Goal: Communication & Community: Answer question/provide support

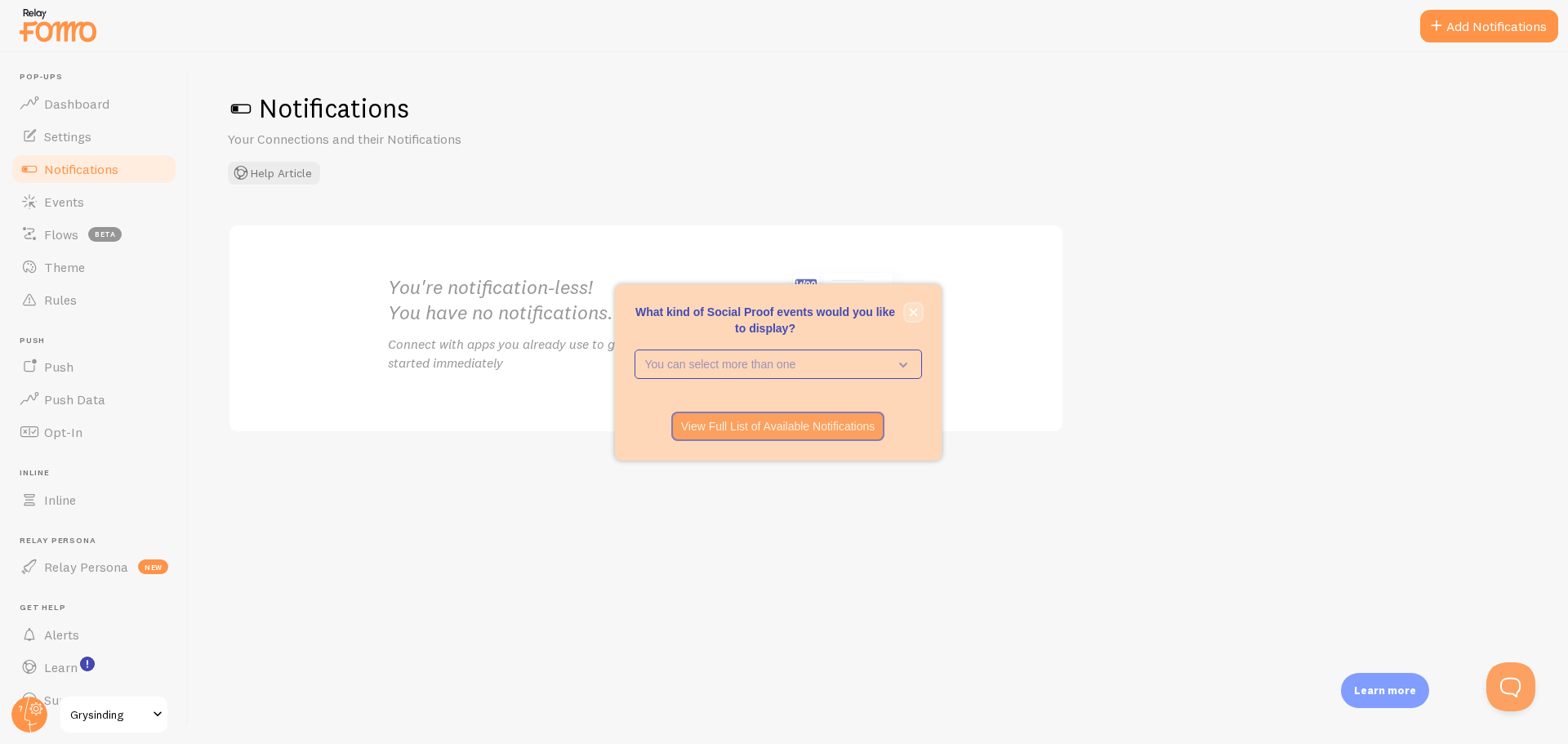
click at [907, 309] on button "close," at bounding box center [914, 312] width 17 height 17
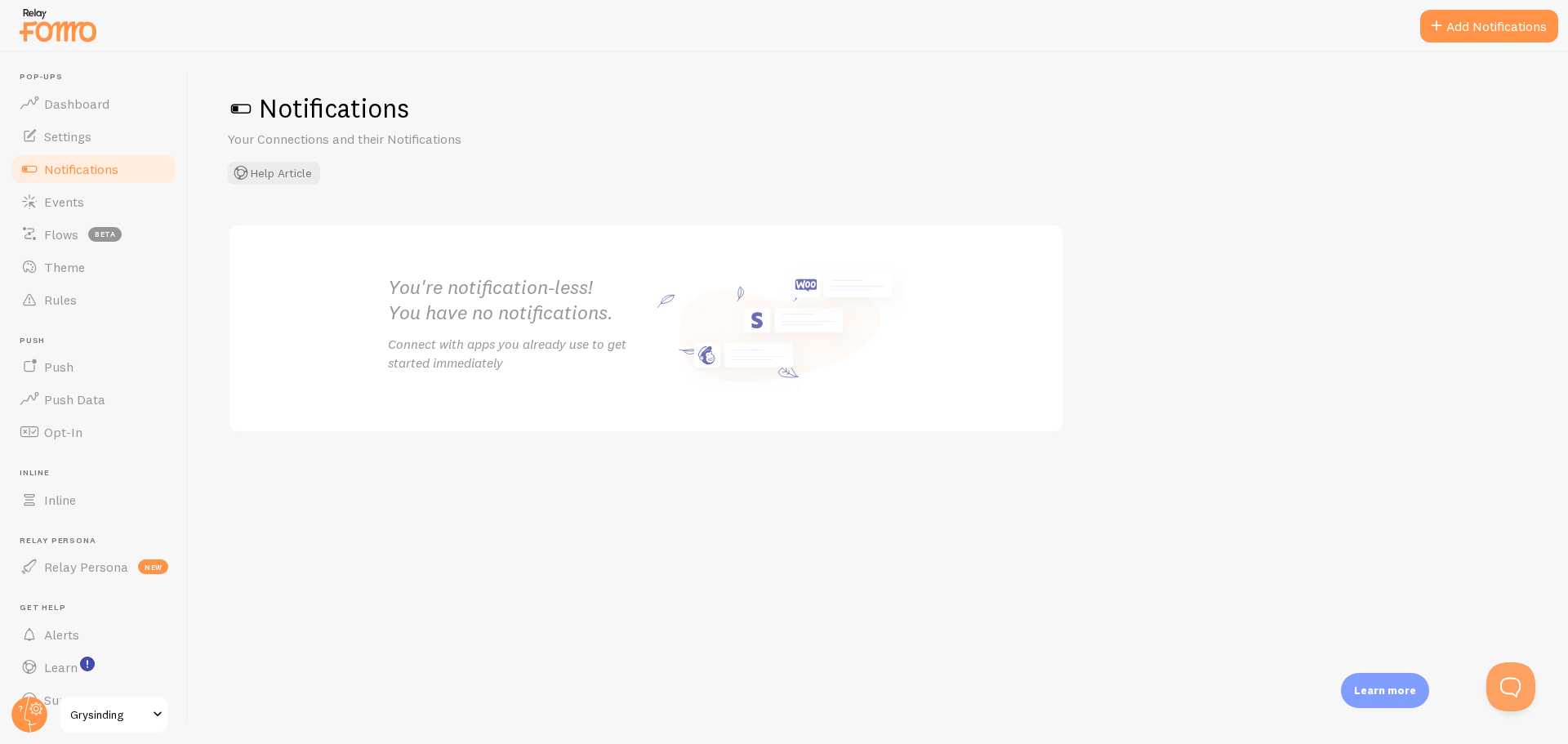
click at [102, 180] on link "Notifications" at bounding box center [94, 169] width 168 height 33
click at [1481, 25] on button "Add Notifications" at bounding box center [1489, 26] width 138 height 33
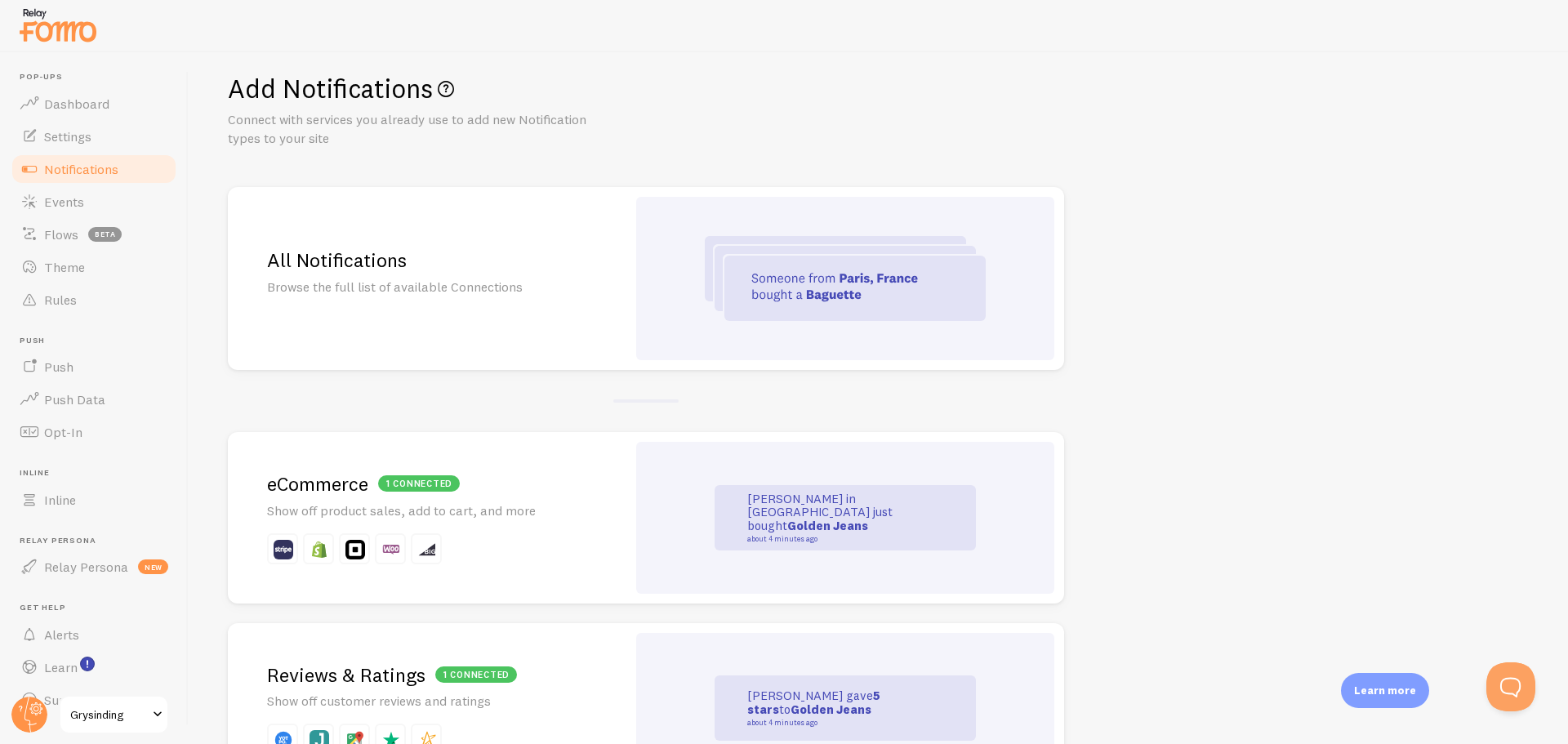
scroll to position [18, 0]
click at [110, 176] on span "Notifications" at bounding box center [81, 168] width 75 height 16
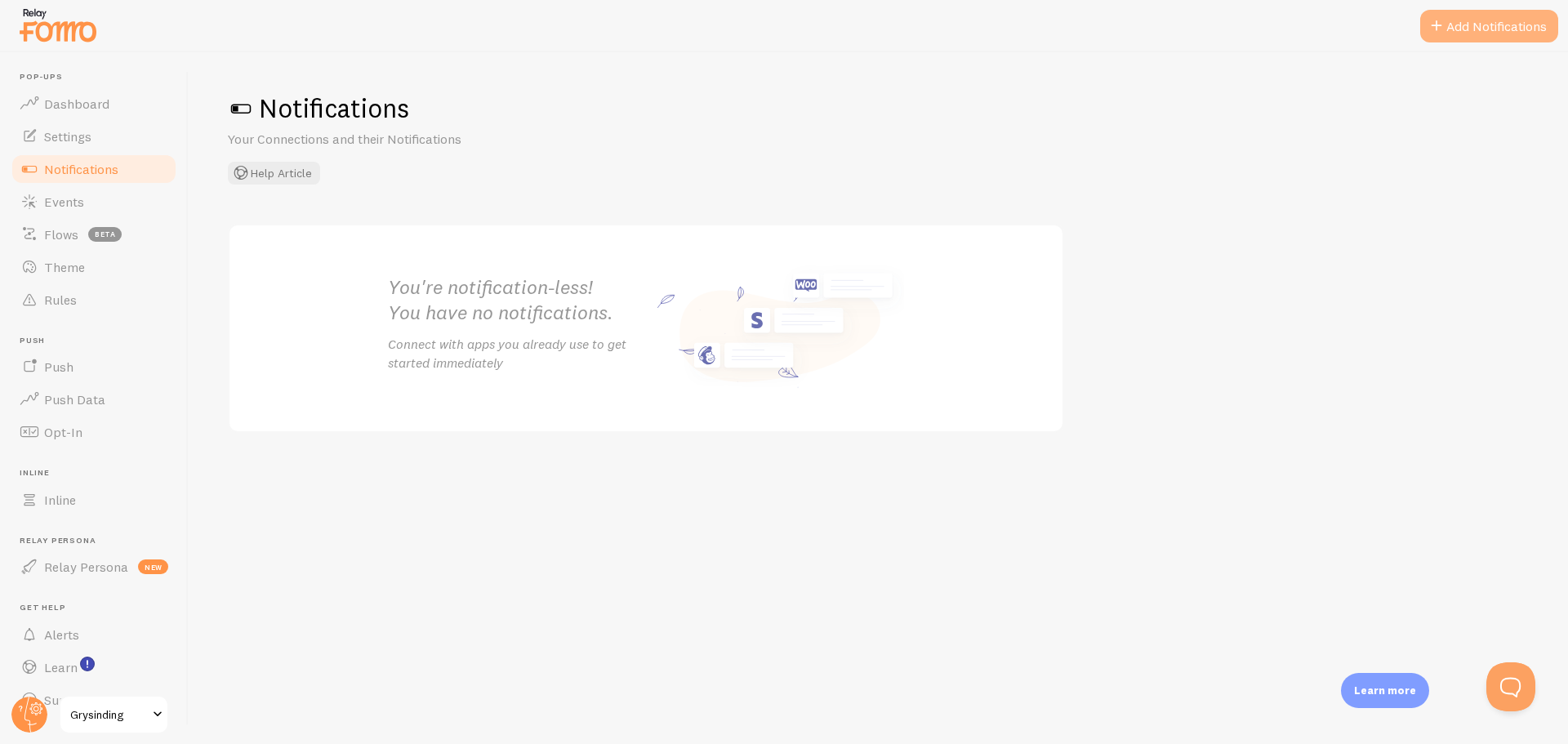
click at [1474, 27] on button "Add Notifications" at bounding box center [1489, 26] width 138 height 33
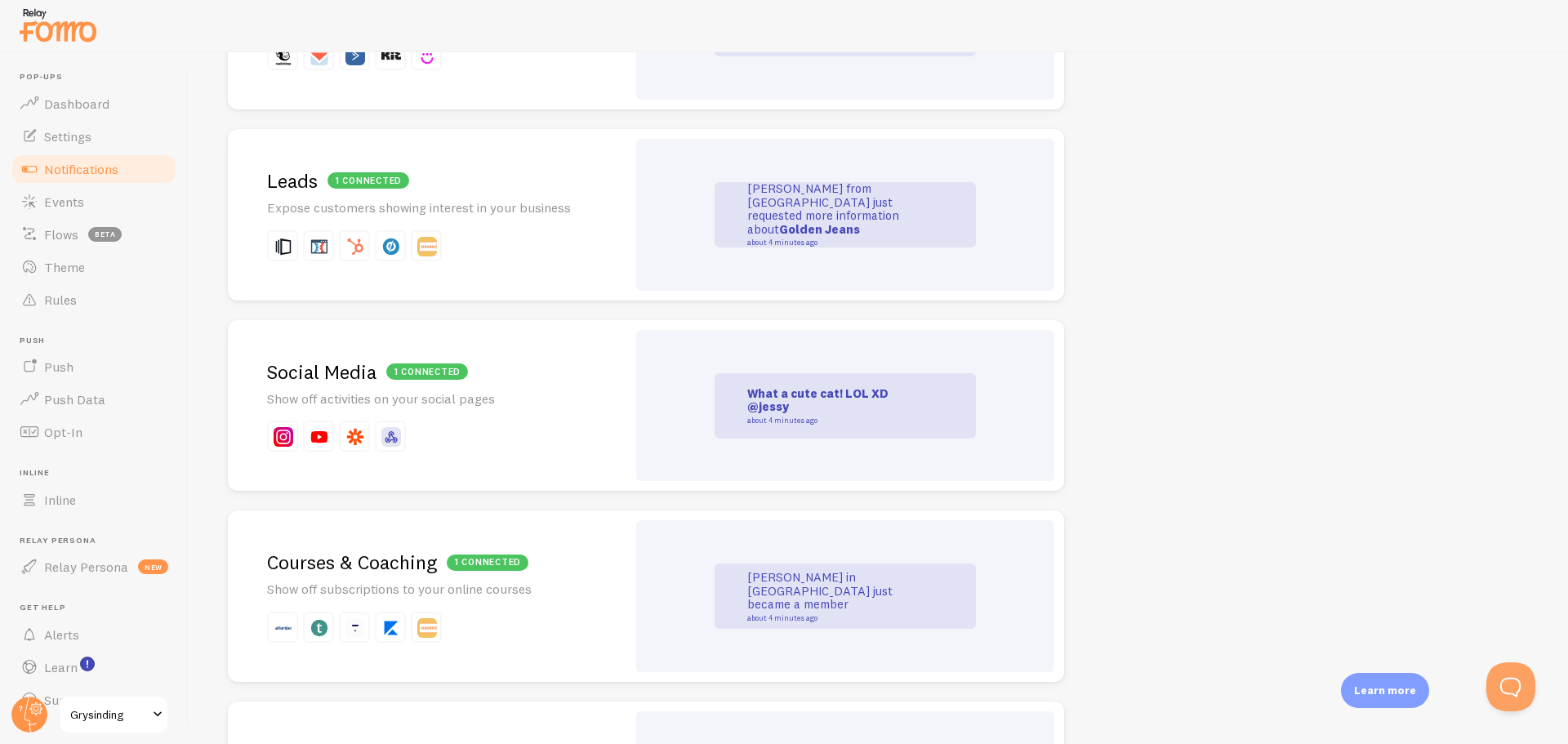
scroll to position [3030, 0]
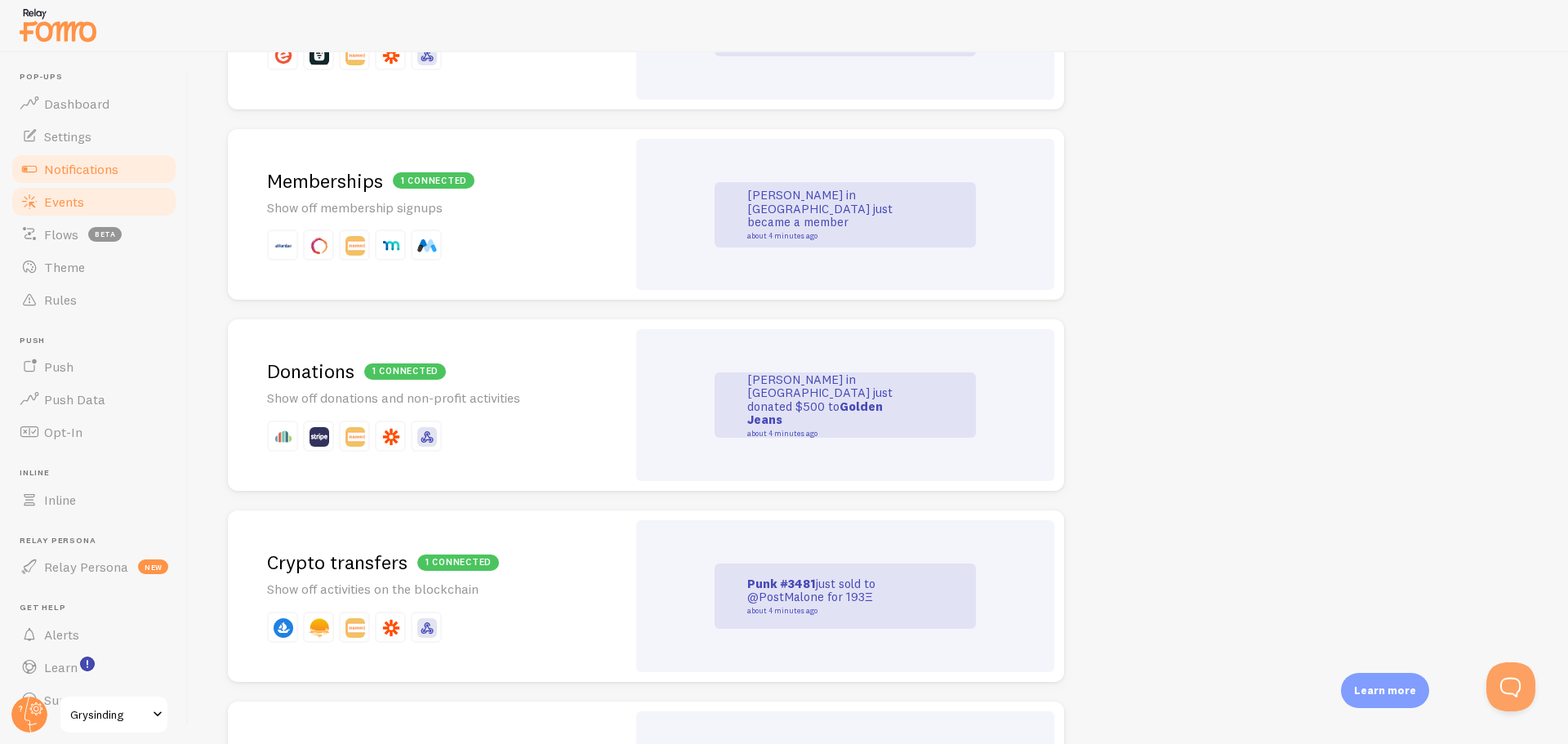
drag, startPoint x: 75, startPoint y: 211, endPoint x: 49, endPoint y: 202, distance: 27.5
click at [49, 202] on span "Events" at bounding box center [64, 201] width 40 height 16
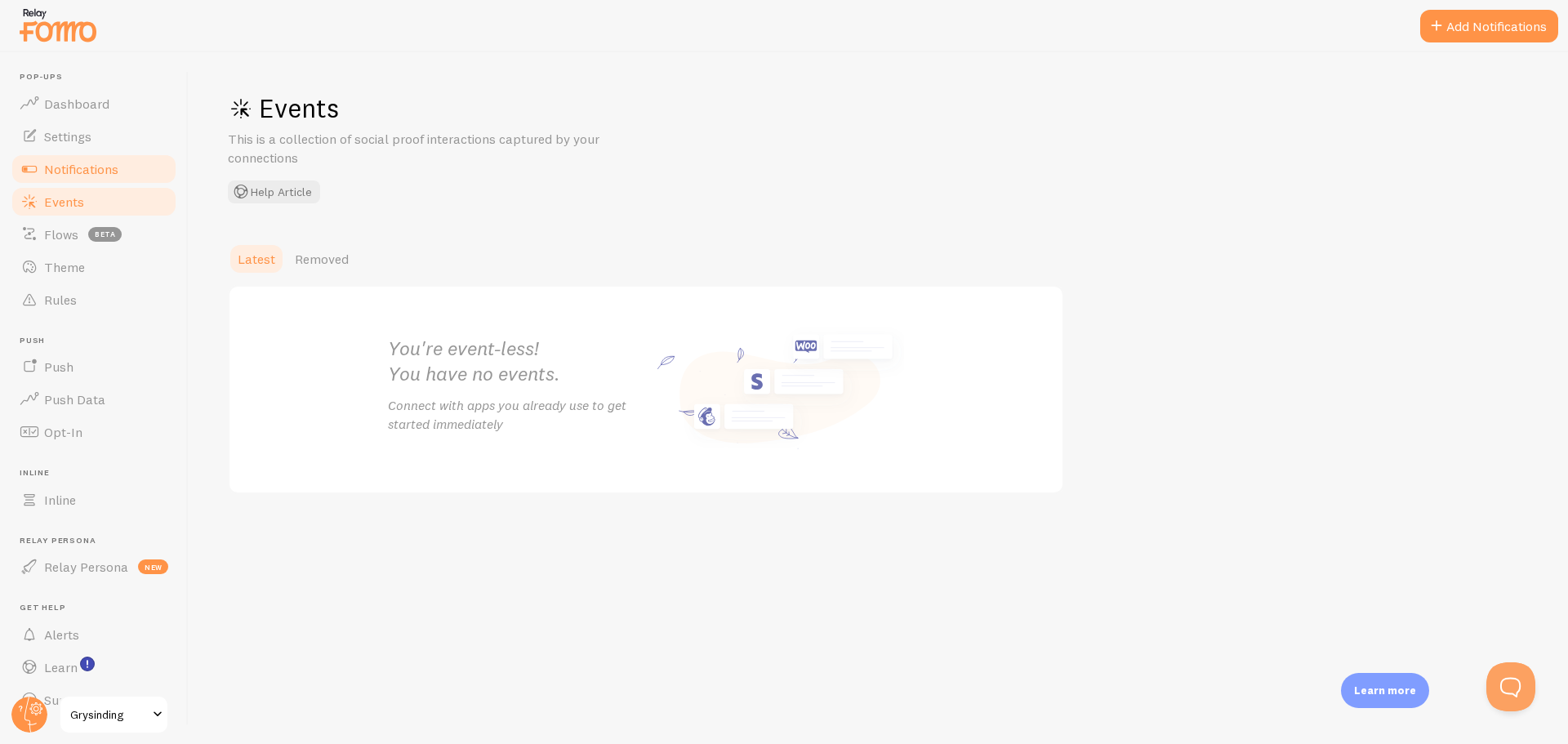
click at [113, 180] on link "Notifications" at bounding box center [94, 169] width 168 height 33
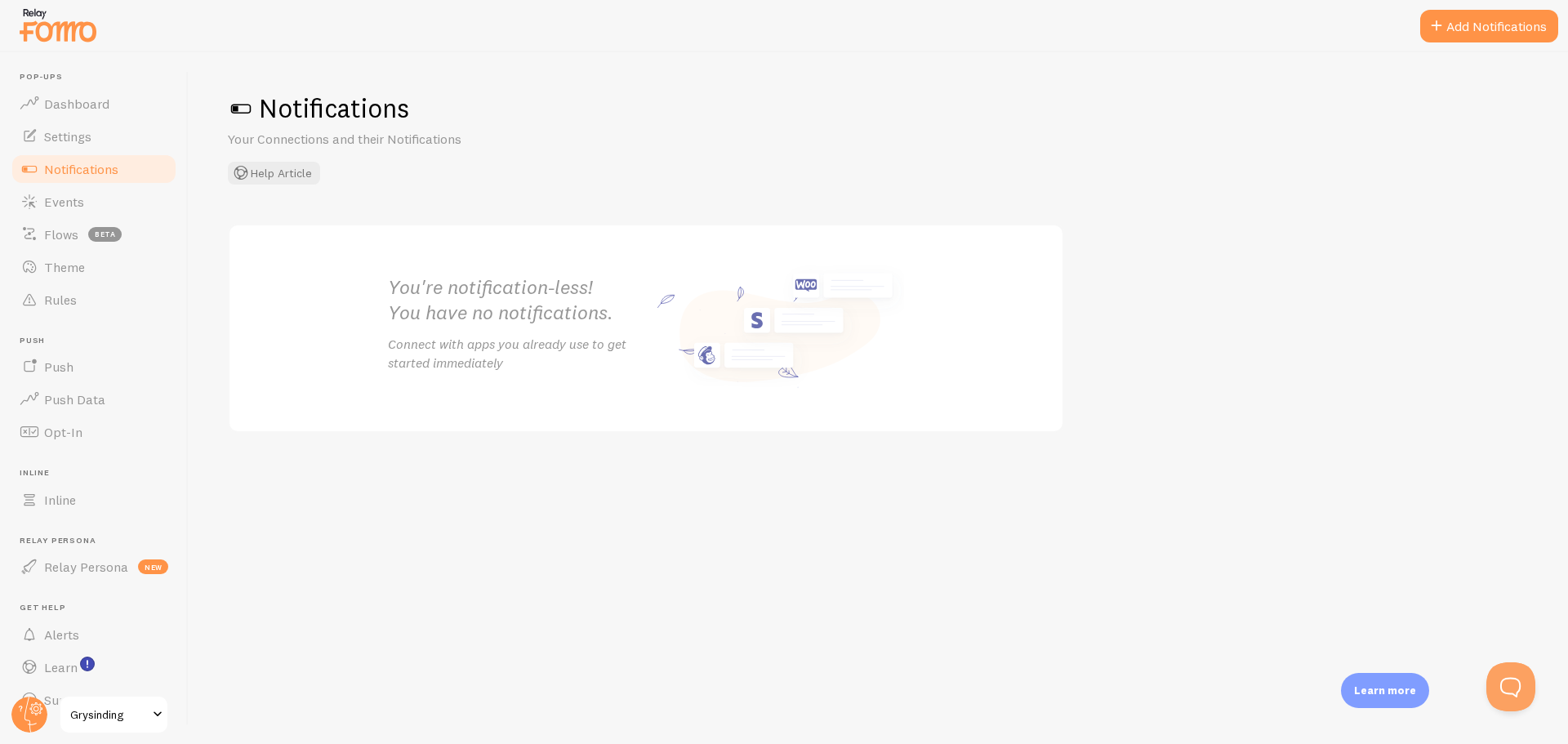
click at [1126, 415] on div "You're notification-less! You have no notifications. Connect with apps you alre…" at bounding box center [878, 328] width 1301 height 209
click at [1495, 20] on button "Add Notifications" at bounding box center [1489, 26] width 138 height 33
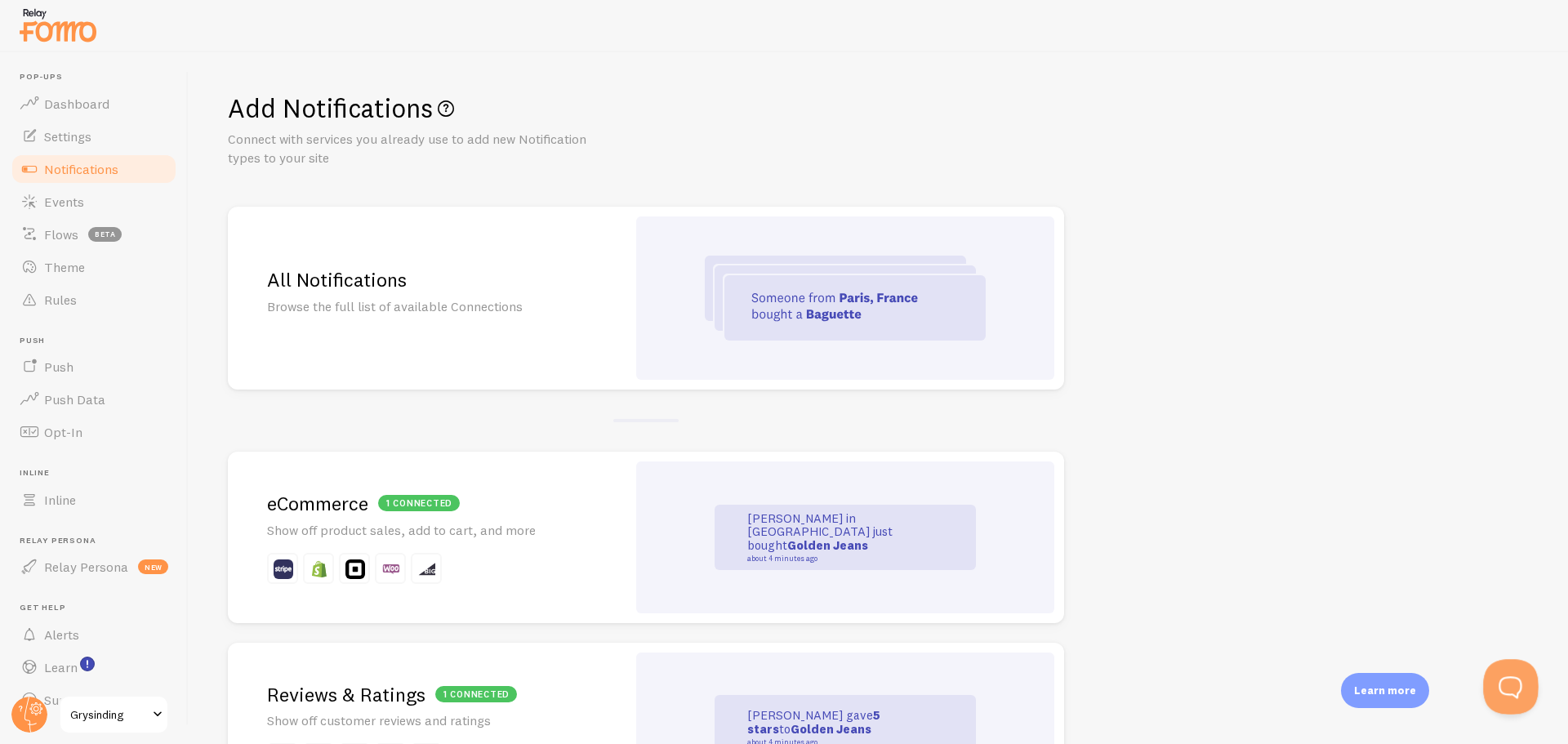
click at [1495, 681] on button "Open Beacon popover" at bounding box center [1507, 683] width 49 height 49
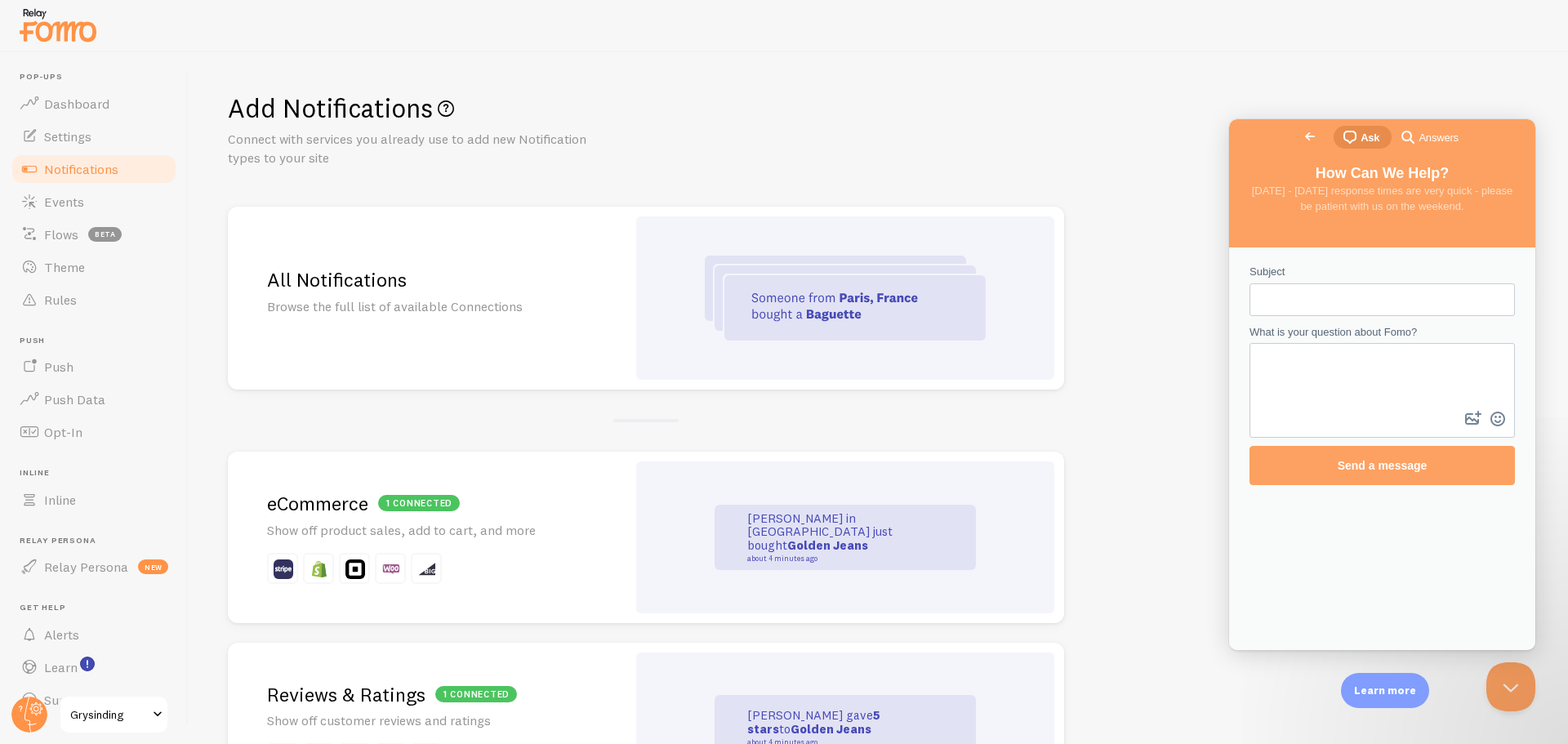
click at [1342, 295] on input "Subject" at bounding box center [1381, 299] width 239 height 29
type input "How to create a notifcation with Zapier"
click at [1461, 405] on button "image-plus" at bounding box center [1472, 418] width 24 height 26
click at [1409, 295] on input "How to create a notifcation with Zapier" at bounding box center [1381, 299] width 239 height 29
paste textarea "How to create a notifcation with Zapier"
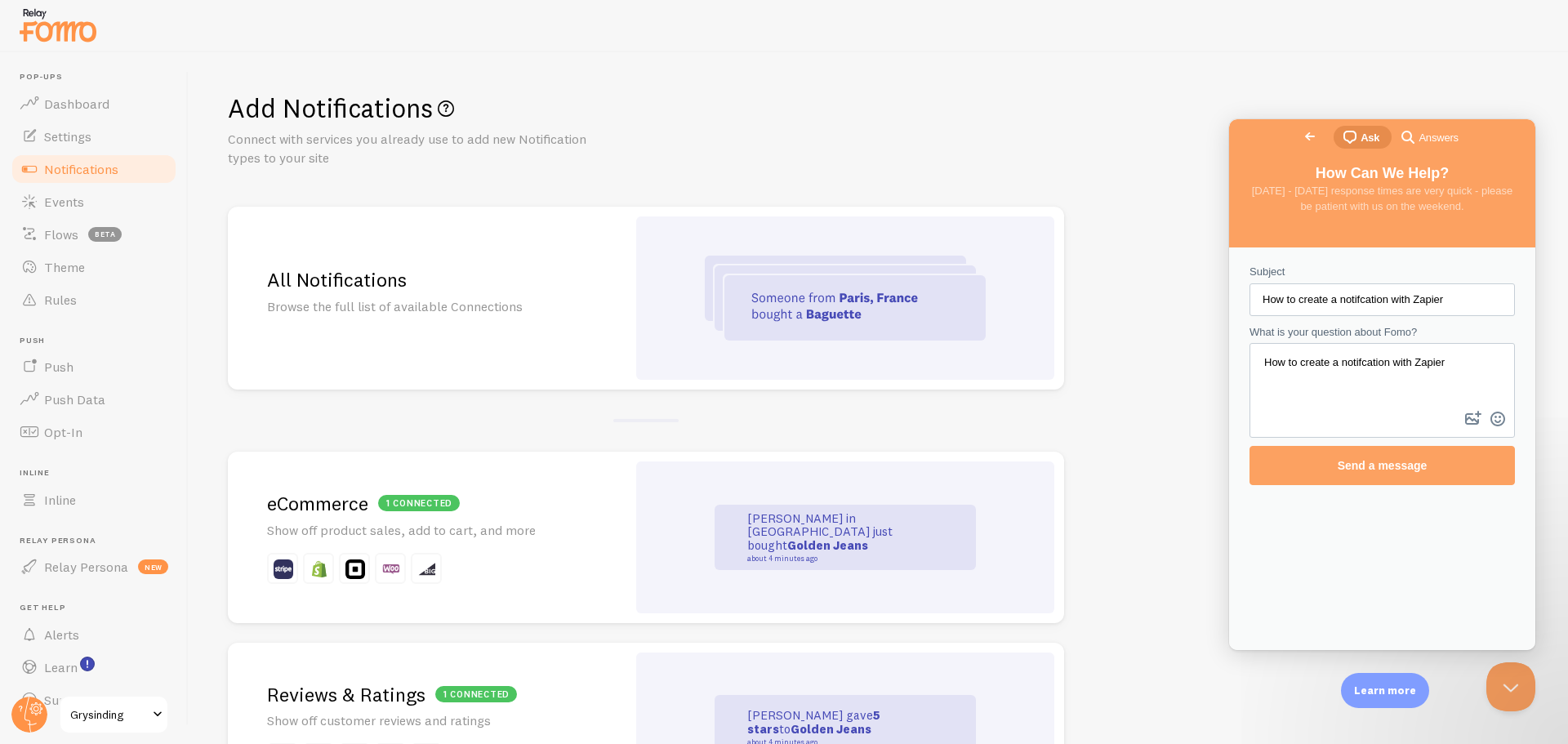
click at [1383, 370] on textarea "How to create a notifcation with Zapier" at bounding box center [1381, 375] width 262 height 63
type textarea "How to create a notifcation with Zapier"
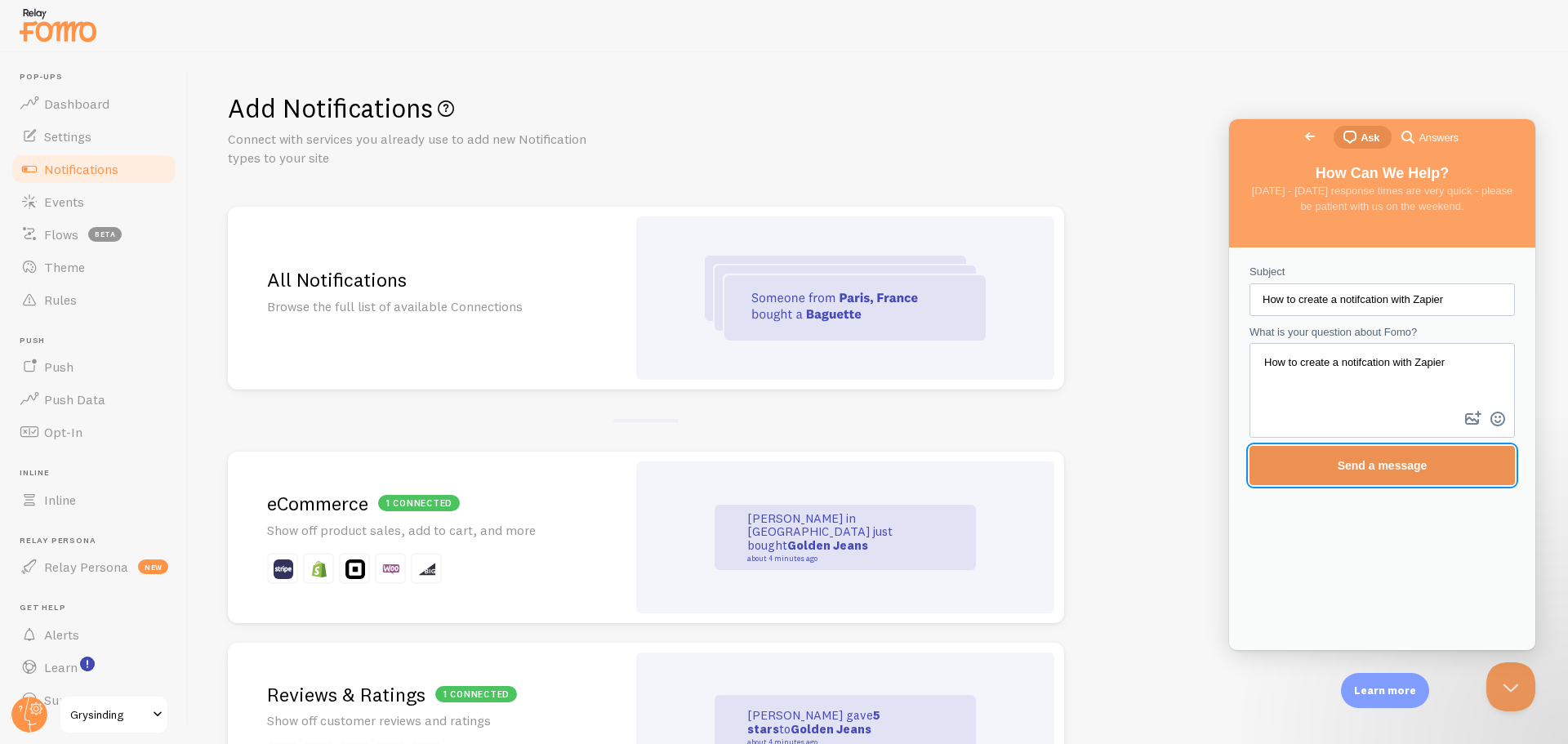
click at [1380, 451] on span "Send a message" at bounding box center [1381, 464] width 229 height 38
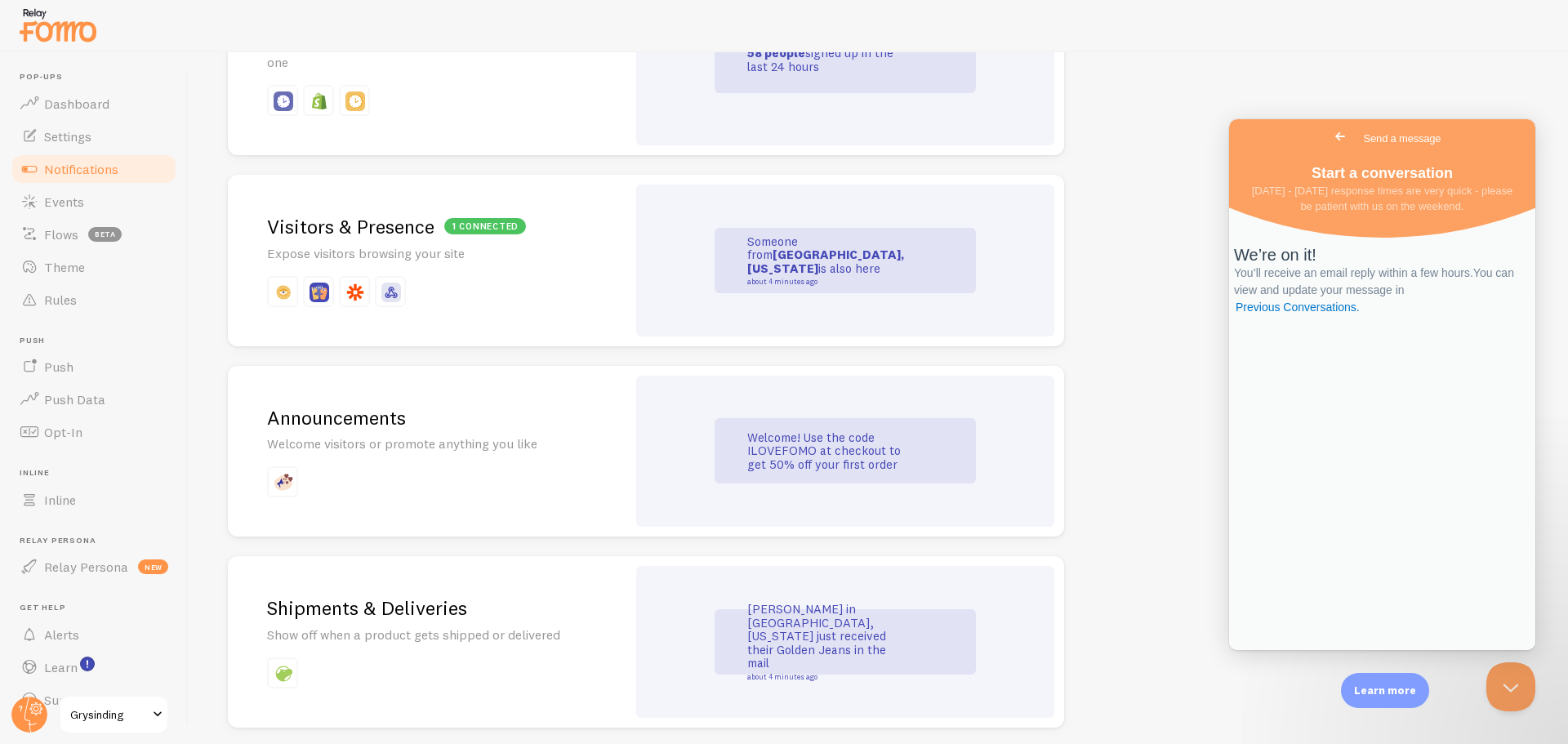
scroll to position [862, 0]
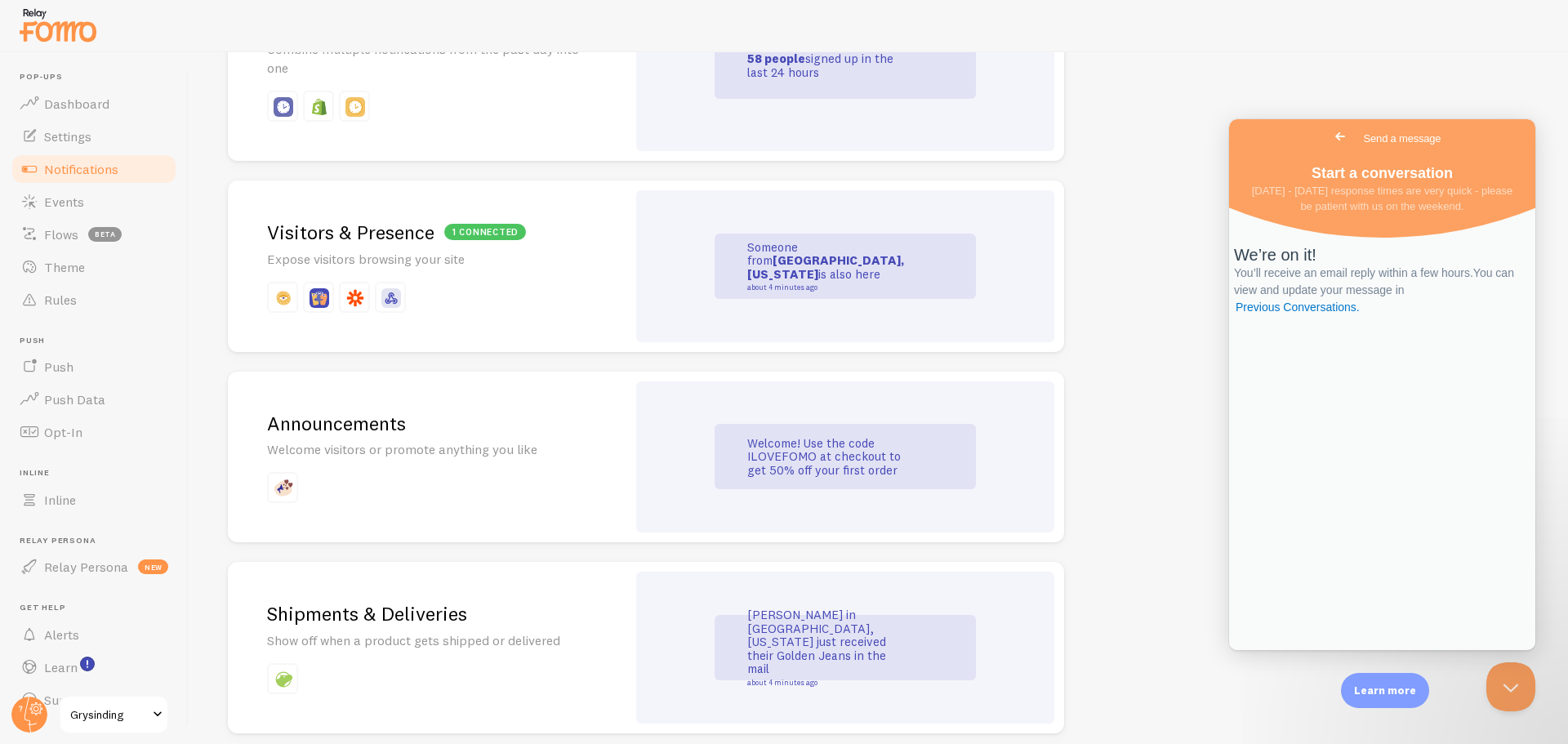
click at [592, 257] on div "1 connected Visitors & Presence Expose visitors browsing your site" at bounding box center [427, 265] width 399 height 171
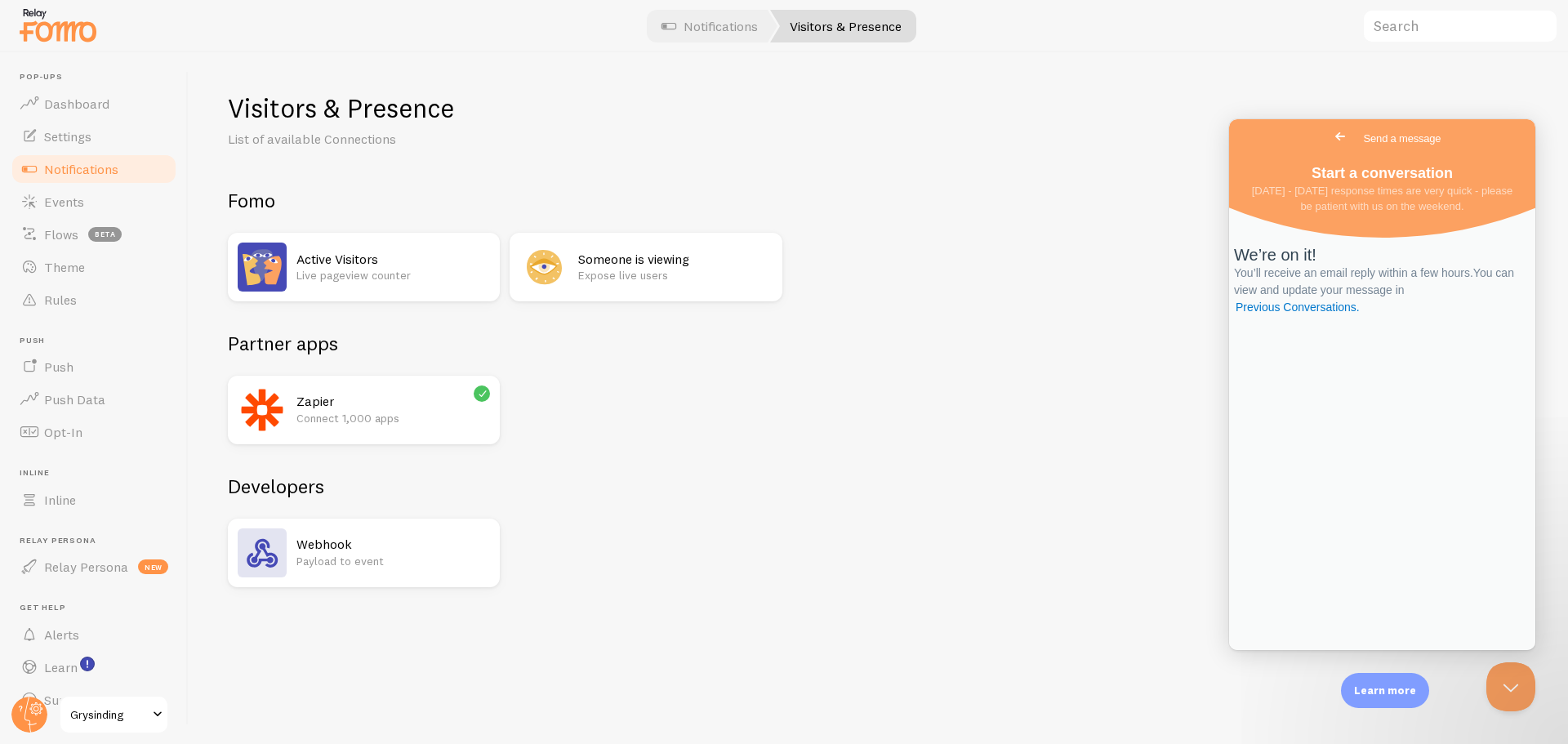
click at [449, 423] on p "Connect 1,000 apps" at bounding box center [393, 418] width 194 height 16
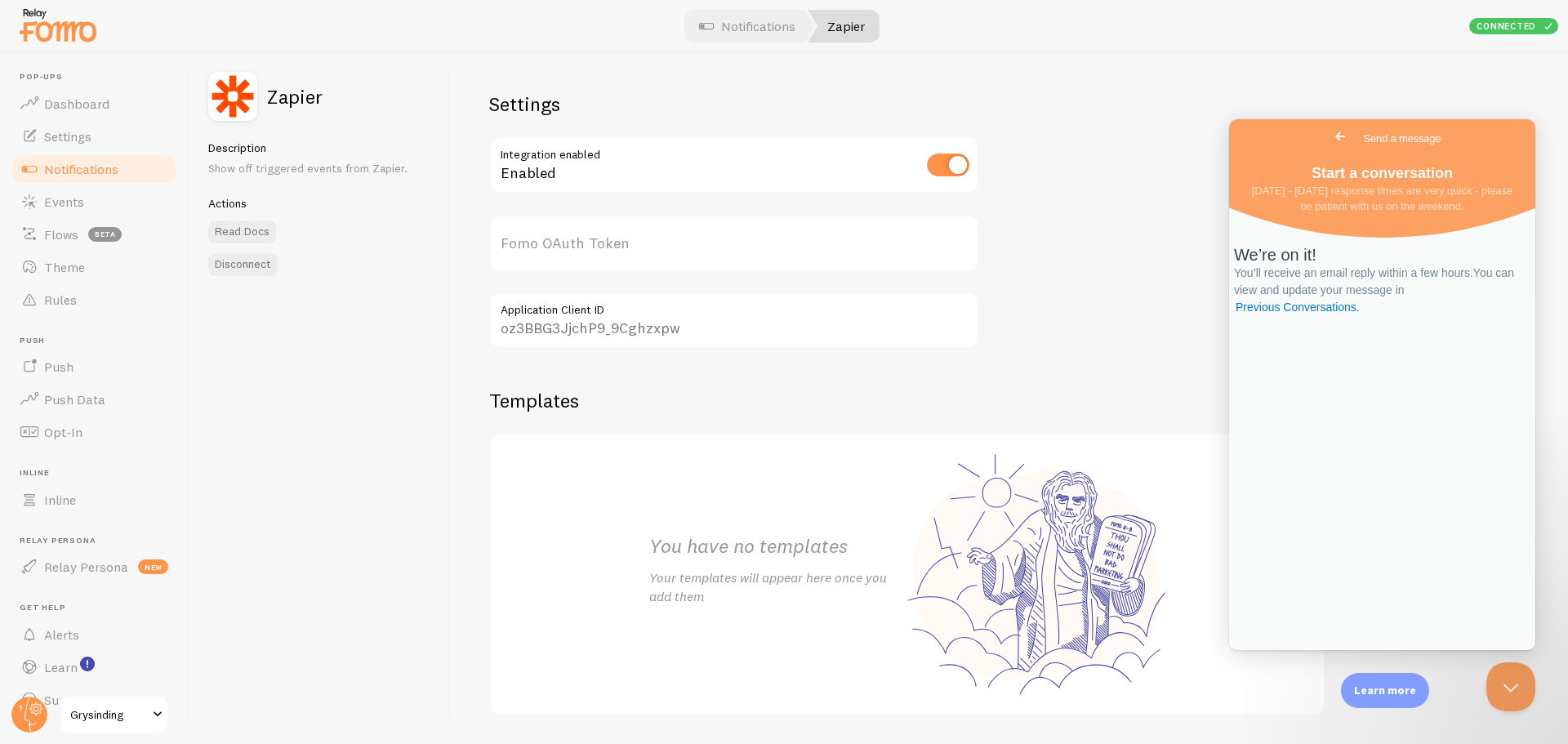
type input "TySzgInE8fYcIOxzjsGzQQ=="
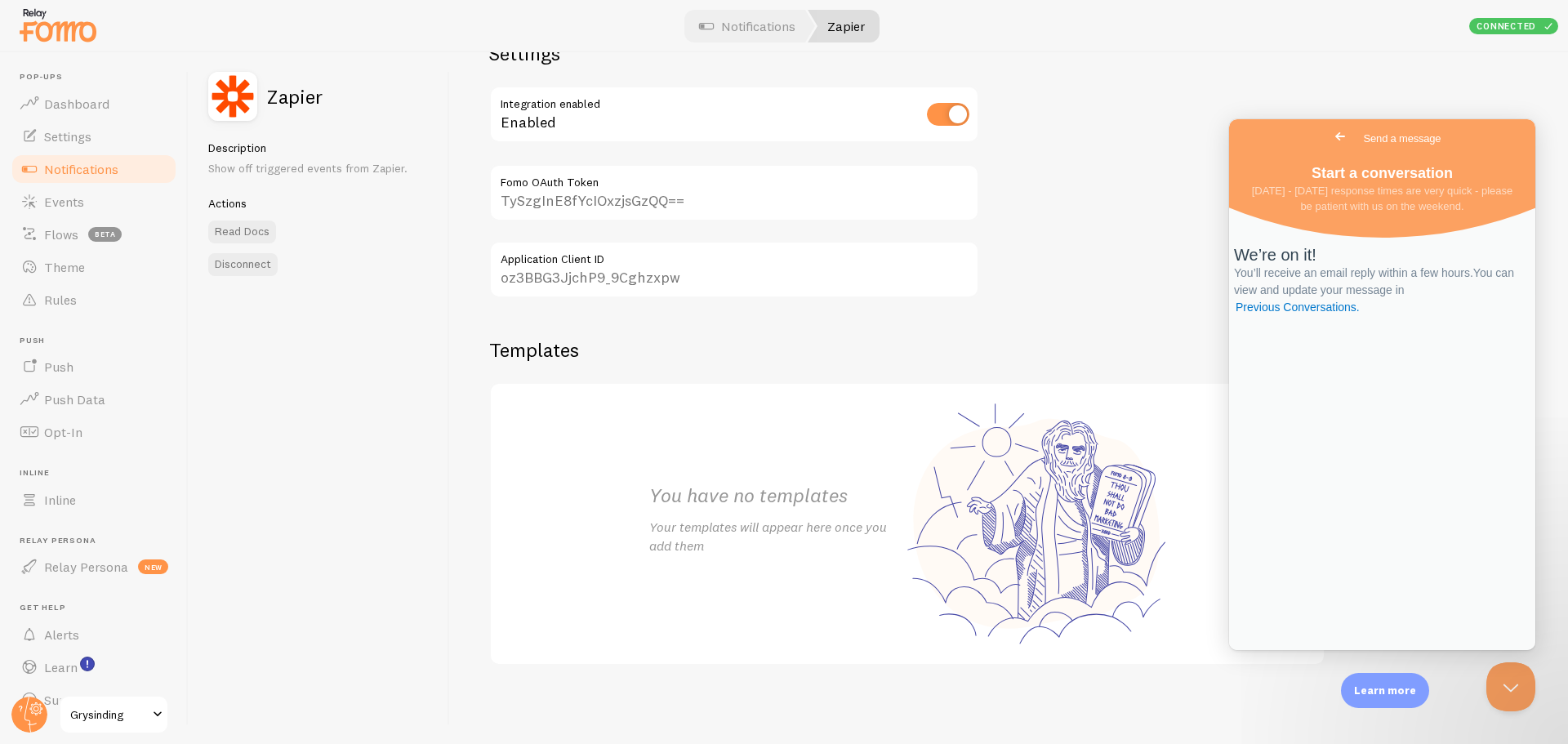
scroll to position [38, 0]
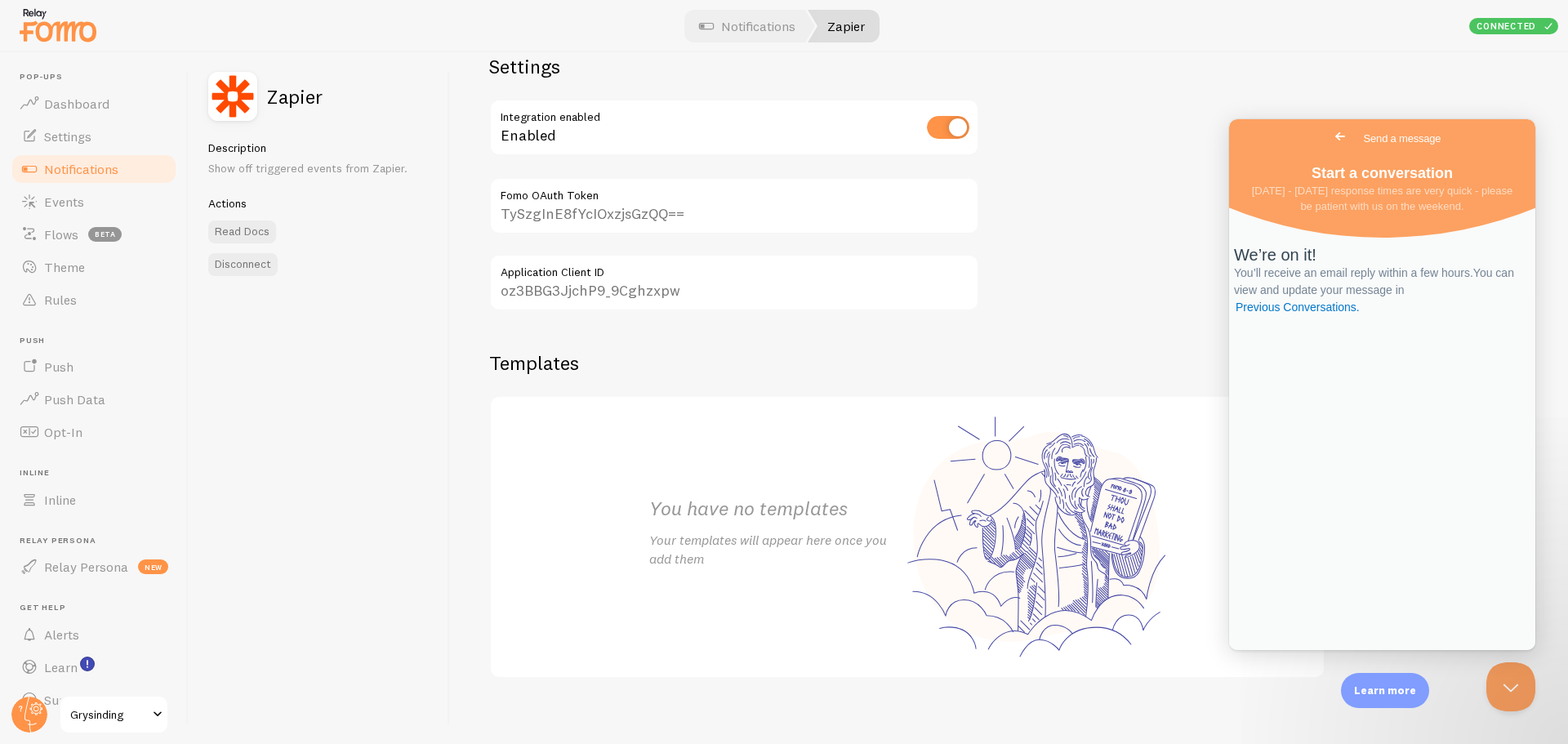
click at [1330, 138] on span "Go back" at bounding box center [1340, 136] width 19 height 19
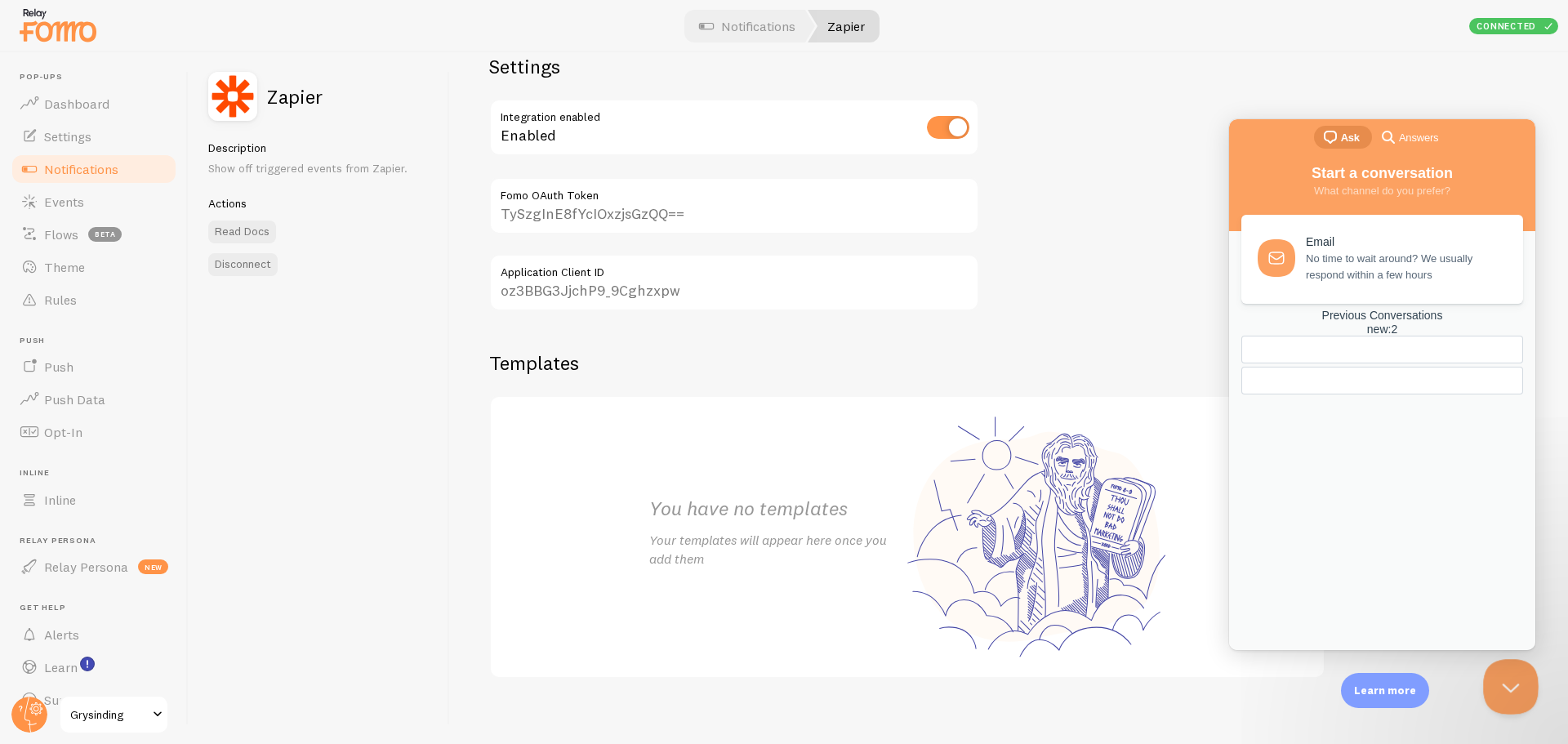
click at [1495, 675] on button "Close Beacon popover" at bounding box center [1507, 683] width 49 height 49
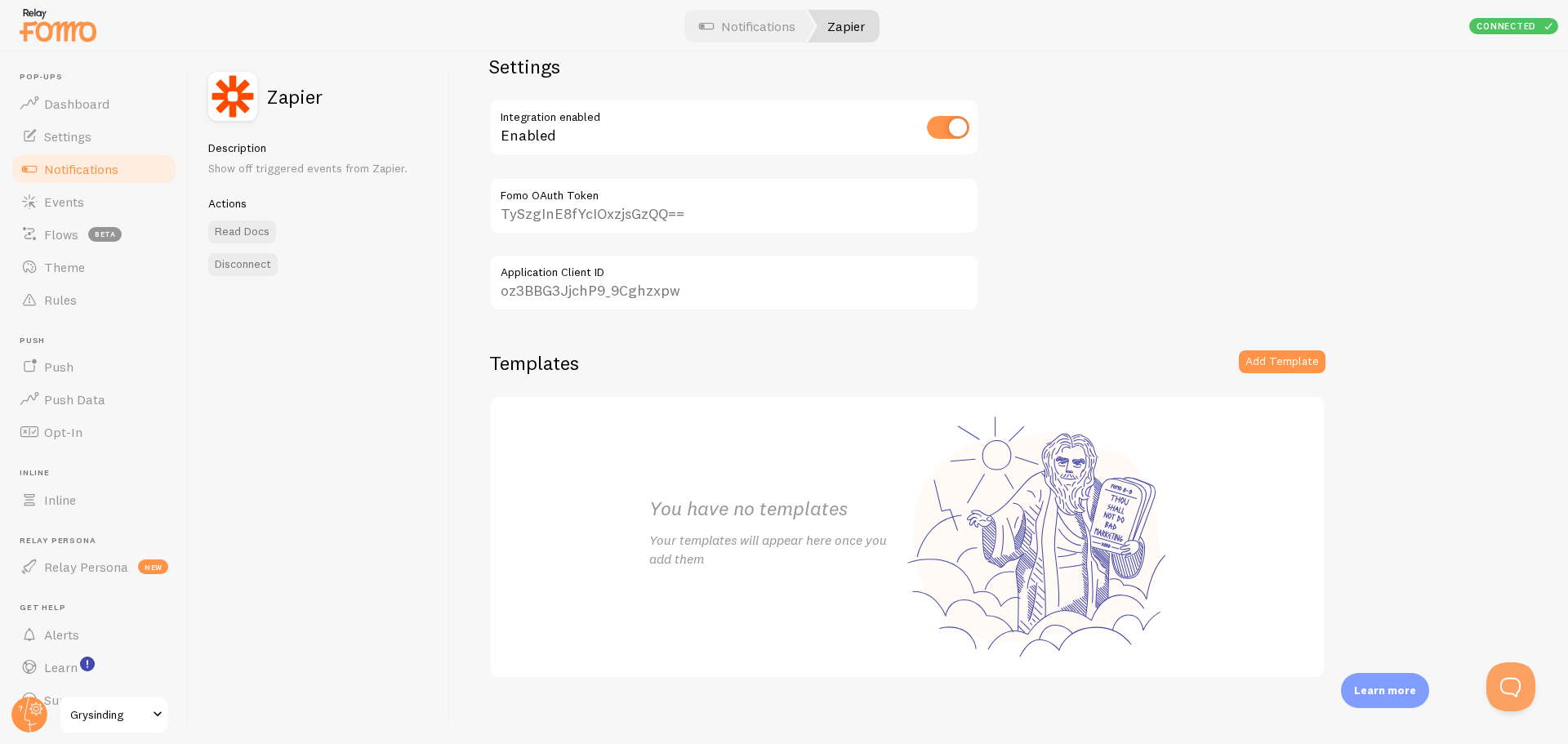
scroll to position [0, 0]
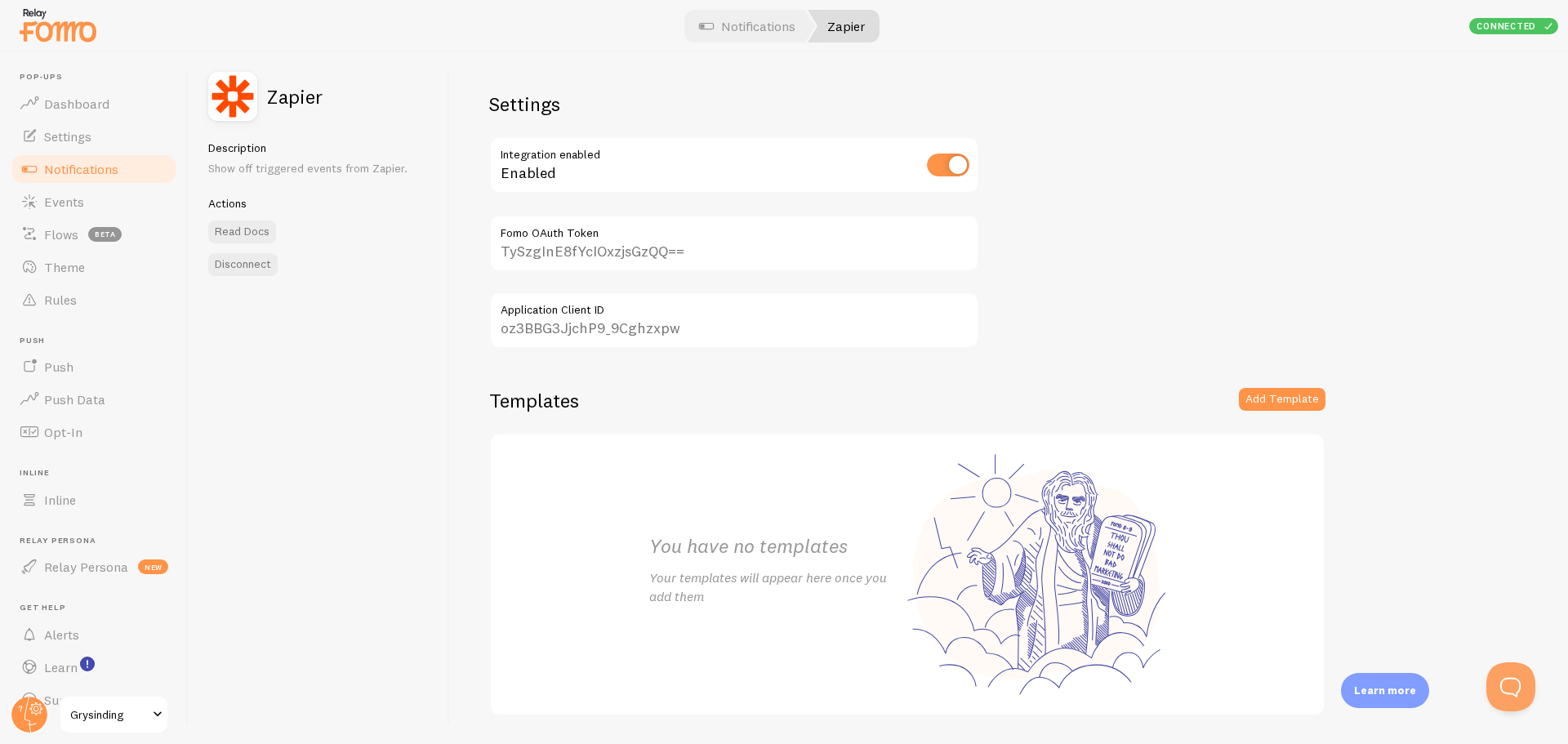
click at [173, 253] on header "Pop-ups Dashboard Settings Notifications Events Flows beta Theme Rules Push Pus…" at bounding box center [94, 398] width 188 height 692
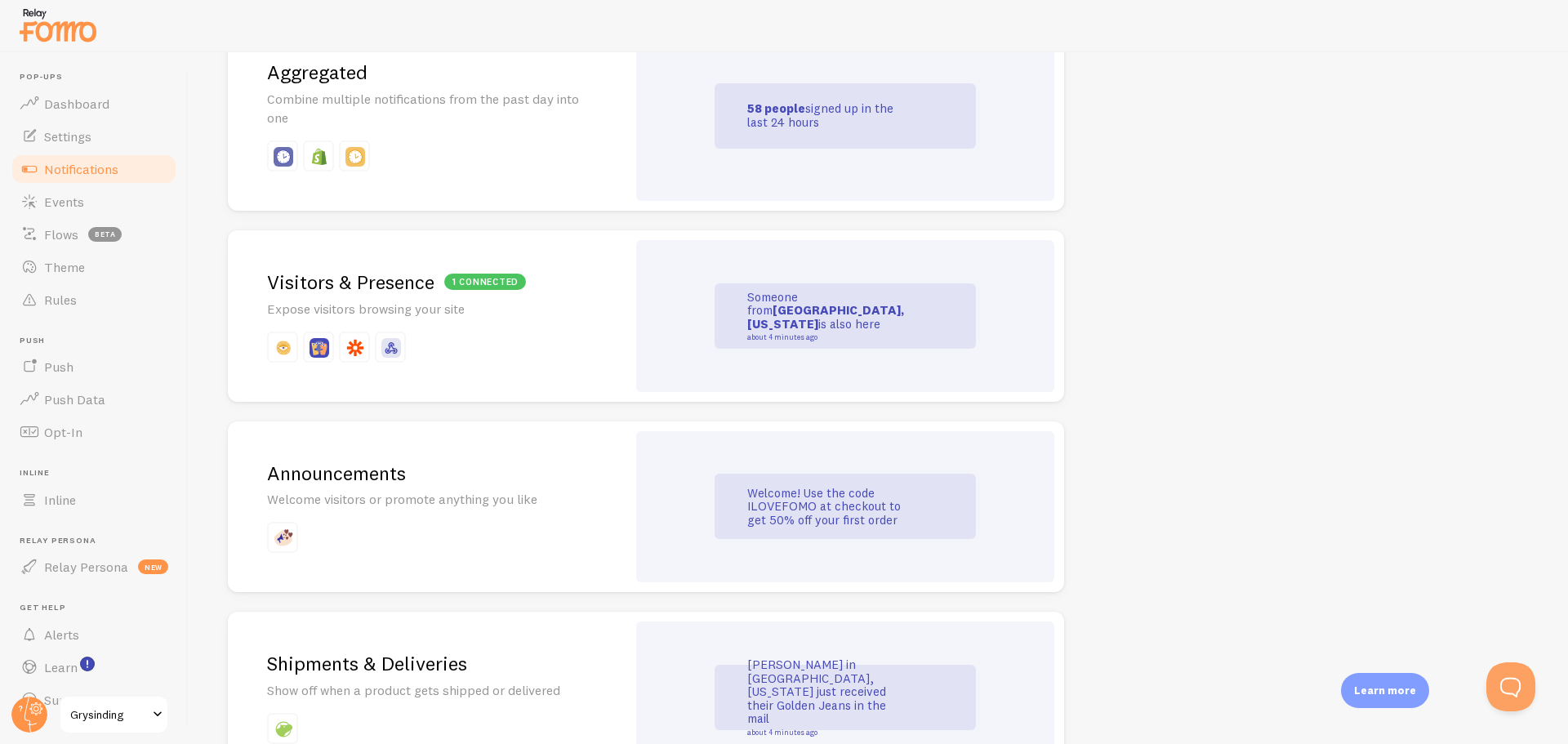
scroll to position [813, 0]
click at [584, 323] on div "1 connected Visitors & Presence Expose visitors browsing your site" at bounding box center [427, 314] width 399 height 171
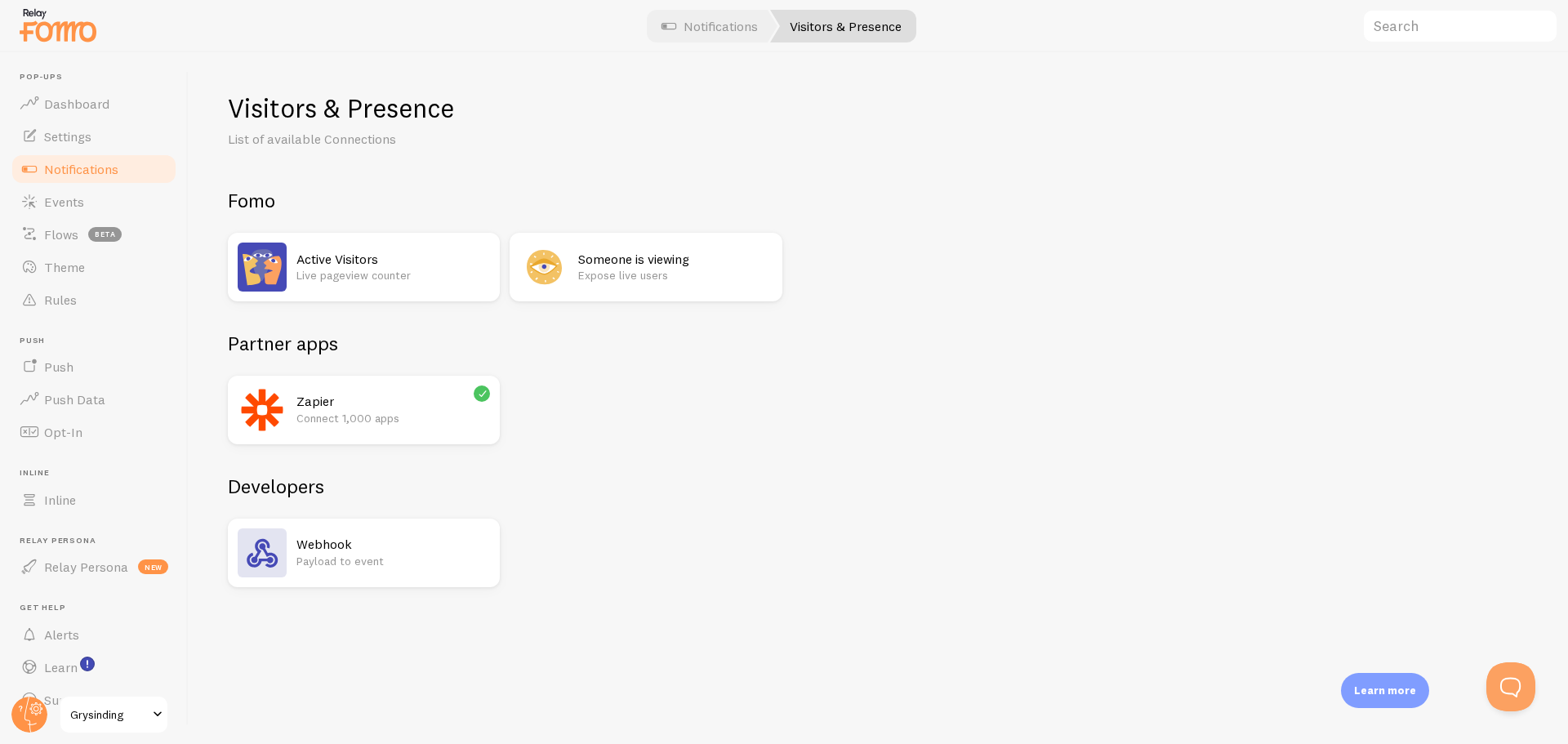
click at [396, 418] on p "Connect 1,000 apps" at bounding box center [393, 418] width 194 height 16
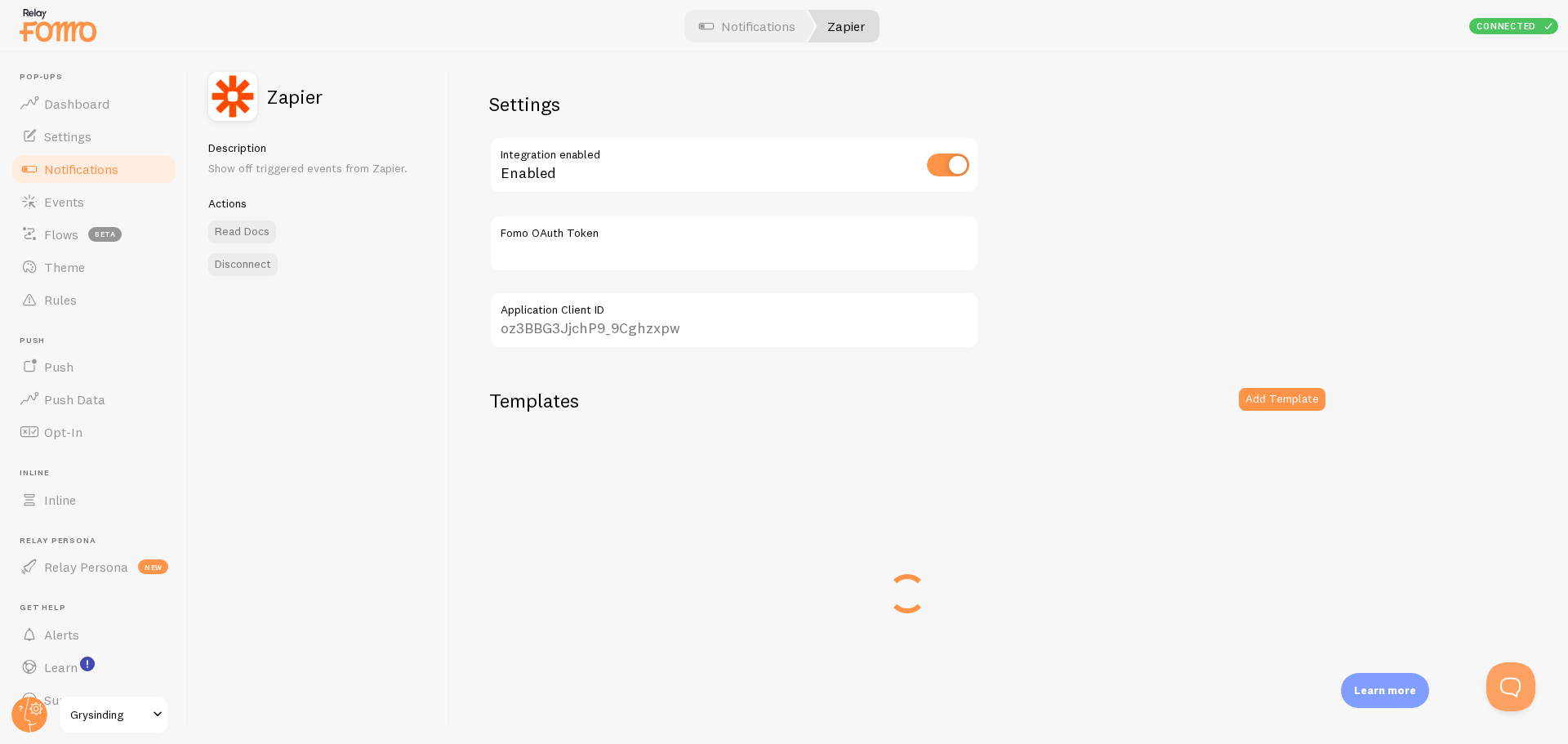
type input "TySzgInE8fYcIOxzjsGzQQ=="
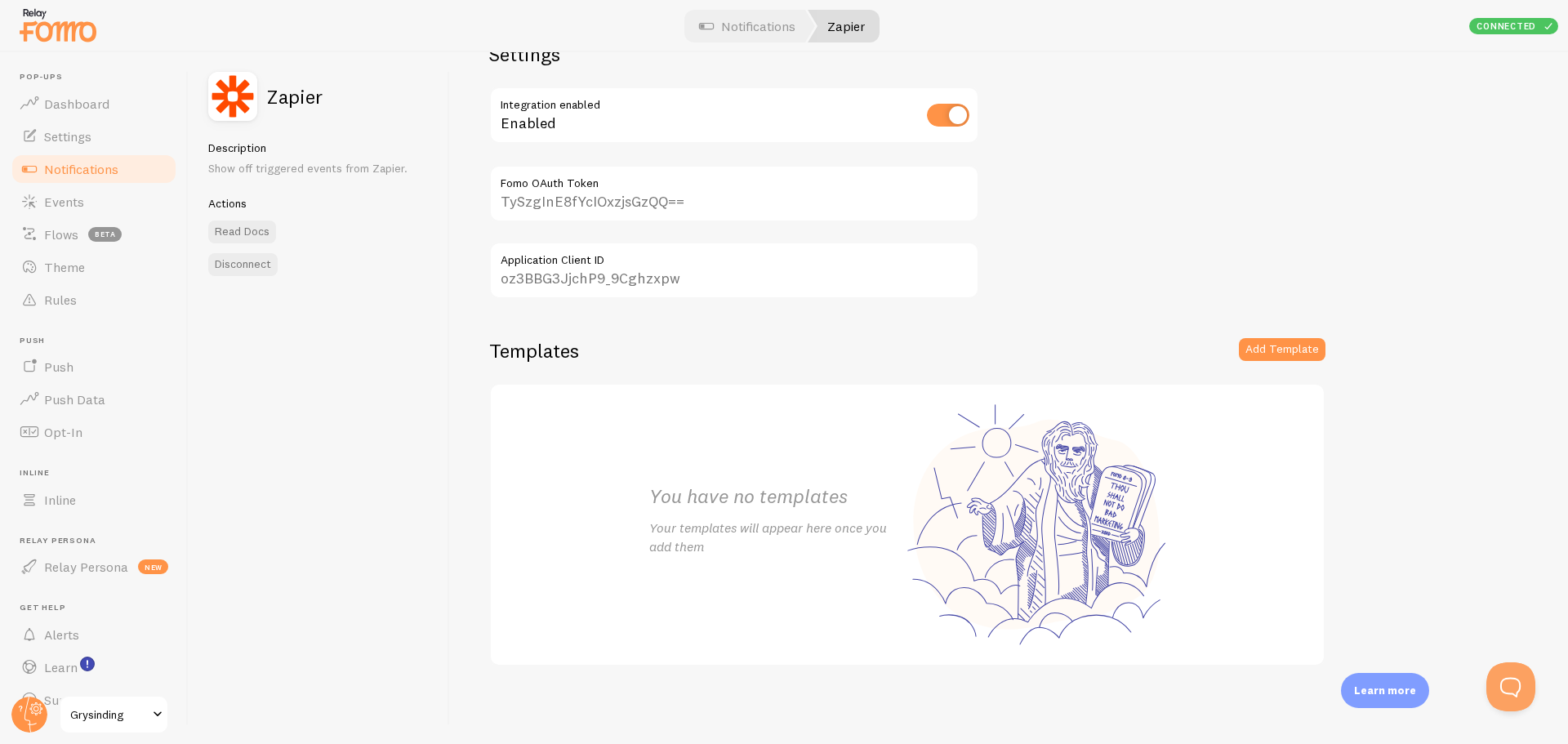
scroll to position [49, 0]
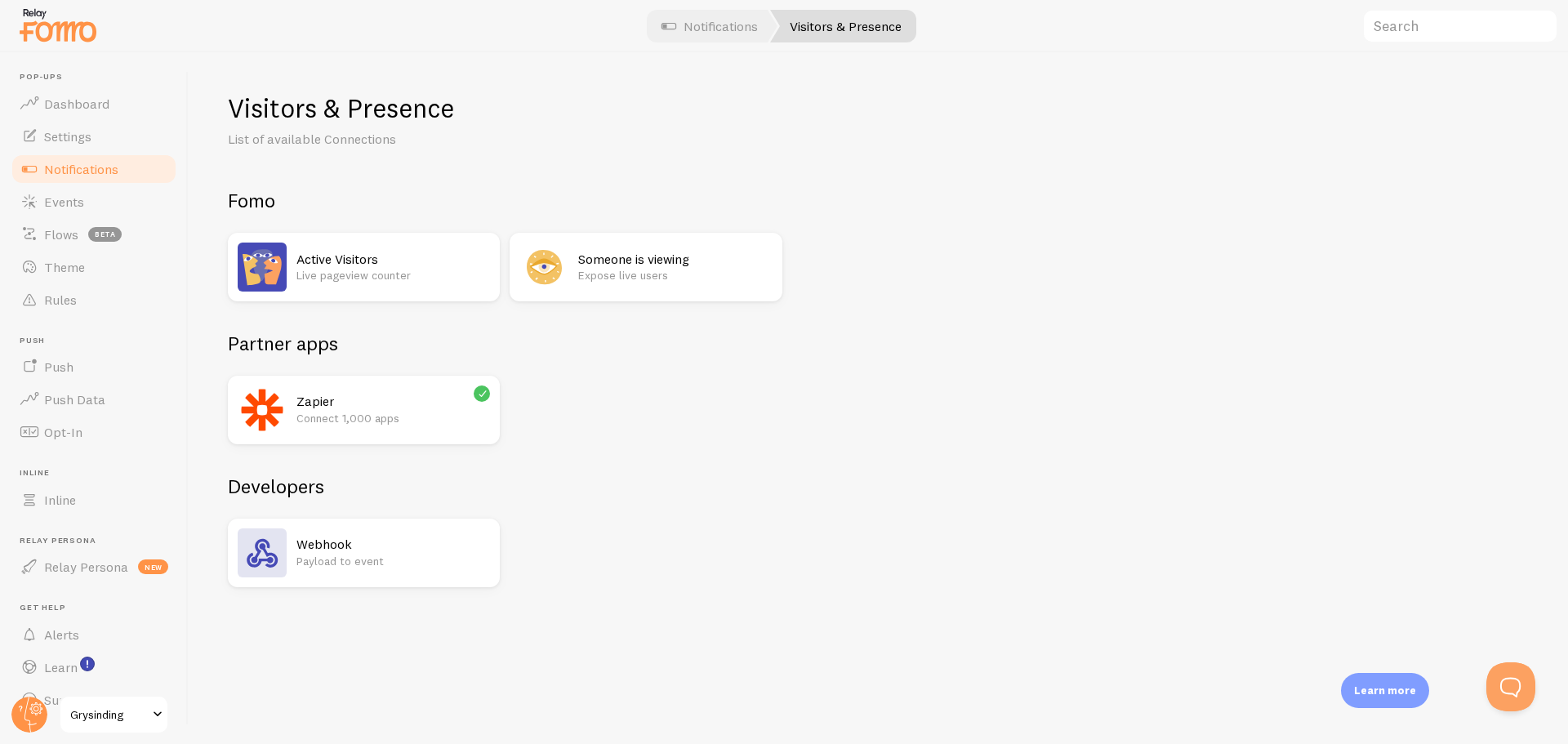
click at [397, 430] on div "Zapier Connect 1,000 apps" at bounding box center [393, 409] width 194 height 49
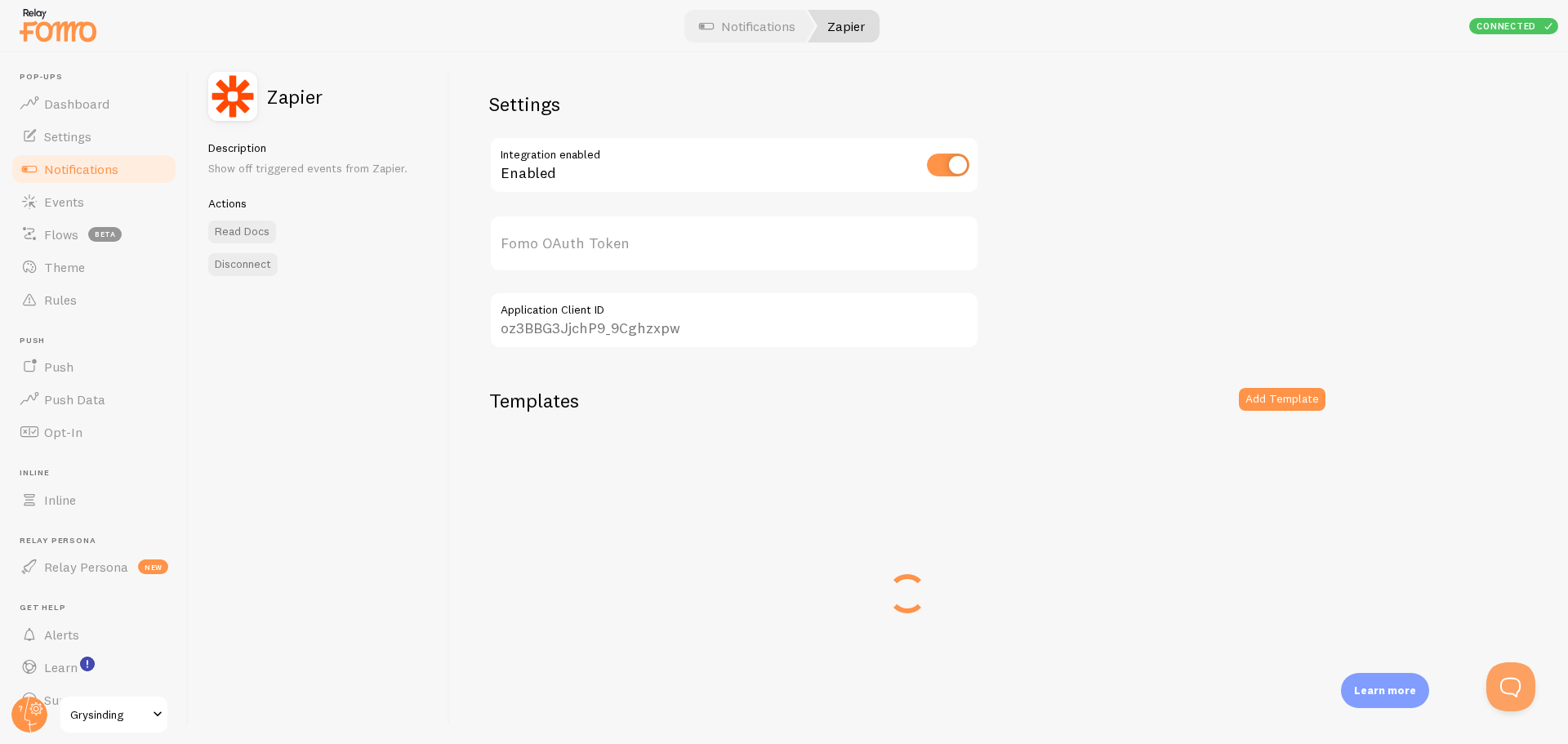
type input "TySzgInE8fYcIOxzjsGzQQ=="
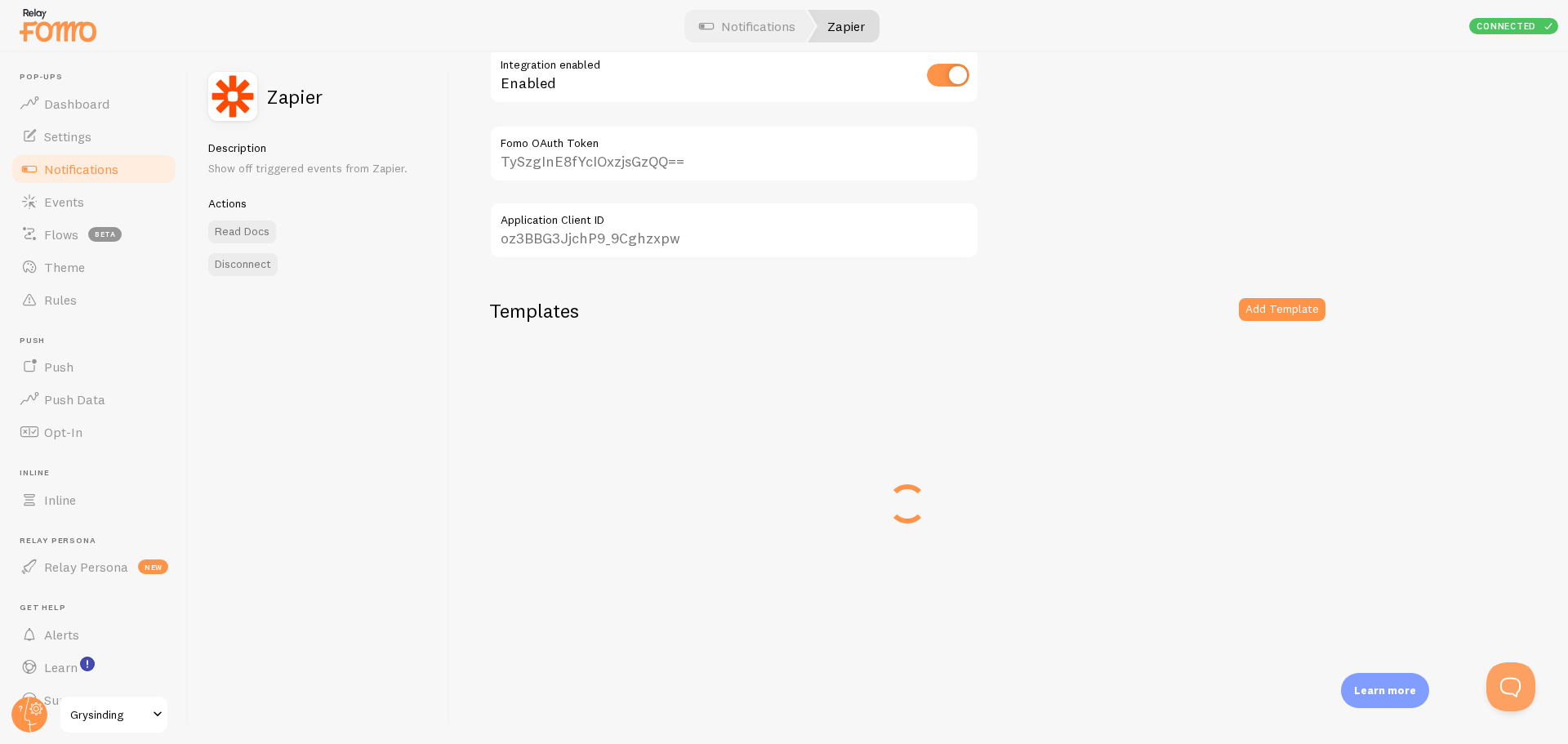
scroll to position [50, 0]
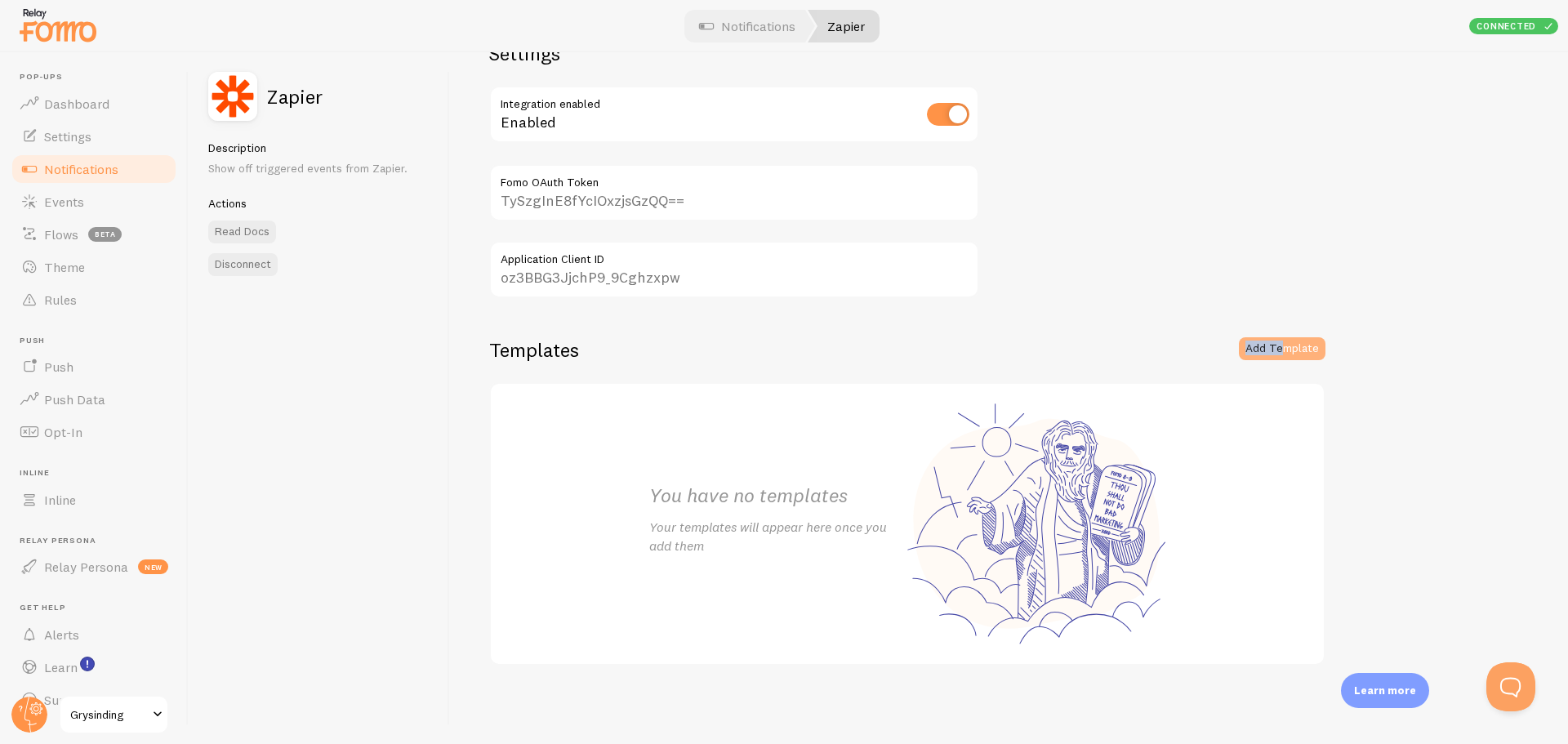
click at [1282, 341] on div "Settings Integration enabled Enabled TySzgInE8fYcIOxzjsGzQQ== Fomo OAuth Token …" at bounding box center [1009, 398] width 1118 height 692
click at [1282, 341] on button "Add Template" at bounding box center [1282, 348] width 86 height 23
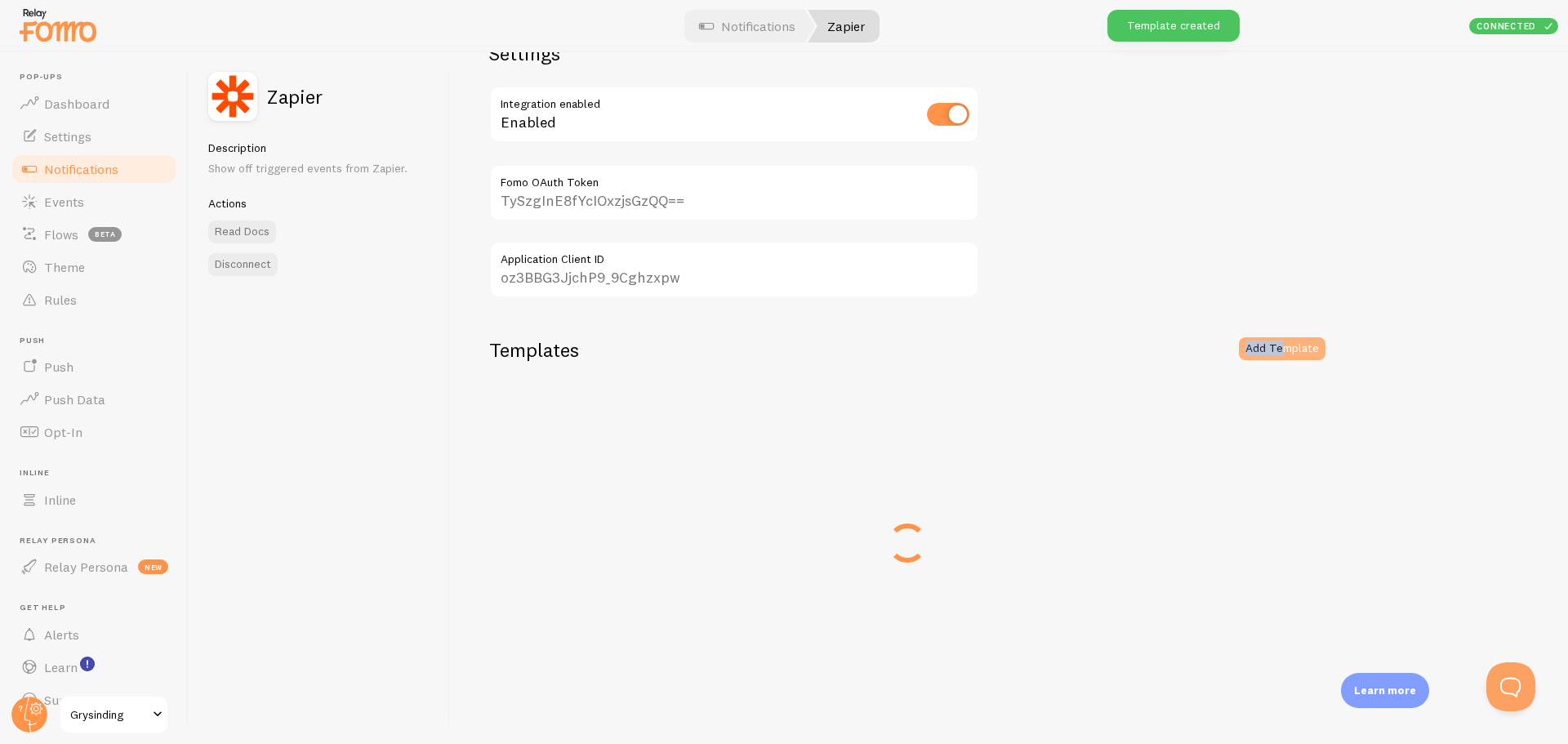
click at [1263, 342] on button "Add Template" at bounding box center [1282, 348] width 86 height 23
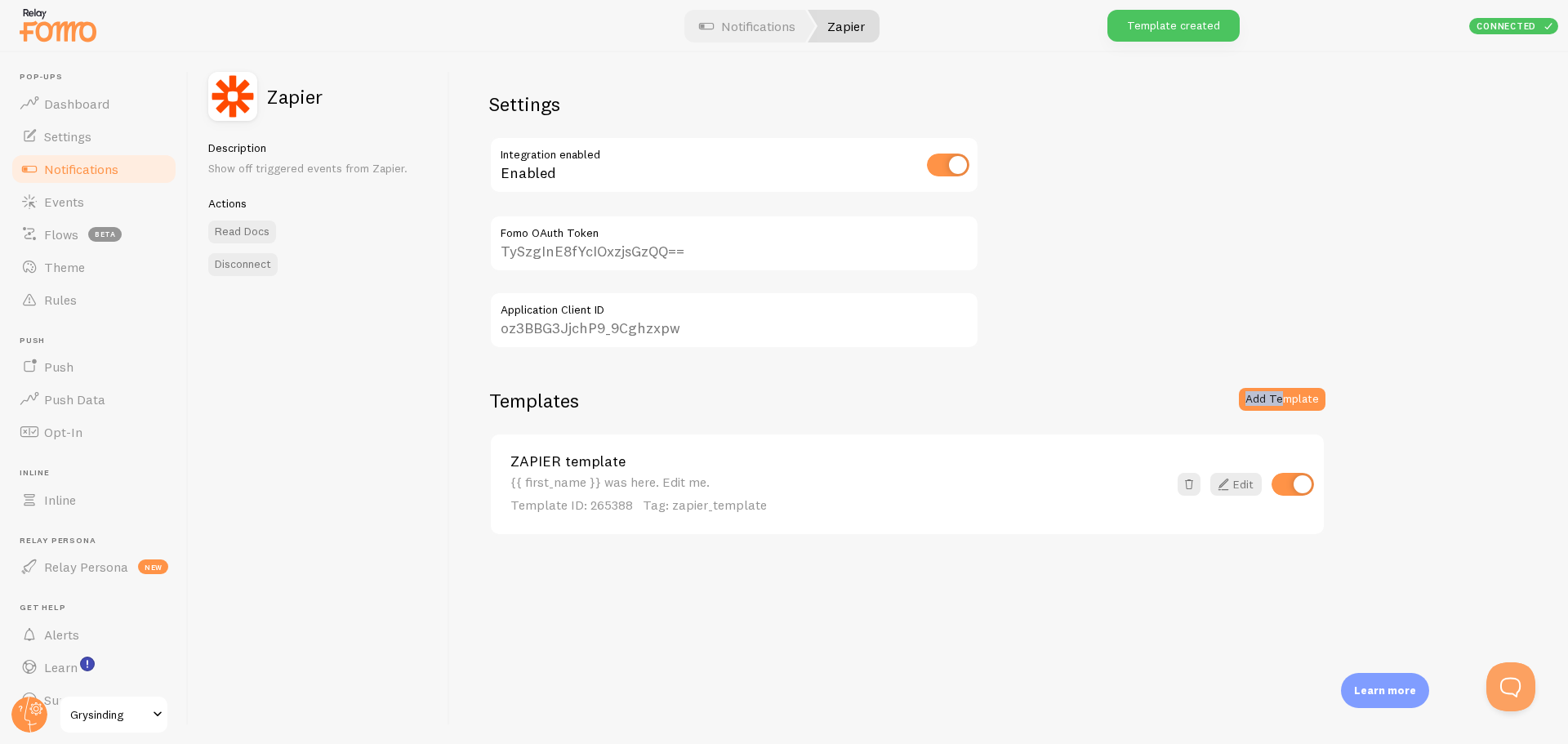
scroll to position [0, 0]
click at [1184, 583] on span at bounding box center [1189, 584] width 16 height 16
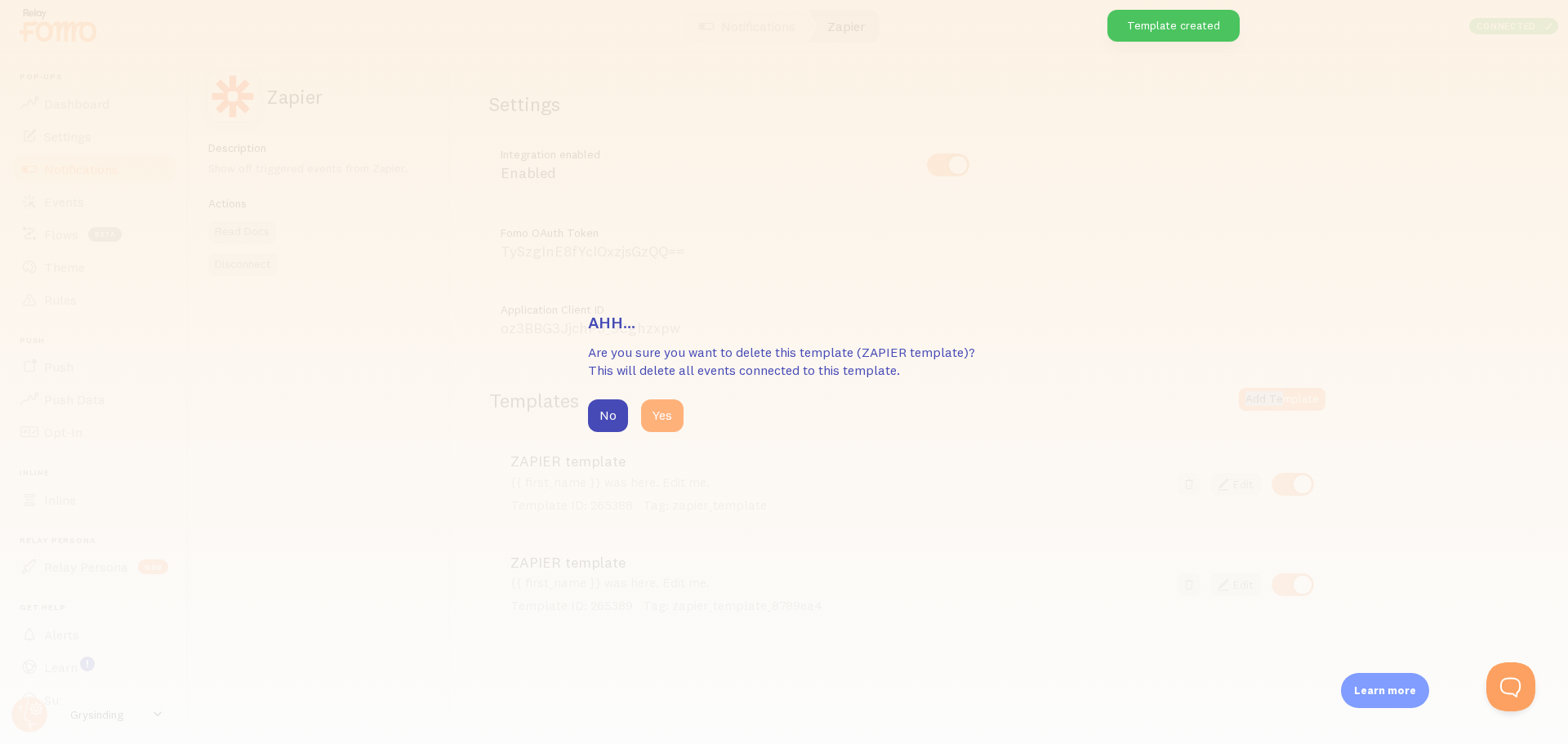
click at [662, 420] on button "Yes" at bounding box center [662, 416] width 43 height 33
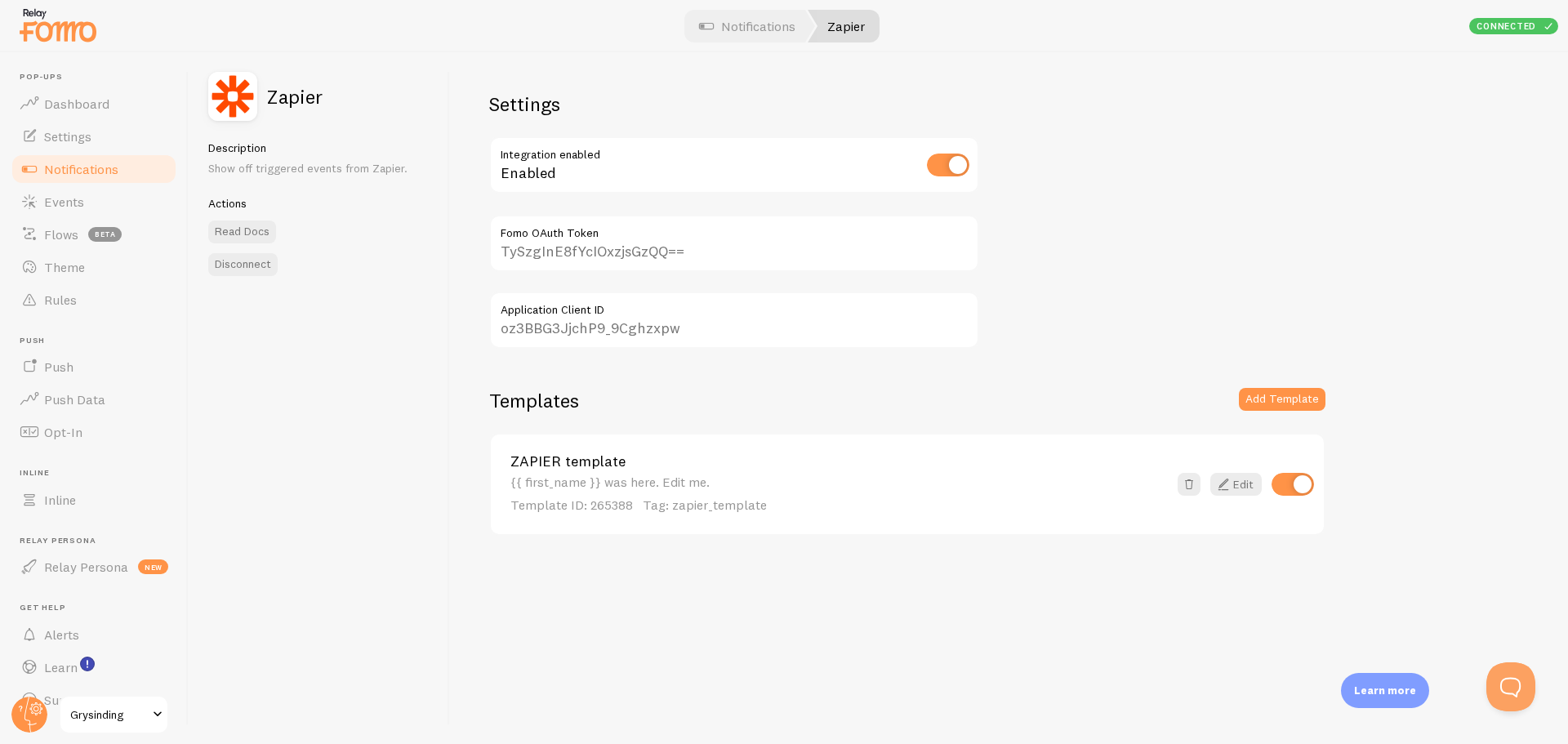
click at [710, 474] on div "{{ first_name }} was here. Edit me. Template ID: 265388 Tag: zapier_template" at bounding box center [838, 493] width 657 height 40
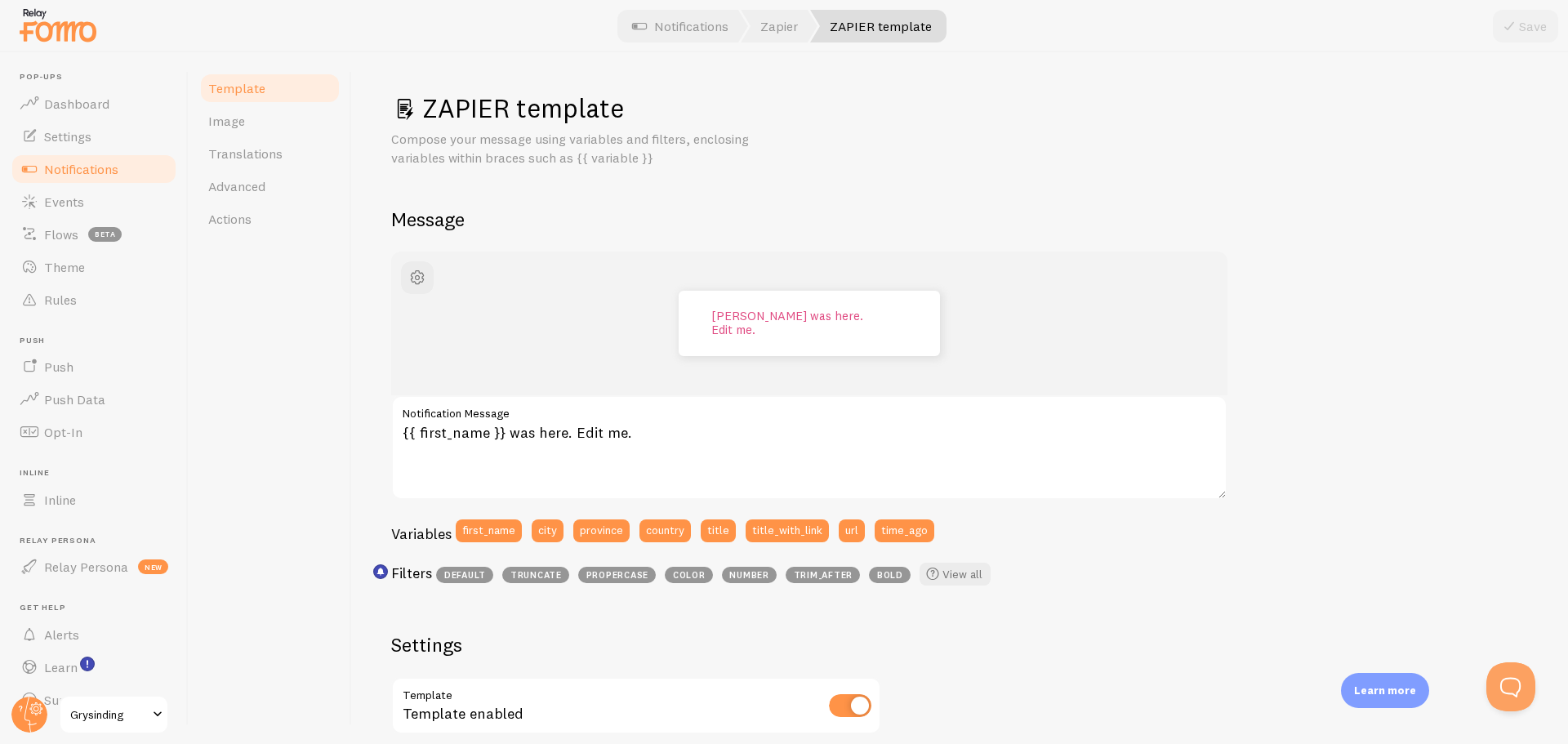
scroll to position [4, 0]
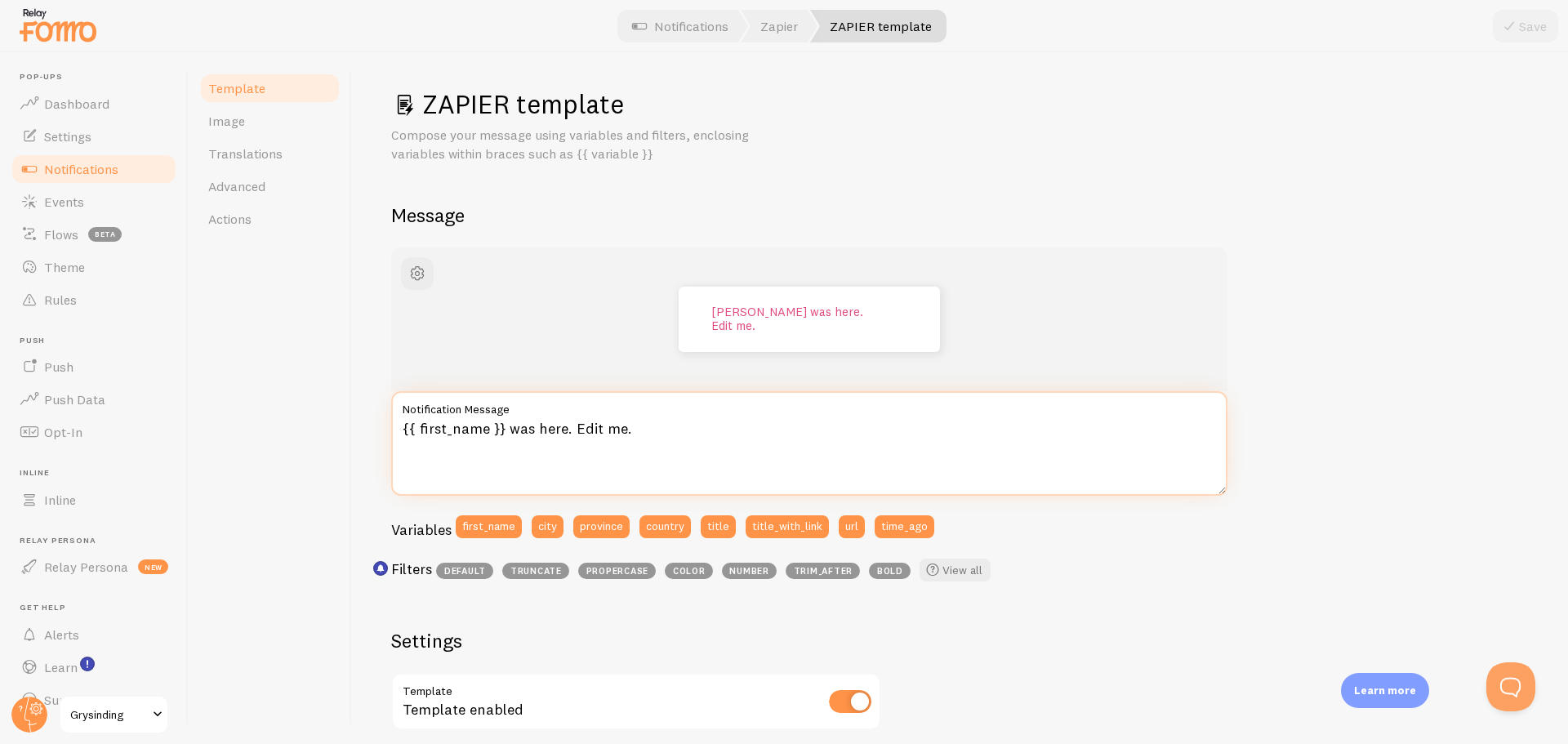
click at [696, 441] on textarea "{{ first_name }} was here. Edit me." at bounding box center [809, 443] width 836 height 104
paste textarea "{{ first_name | propercase}} er med på SkapDinDrømmejobb med Gry {{ time_ago }}"
drag, startPoint x: 661, startPoint y: 427, endPoint x: 856, endPoint y: 426, distance: 195.0
click at [856, 426] on textarea "{{ first_name | propercase}} er med på SkapDinDrømmejobb med Gry {{ time_ago }}" at bounding box center [809, 443] width 836 height 104
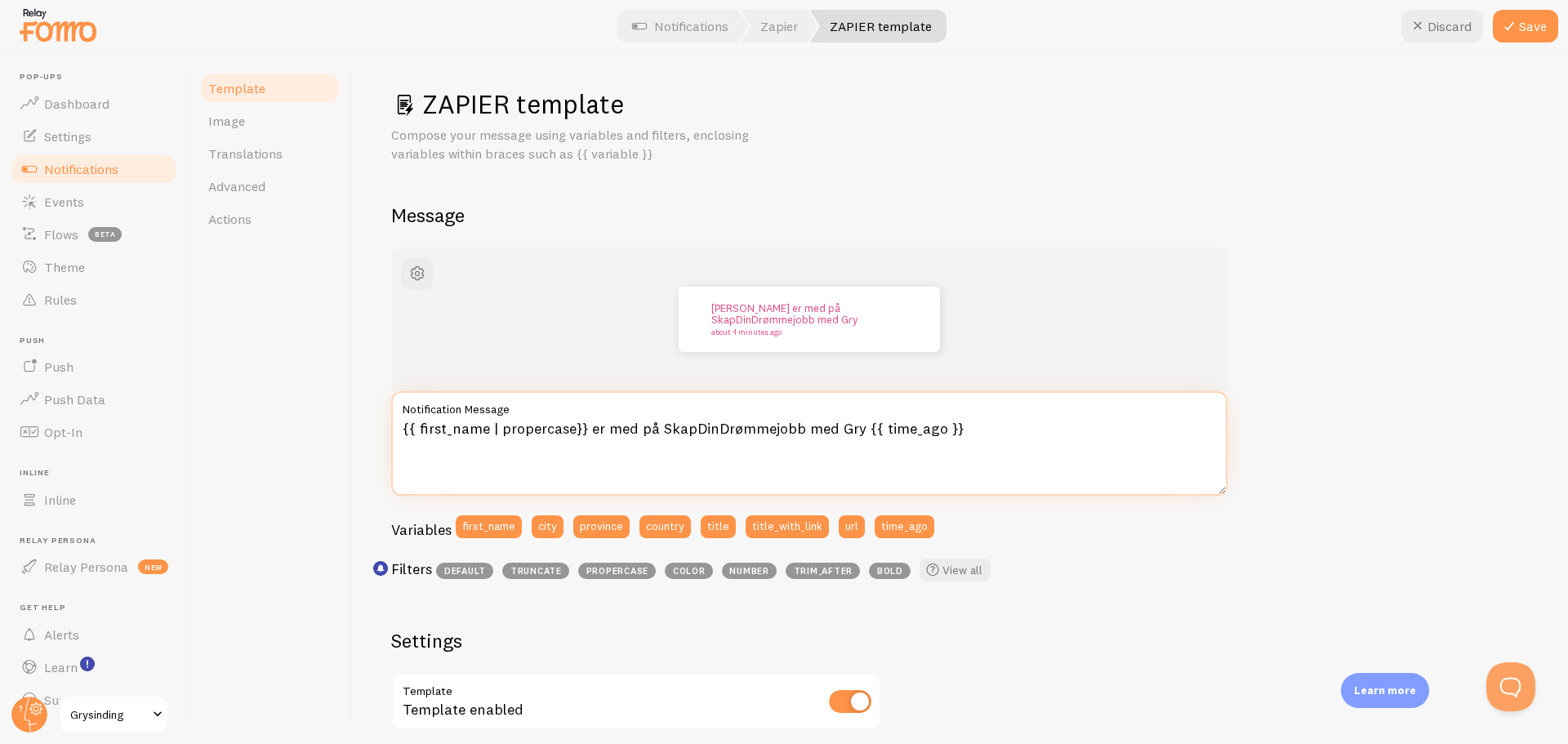
drag, startPoint x: 799, startPoint y: 429, endPoint x: 660, endPoint y: 426, distance: 139.0
click at [660, 426] on textarea "{{ first_name | propercase}} er med på SkapDinDrømmejobb med Gry {{ time_ago }}" at bounding box center [809, 443] width 836 height 104
paste textarea "GründerChallenge"
click at [912, 464] on textarea "{{ first_name | propercase}} er med på GründerChallenge med Gry {{ time_ago }}" at bounding box center [809, 443] width 836 height 104
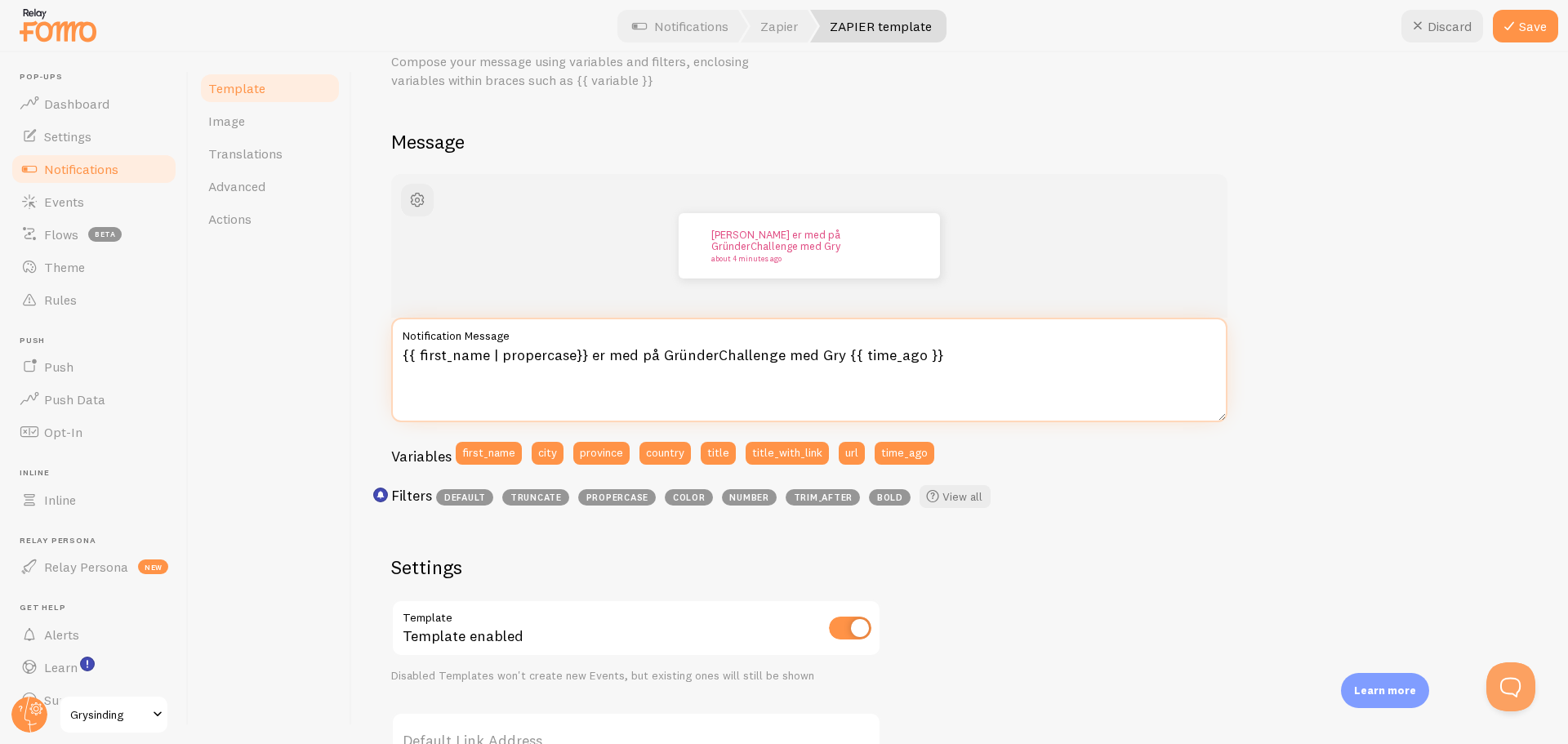
scroll to position [0, 0]
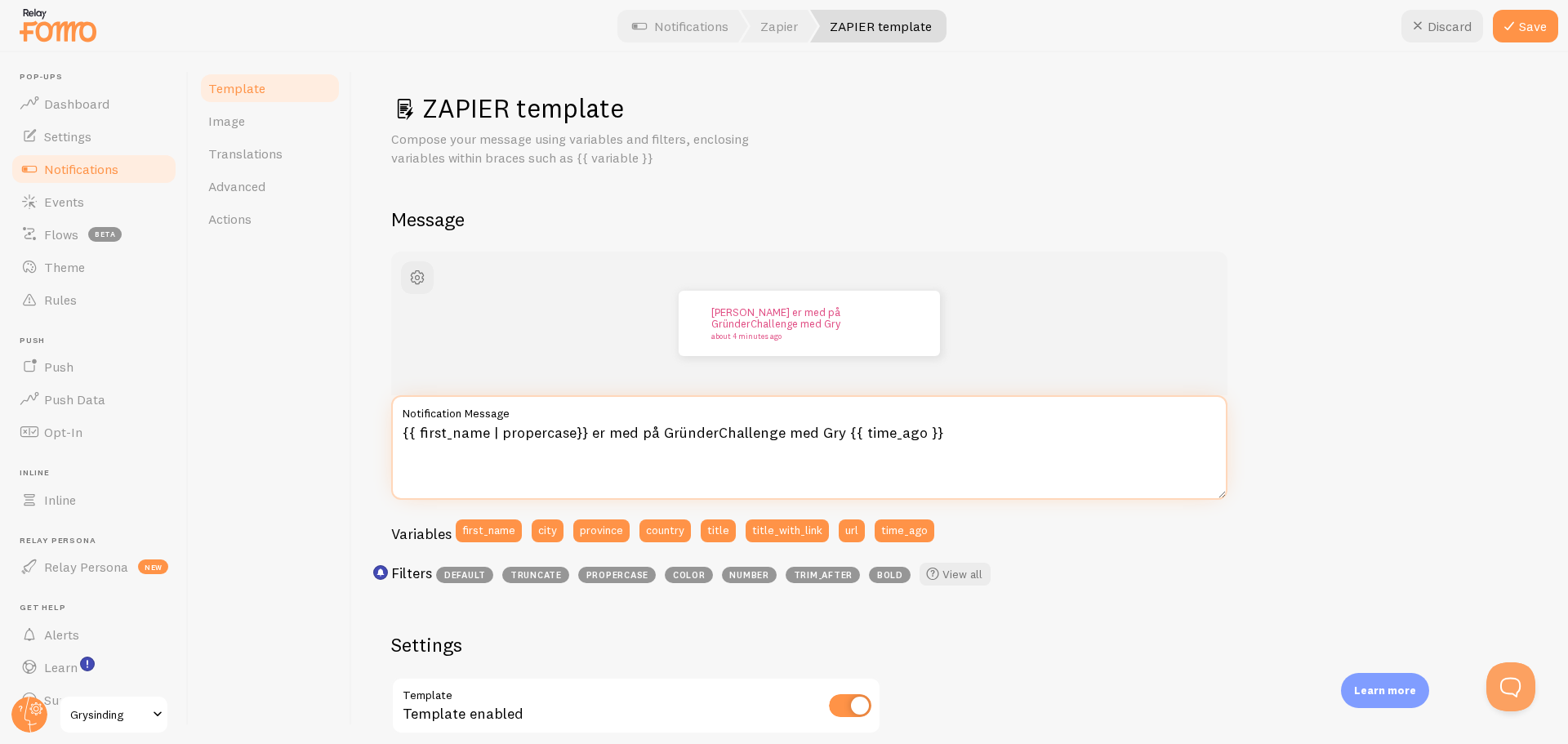
drag, startPoint x: 843, startPoint y: 432, endPoint x: 591, endPoint y: 431, distance: 252.0
click at [591, 431] on textarea "{{ first_name | propercase}} er med på GründerChallenge med Gry {{ time_ago }}" at bounding box center [809, 447] width 836 height 104
type textarea "{{ first_name | propercase}} er med på GründerChallenge med Gry {{ time_ago }}"
click at [337, 363] on div "Template Image Translations Advanced Actions" at bounding box center [270, 398] width 164 height 692
click at [731, 448] on textarea "{{ first_name | propercase}} er med på GründerChallenge med Gry {{ time_ago }}" at bounding box center [809, 447] width 836 height 104
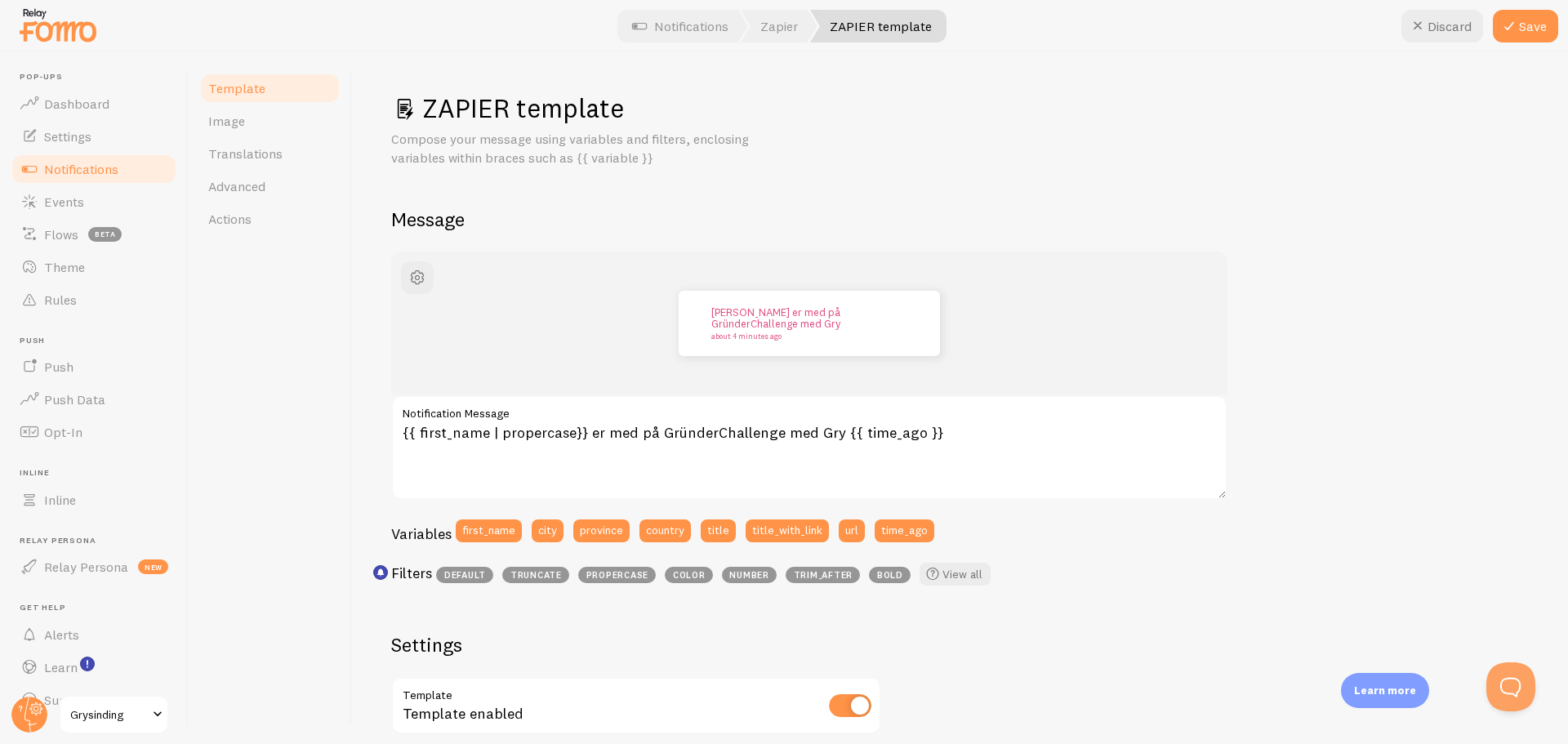
click at [295, 404] on div "Template Image Translations Advanced Actions" at bounding box center [270, 398] width 164 height 692
click at [273, 123] on link "Image" at bounding box center [270, 121] width 143 height 33
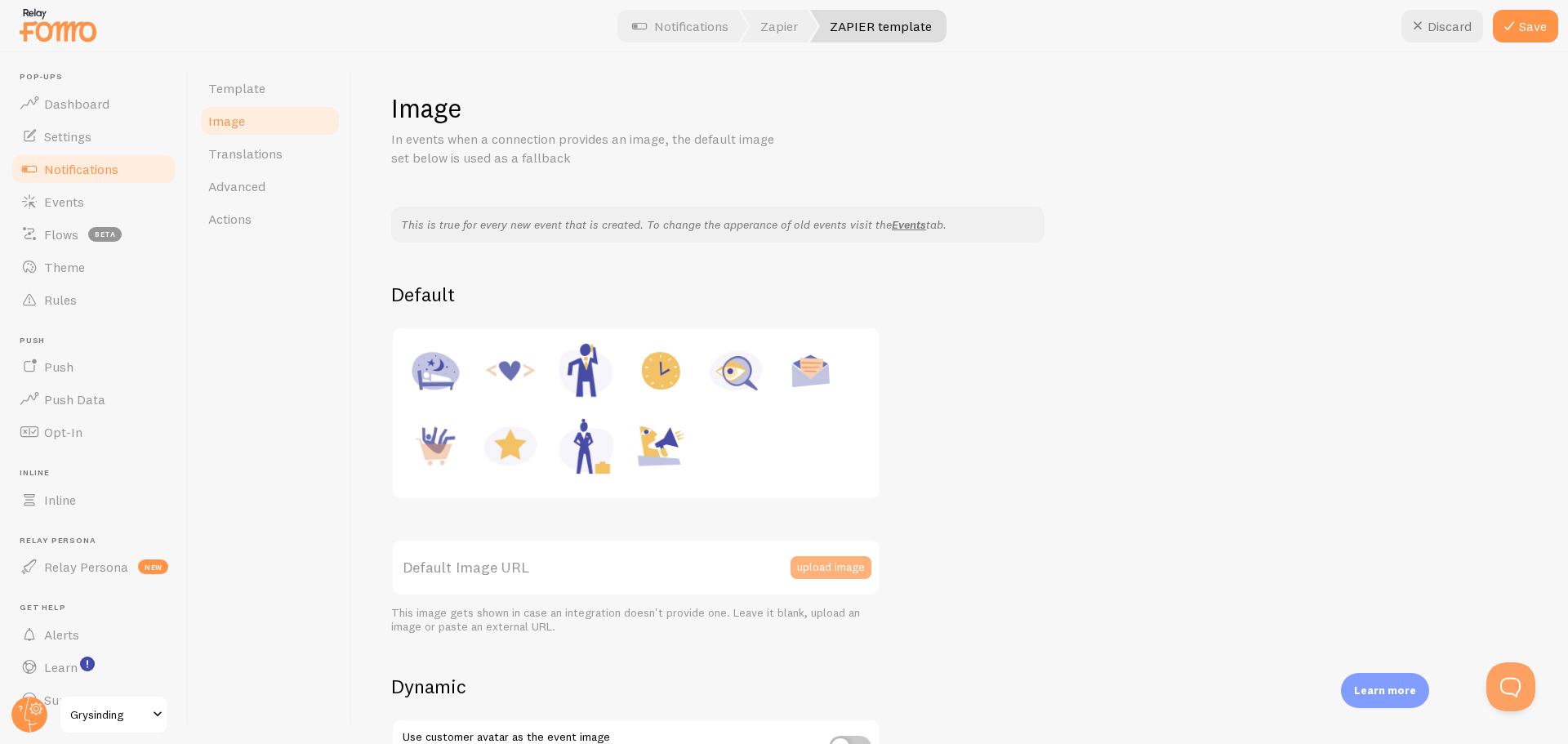
click at [829, 565] on button "upload image" at bounding box center [831, 568] width 81 height 23
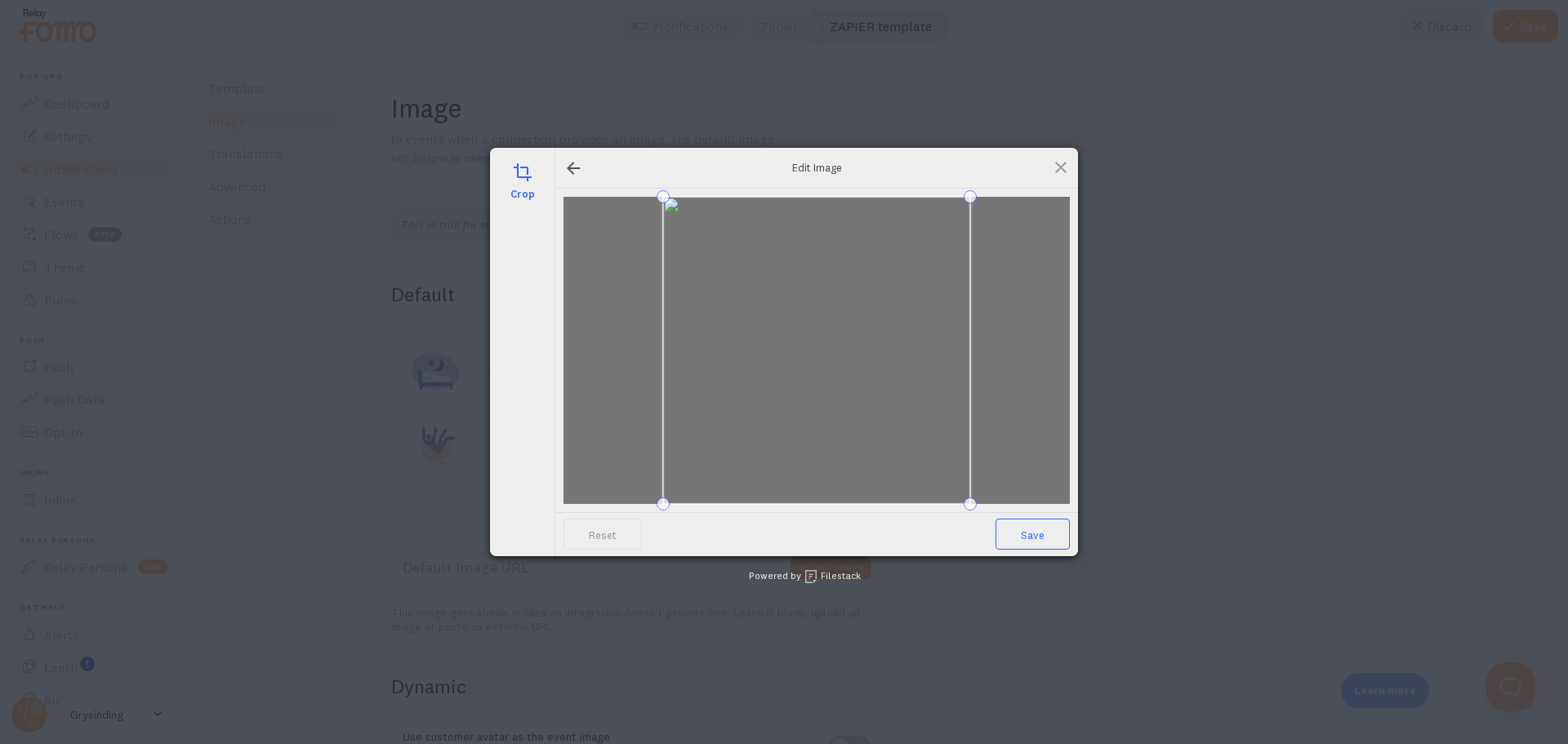
click at [1042, 548] on span "Save" at bounding box center [1032, 534] width 75 height 31
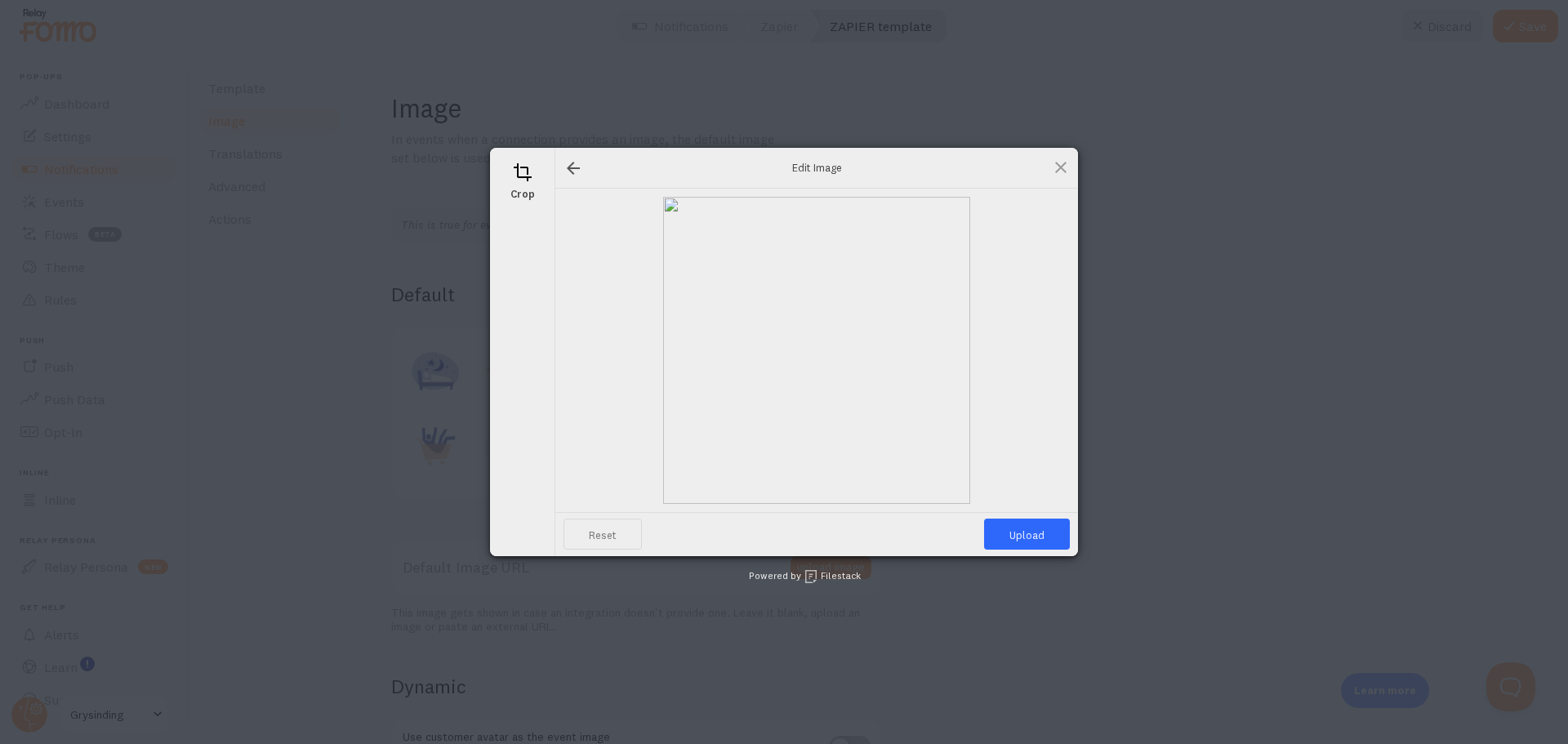
click at [610, 537] on span "Reset" at bounding box center [602, 534] width 78 height 31
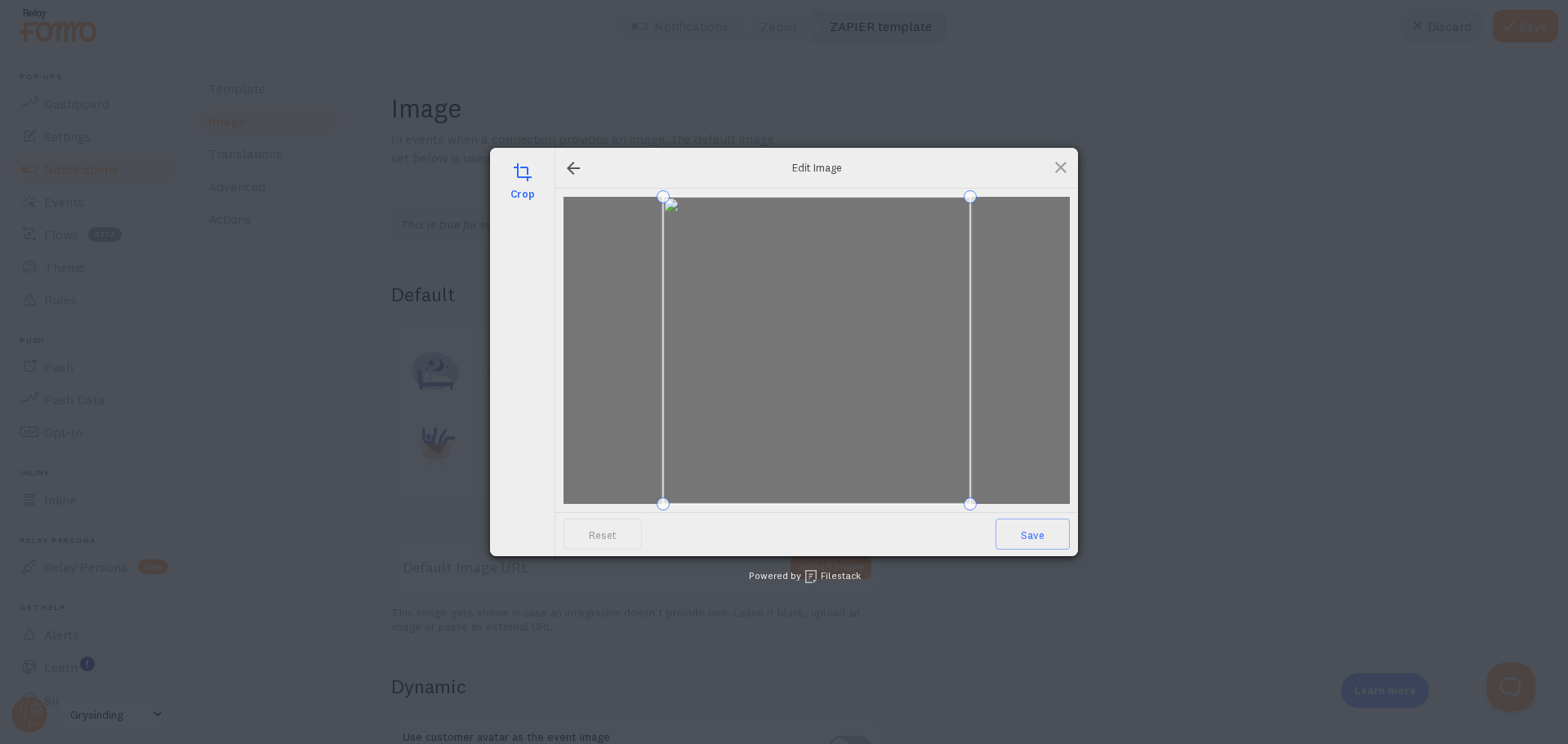
click at [553, 168] on div "crop" at bounding box center [522, 352] width 65 height 408
click at [570, 166] on div at bounding box center [573, 168] width 19 height 19
click at [1037, 532] on span "Save" at bounding box center [1032, 534] width 75 height 31
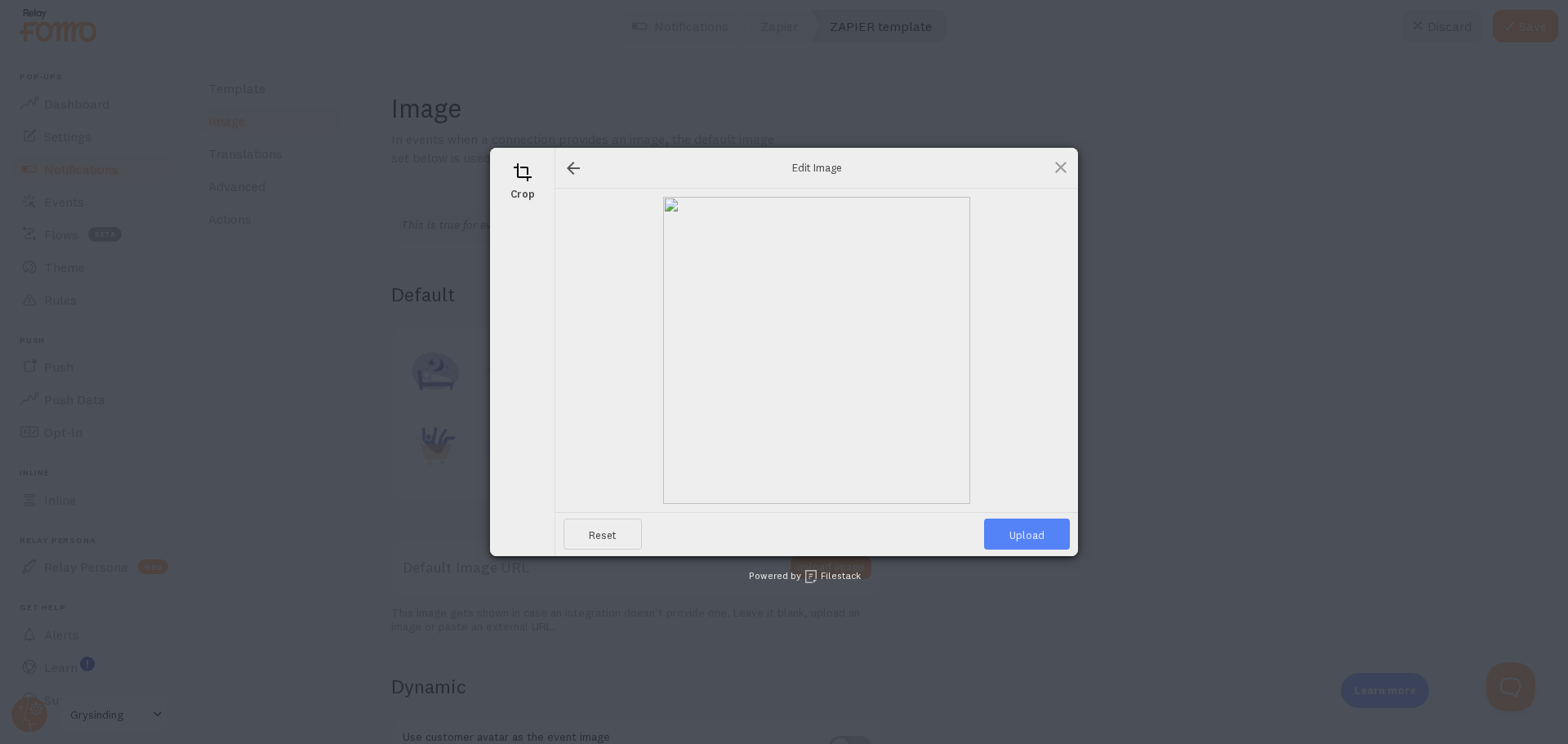
click at [1042, 525] on span "Upload" at bounding box center [1027, 534] width 86 height 31
type input "https://process.filestackapi.com/ApqhzE1ldTzuKSj33adqez/resize=width:170,height…"
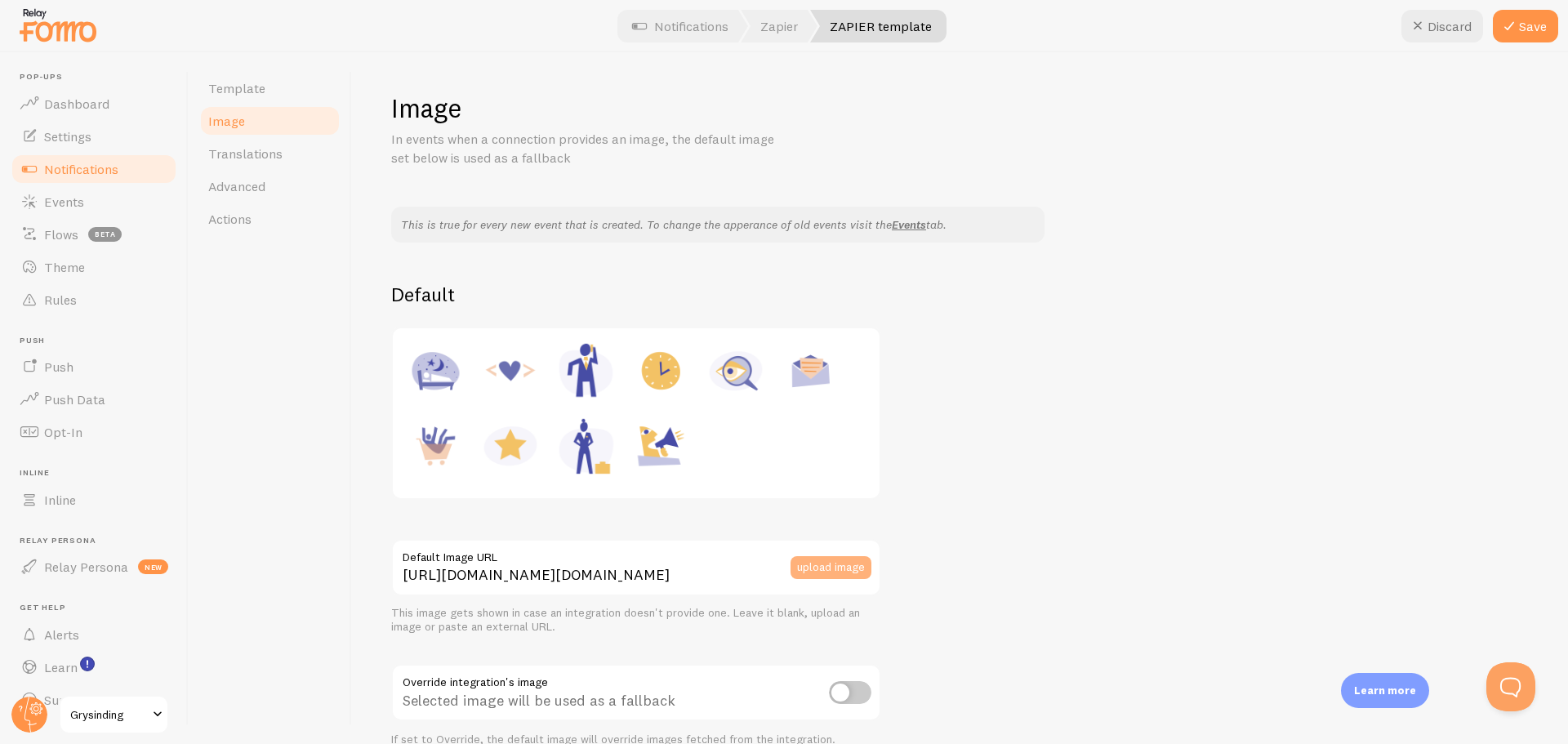
click at [859, 572] on button "upload image" at bounding box center [831, 568] width 81 height 23
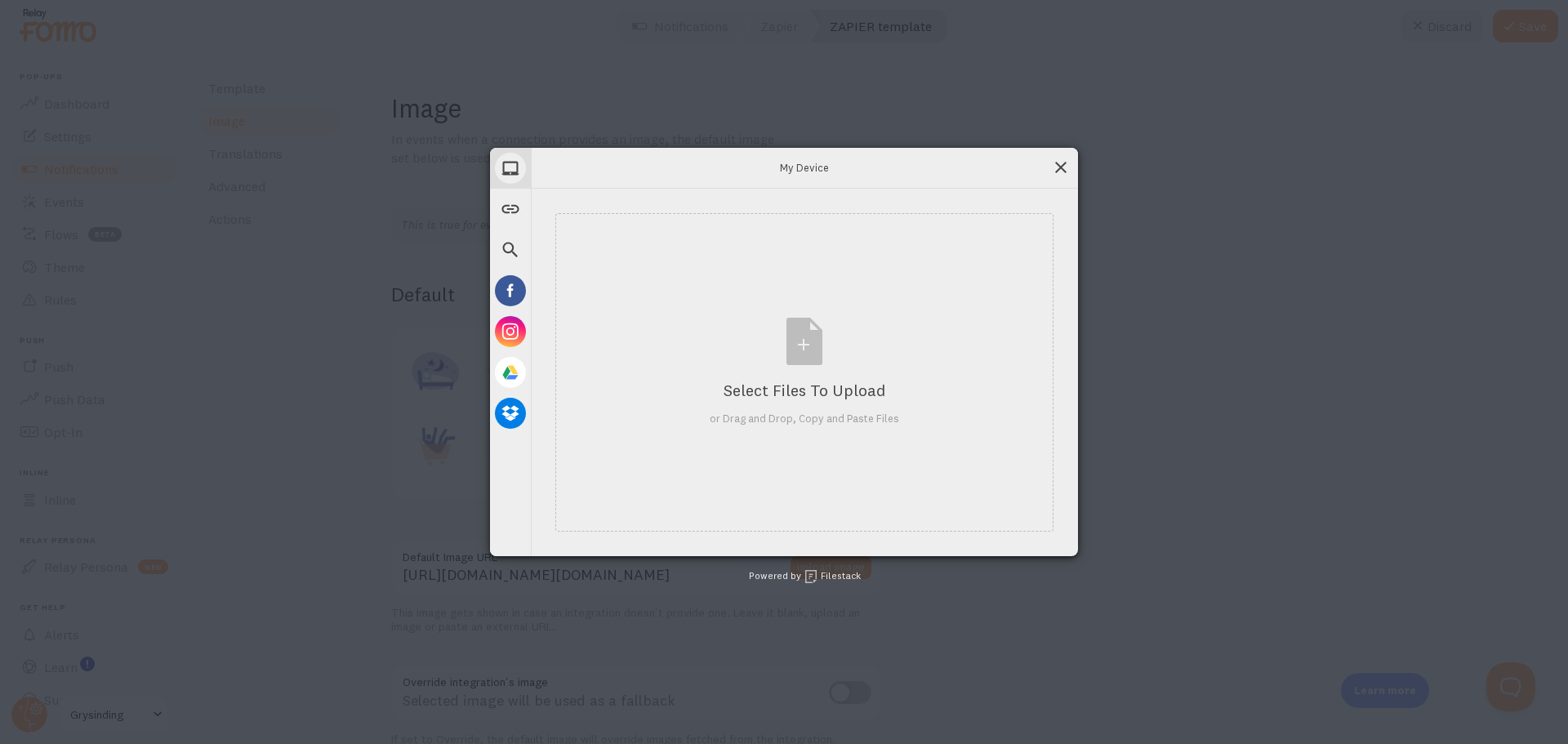
click at [1058, 164] on span at bounding box center [1061, 167] width 18 height 18
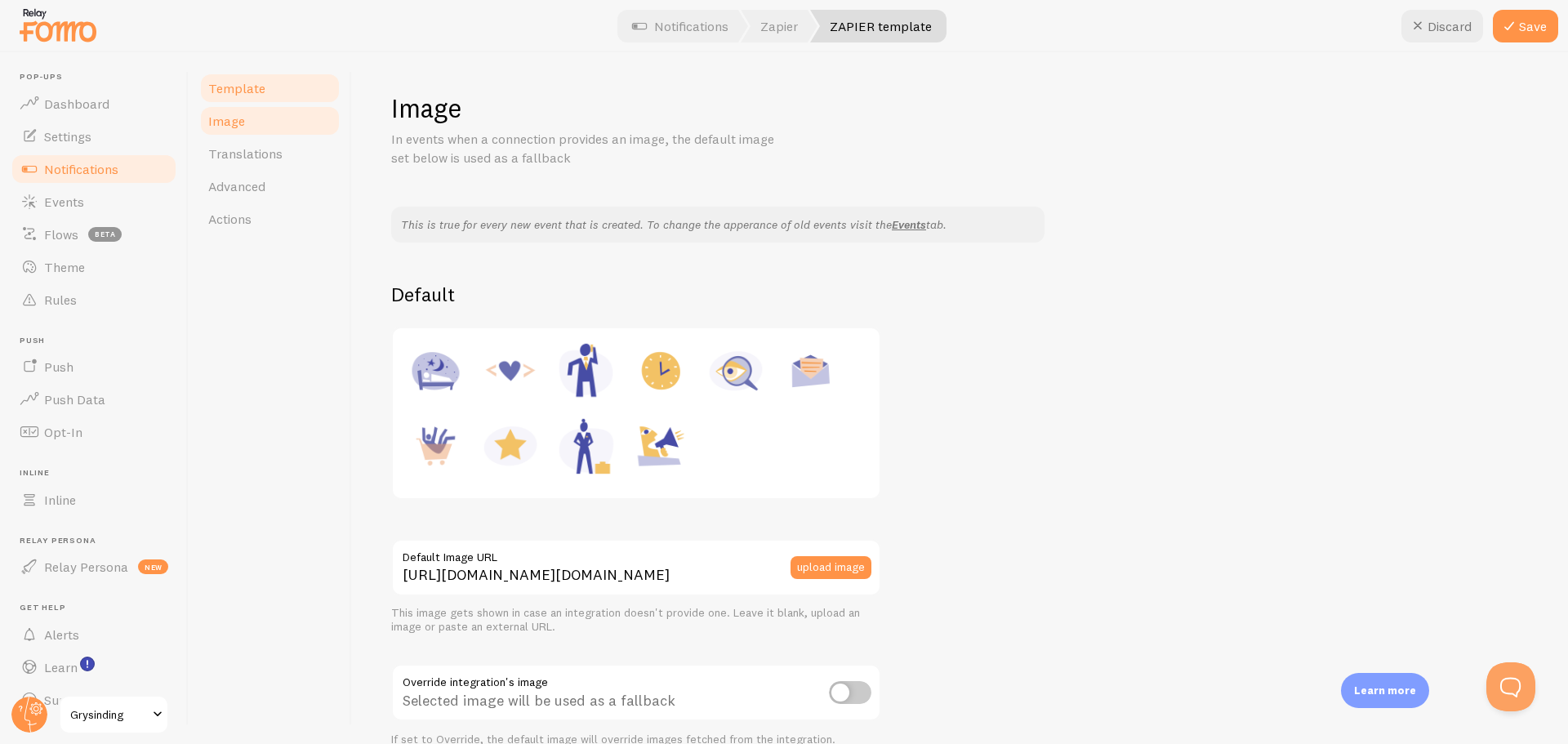
click at [247, 81] on span "Template" at bounding box center [236, 88] width 57 height 16
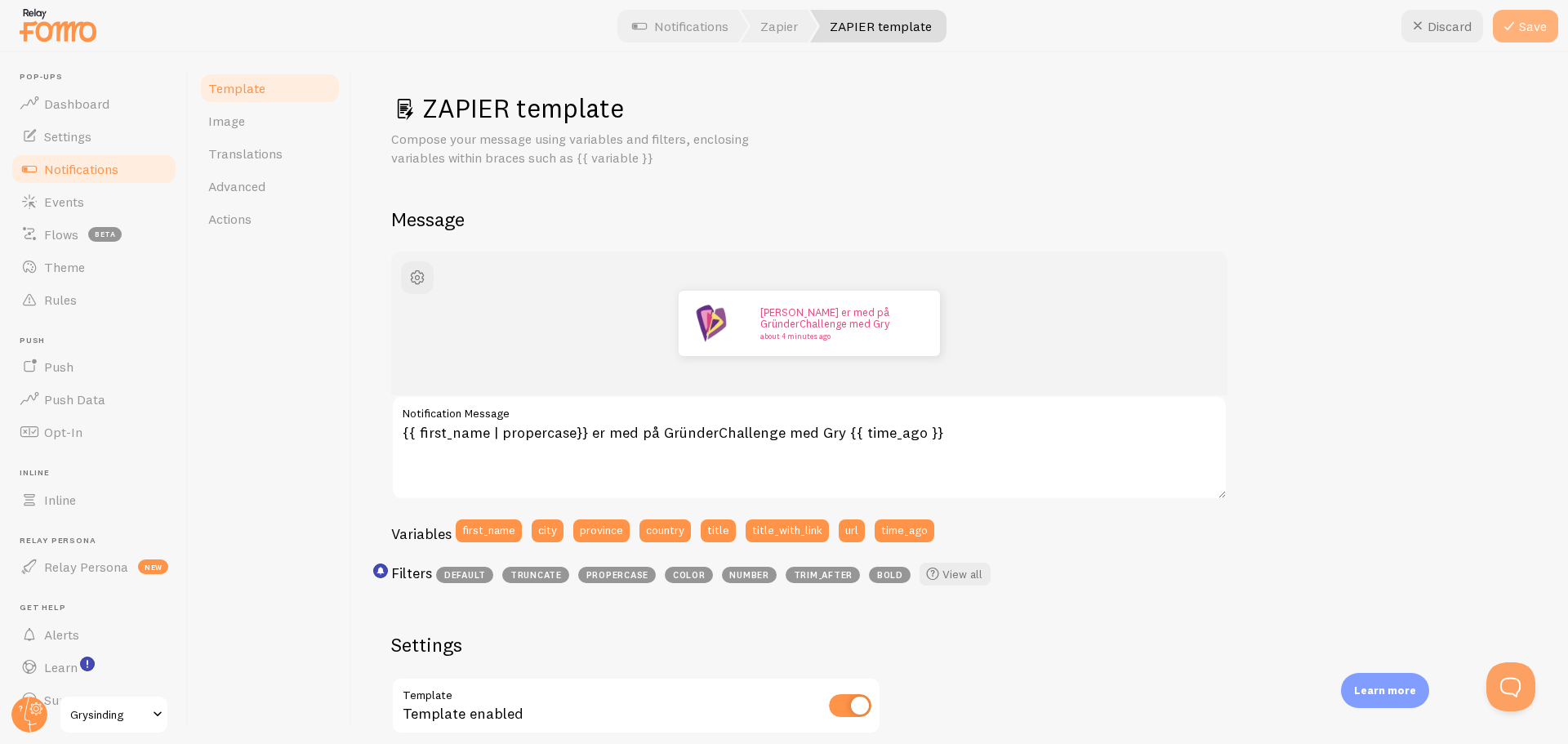
click at [1529, 31] on button "Save" at bounding box center [1524, 26] width 65 height 33
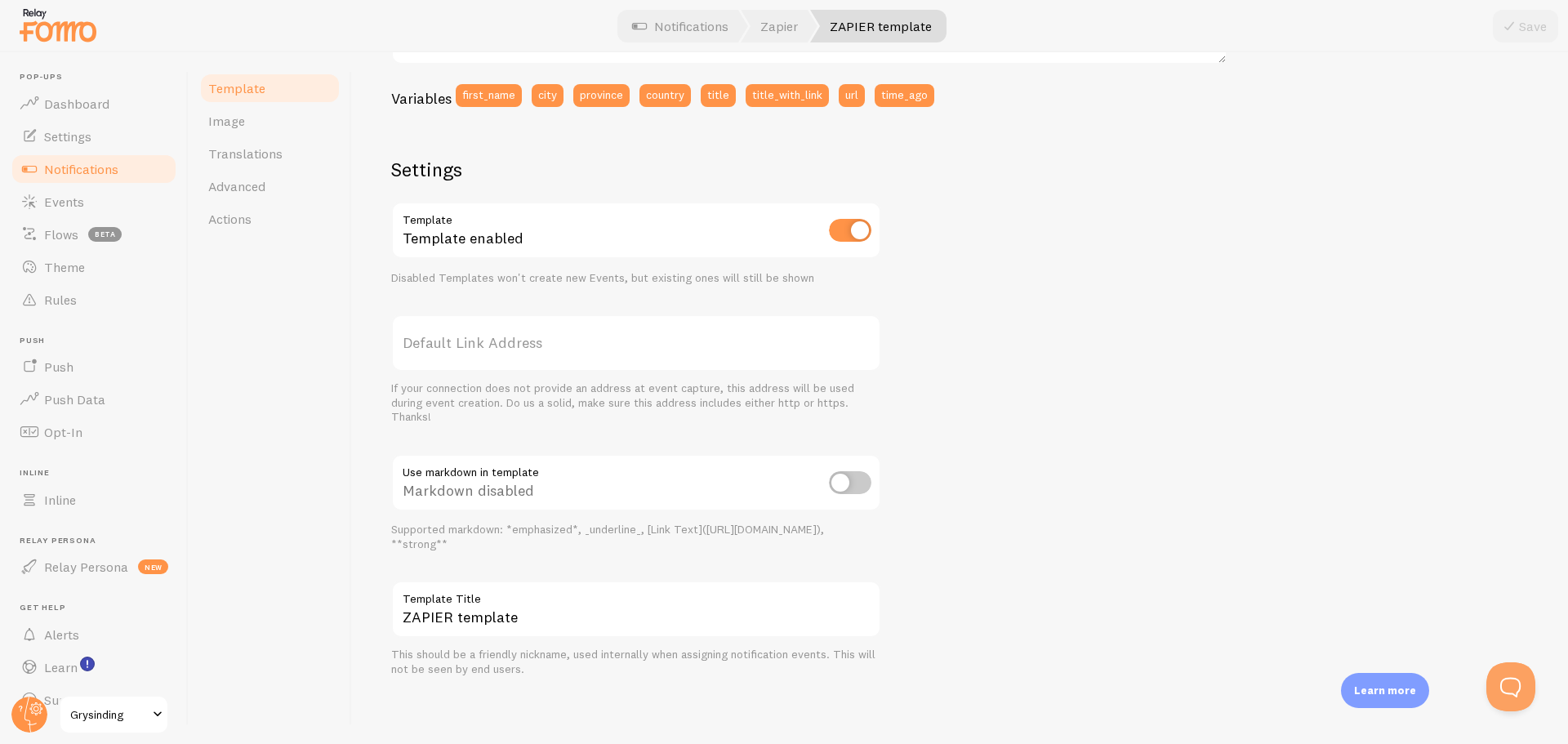
scroll to position [436, 0]
drag, startPoint x: 524, startPoint y: 615, endPoint x: 379, endPoint y: 599, distance: 145.9
click at [379, 599] on div "ZAPIER template Compose your message using variables, enclosing variables withi…" at bounding box center [960, 398] width 1216 height 692
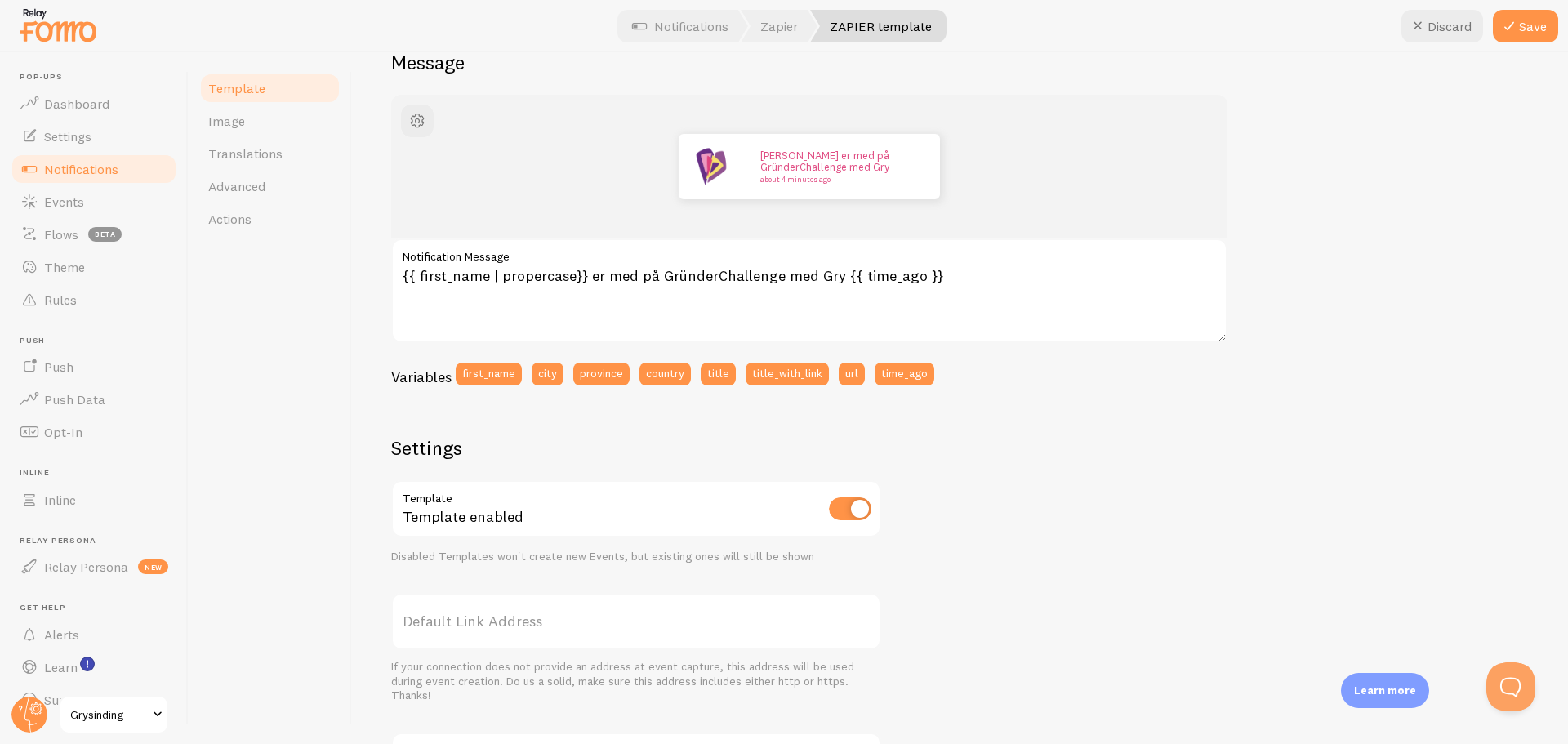
scroll to position [317, 0]
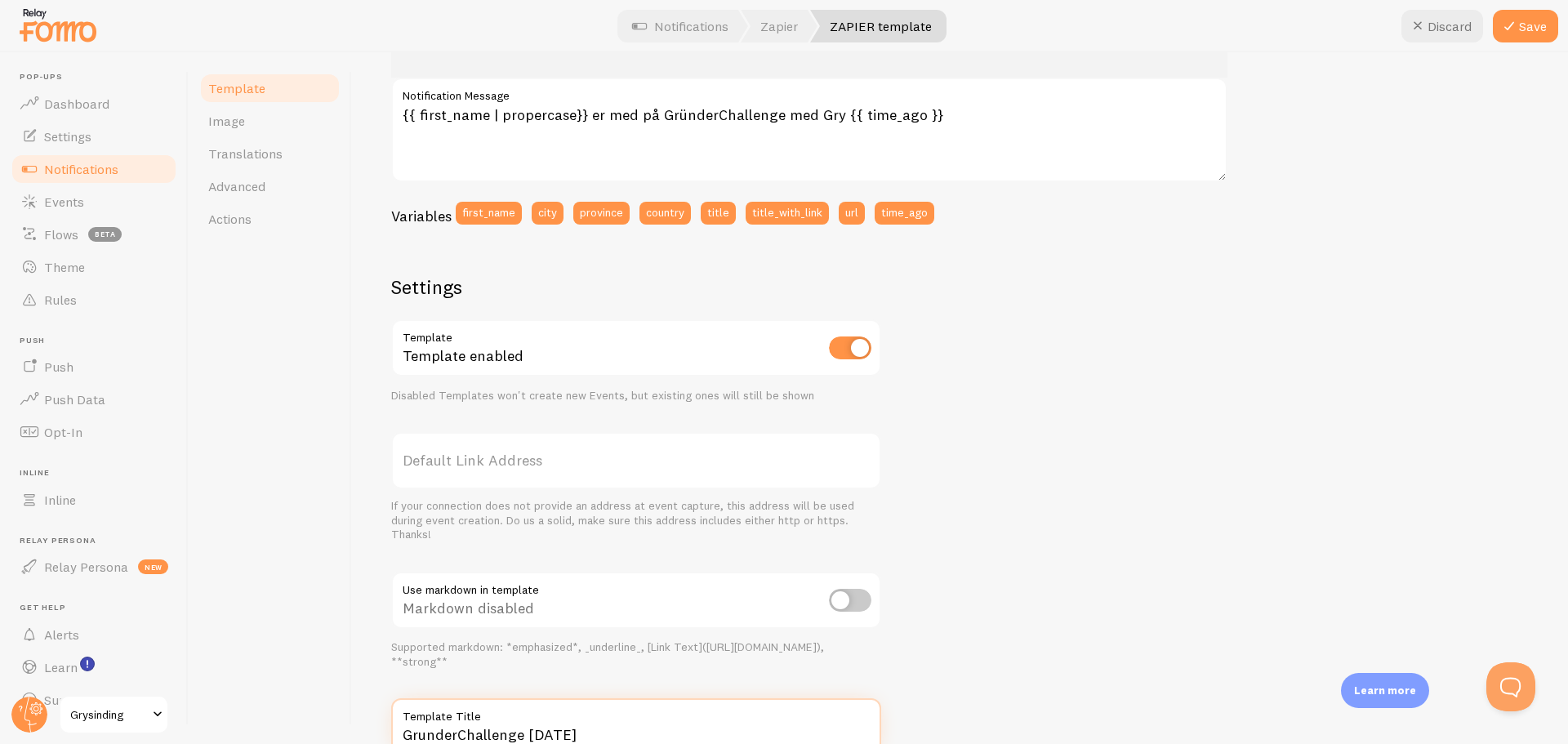
type input "GrunderChallenge [DATE]"
click at [1000, 633] on div "John er med på GründerChallenge med Gry about 4 minutes ago {{ first_name | pro…" at bounding box center [959, 364] width 1137 height 860
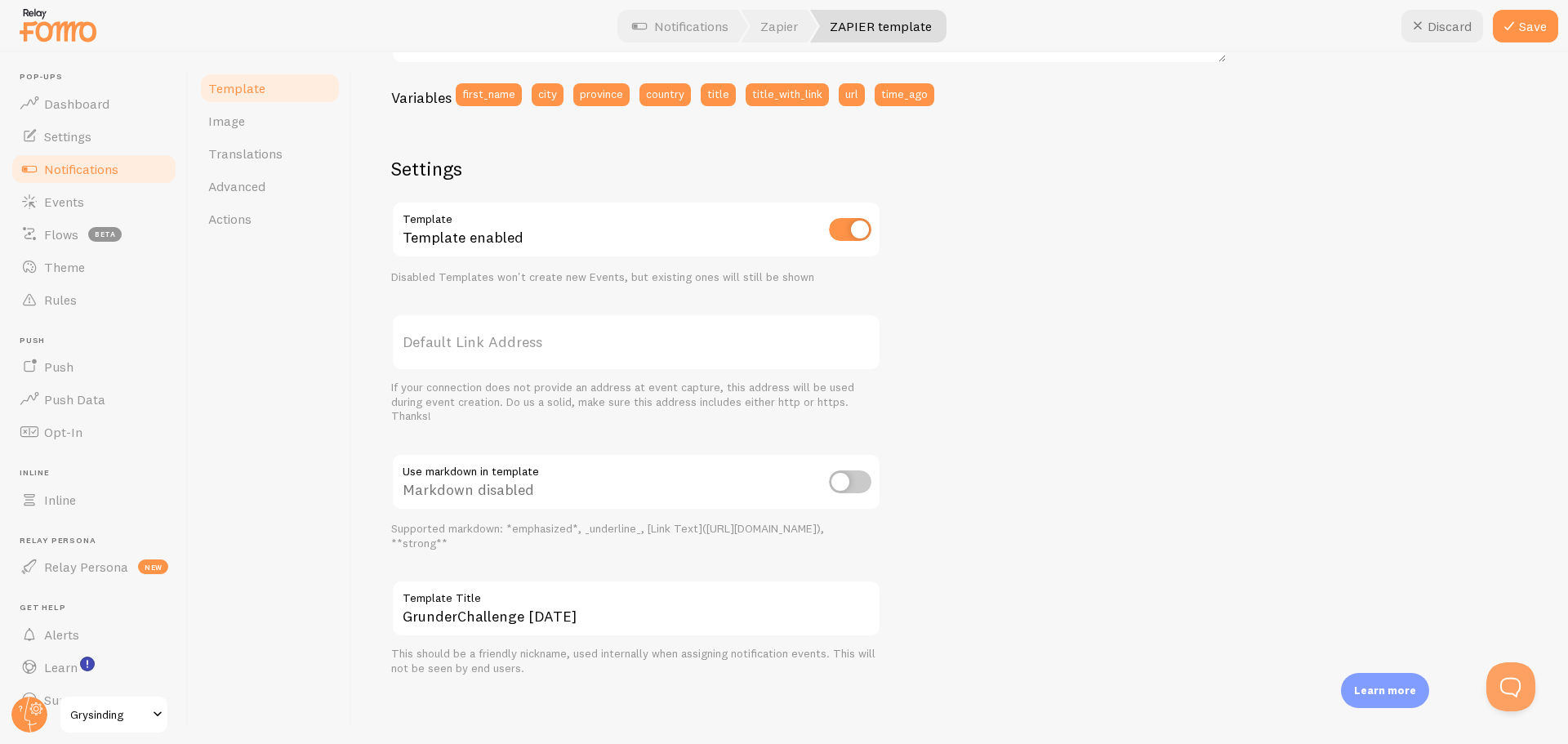
scroll to position [0, 0]
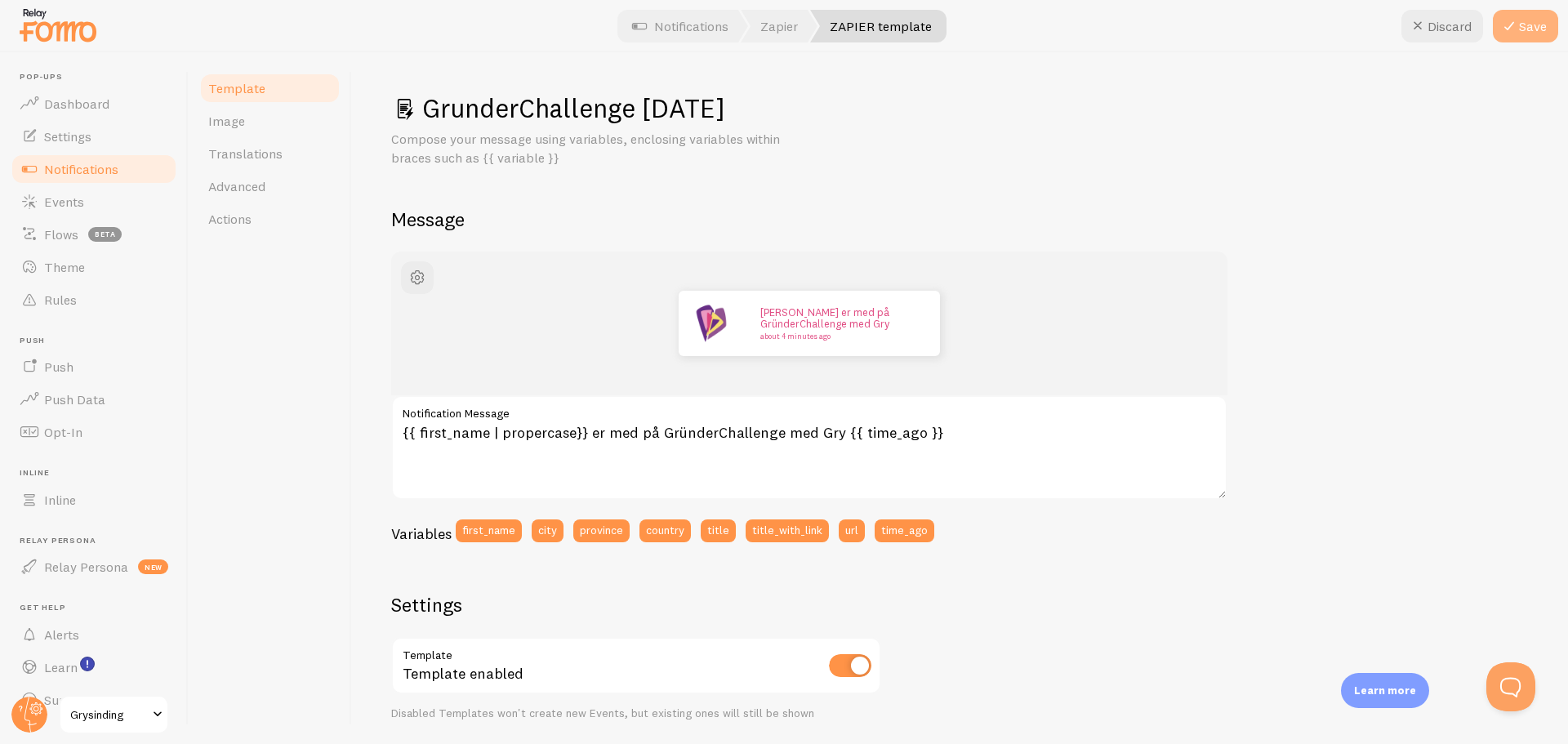
click at [1535, 15] on button "Save" at bounding box center [1524, 26] width 65 height 33
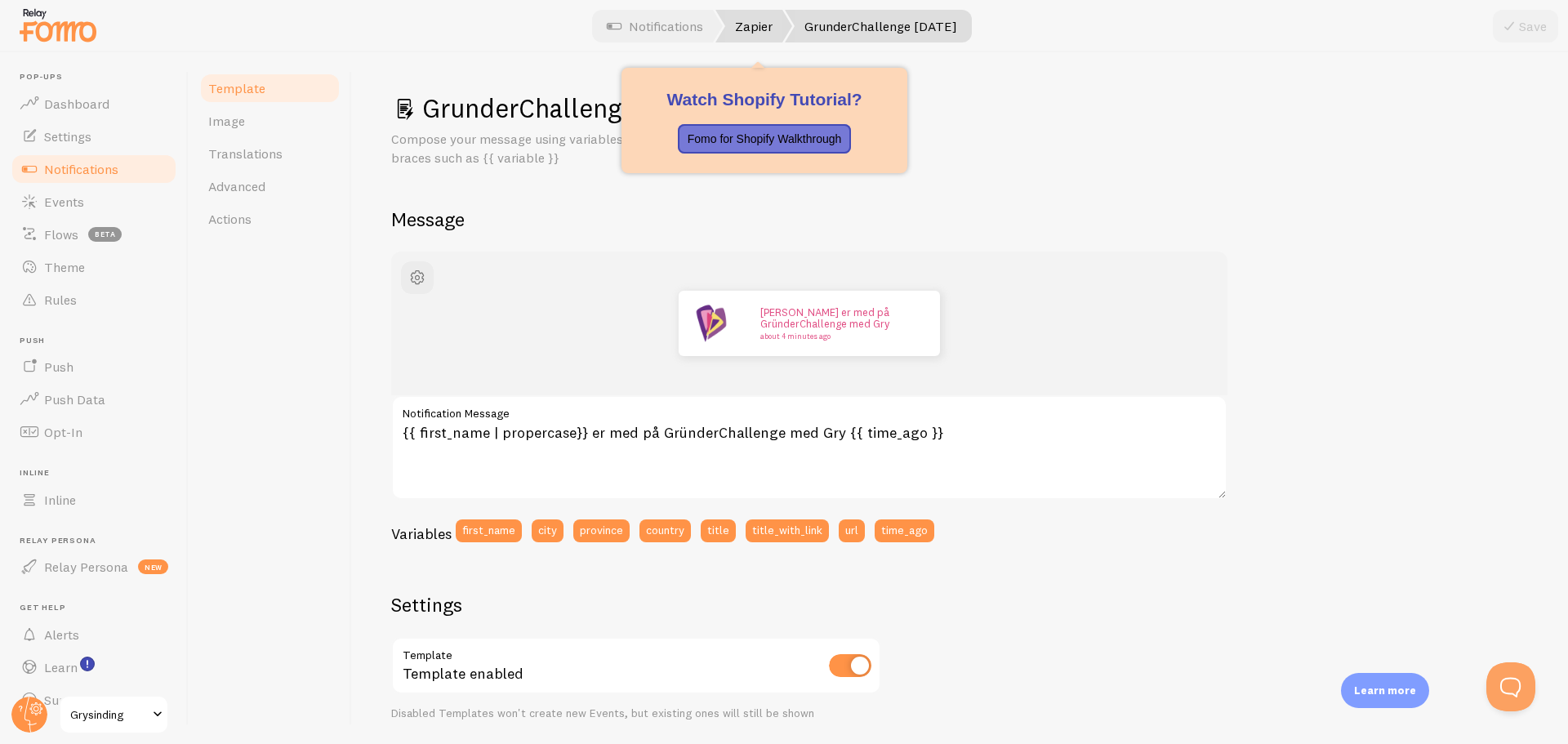
click at [752, 28] on link "Zapier" at bounding box center [753, 26] width 76 height 33
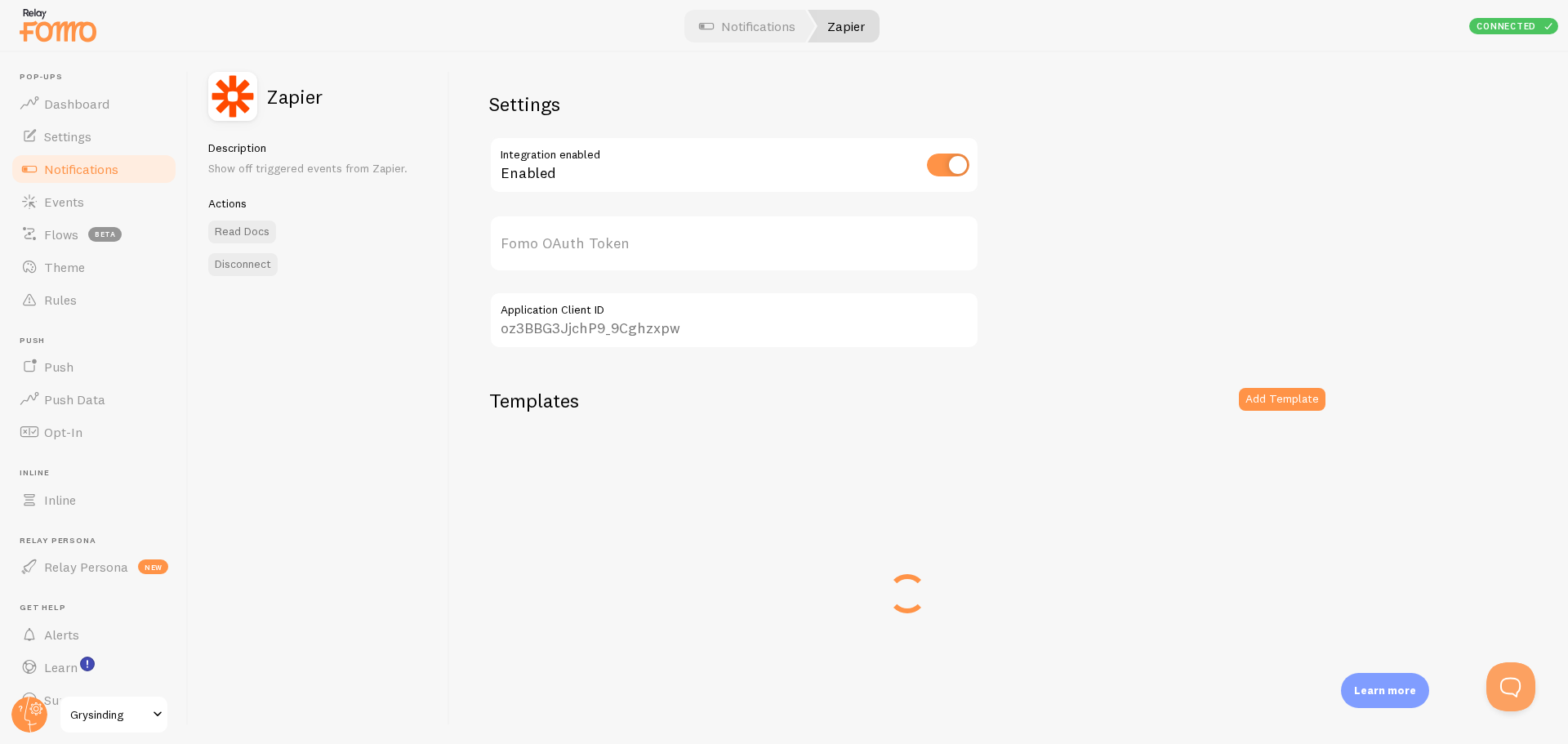
type input "TySzgInE8fYcIOxzjsGzQQ=="
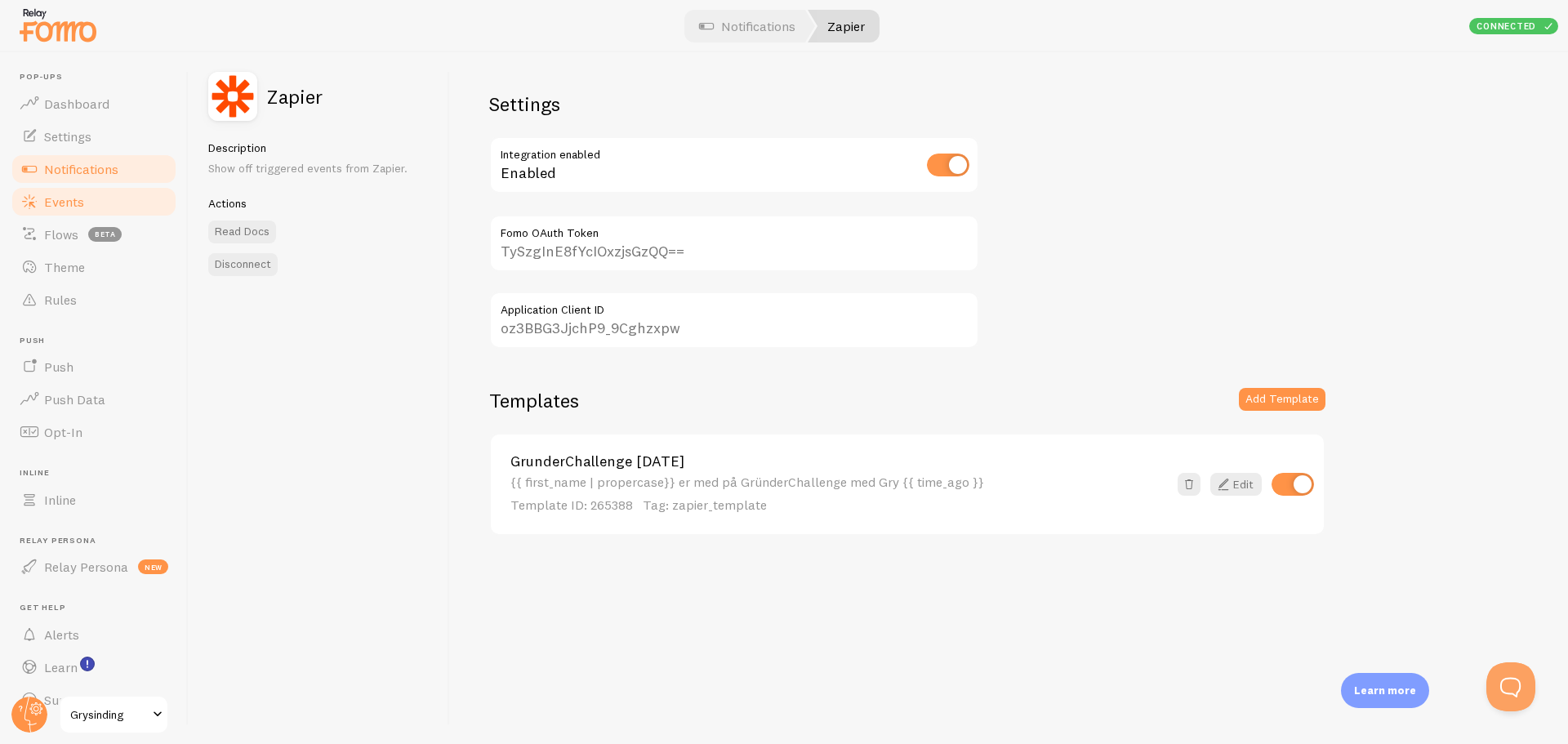
click at [56, 202] on span "Events" at bounding box center [64, 201] width 40 height 16
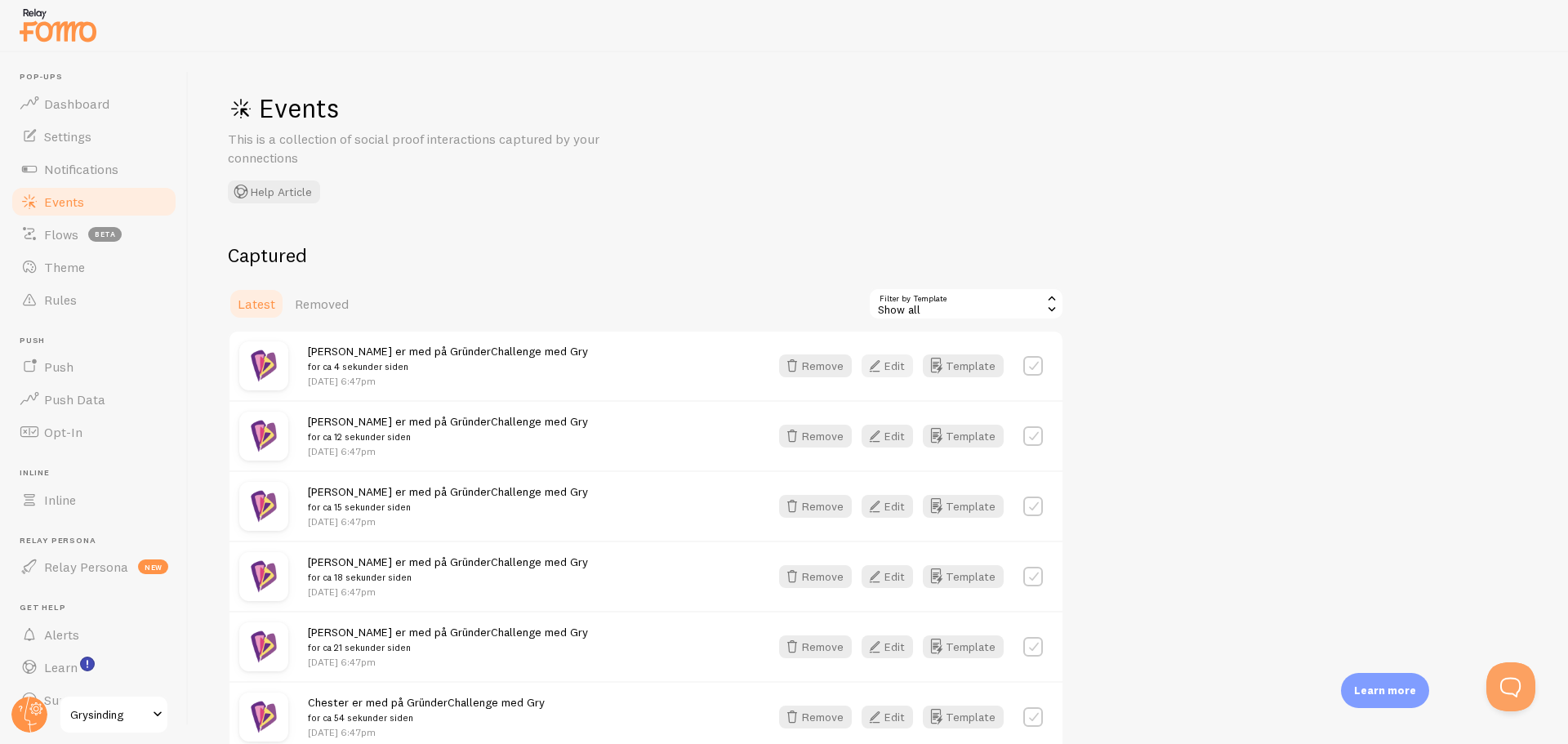
click at [897, 369] on button "Edit" at bounding box center [887, 366] width 51 height 23
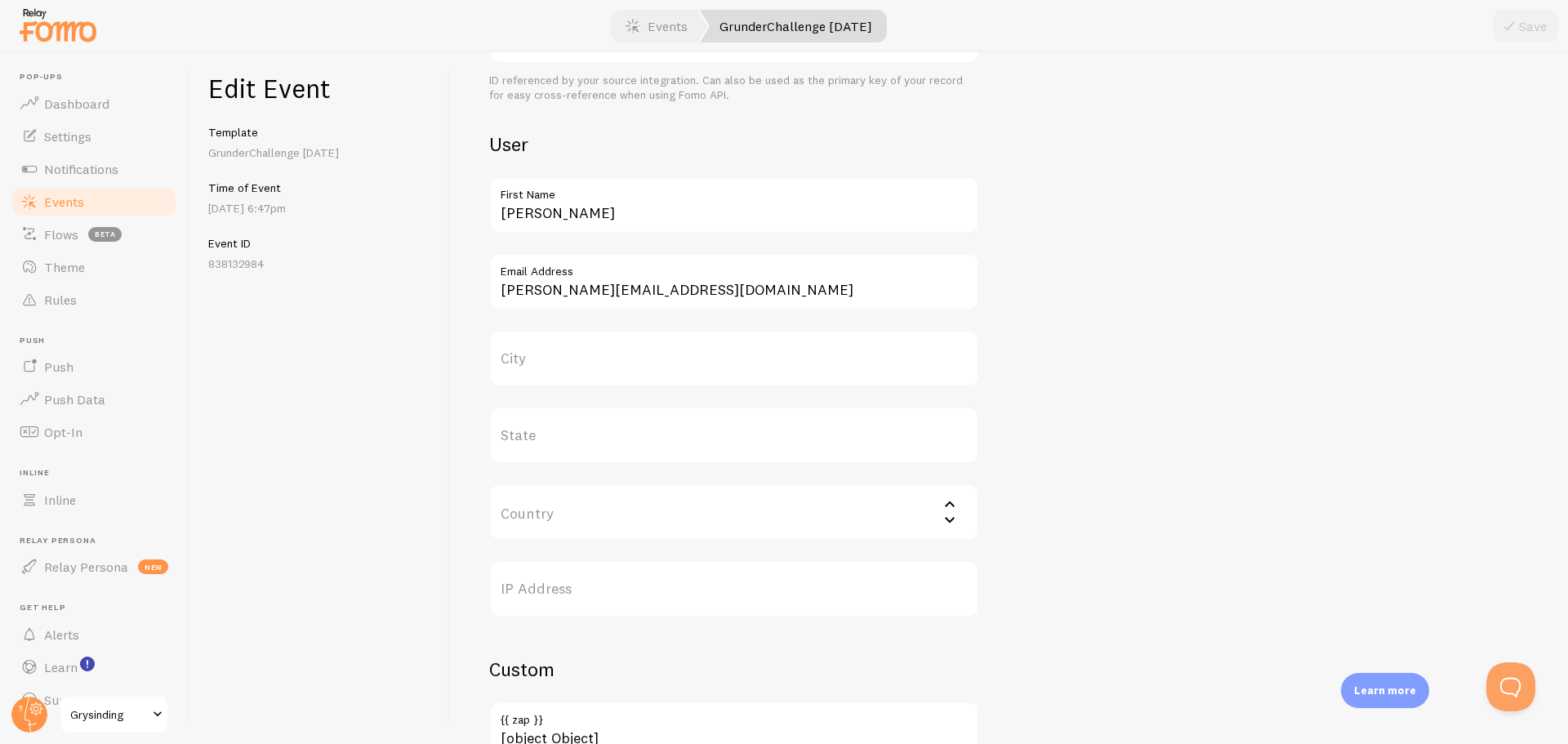
scroll to position [571, 0]
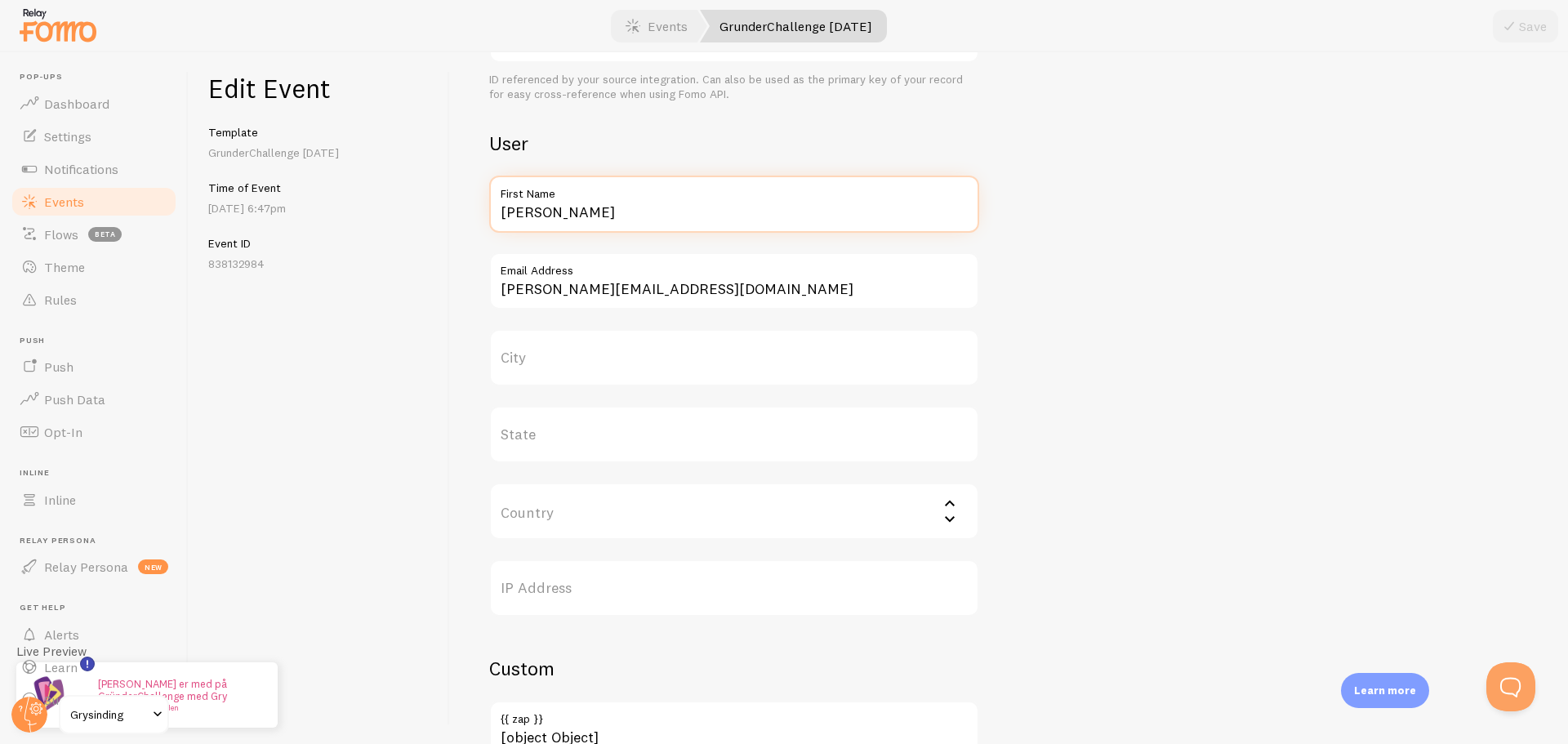
drag, startPoint x: 556, startPoint y: 212, endPoint x: 457, endPoint y: 198, distance: 100.0
click at [457, 198] on div "Meta Title This text will be bolded in your notification and link to the Event …" at bounding box center [1009, 398] width 1118 height 692
paste input "Rita"
type input "Rita"
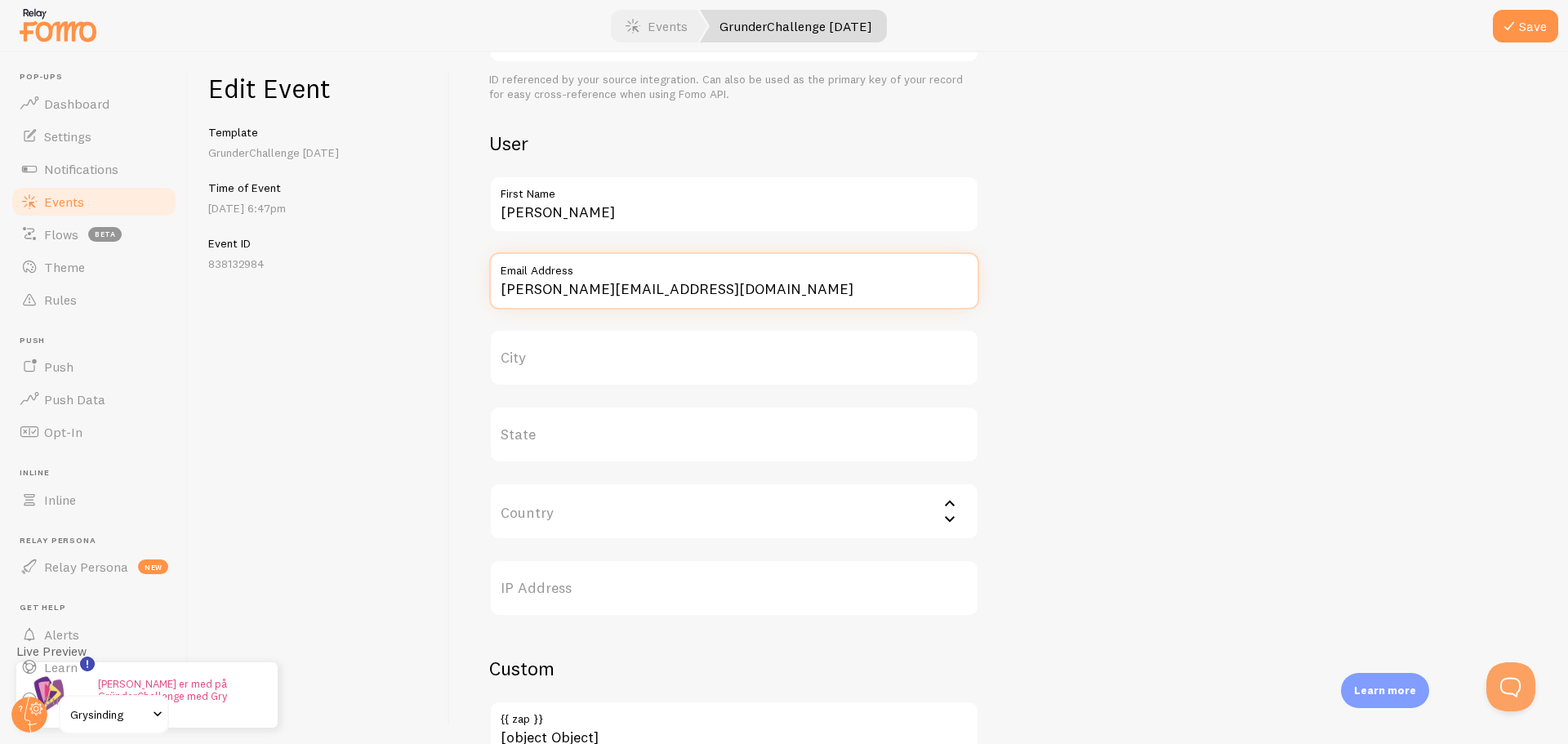
click at [629, 284] on input "[PERSON_NAME][EMAIL_ADDRESS][DOMAIN_NAME]" at bounding box center [734, 281] width 490 height 57
paste input "[PERSON_NAME][EMAIL_ADDRESS][DOMAIN_NAME]"
type input "[PERSON_NAME][EMAIL_ADDRESS][DOMAIN_NAME]"
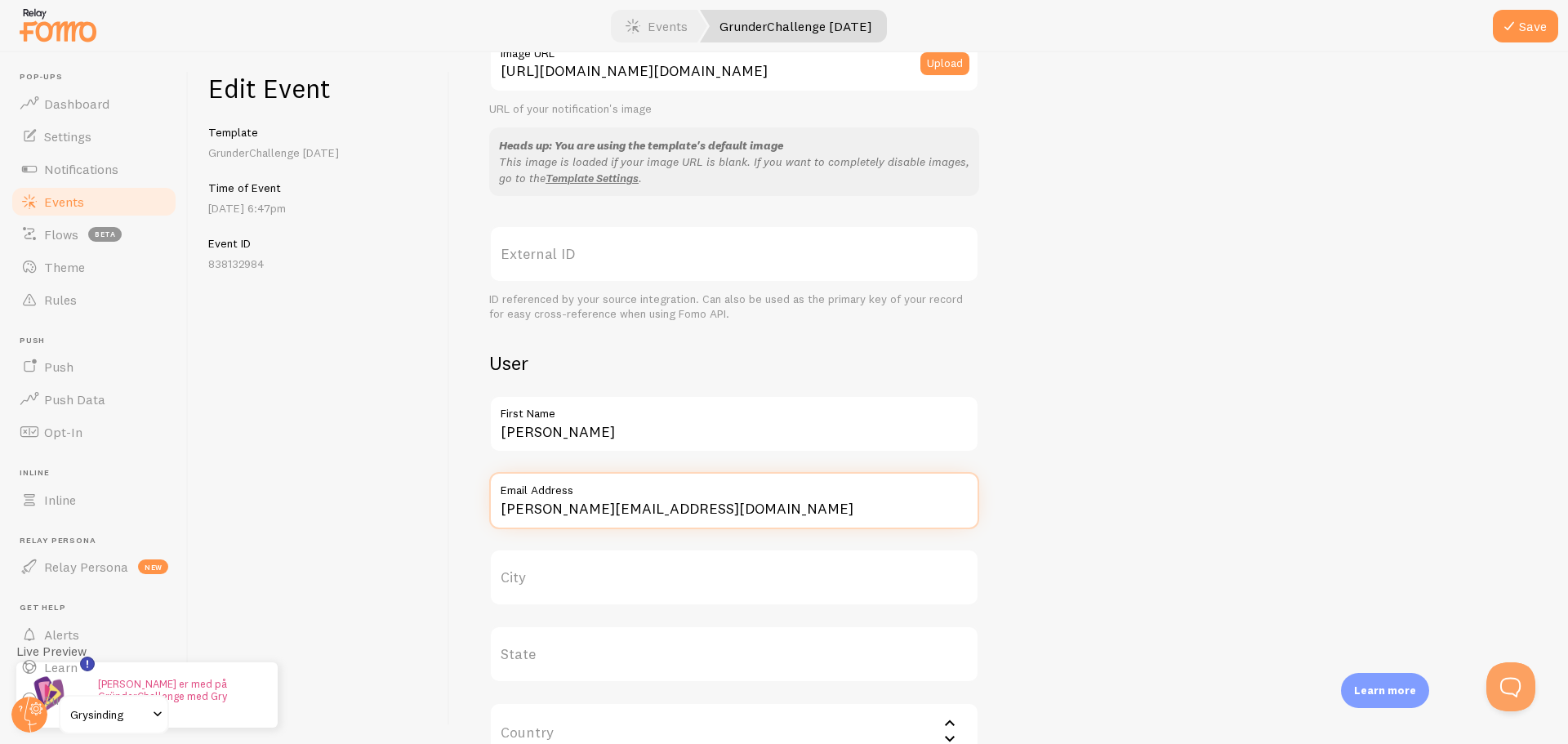
scroll to position [350, 0]
click at [1527, 23] on button "Save" at bounding box center [1524, 26] width 65 height 33
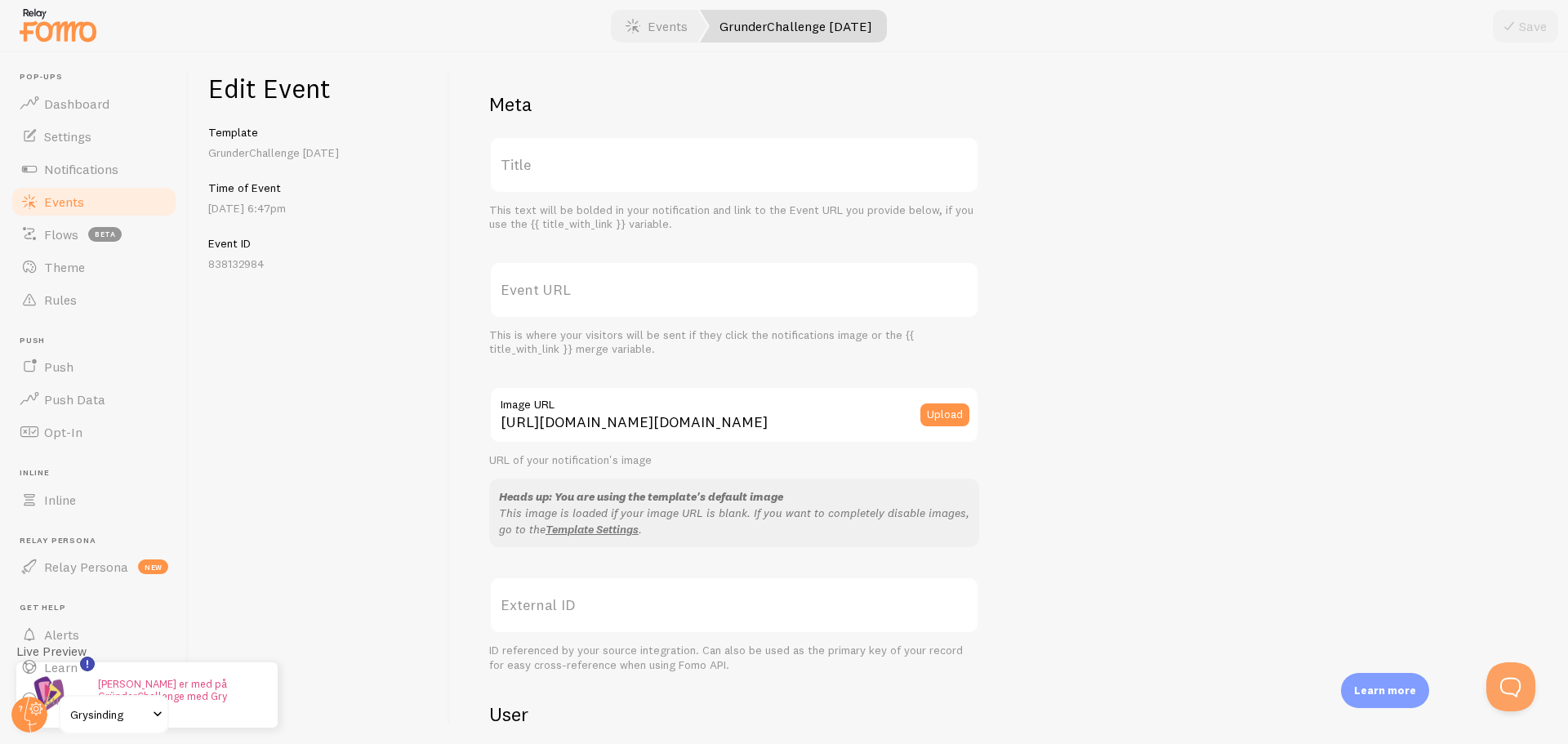
click at [143, 206] on link "Events" at bounding box center [94, 202] width 168 height 33
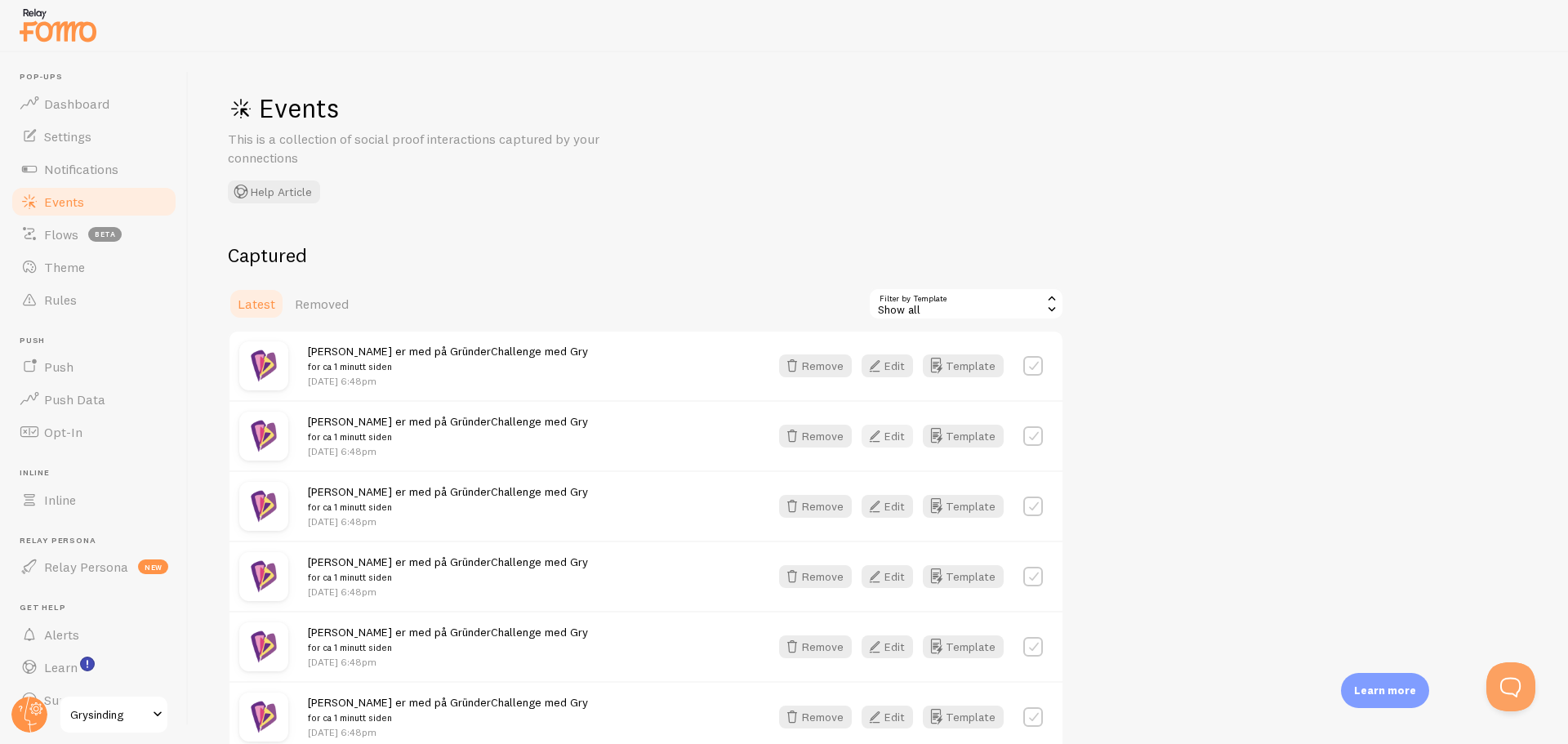
click at [893, 441] on button "Edit" at bounding box center [887, 436] width 51 height 23
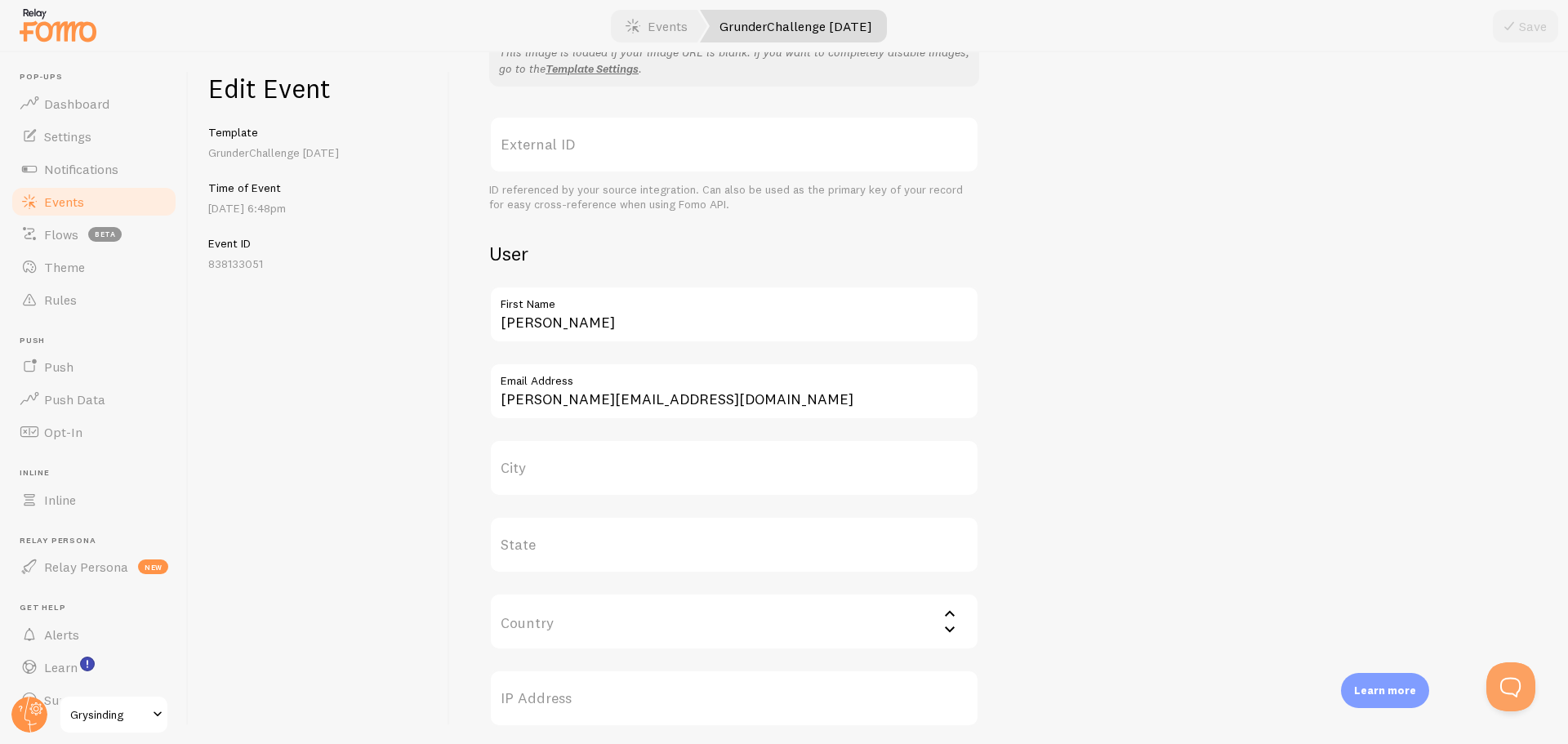
scroll to position [461, 0]
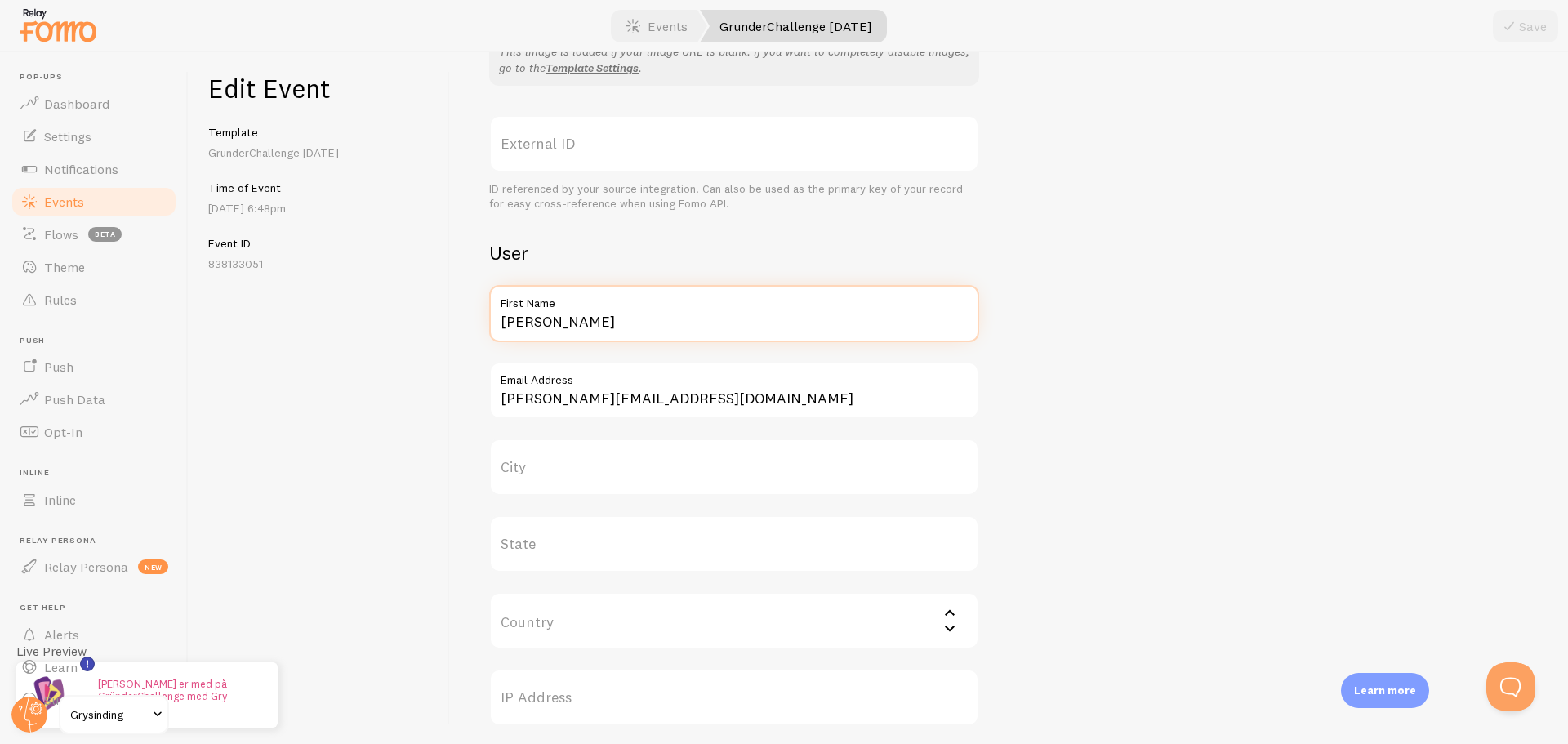
drag, startPoint x: 556, startPoint y: 323, endPoint x: 416, endPoint y: 331, distance: 140.2
click at [416, 331] on div "Edit Event Template GrunderChallenge Sep25 Time of Event Aug 28th @ 6:48pm Even…" at bounding box center [878, 398] width 1379 height 692
paste input "Marte"
type input "Marte"
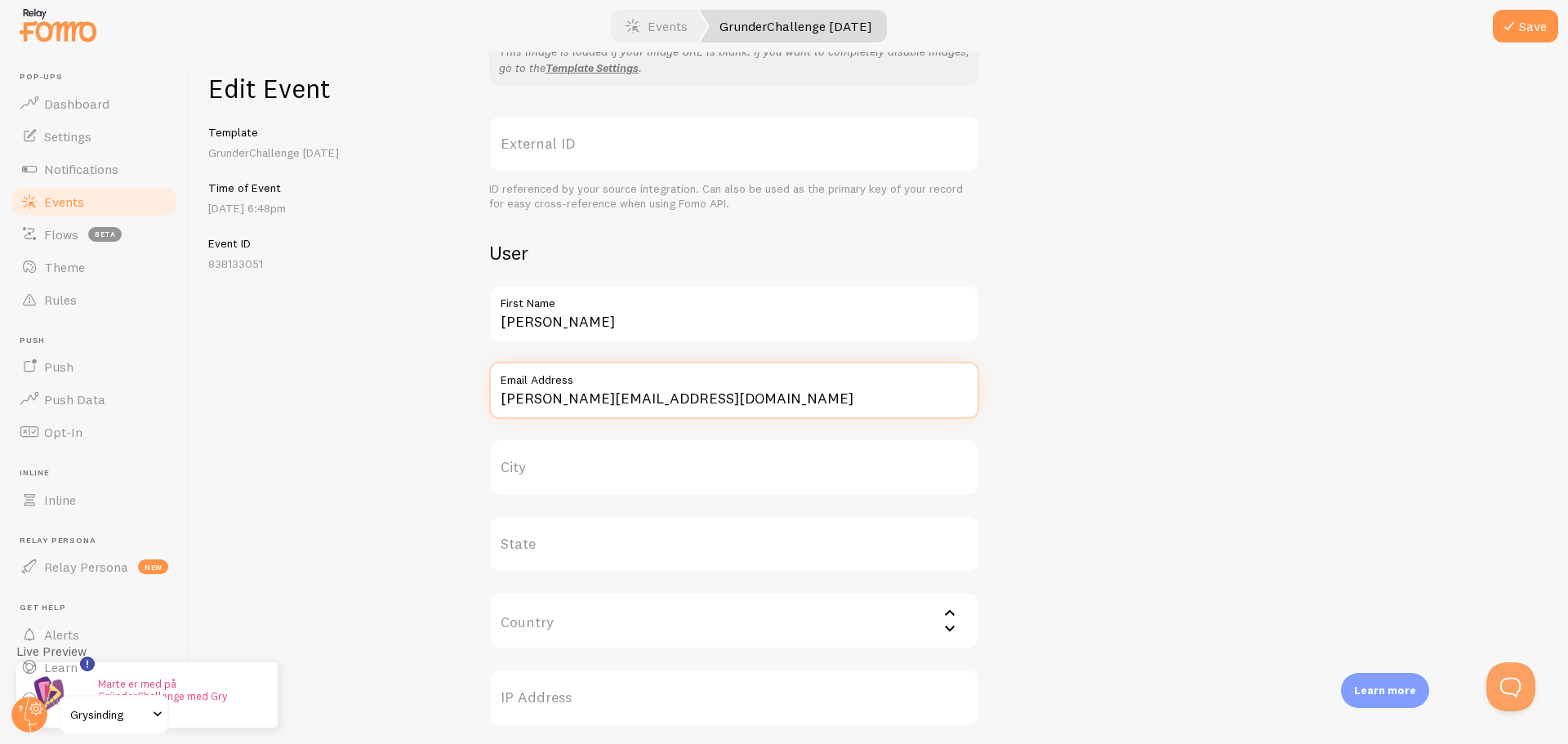
click at [672, 400] on input "henrik@teamsinding.com" at bounding box center [734, 390] width 490 height 57
paste input "marte.teigen@mandu.no"
type input "marte.teigen@mandu.no"
click at [1523, 29] on button "Save" at bounding box center [1524, 26] width 65 height 33
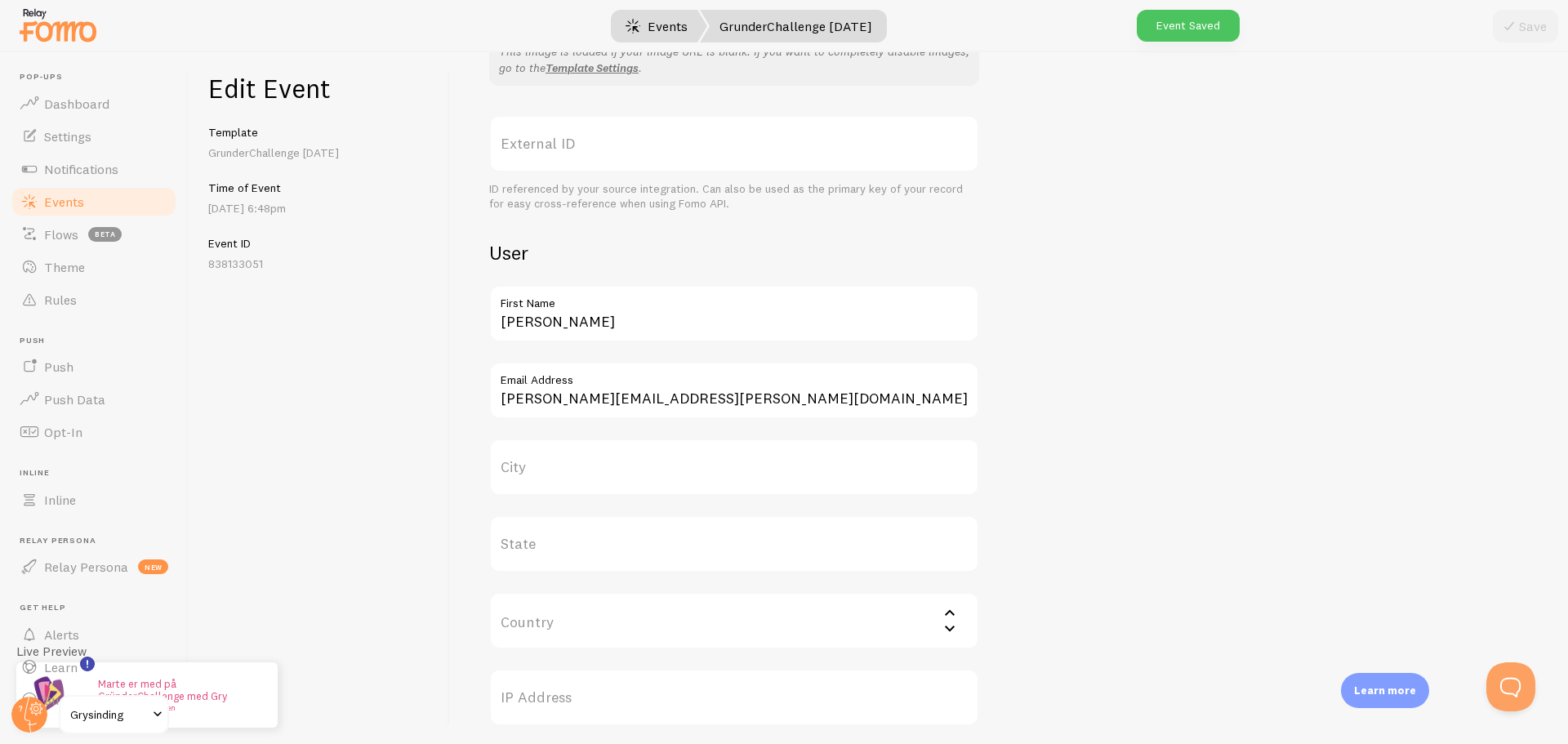
click at [649, 23] on link "Events" at bounding box center [656, 26] width 102 height 33
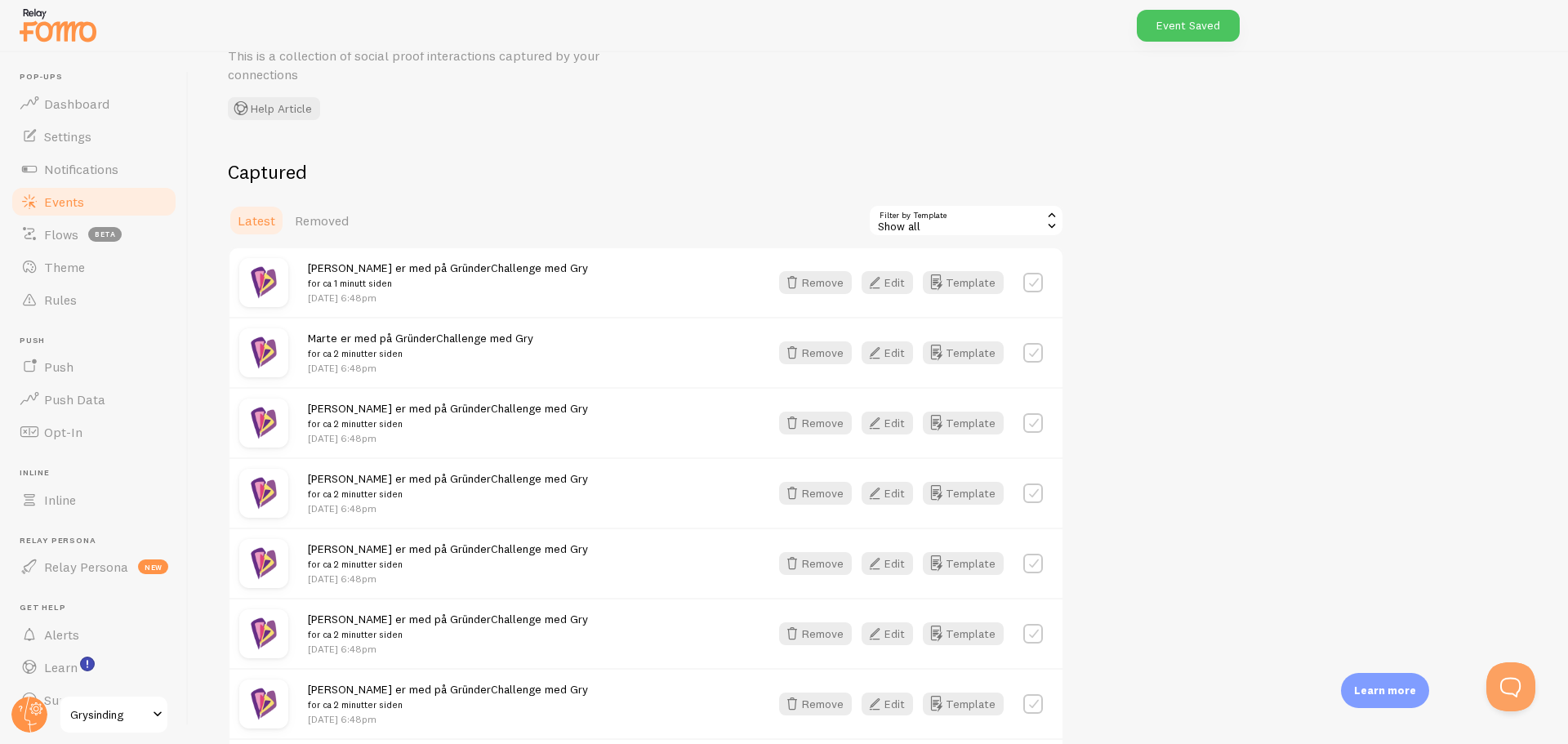
scroll to position [86, 0]
click at [880, 415] on icon "button" at bounding box center [874, 420] width 19 height 19
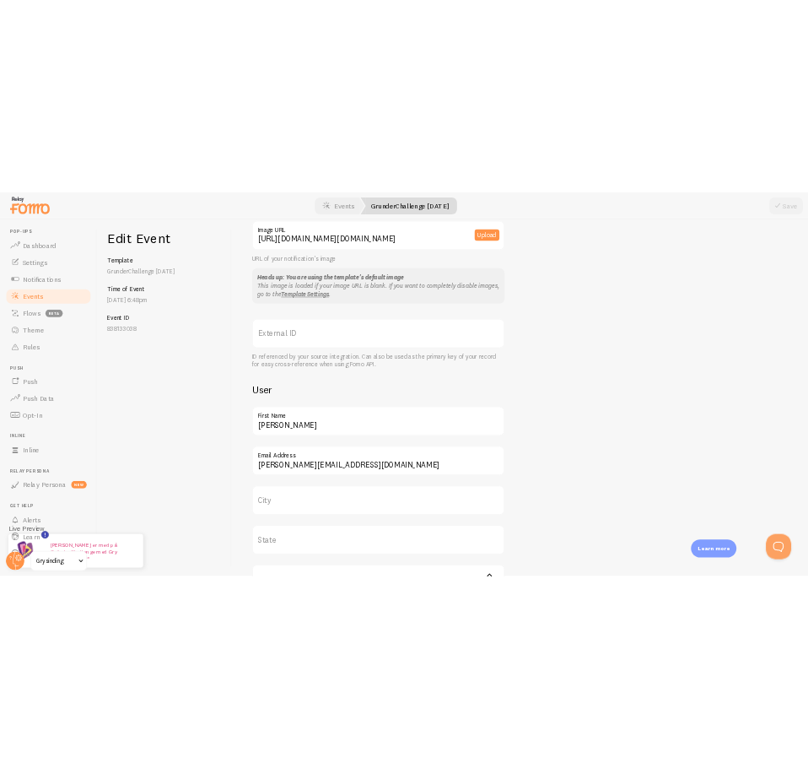
scroll to position [445, 0]
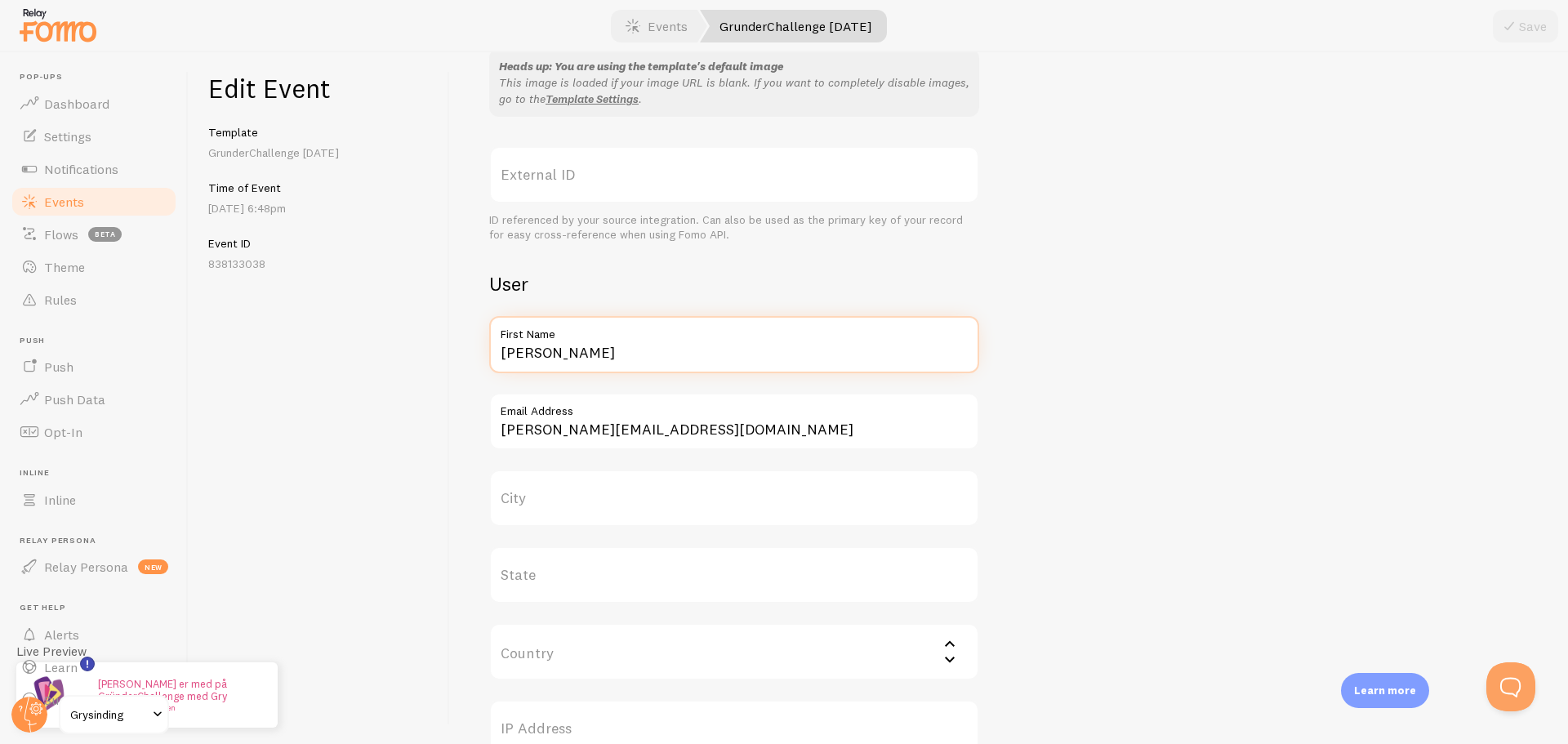
drag, startPoint x: 556, startPoint y: 369, endPoint x: 443, endPoint y: 341, distance: 116.4
click at [443, 341] on div "Edit Event Template GrunderChallenge Sep25 Time of Event Aug 28th @ 6:48pm Even…" at bounding box center [878, 398] width 1379 height 692
paste input "Rosita"
type input "Rosita"
click at [687, 433] on input "henrik@teamsinding.com" at bounding box center [734, 421] width 490 height 57
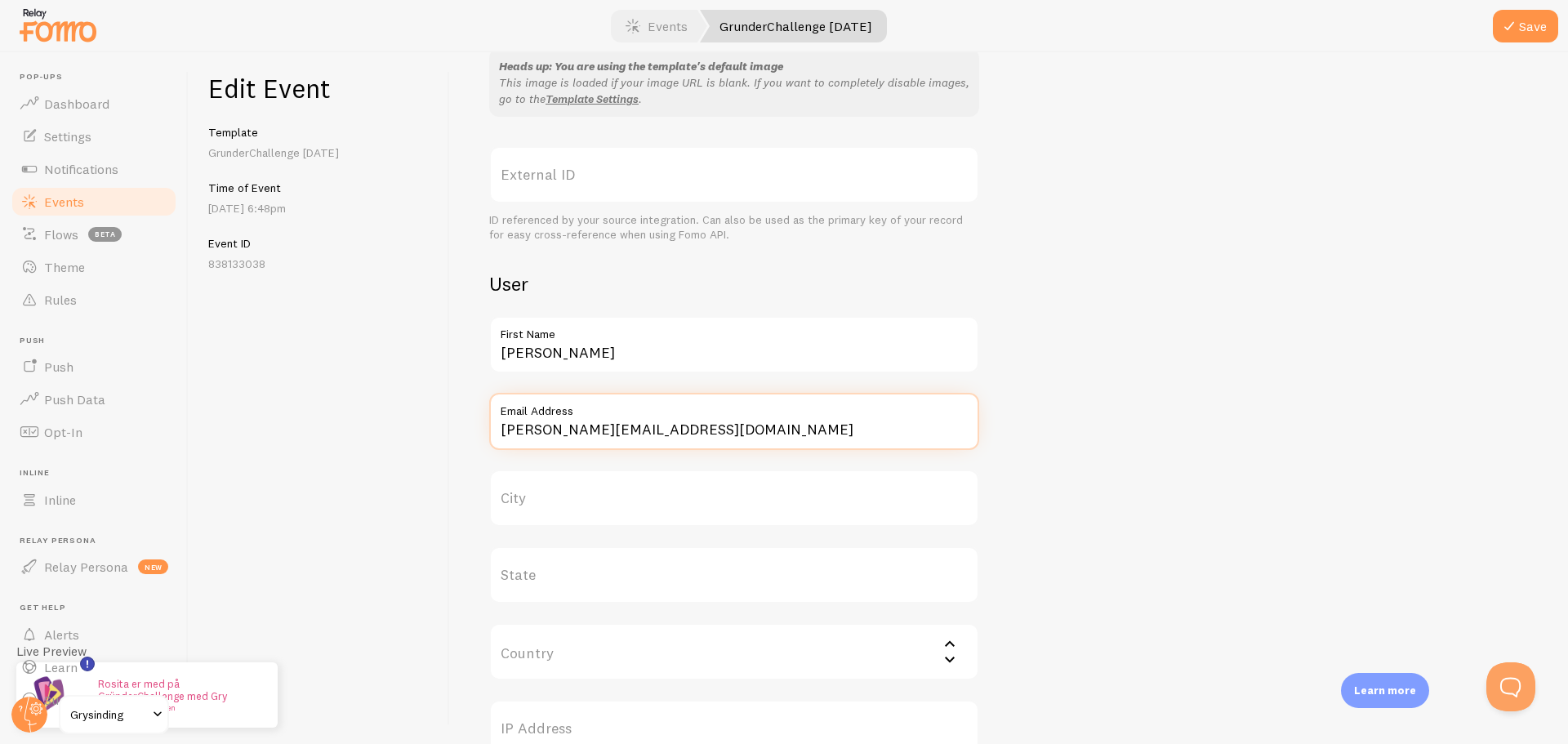
paste input "rositamm884@hotmail"
click at [529, 425] on input "rositamm884@hotmail.com" at bounding box center [734, 421] width 490 height 57
type input "rositamm884@hotmail.com"
click at [1521, 23] on button "Save" at bounding box center [1524, 26] width 65 height 33
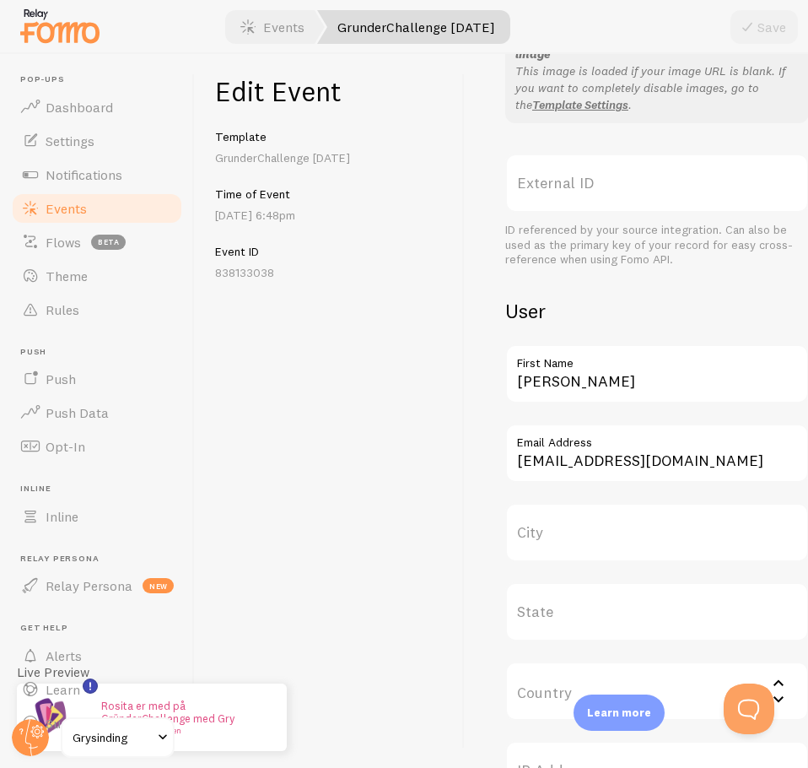
scroll to position [508, 0]
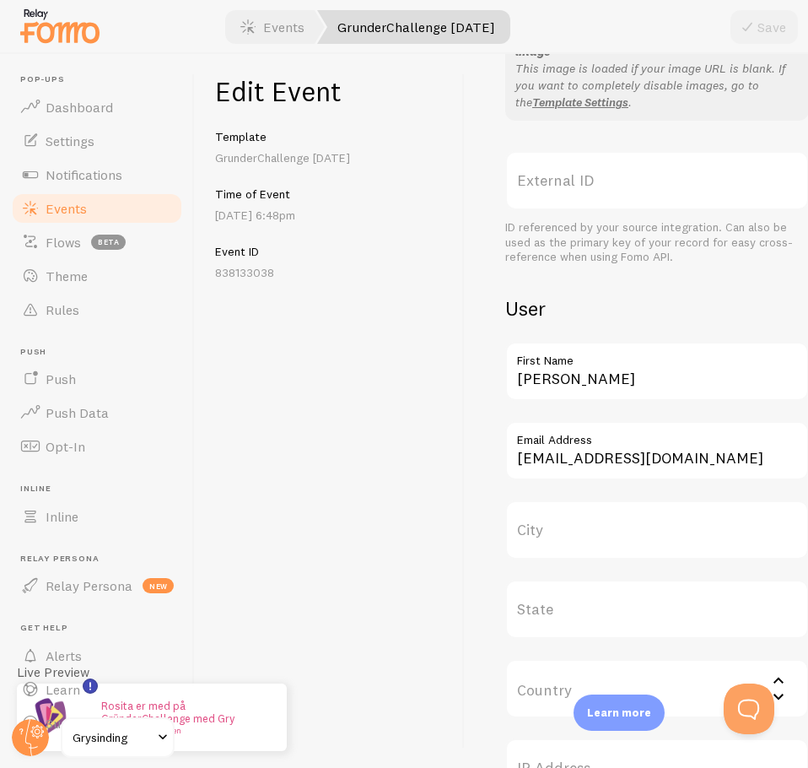
click at [572, 449] on label "Email Address" at bounding box center [657, 435] width 304 height 29
click at [572, 449] on input "rositamm884@hotmail.com" at bounding box center [657, 450] width 304 height 59
click at [347, 436] on div "Edit Event Template GrunderChallenge Sep25 Time of Event Aug 28th @ 6:48pm Even…" at bounding box center [330, 411] width 270 height 714
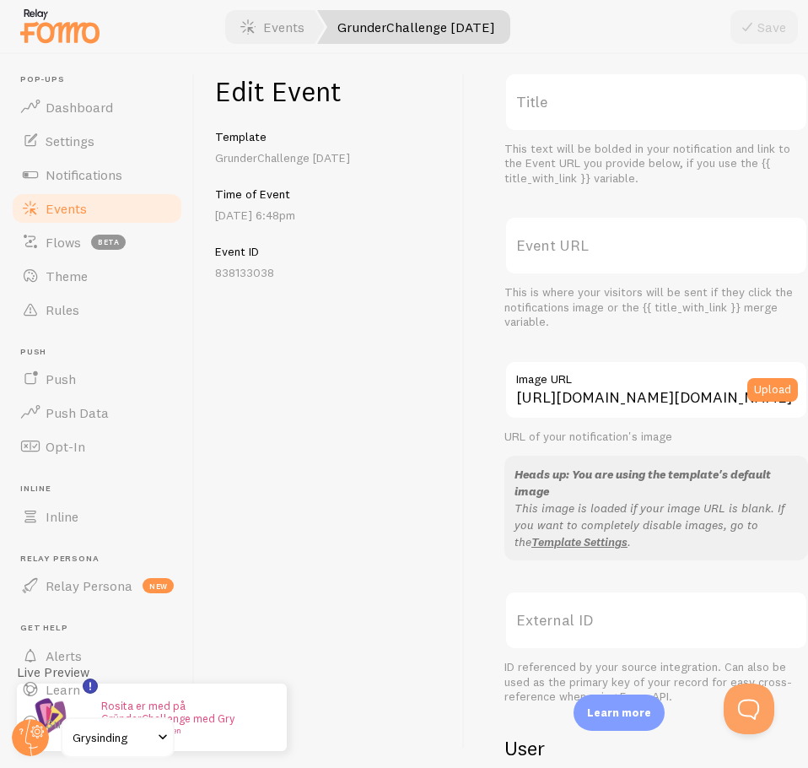
scroll to position [0, 13]
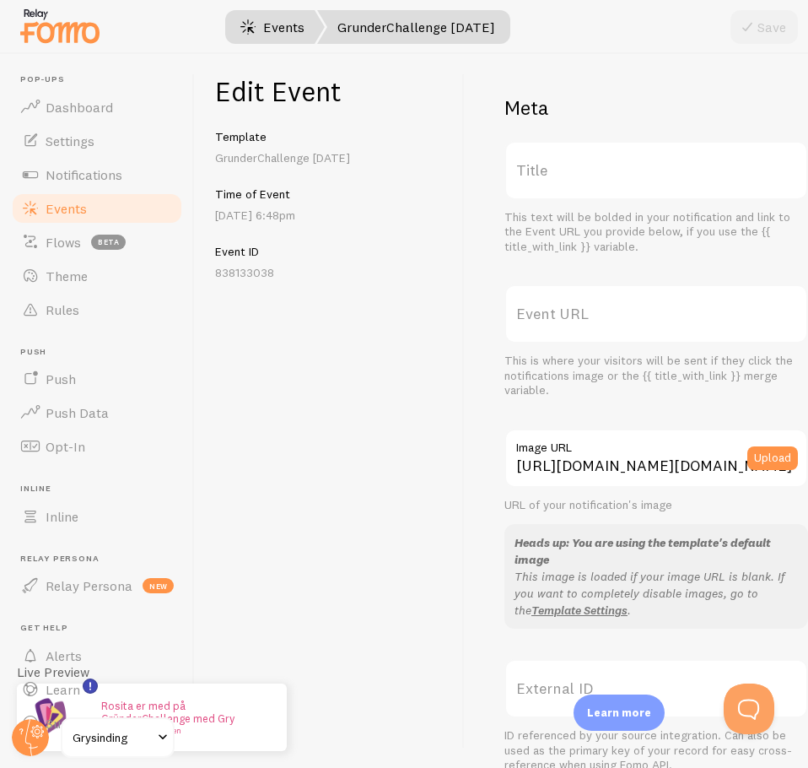
click at [294, 27] on link "Events" at bounding box center [272, 27] width 105 height 34
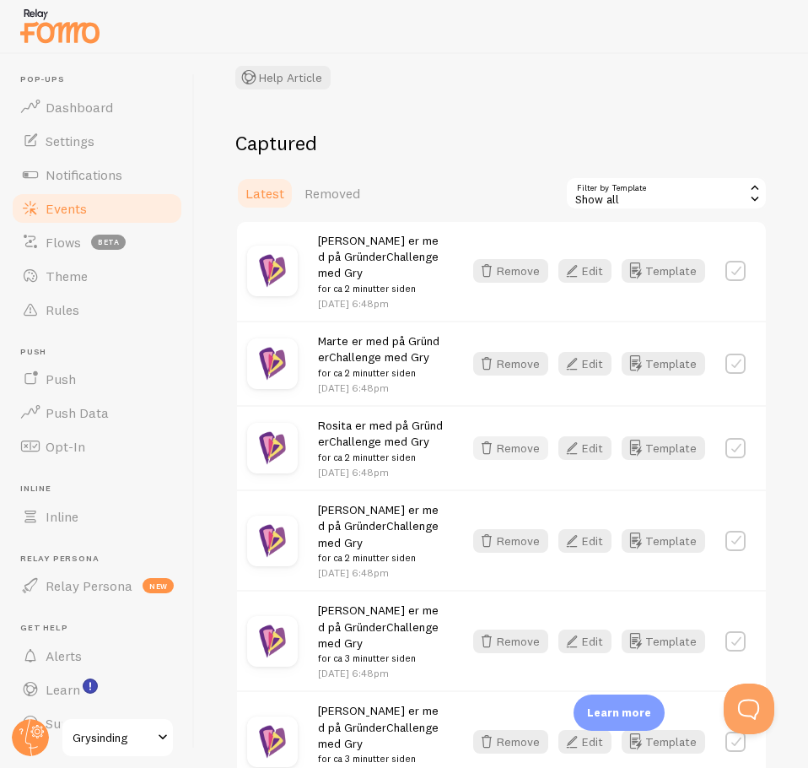
scroll to position [155, 0]
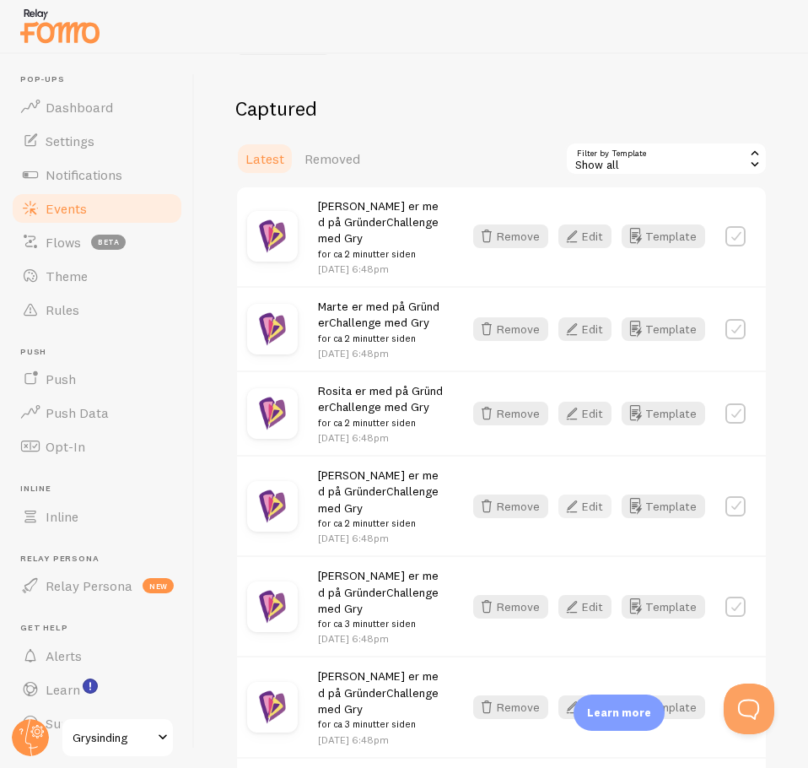
click at [569, 516] on icon "button" at bounding box center [572, 506] width 20 height 20
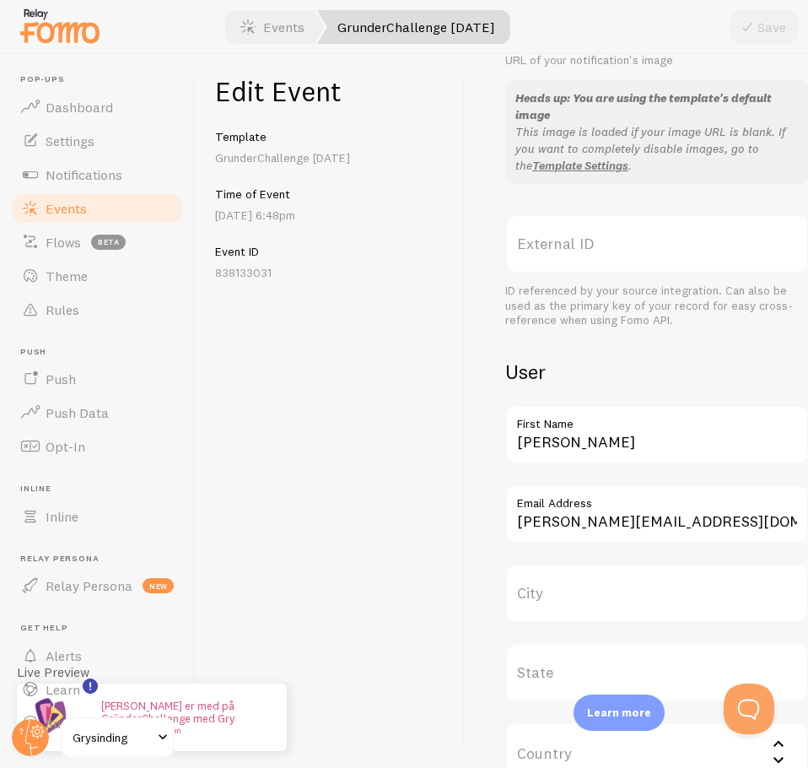
scroll to position [455, 0]
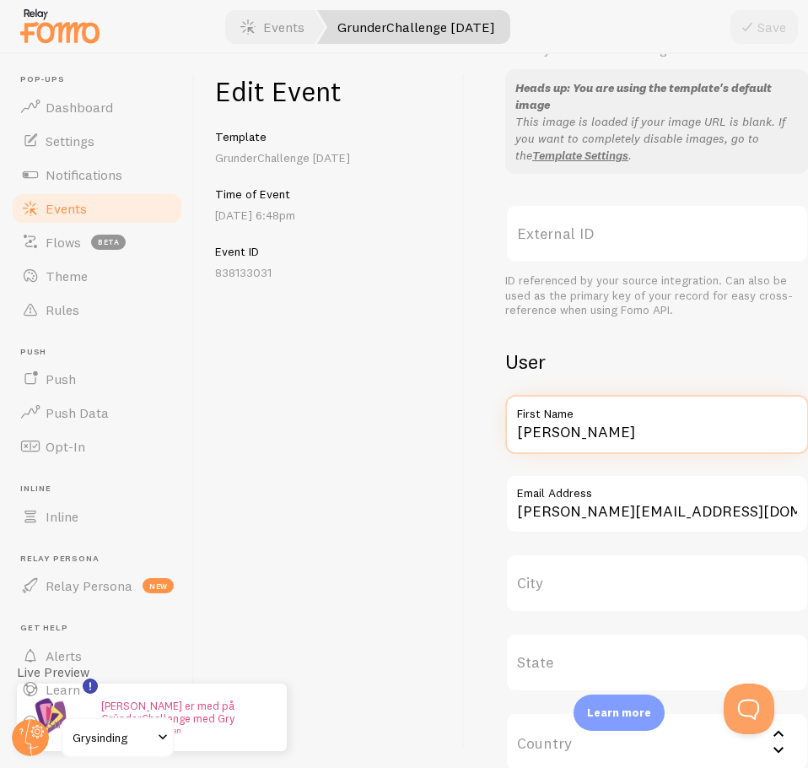
click at [617, 441] on input "Henrik" at bounding box center [657, 424] width 304 height 59
paste input "Line-margrethe"
type input "Line-margrethe"
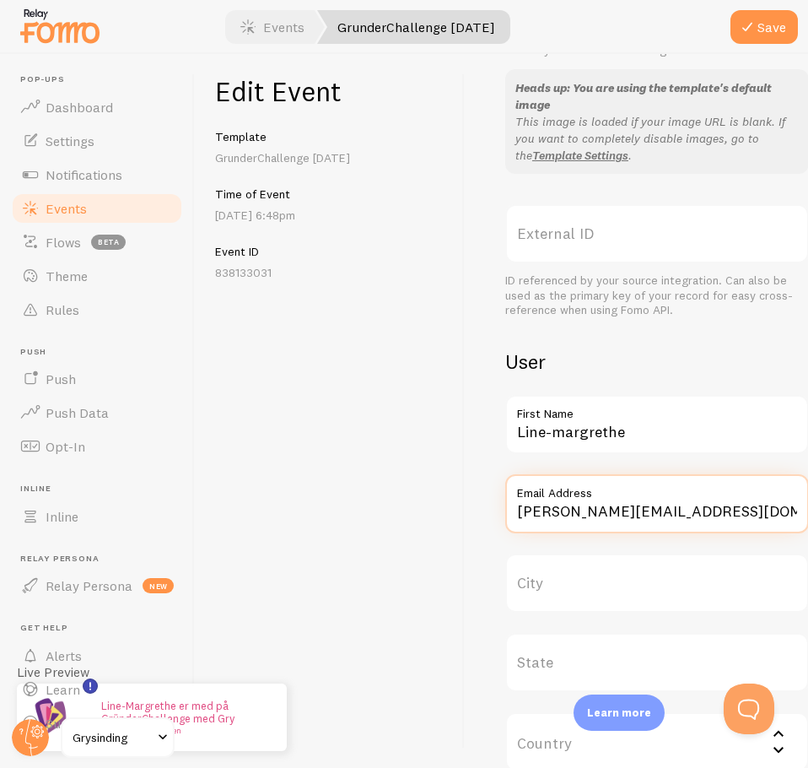
click at [730, 510] on input "henrik@teamsinding.com" at bounding box center [657, 503] width 304 height 59
paste input "lineadri1@gmail"
type input "lineadri1@gmail.com"
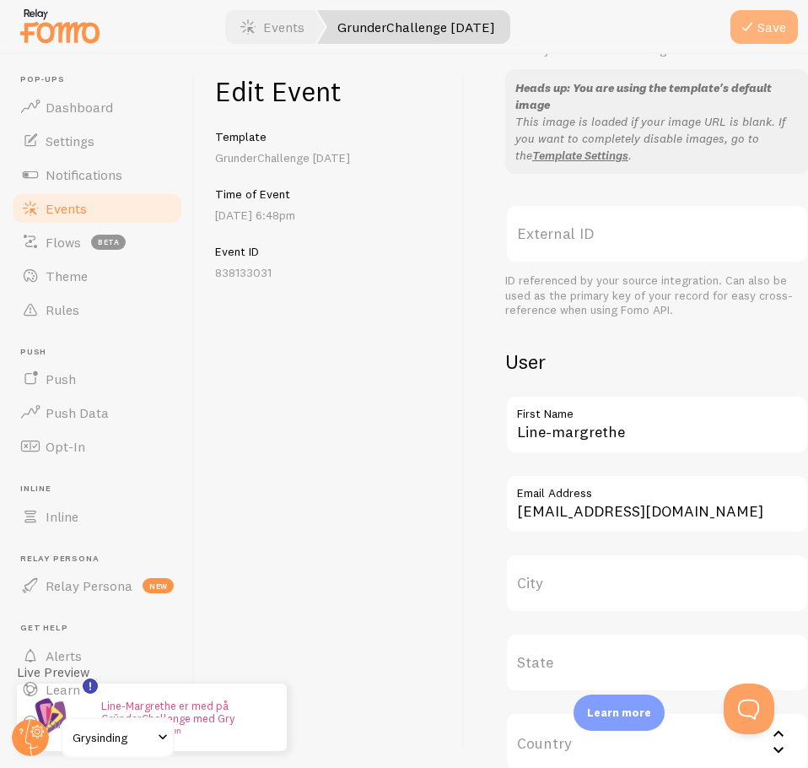
click at [771, 22] on button "Save" at bounding box center [764, 27] width 67 height 34
click at [281, 40] on link "Events" at bounding box center [272, 27] width 105 height 34
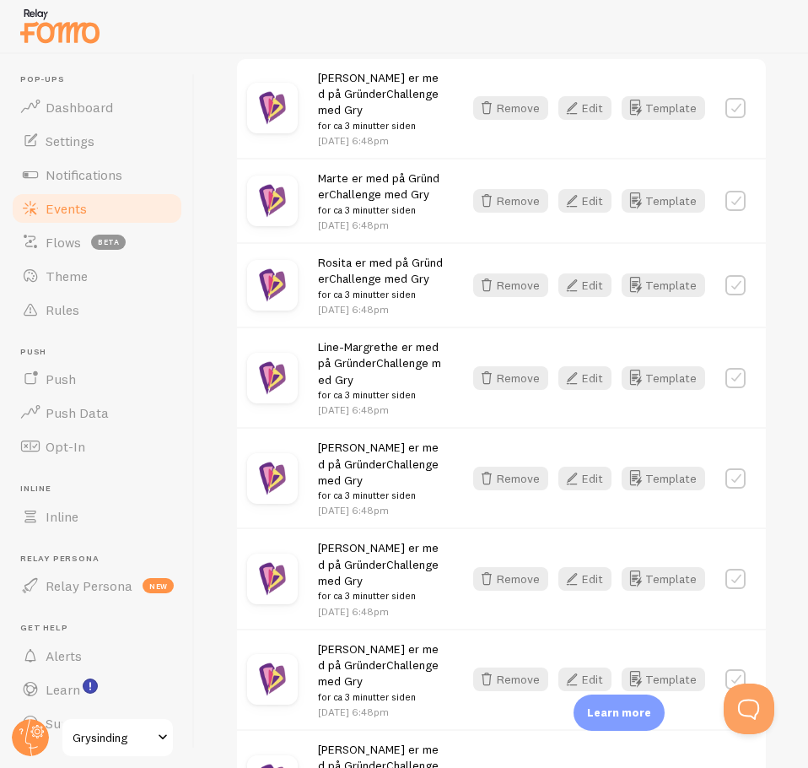
scroll to position [286, 0]
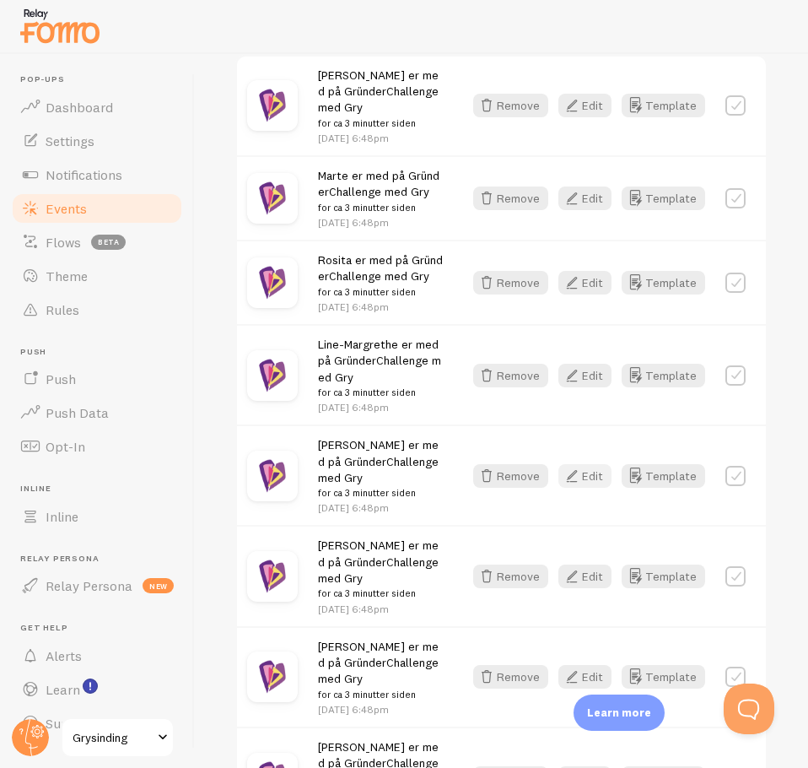
click at [584, 488] on button "Edit" at bounding box center [584, 476] width 53 height 24
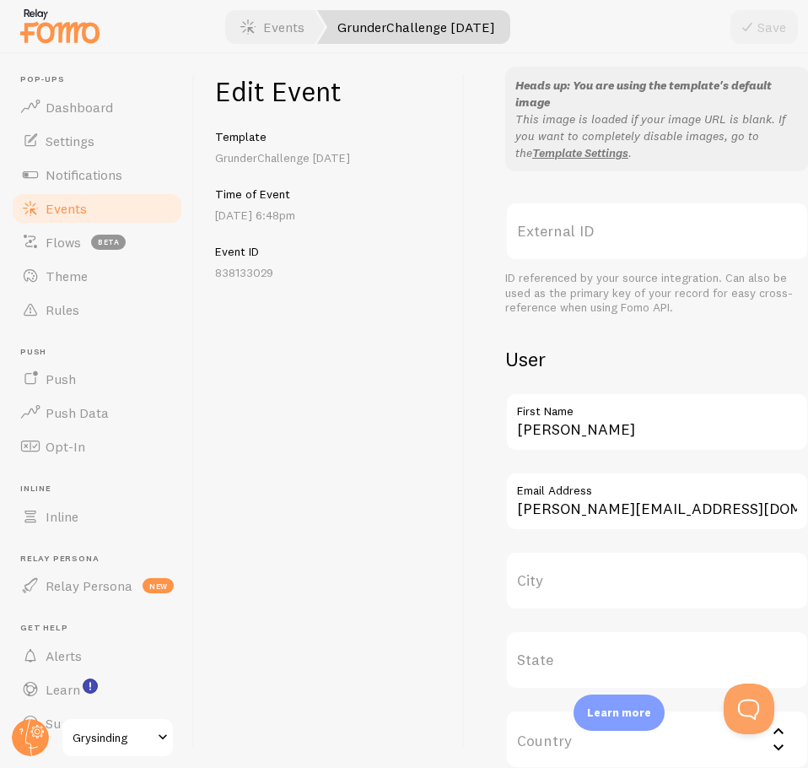
scroll to position [483, 0]
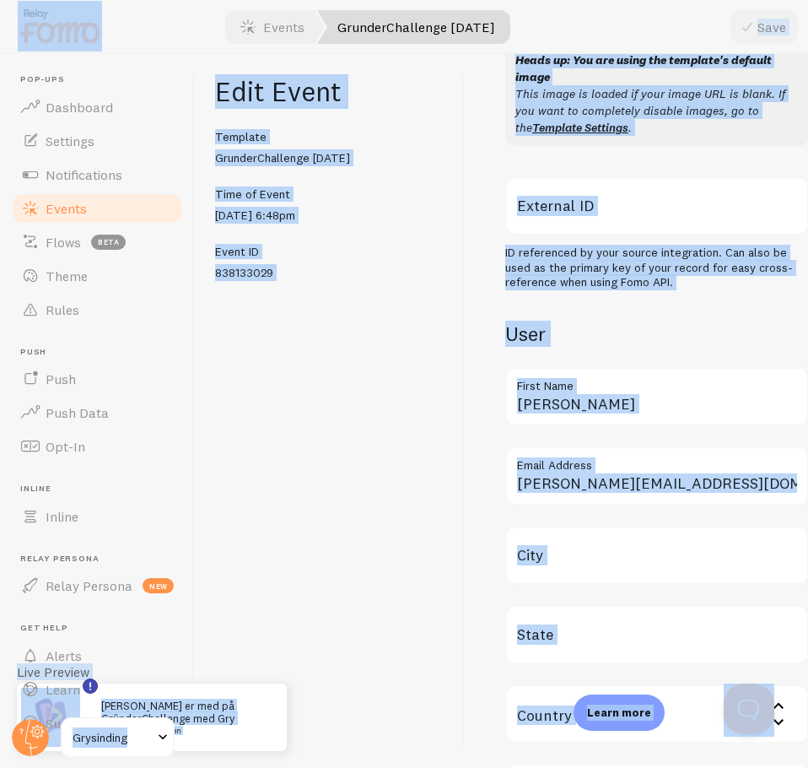
click at [603, 394] on label "First Name" at bounding box center [657, 381] width 304 height 29
click at [593, 397] on input "Henrik" at bounding box center [657, 396] width 304 height 59
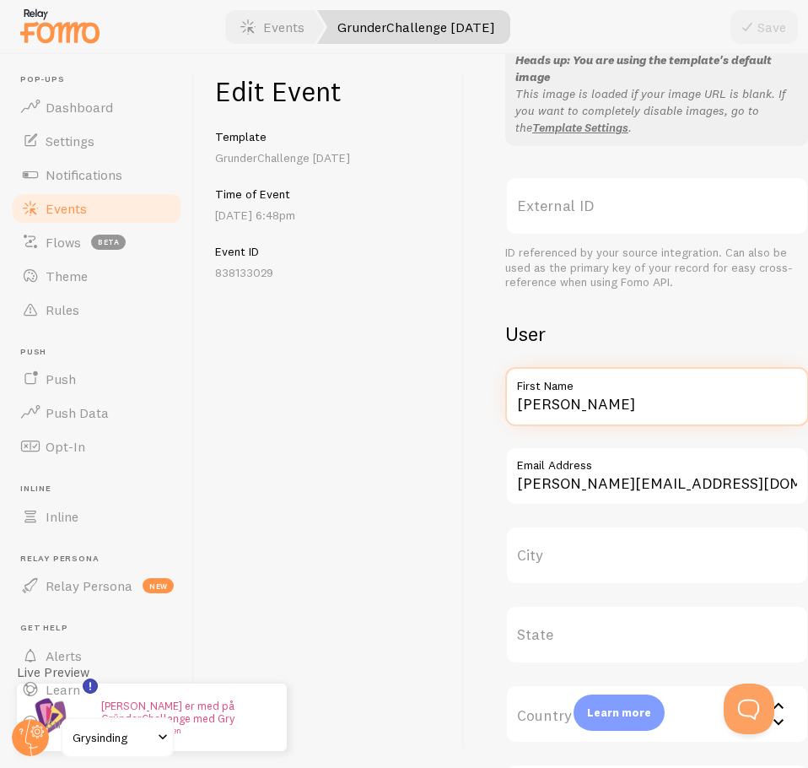
paste input "Mirjam"
type input "Mirjam"
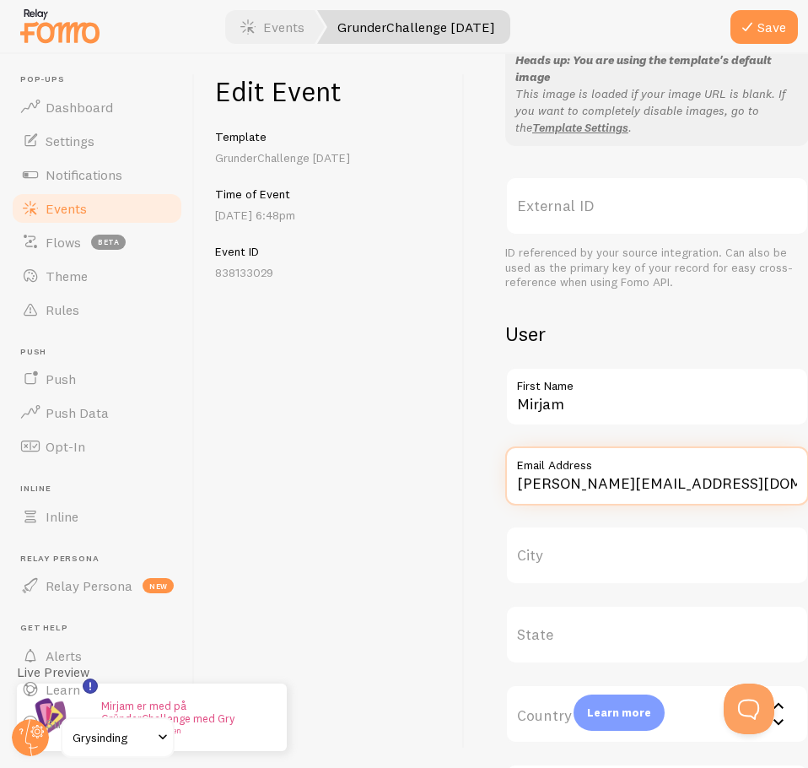
click at [721, 488] on input "henrik@teamsinding.com" at bounding box center [657, 475] width 304 height 59
paste input "mirjam.lehn@gmail"
click at [545, 476] on input "mirjam.lehn@gmail.com" at bounding box center [657, 475] width 304 height 59
type input "mirjam.lehn@gmail.com"
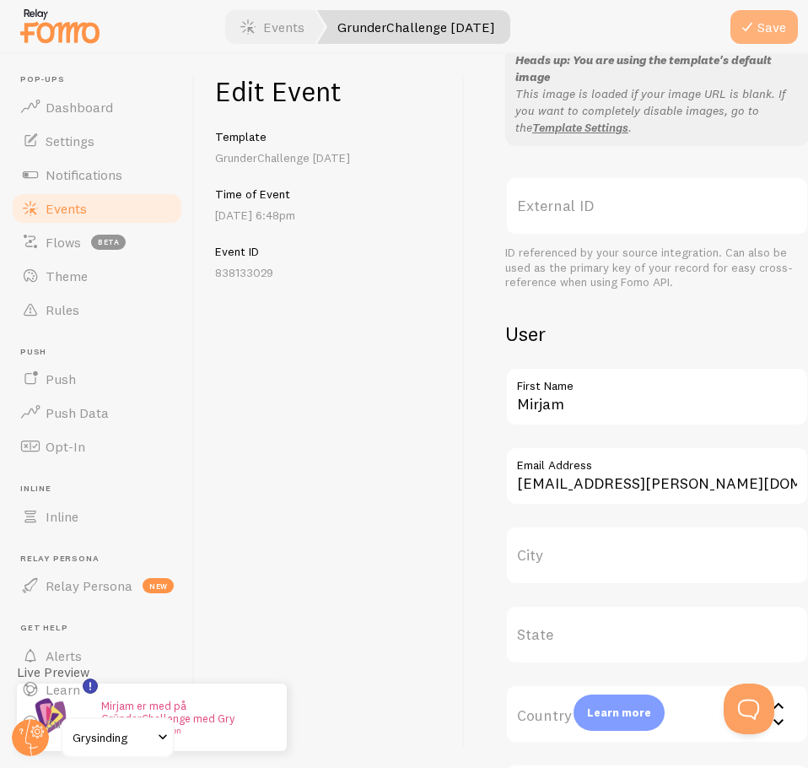
click at [769, 17] on button "Save" at bounding box center [764, 27] width 67 height 34
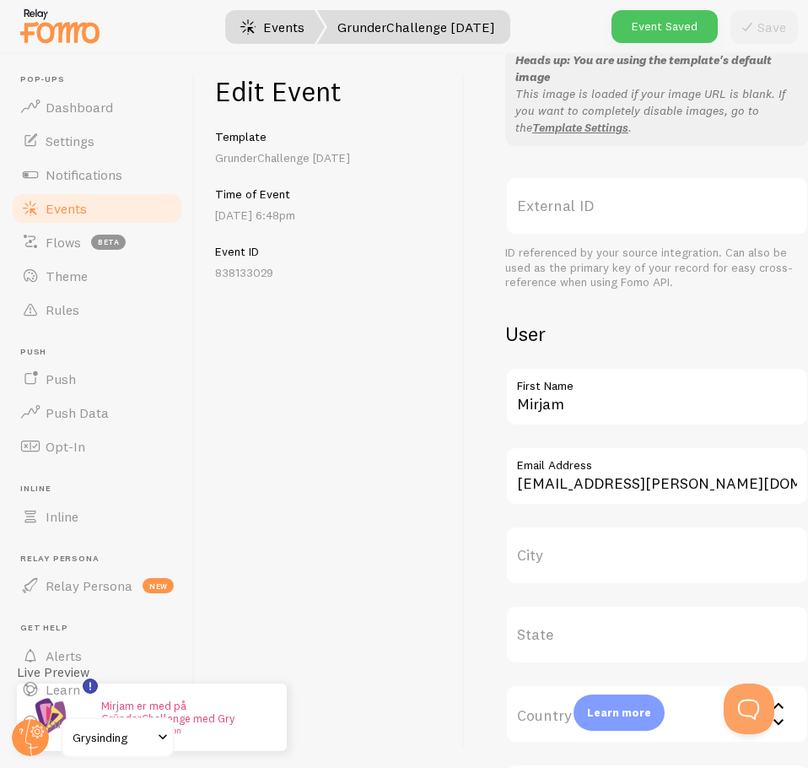
click at [290, 27] on link "Events" at bounding box center [272, 27] width 105 height 34
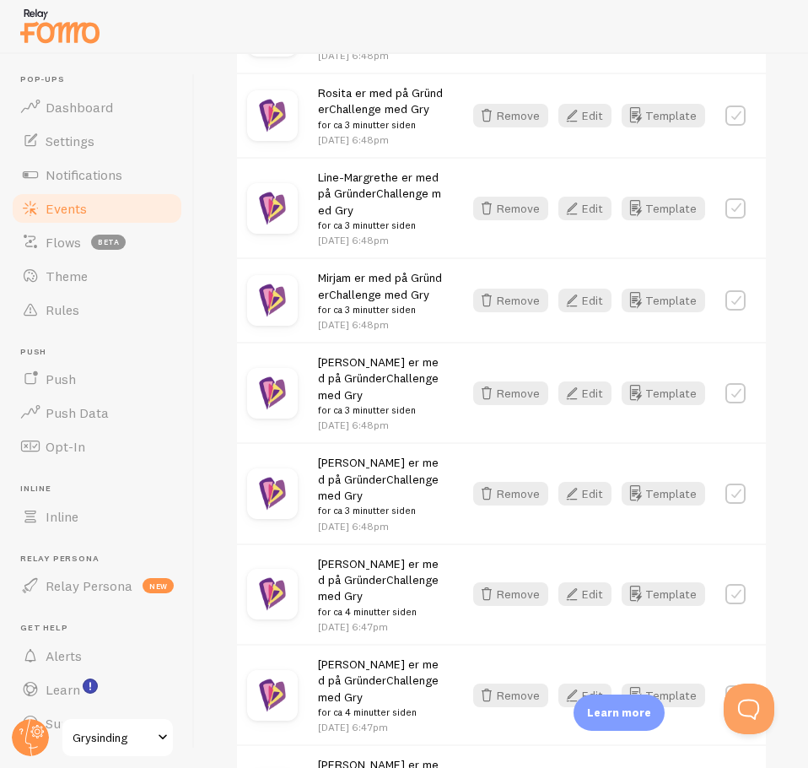
scroll to position [456, 0]
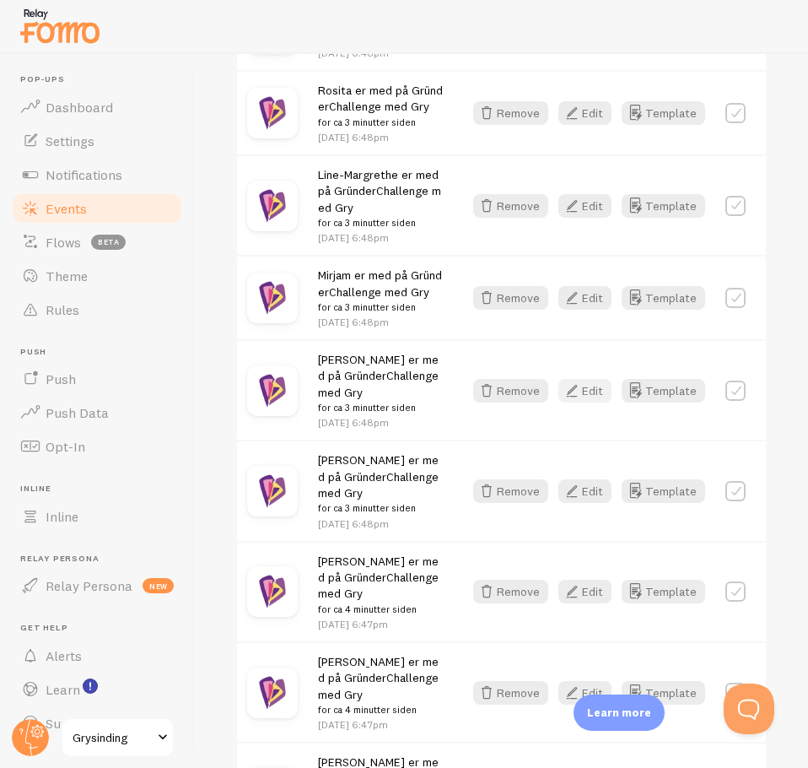
click at [570, 401] on icon "button" at bounding box center [572, 390] width 20 height 20
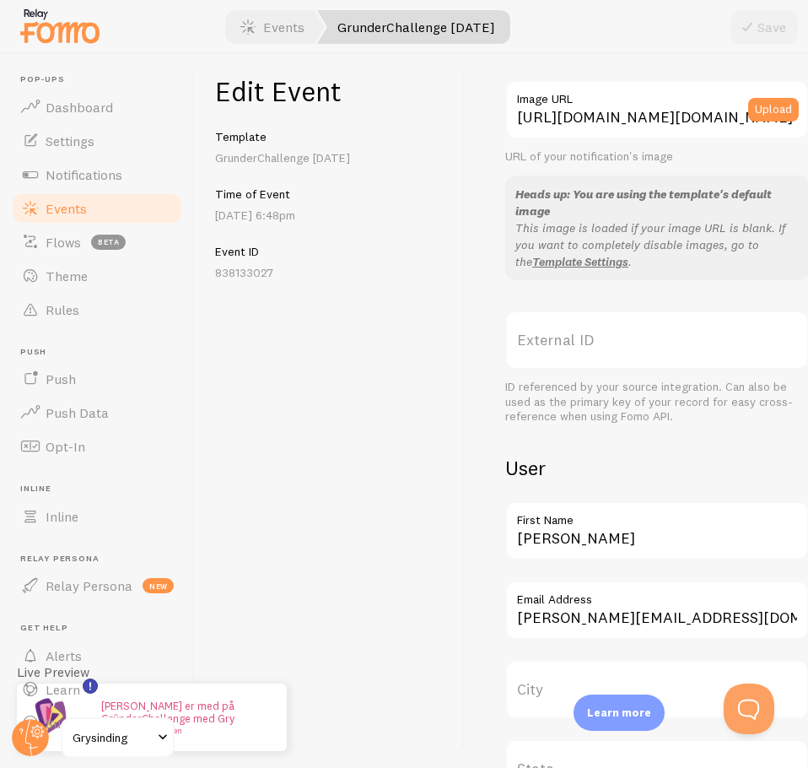
scroll to position [354, 0]
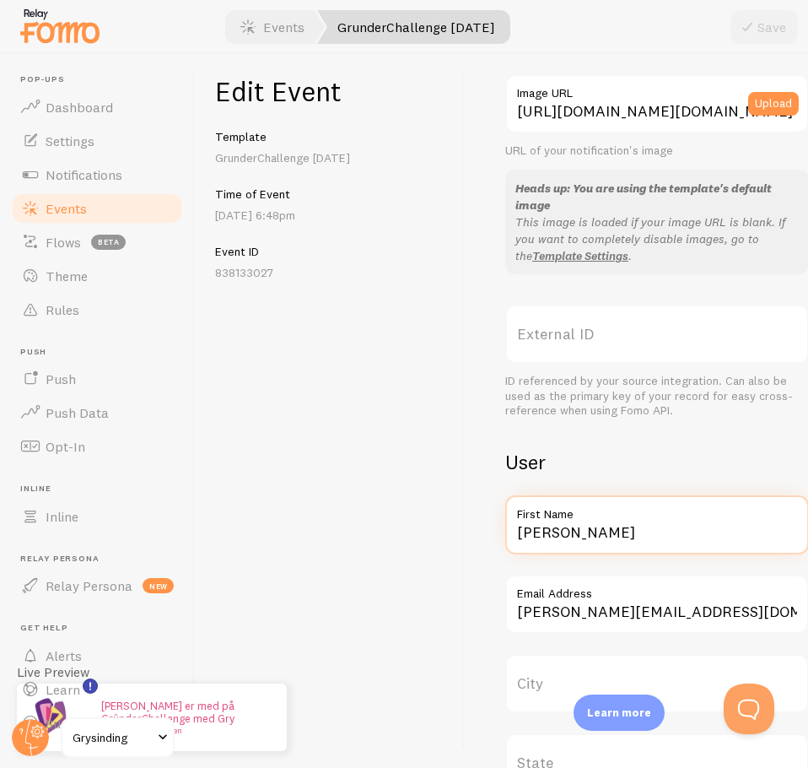
click at [591, 524] on input "Henrik" at bounding box center [657, 524] width 304 height 59
paste input "Sonia"
type input "Sonia"
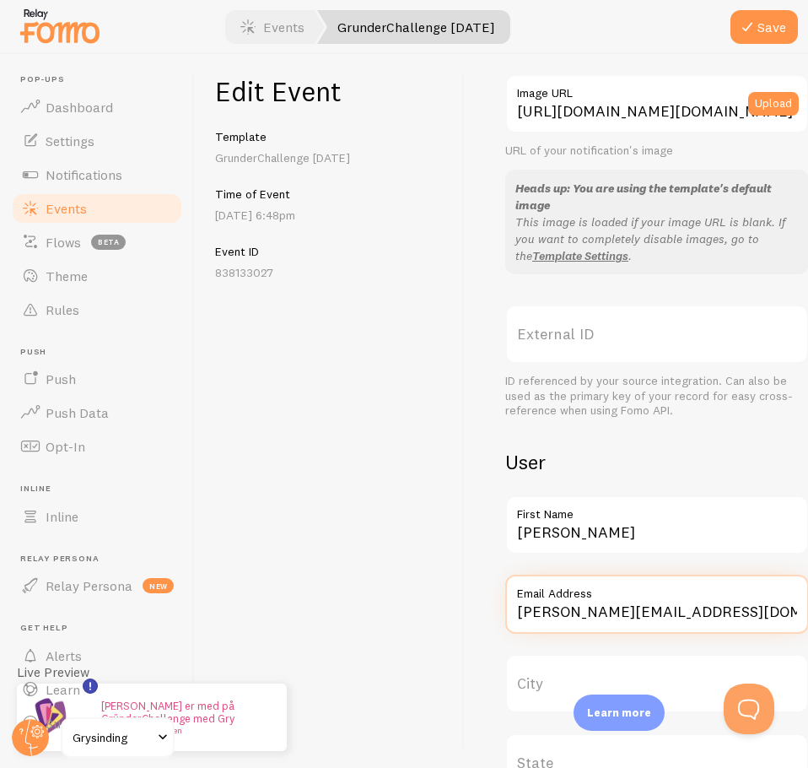
click at [721, 606] on input "henrik@teamsinding.com" at bounding box center [657, 604] width 304 height 59
paste input "skv1993@hotmail"
type input "skv1993@hotmail.com"
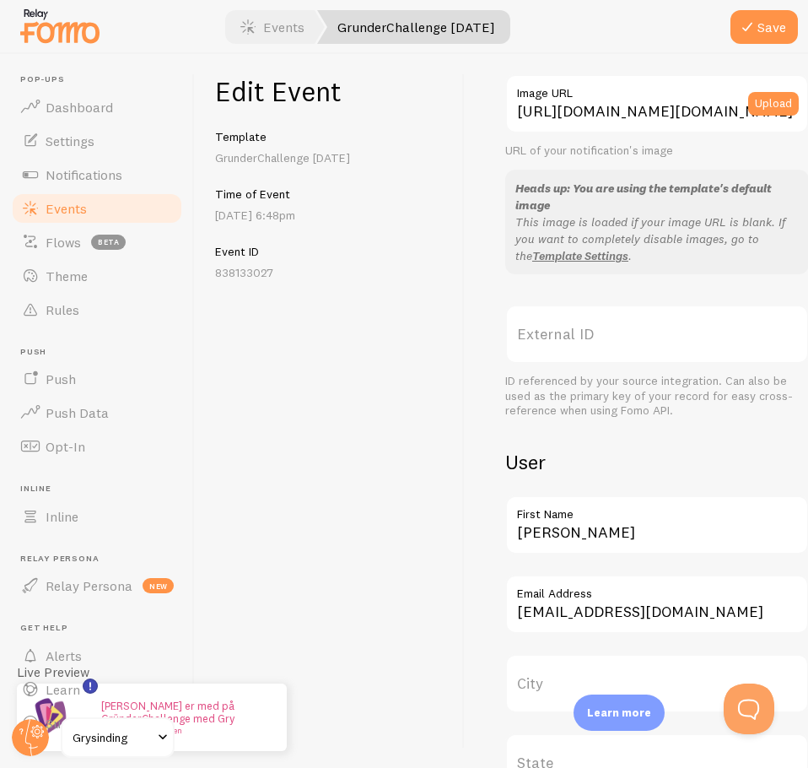
click at [396, 515] on div "Edit Event Template GrunderChallenge Sep25 Time of Event Aug 28th @ 6:48pm Even…" at bounding box center [330, 411] width 270 height 714
click at [774, 29] on button "Save" at bounding box center [764, 27] width 67 height 34
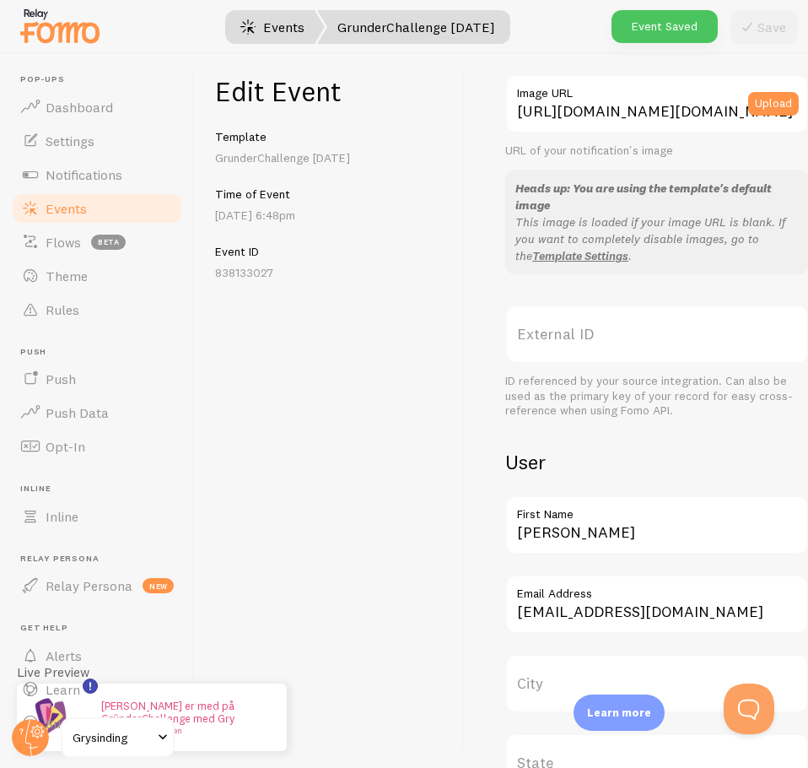
click at [299, 30] on link "Events" at bounding box center [272, 27] width 105 height 34
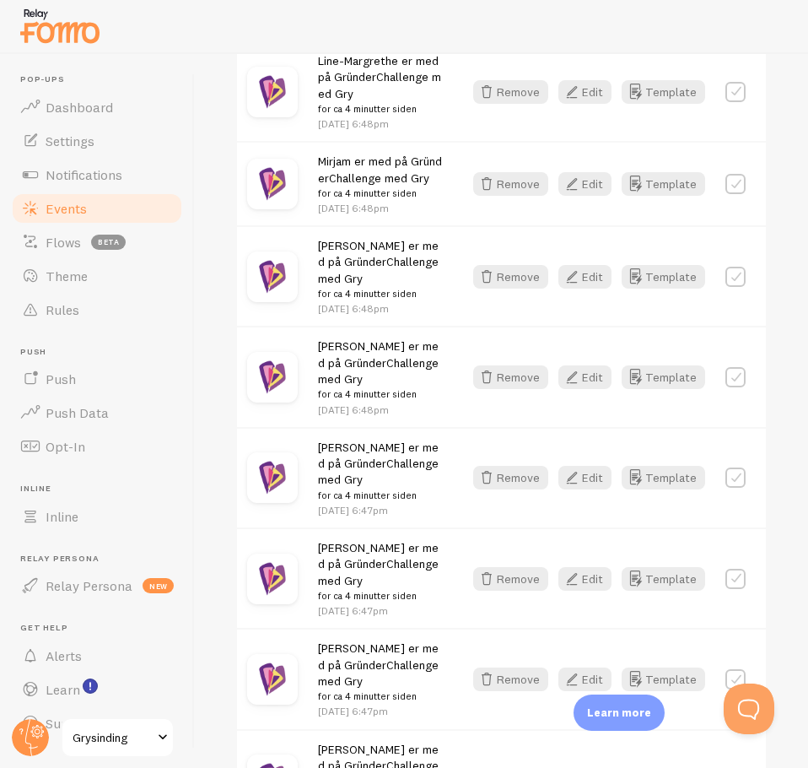
scroll to position [570, 0]
click at [581, 388] on button "Edit" at bounding box center [584, 376] width 53 height 24
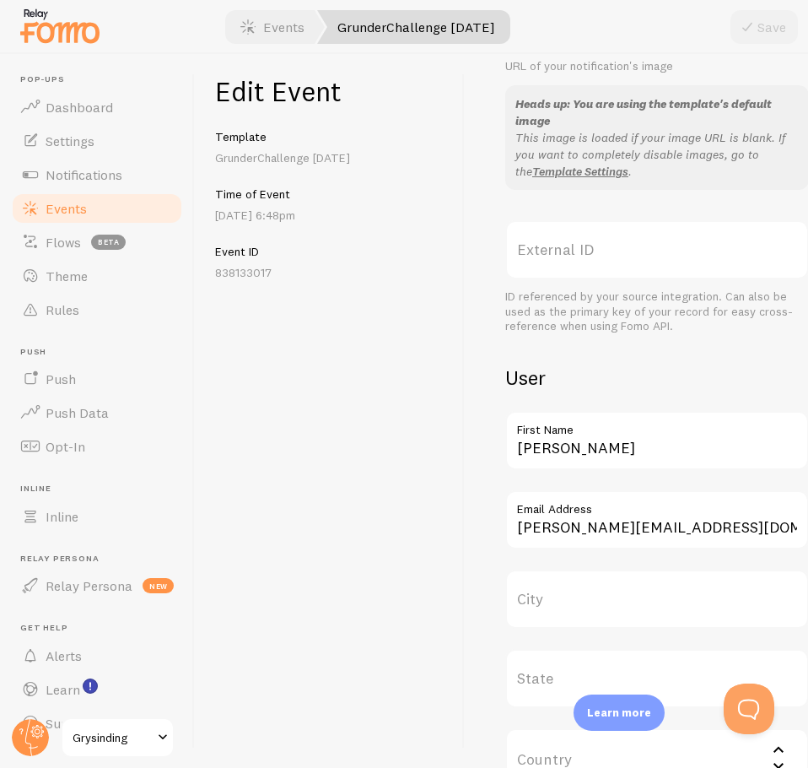
scroll to position [444, 0]
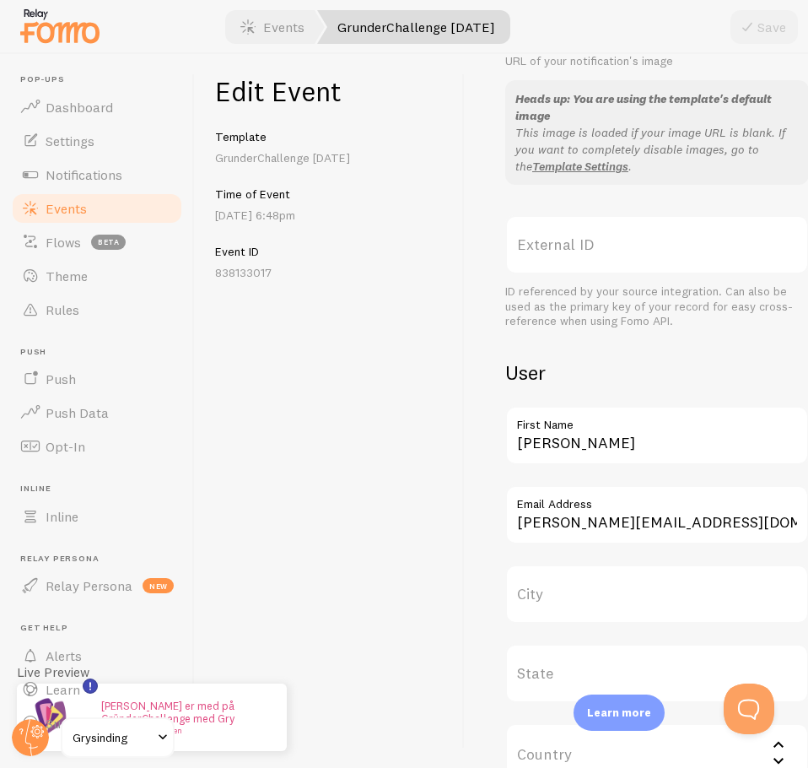
click at [623, 433] on label "First Name" at bounding box center [657, 420] width 304 height 29
click at [623, 433] on input "Henrik" at bounding box center [657, 435] width 304 height 59
click at [623, 433] on label "First Name" at bounding box center [657, 420] width 304 height 29
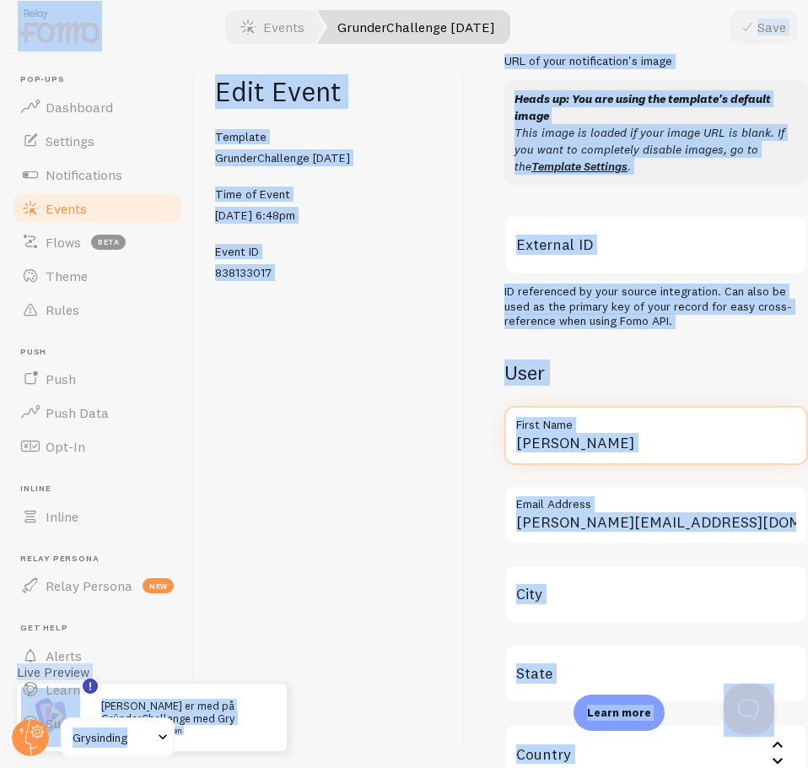
click at [610, 447] on input "Henrik" at bounding box center [657, 435] width 304 height 59
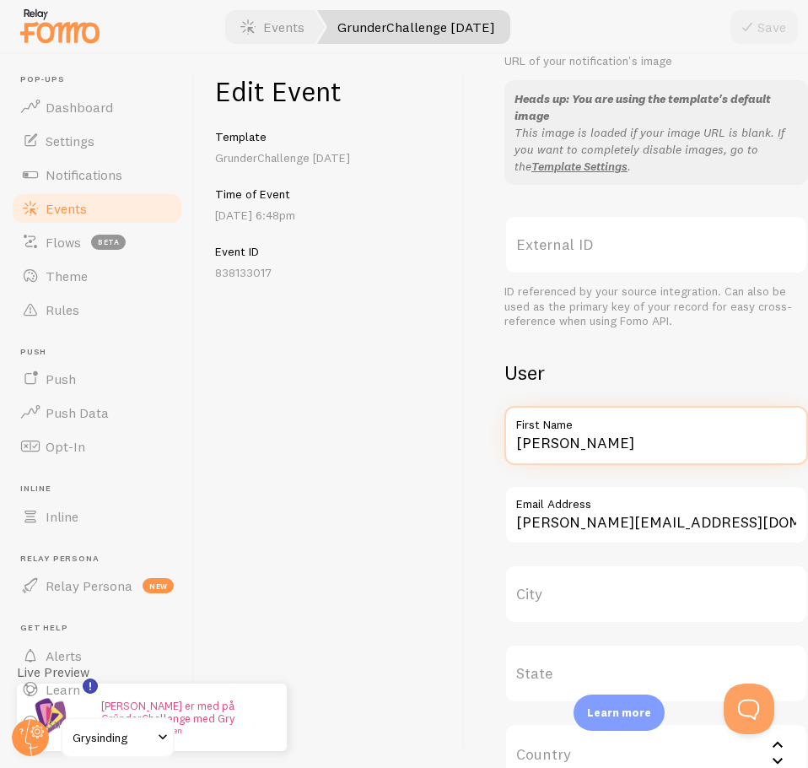
paste input "Ingunn"
type input "Ingunn"
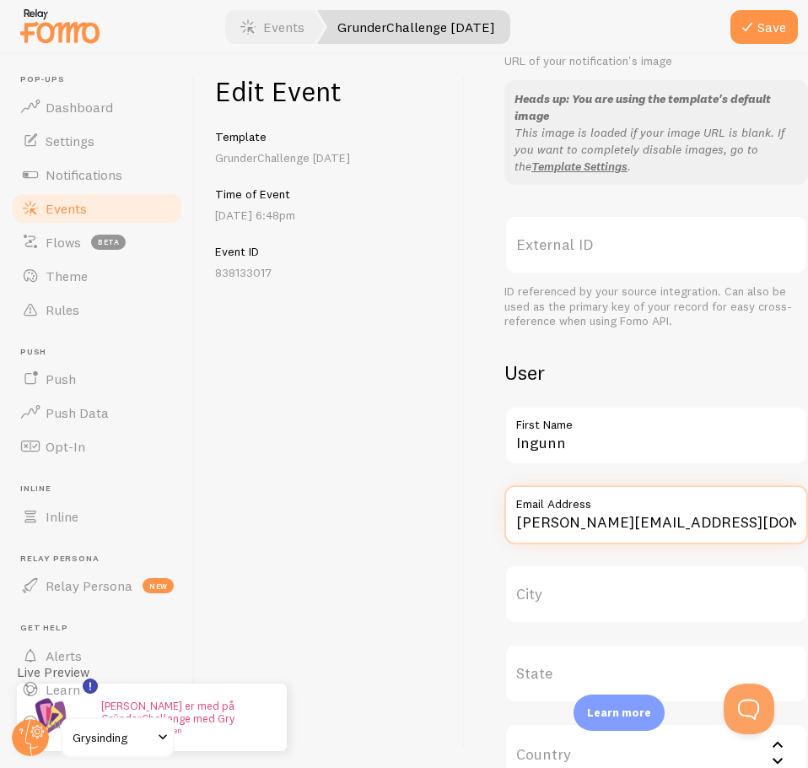
click at [713, 537] on input "henrik@teamsinding.com" at bounding box center [657, 514] width 304 height 59
paste input "ingunn.wright@gmail"
type input "ingunn.wright@gmail.com"
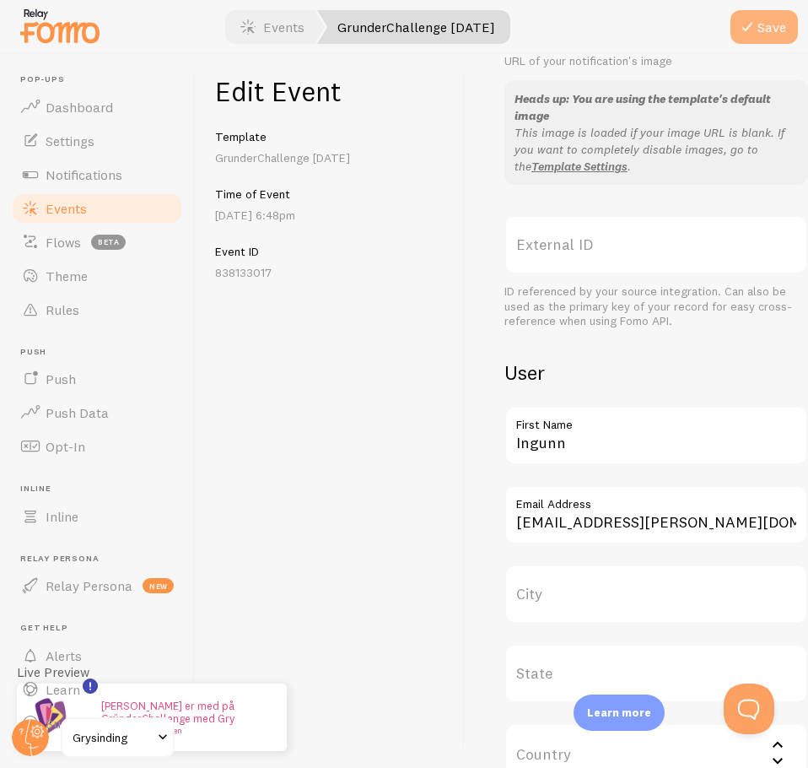
click at [774, 35] on button "Save" at bounding box center [764, 27] width 67 height 34
click at [266, 30] on link "Events" at bounding box center [272, 27] width 105 height 34
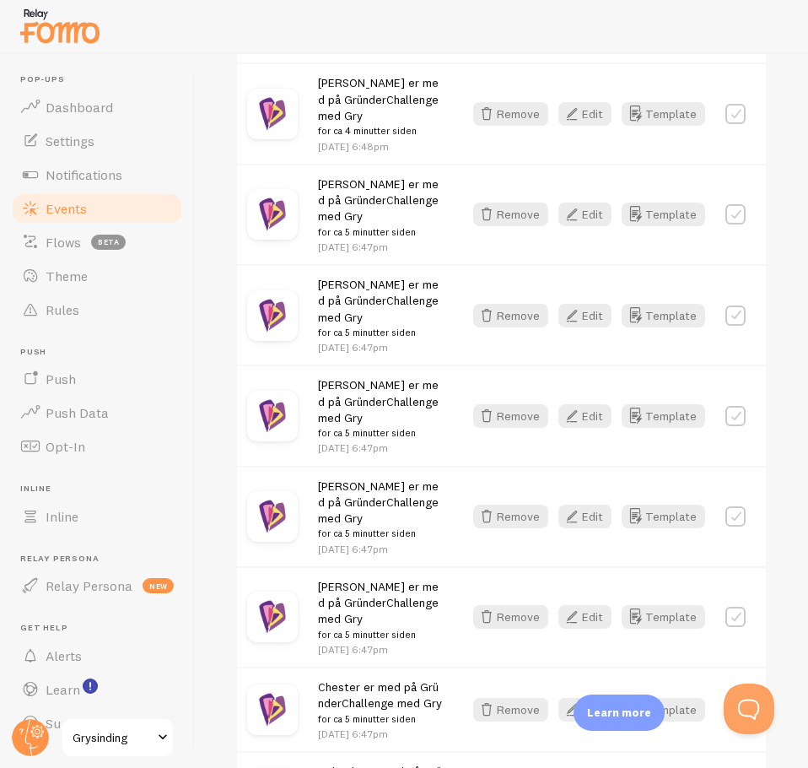
scroll to position [834, 0]
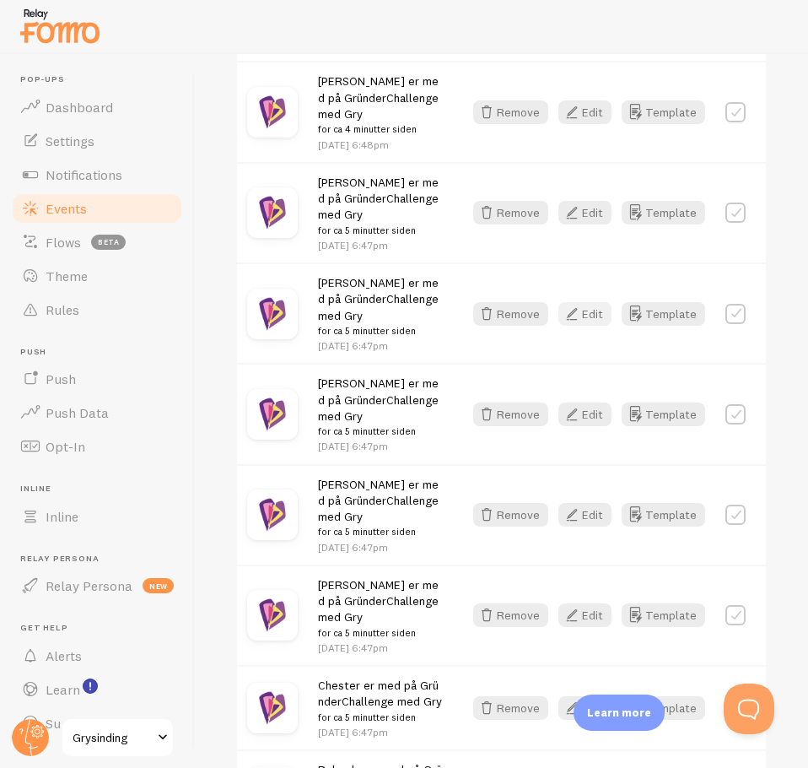
click at [578, 326] on button "Edit" at bounding box center [584, 314] width 53 height 24
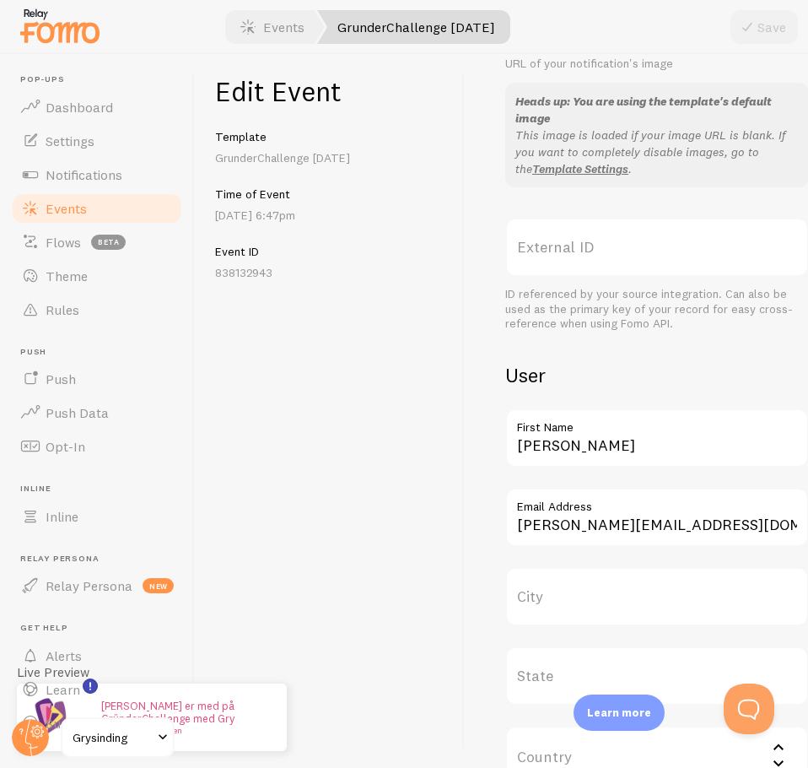
scroll to position [442, 0]
click at [612, 454] on input "Henrik" at bounding box center [657, 436] width 304 height 59
paste input "Siv"
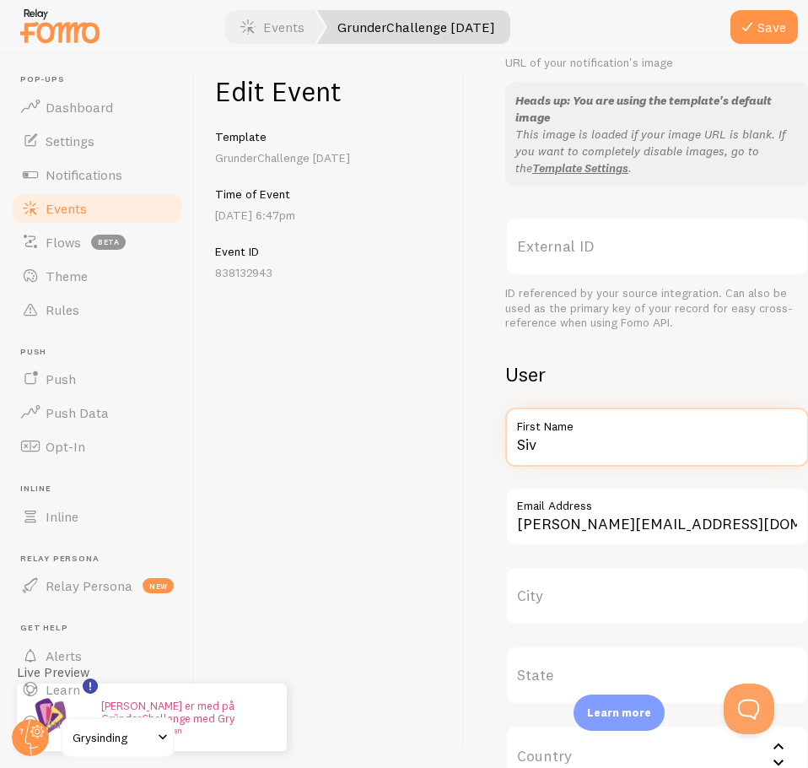
type input "Siv"
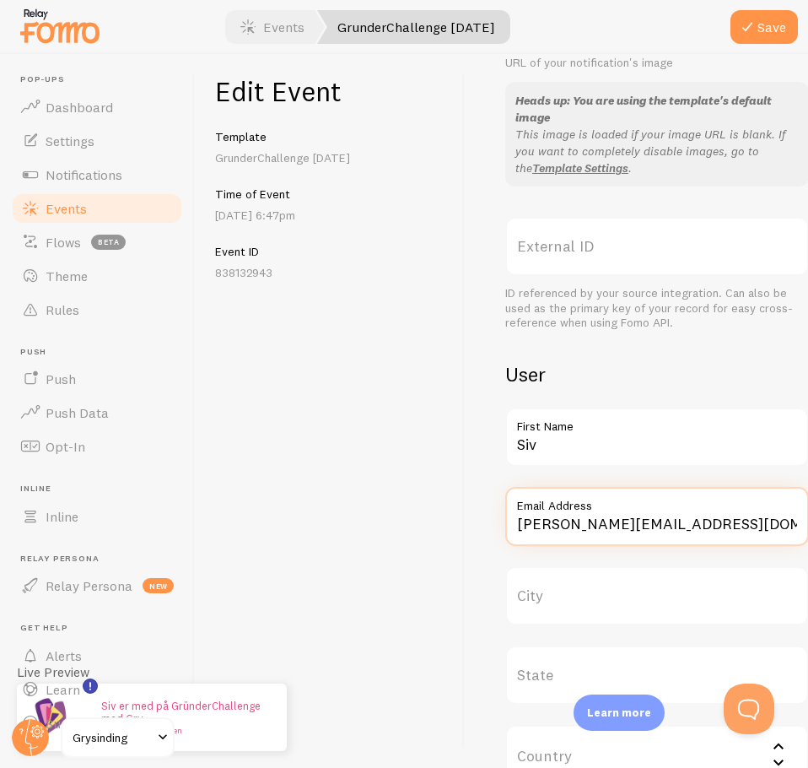
click at [720, 532] on input "henrik@teamsinding.com" at bounding box center [657, 516] width 304 height 59
paste input "siv.donatino@gmail"
type input "siv.donatino@gmail.com"
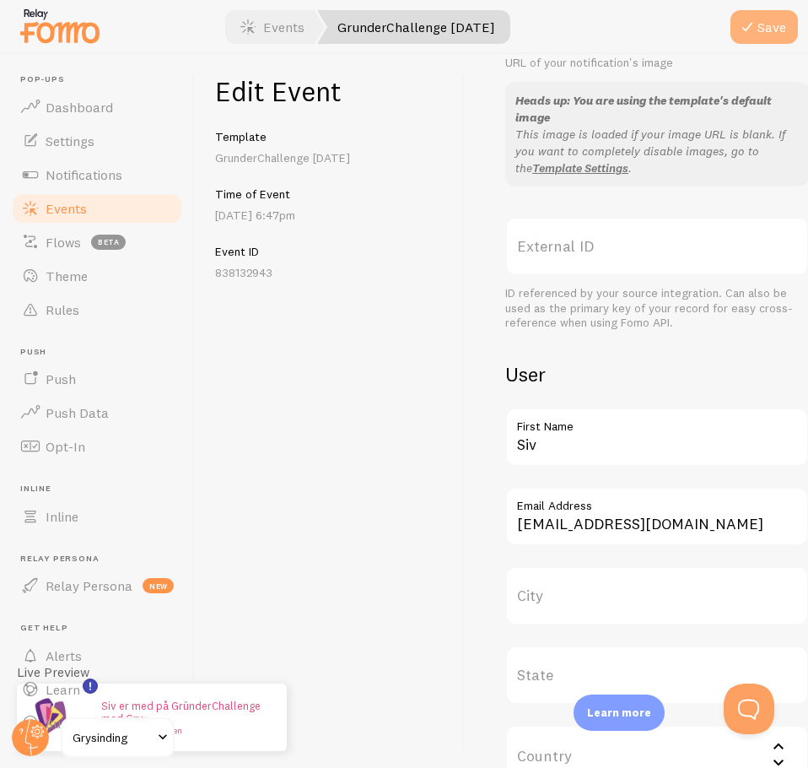
click at [774, 29] on button "Save" at bounding box center [764, 27] width 67 height 34
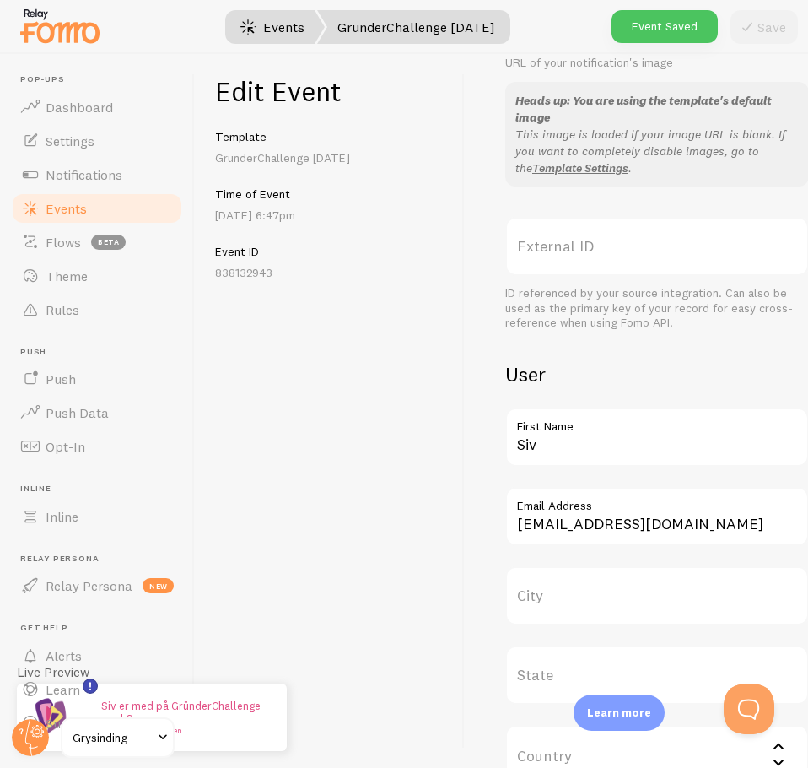
click at [300, 38] on link "Events" at bounding box center [272, 27] width 105 height 34
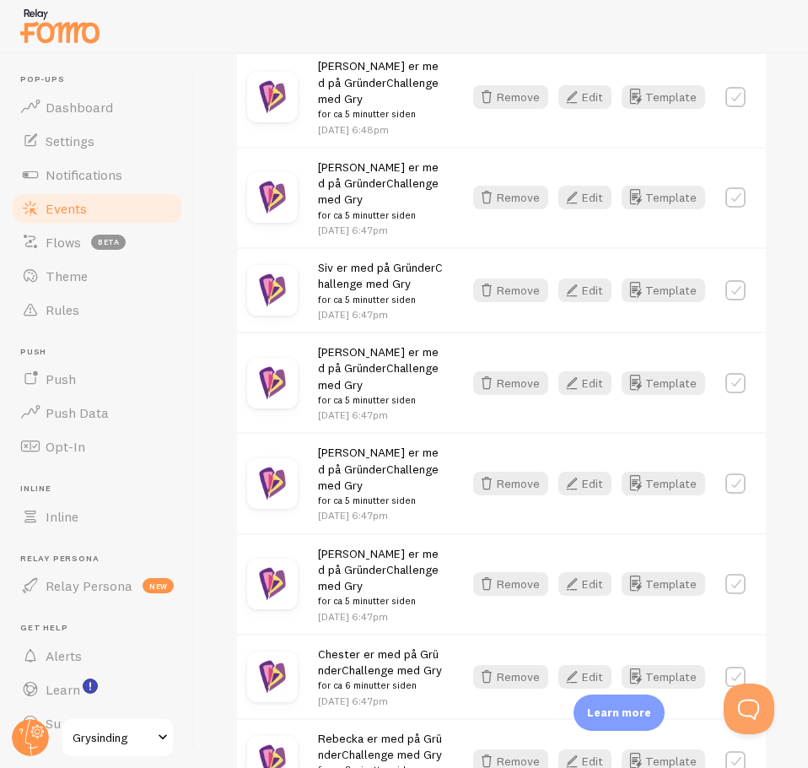
scroll to position [854, 0]
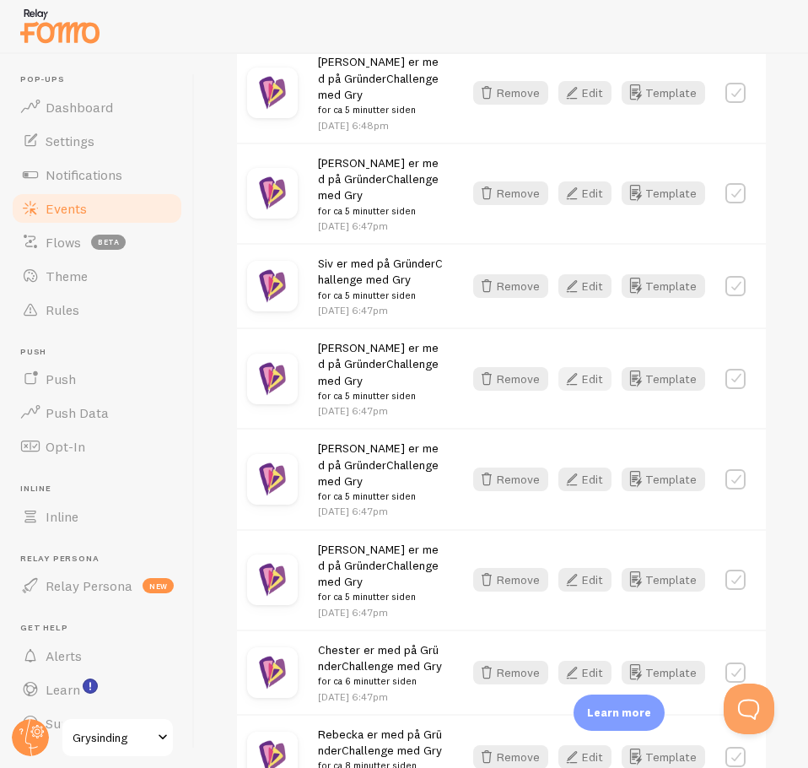
click at [585, 391] on button "Edit" at bounding box center [584, 379] width 53 height 24
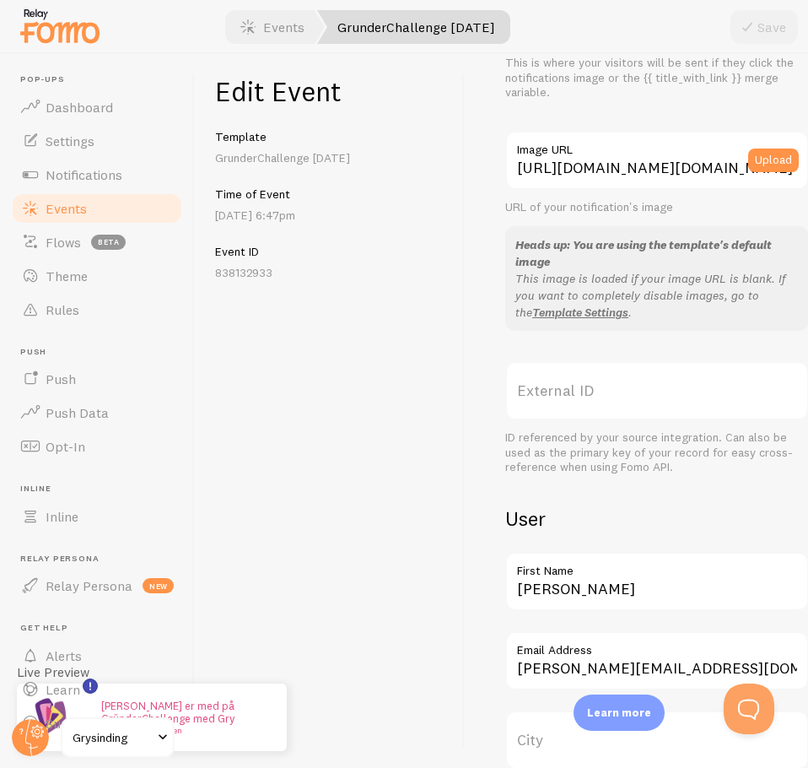
scroll to position [299, 0]
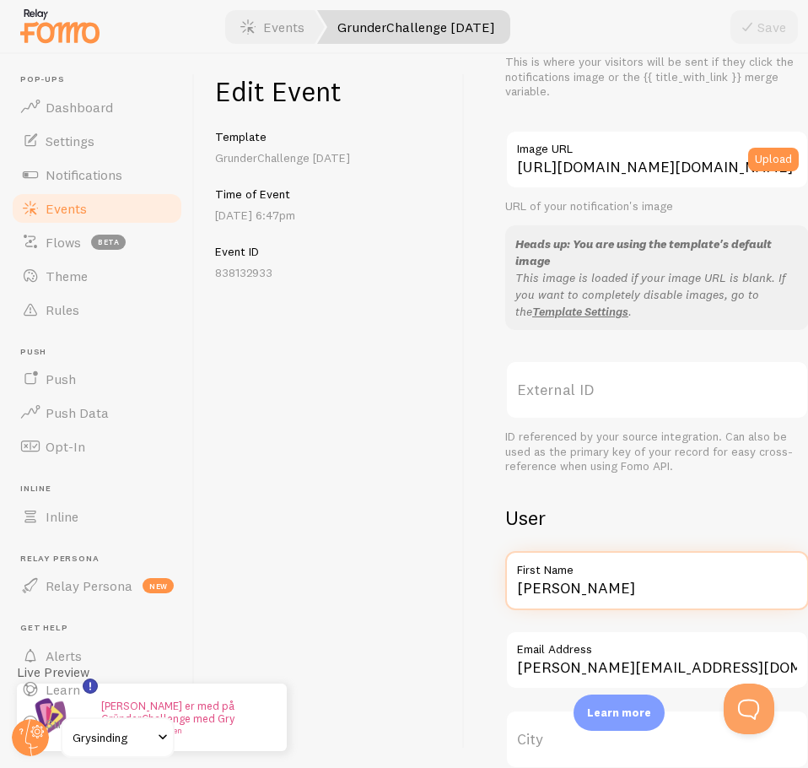
click at [595, 591] on input "Henrik" at bounding box center [657, 580] width 304 height 59
paste input "Adrijana"
type input "Adrijana"
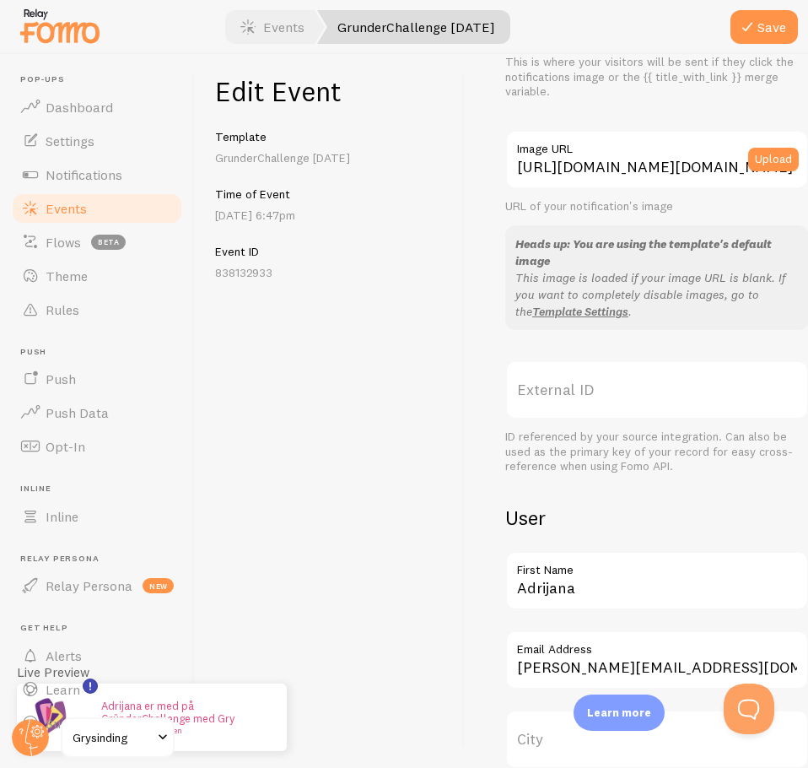
click at [715, 657] on label "Email Address" at bounding box center [657, 644] width 304 height 29
click at [715, 657] on input "henrik@teamsinding.com" at bounding box center [657, 659] width 304 height 59
click at [704, 663] on input "henrik@teamsinding.com" at bounding box center [657, 659] width 304 height 59
paste input "adrijananjezic@gmail"
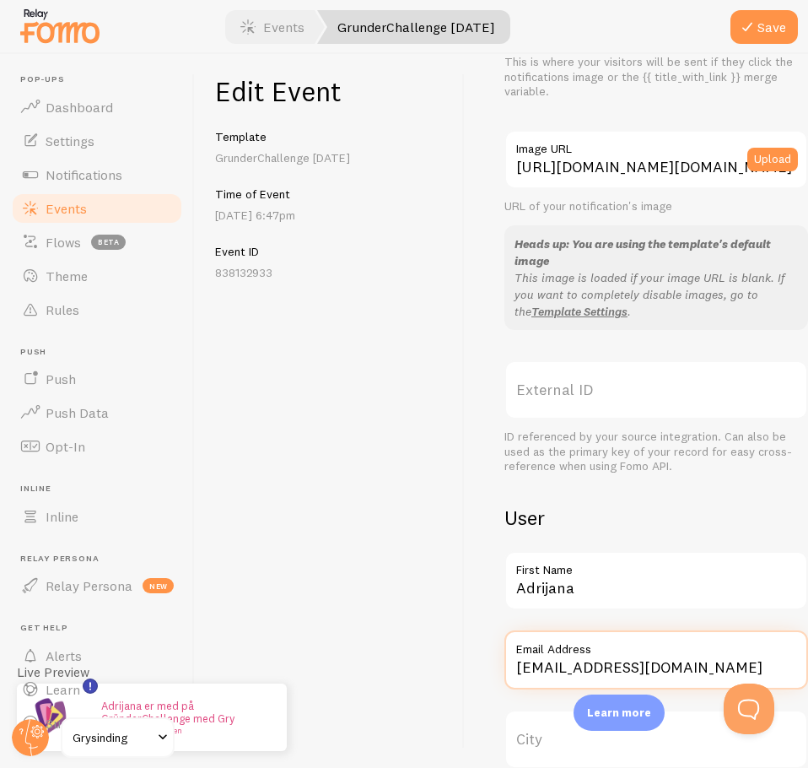
click at [532, 670] on input "adrijananjezic@gmail.com" at bounding box center [657, 659] width 304 height 59
type input "adrijananjezic@gmail.com"
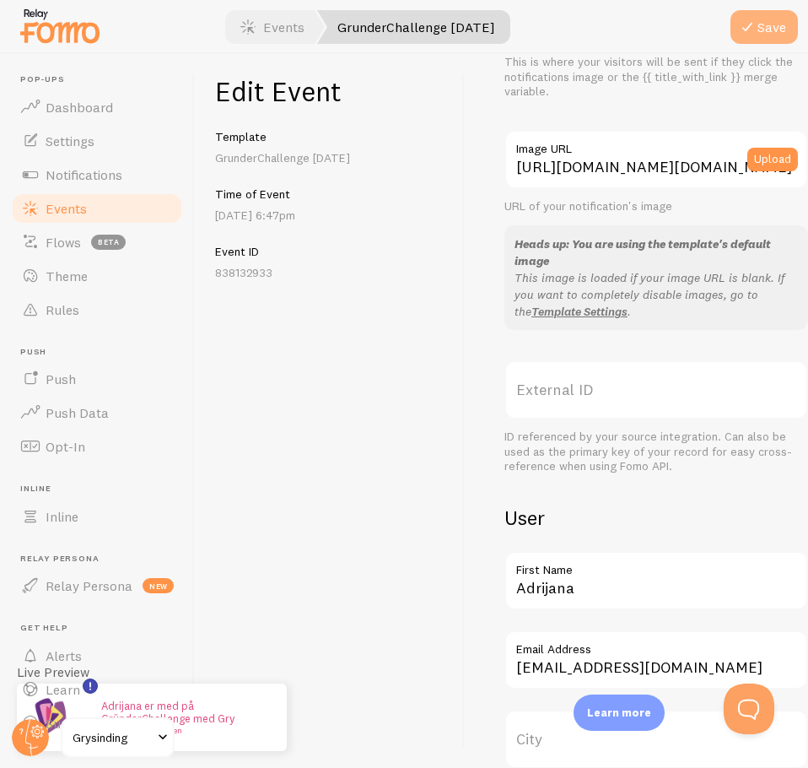
click at [747, 21] on icon "submit" at bounding box center [747, 27] width 20 height 20
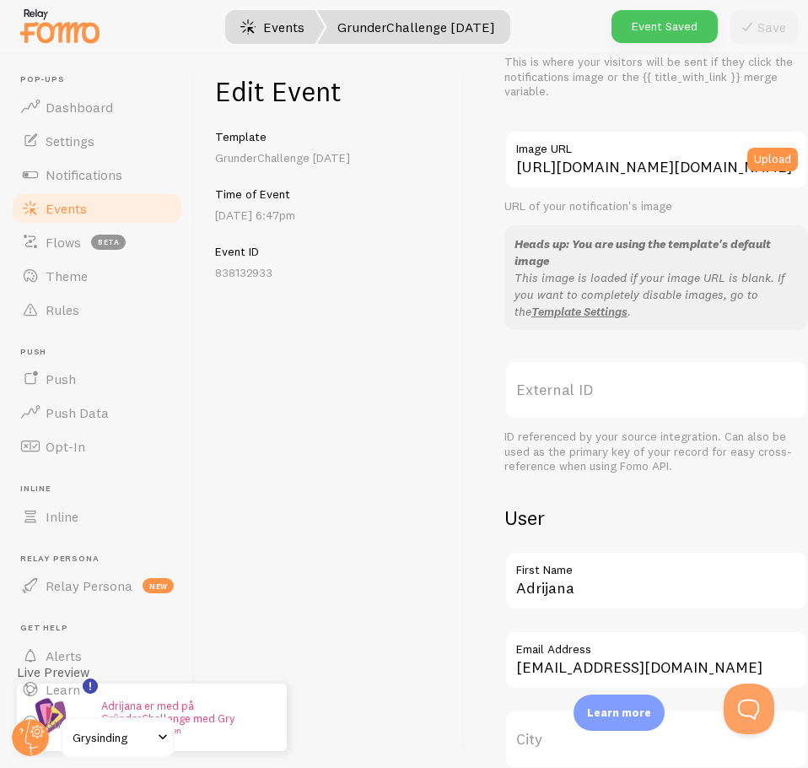
click at [281, 42] on link "Events" at bounding box center [272, 27] width 105 height 34
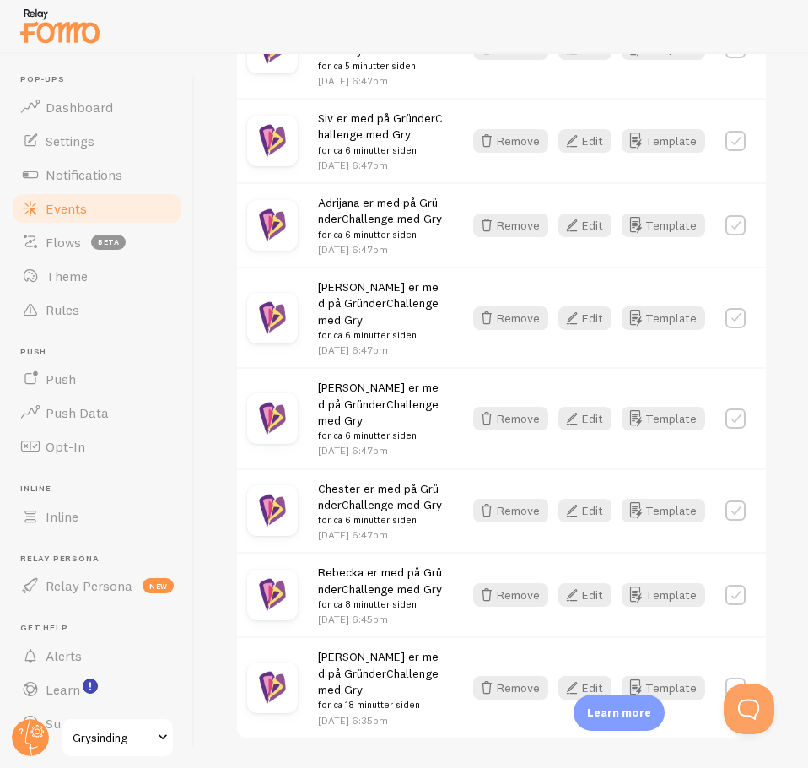
scroll to position [1001, 0]
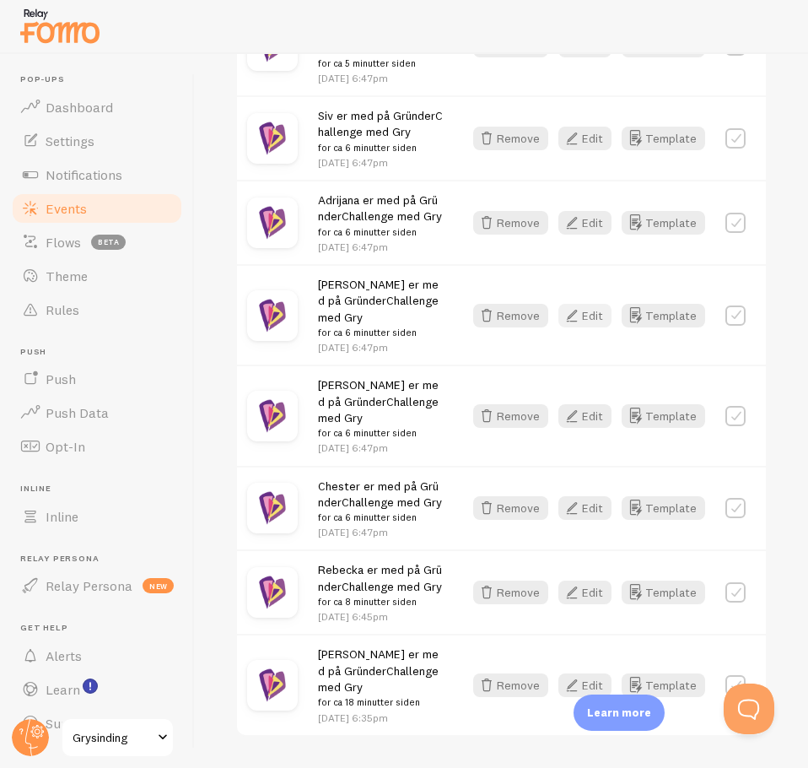
click at [578, 327] on button "Edit" at bounding box center [584, 316] width 53 height 24
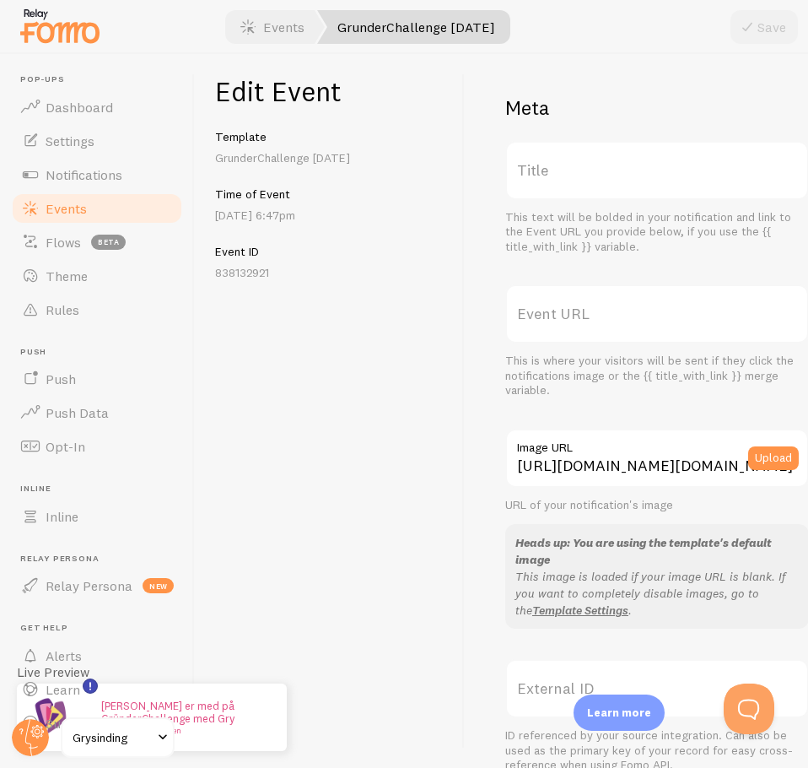
click at [443, 645] on div "Edit Event Template GrunderChallenge Sep25 Time of Event Aug 28th @ 6:47pm Even…" at bounding box center [330, 411] width 270 height 714
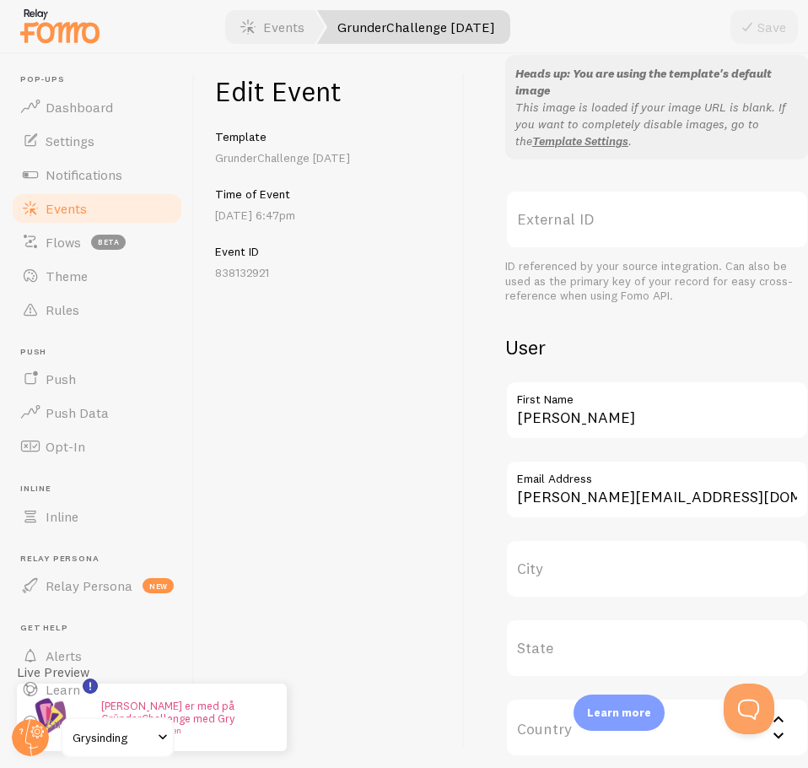
scroll to position [469, 0]
click at [580, 428] on input "Henrik" at bounding box center [657, 409] width 304 height 59
paste input "lga"
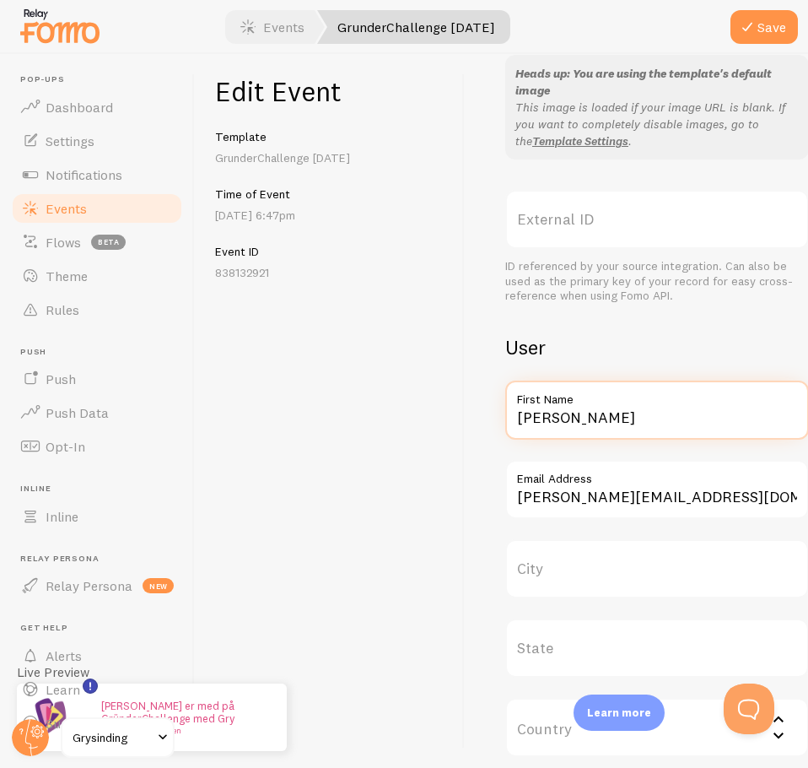
type input "Helga"
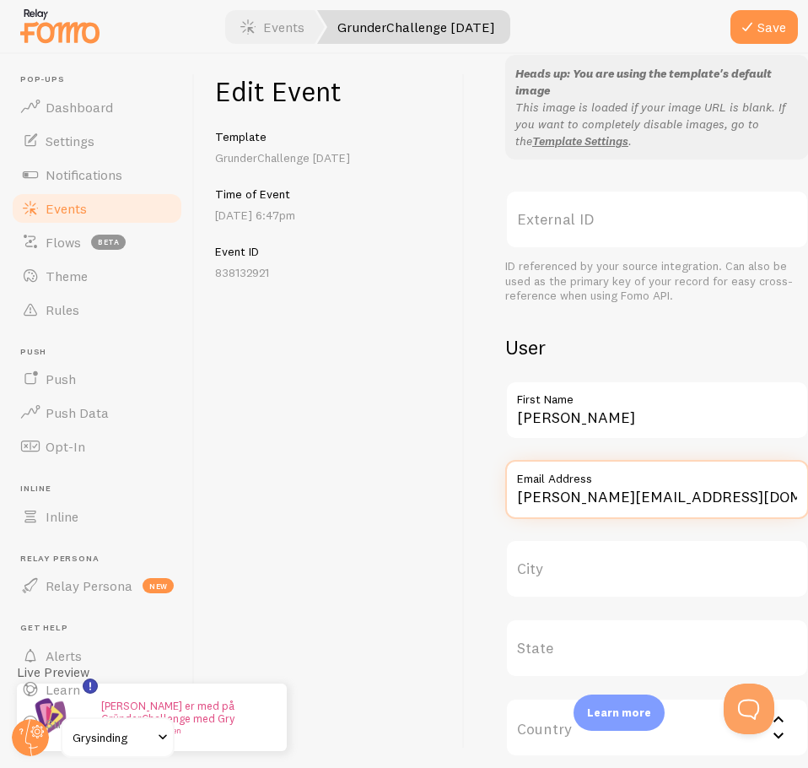
click at [727, 507] on input "henrik@teamsinding.com" at bounding box center [657, 489] width 304 height 59
paste input "lg@opsett.no"
type input "helg@opsett.no"
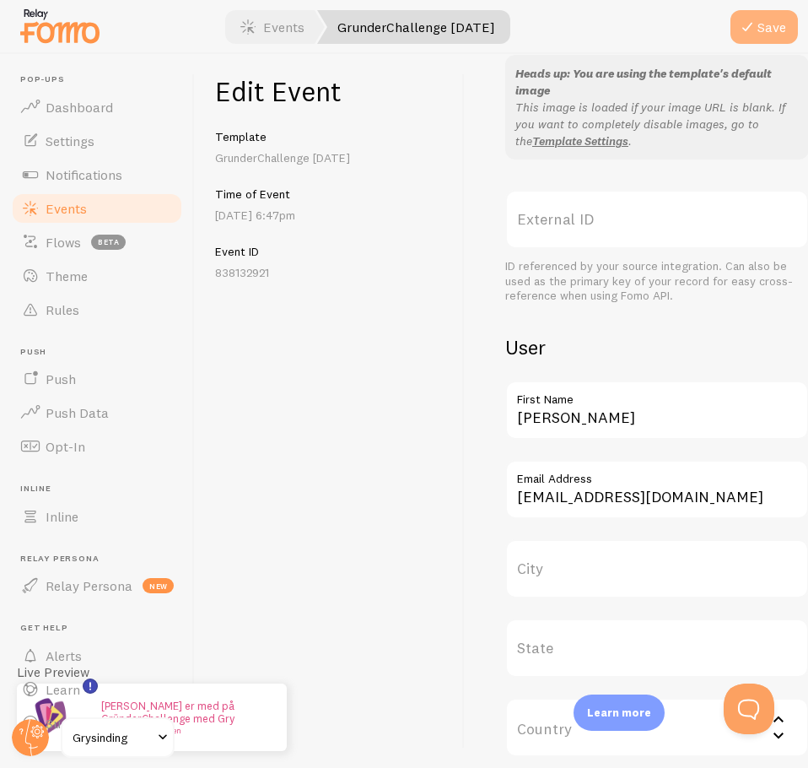
click at [767, 37] on button "Save" at bounding box center [764, 27] width 67 height 34
click at [271, 31] on link "Events" at bounding box center [272, 27] width 105 height 34
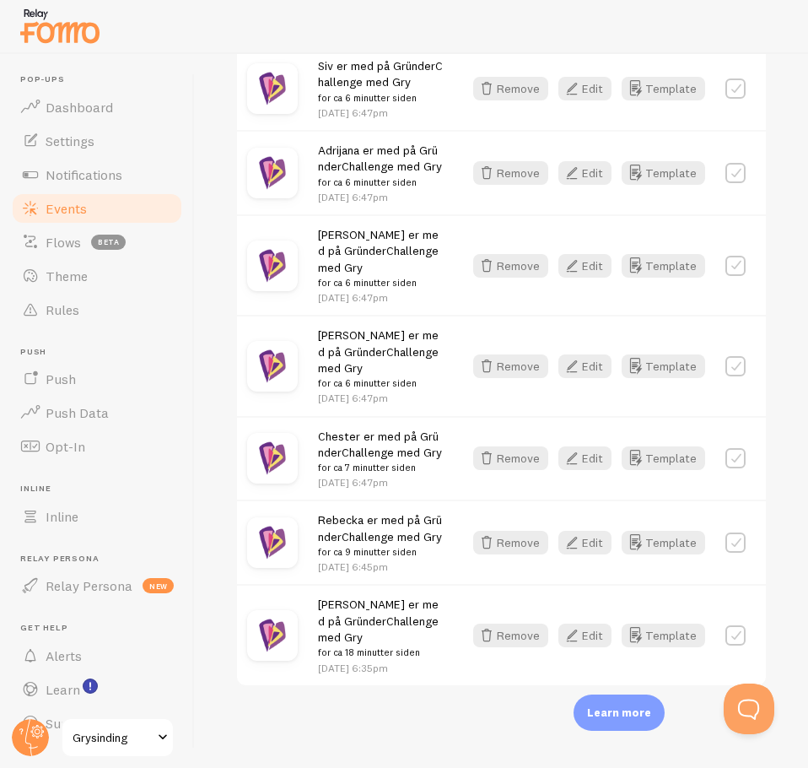
scroll to position [1104, 0]
click at [581, 355] on button "Edit" at bounding box center [584, 366] width 53 height 24
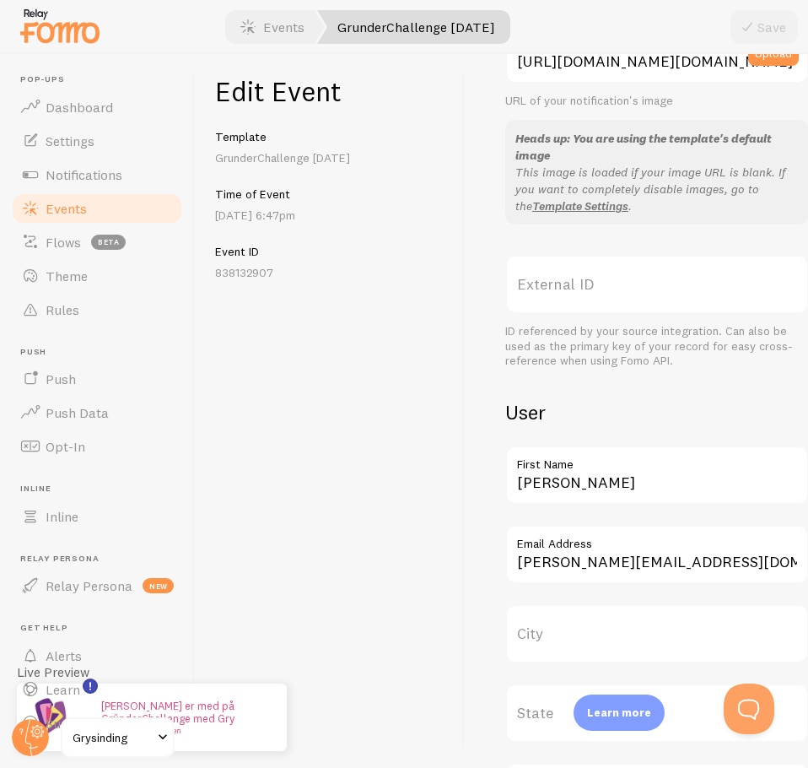
scroll to position [461, 0]
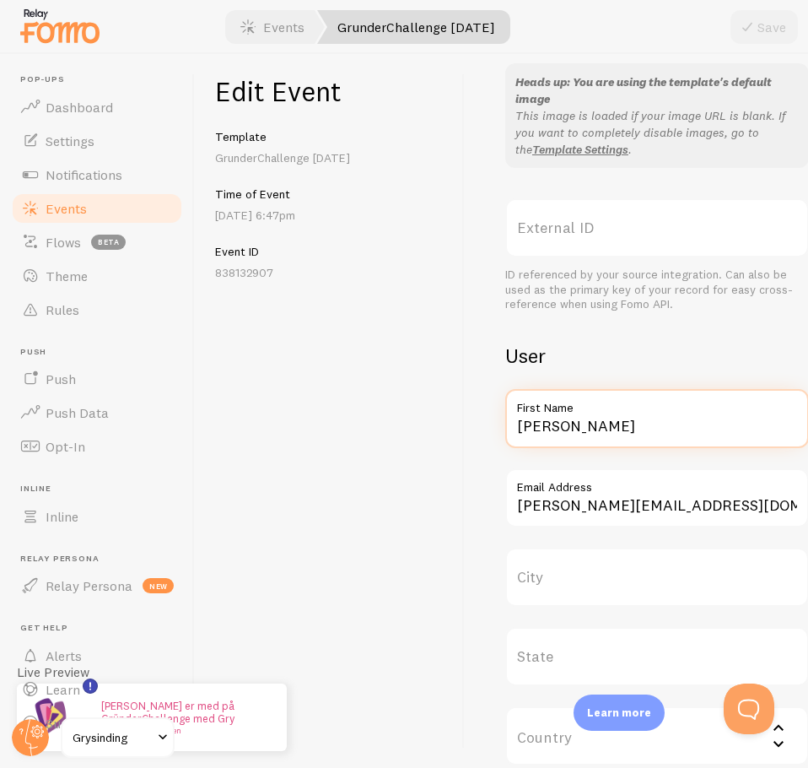
click at [576, 424] on input "Henrik" at bounding box center [657, 418] width 304 height 59
paste input "Beate"
type input "Beate"
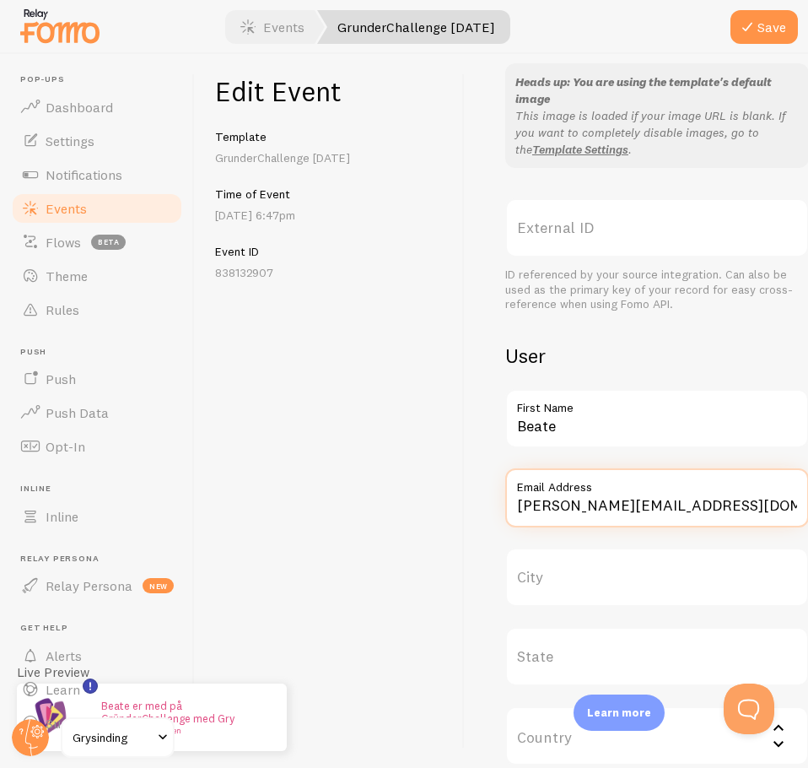
click at [685, 510] on input "henrik@teamsinding.com" at bounding box center [657, 497] width 304 height 59
paste input "beatemort@gmail"
type input "beatemort@gmail.com"
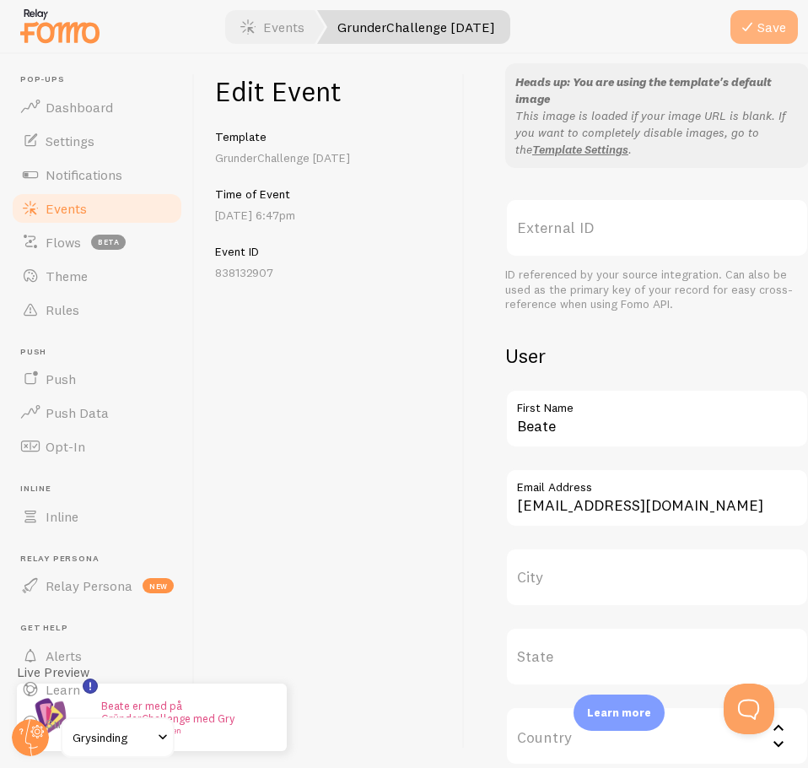
click at [765, 19] on button "Save" at bounding box center [764, 27] width 67 height 34
click at [274, 22] on link "Events" at bounding box center [272, 27] width 105 height 34
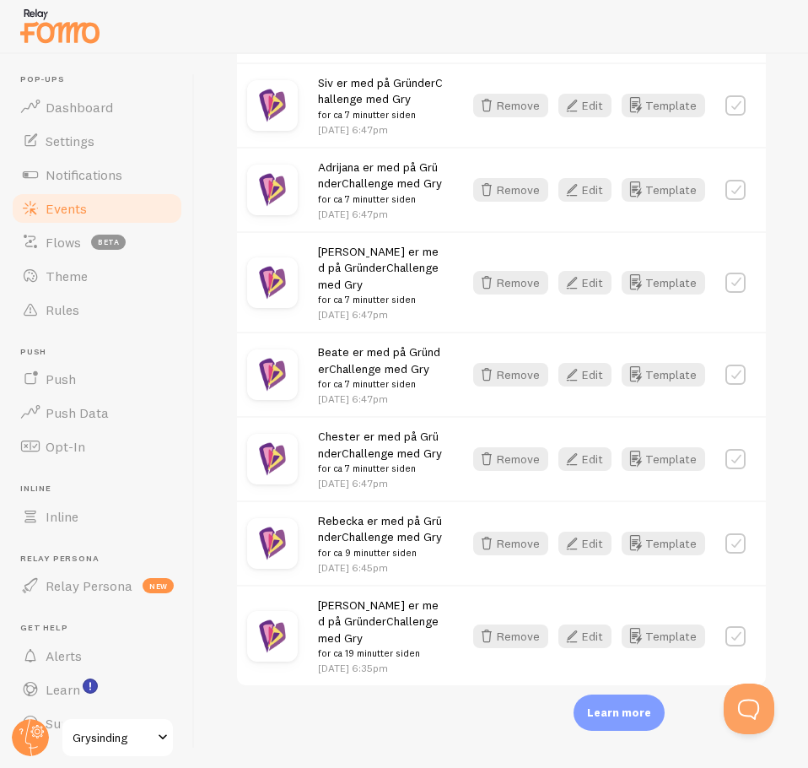
scroll to position [1132, 0]
click at [575, 635] on button "Edit" at bounding box center [584, 636] width 53 height 24
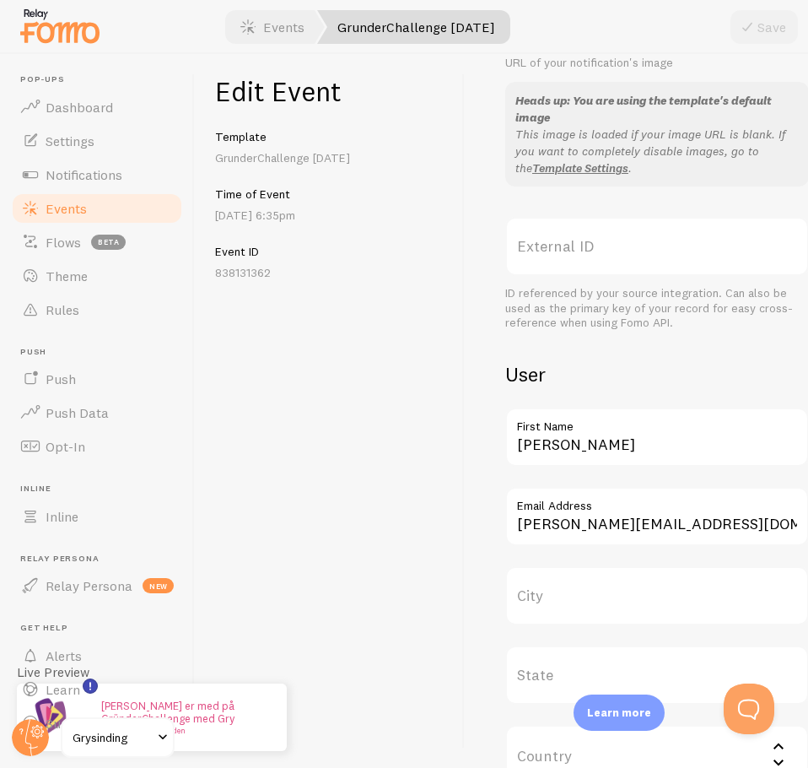
scroll to position [443, 0]
click at [582, 446] on input "Henrik" at bounding box center [657, 436] width 304 height 59
paste input "Astrid"
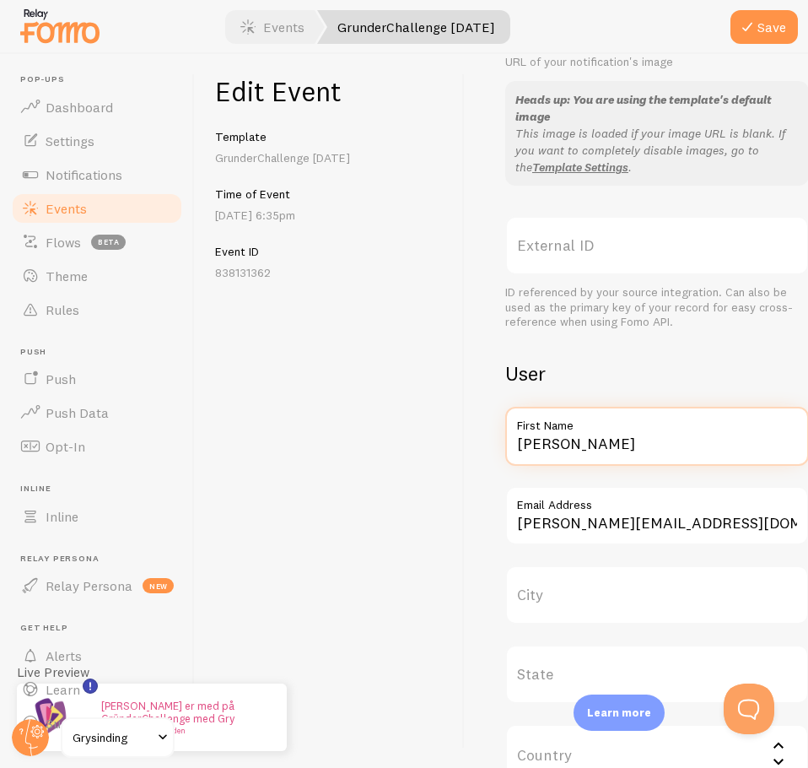
type input "Astrid"
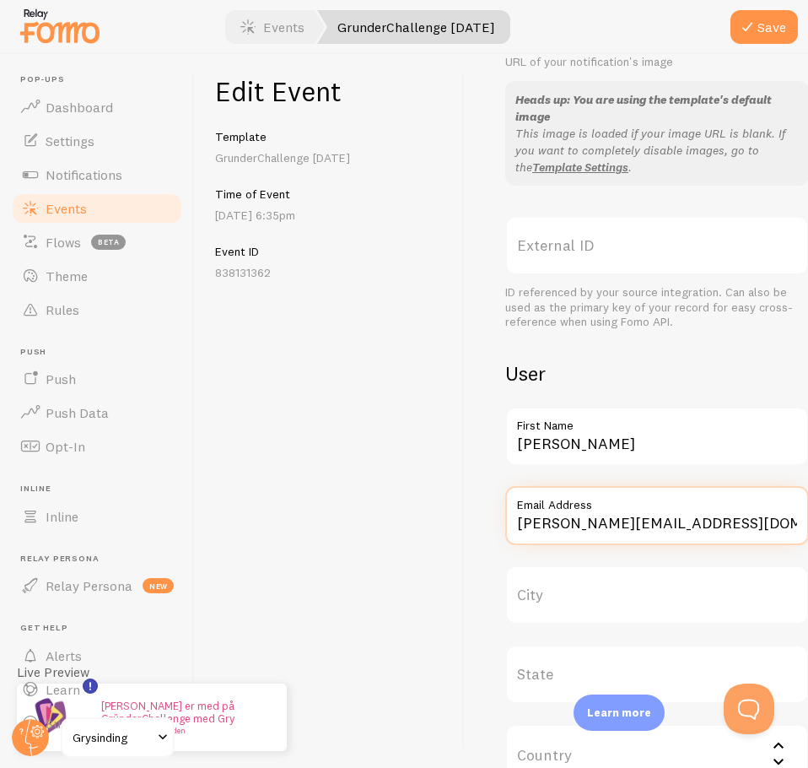
click at [701, 519] on input "henrik@teamsinding.com" at bounding box center [657, 515] width 304 height 59
paste input "as.ho@online.no"
type input "as.ho@online.no"
click at [417, 483] on div "Edit Event Template GrunderChallenge Sep25 Time of Event Aug 28th @ 6:35pm Even…" at bounding box center [330, 411] width 270 height 714
click at [747, 4] on div at bounding box center [404, 27] width 808 height 54
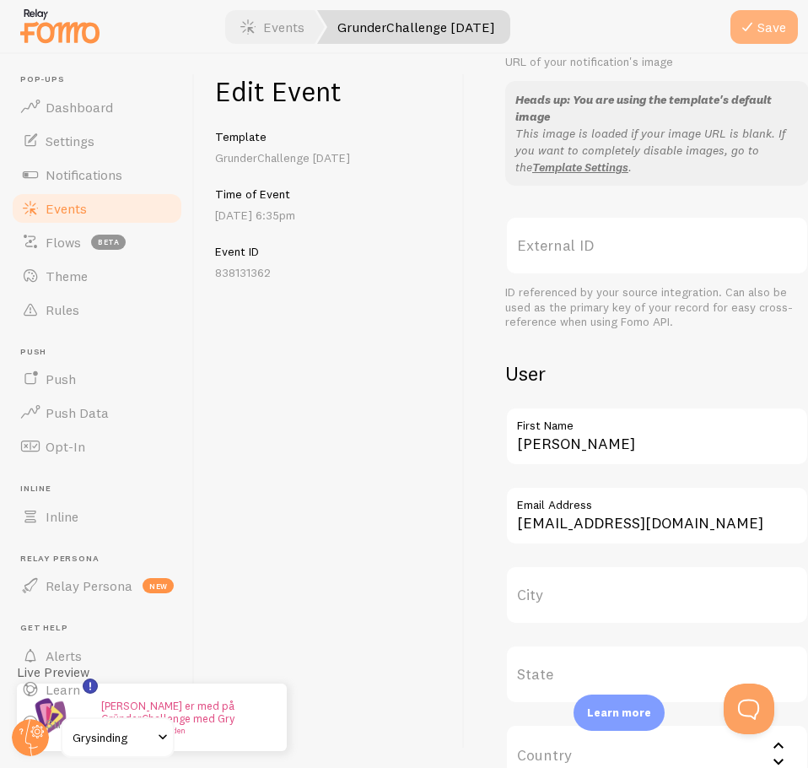
click at [753, 30] on icon "submit" at bounding box center [747, 27] width 20 height 20
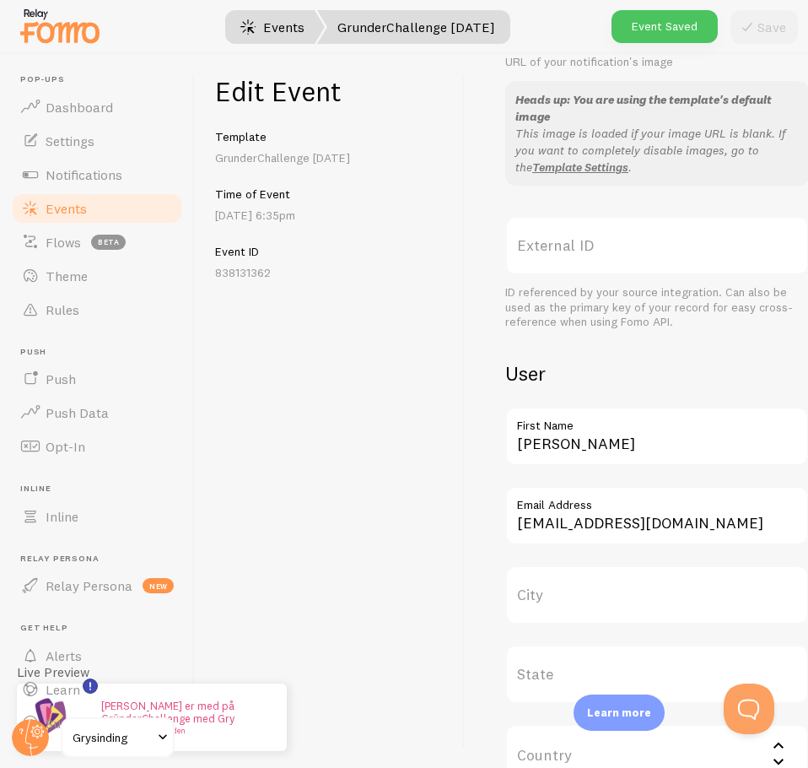
click at [268, 23] on link "Events" at bounding box center [272, 27] width 105 height 34
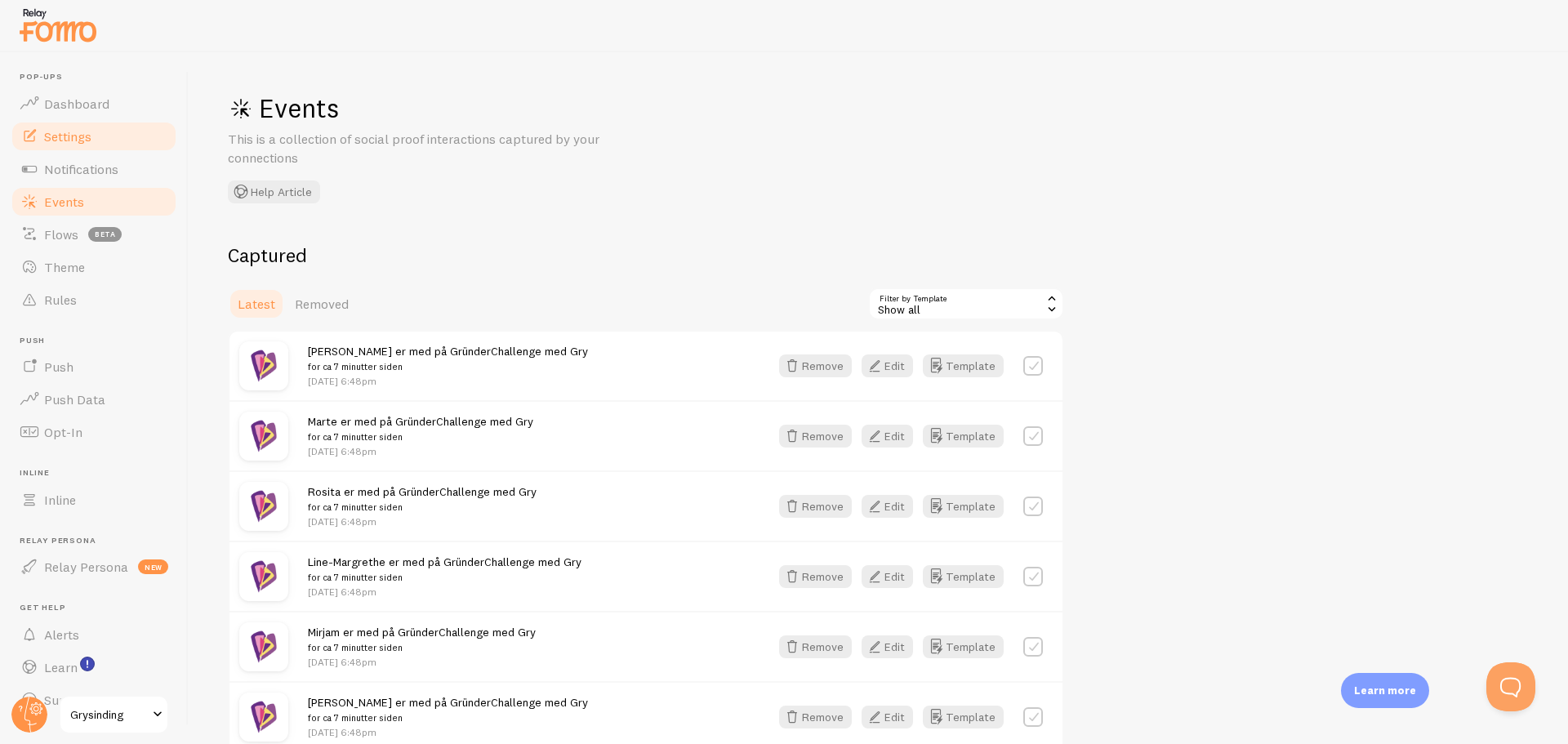
click at [95, 144] on link "Settings" at bounding box center [94, 136] width 168 height 33
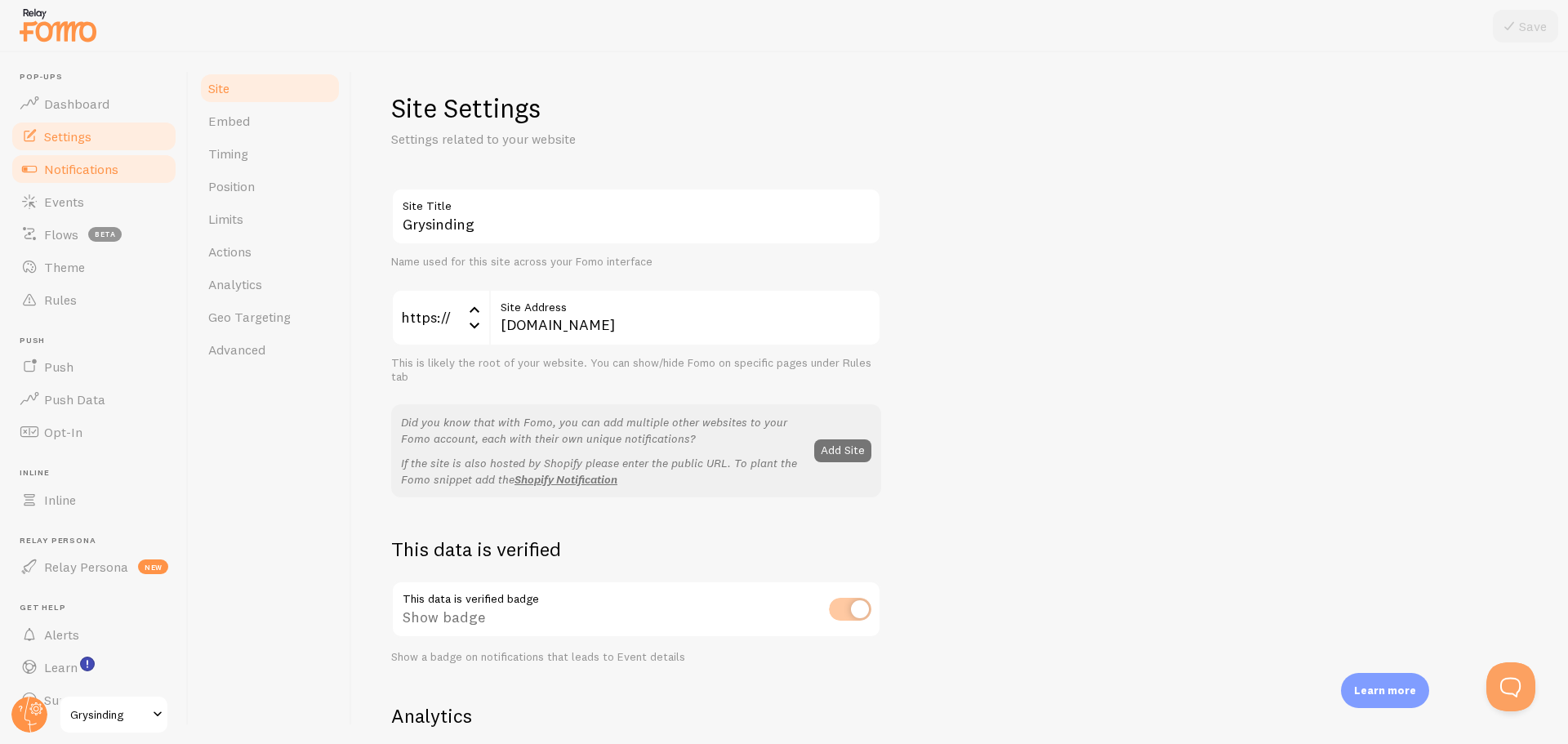
click at [92, 164] on span "Notifications" at bounding box center [81, 168] width 75 height 16
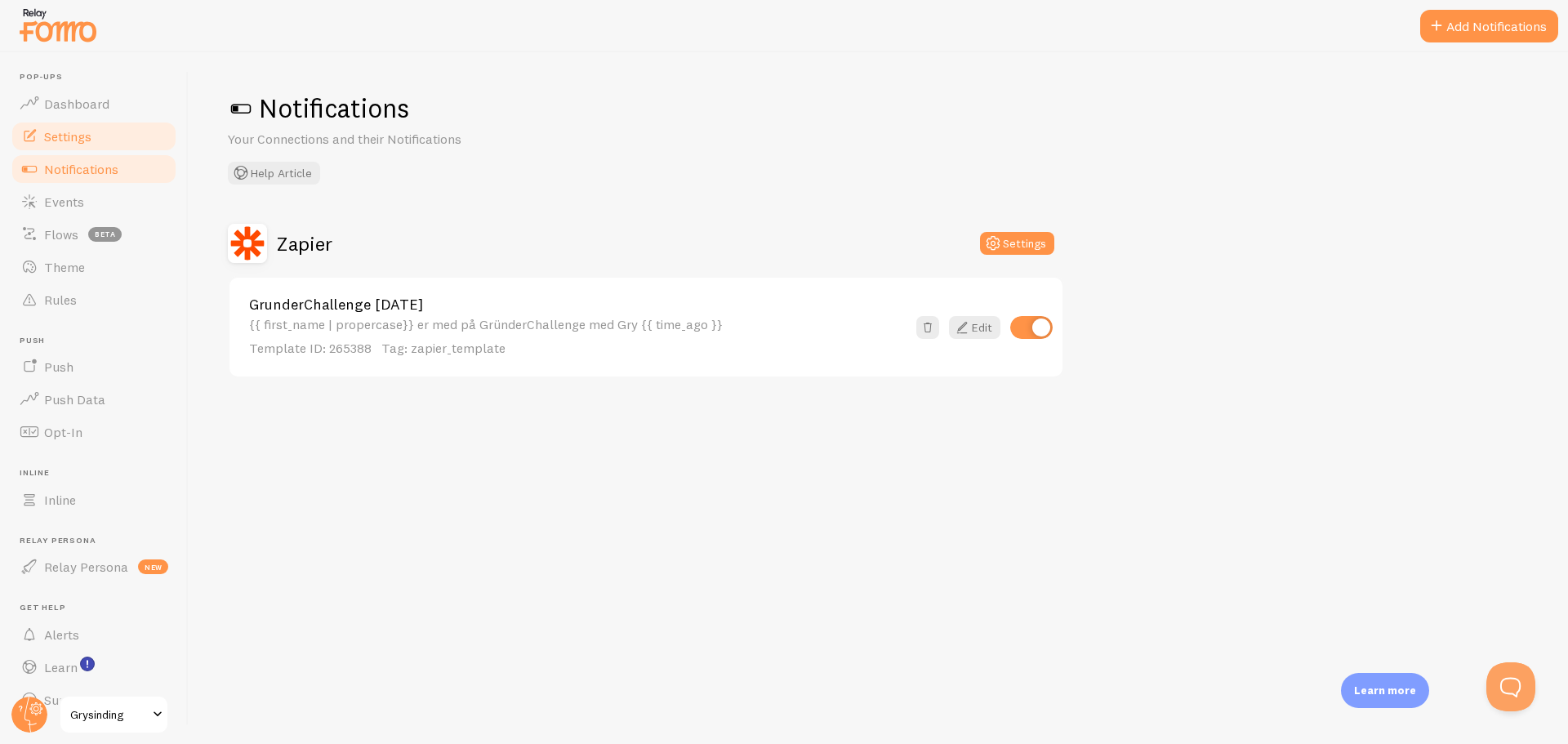
click at [91, 133] on span "Settings" at bounding box center [68, 135] width 47 height 16
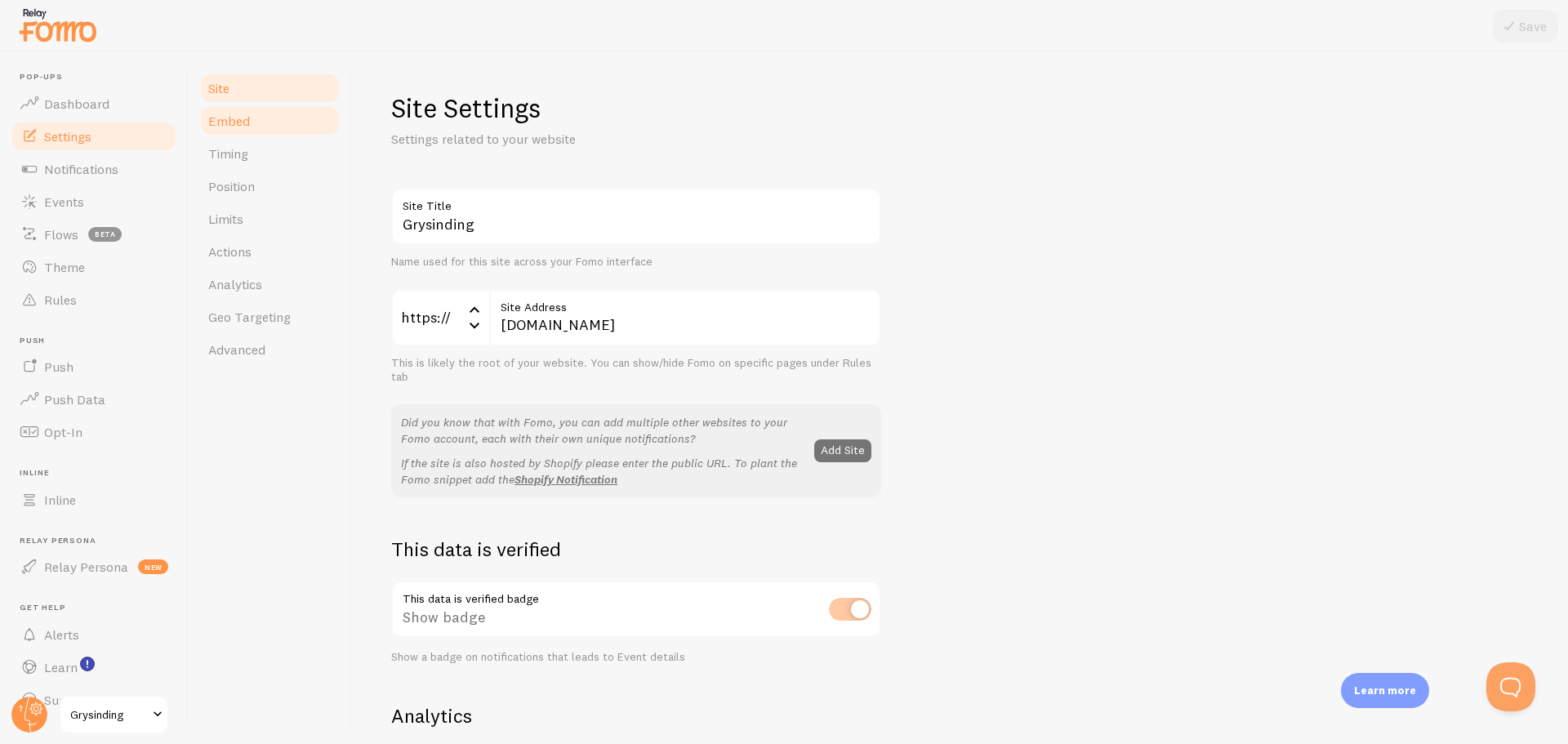
click at [254, 117] on link "Embed" at bounding box center [270, 121] width 143 height 33
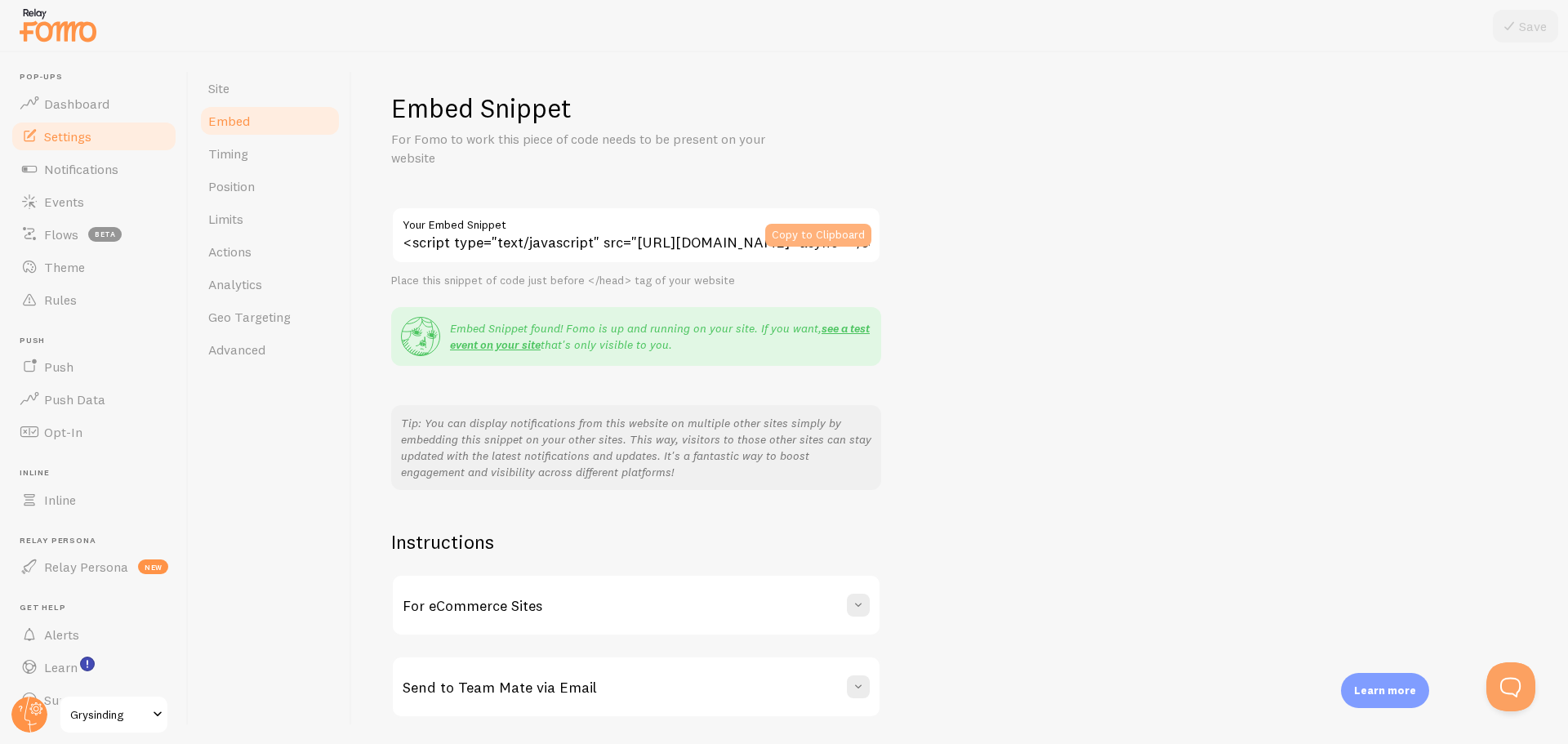
click at [833, 234] on button "Copy to Clipboard" at bounding box center [819, 235] width 106 height 23
click at [71, 167] on span "Notifications" at bounding box center [81, 168] width 75 height 16
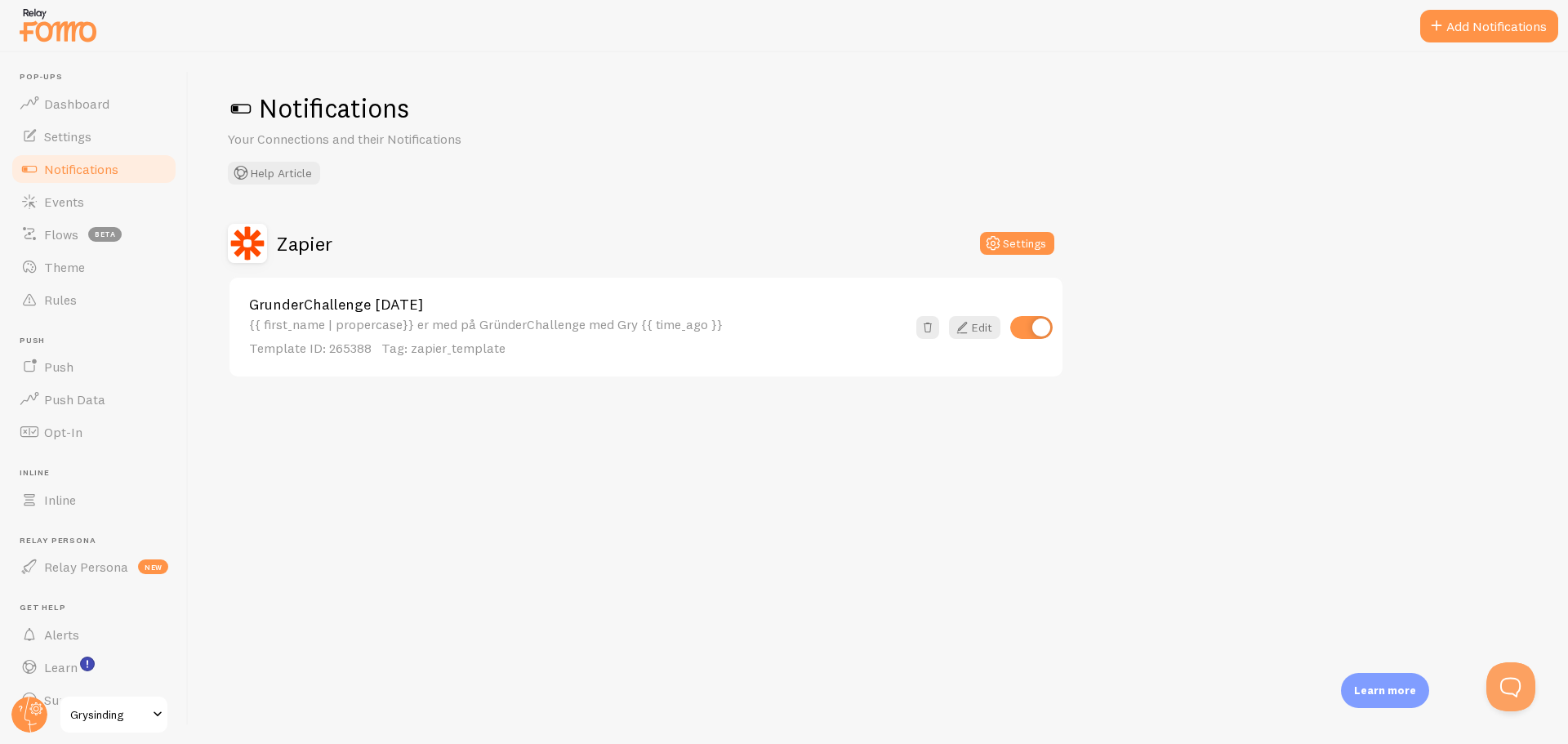
click at [434, 306] on link "GrunderChallenge [DATE]" at bounding box center [577, 304] width 657 height 15
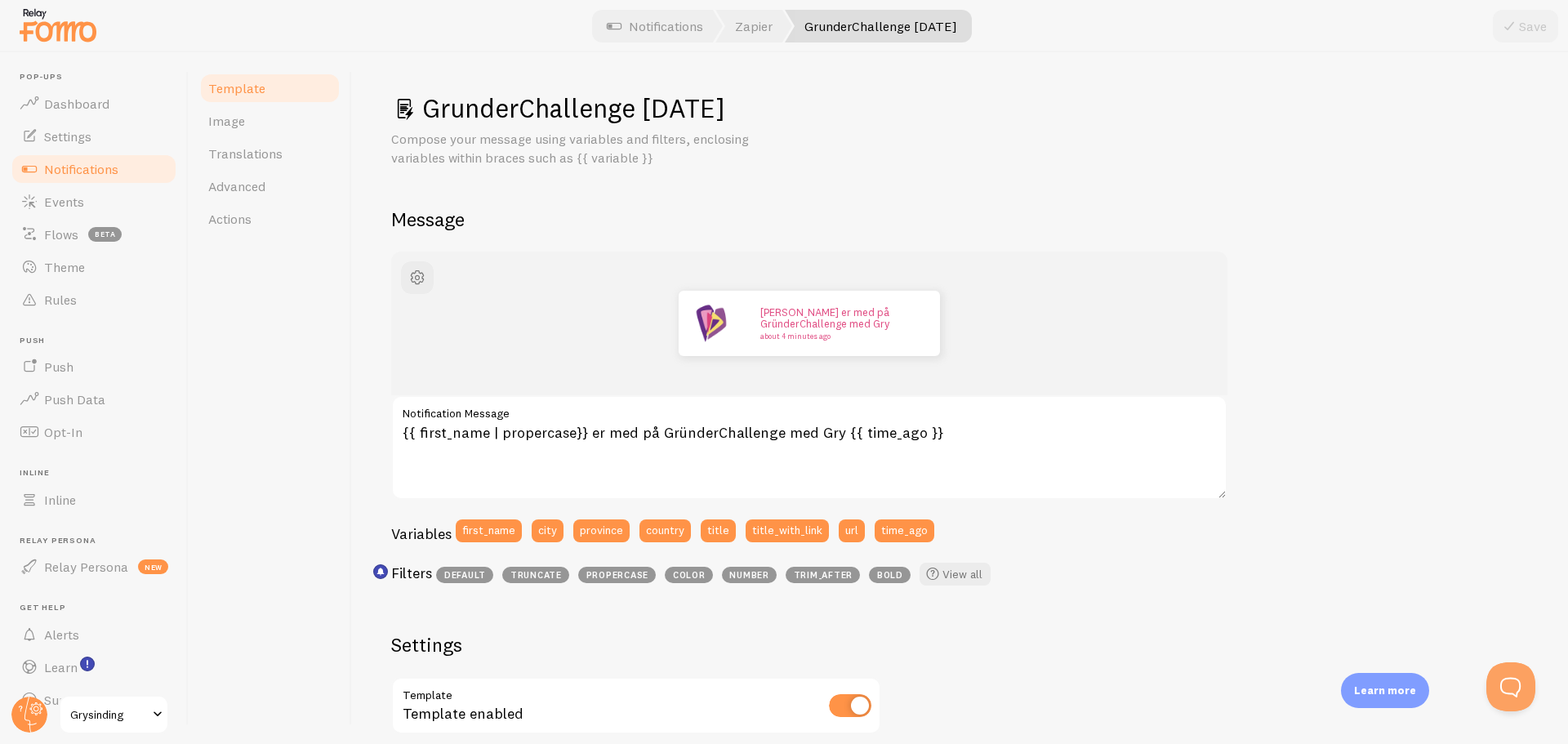
click at [241, 347] on div "Template Image Translations Advanced Actions" at bounding box center [270, 398] width 164 height 692
click at [71, 168] on span "Notifications" at bounding box center [81, 168] width 75 height 16
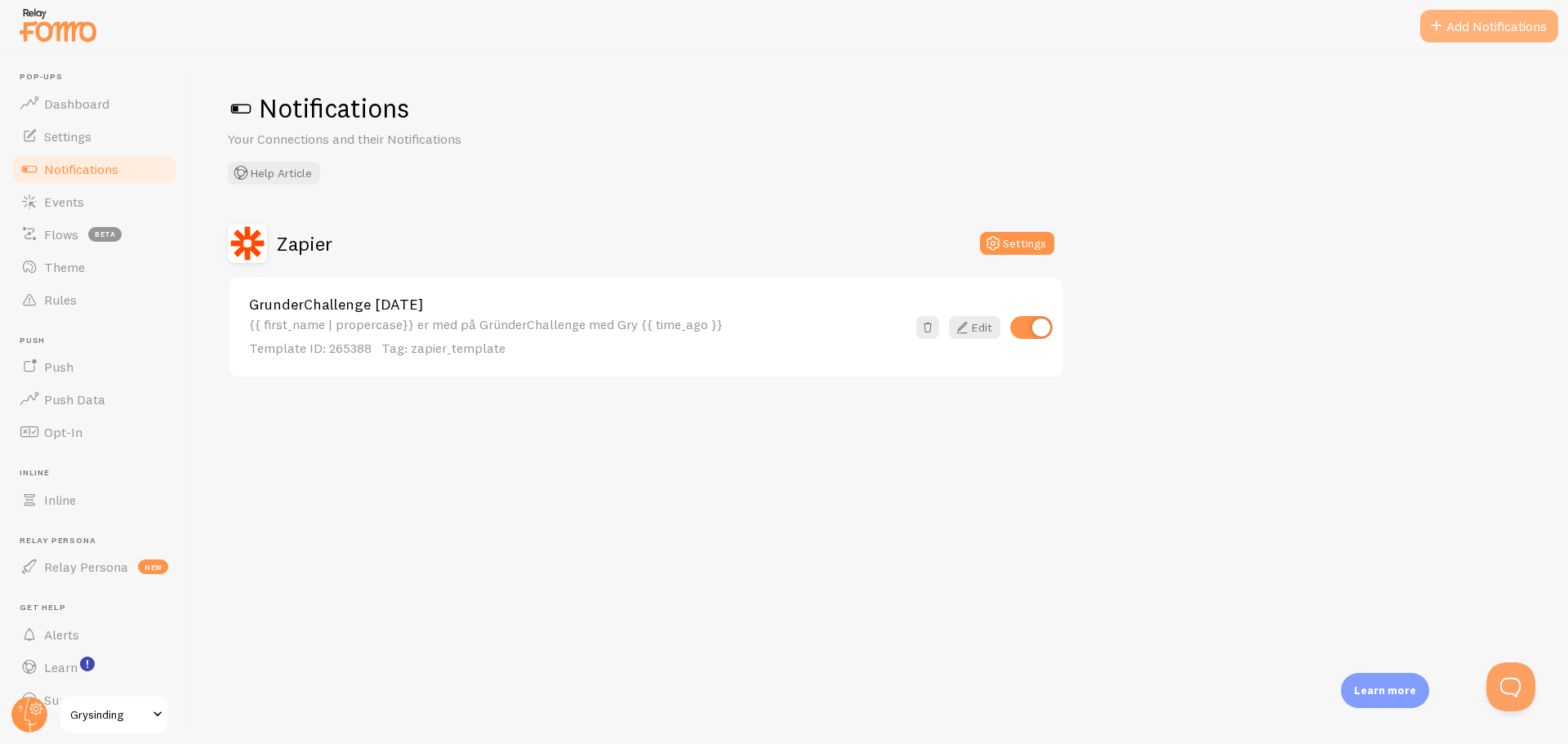
click at [1483, 29] on button "Add Notifications" at bounding box center [1489, 26] width 138 height 33
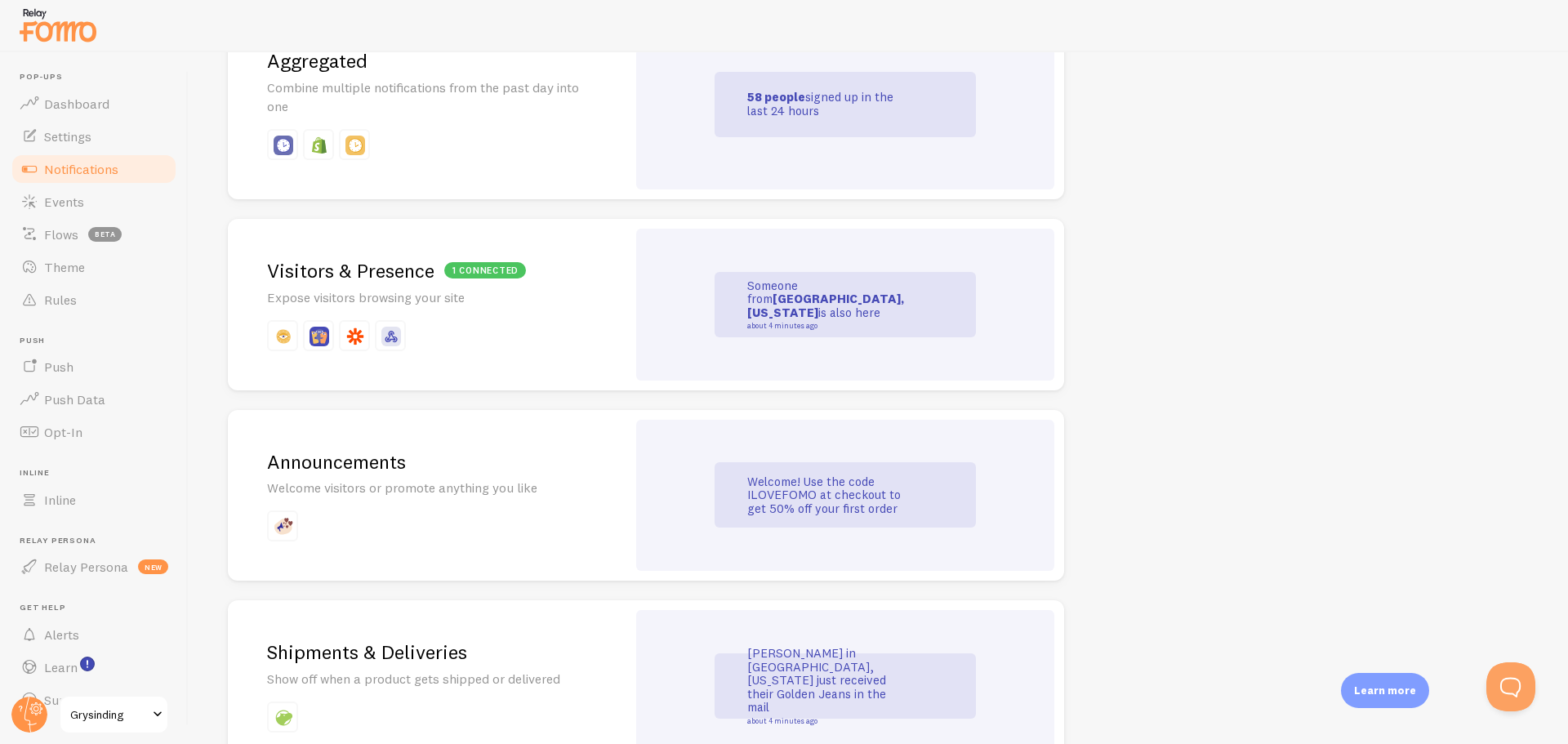
scroll to position [822, 0]
click at [444, 306] on p "Expose visitors browsing your site" at bounding box center [427, 298] width 320 height 18
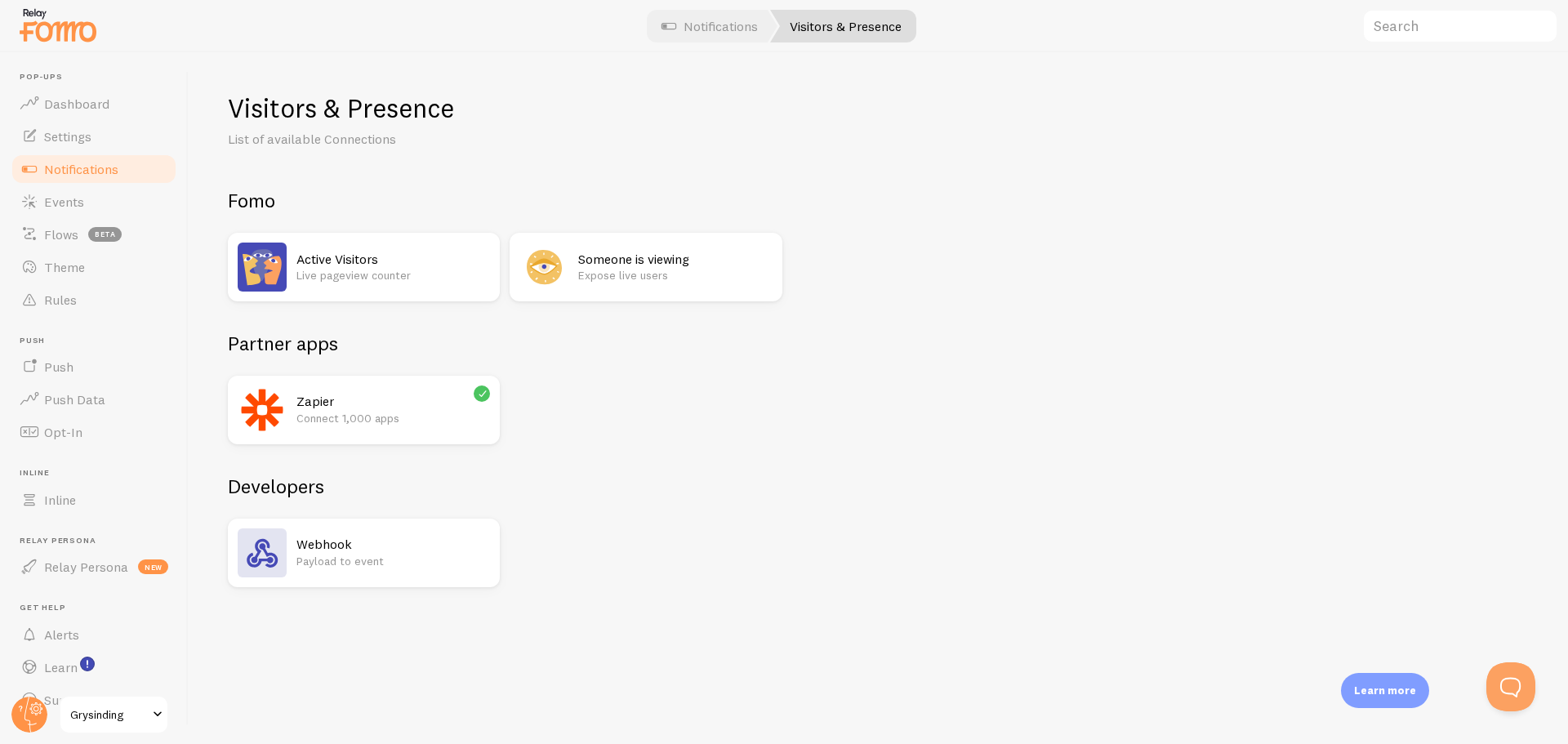
click at [342, 406] on h2 "Zapier" at bounding box center [393, 402] width 194 height 17
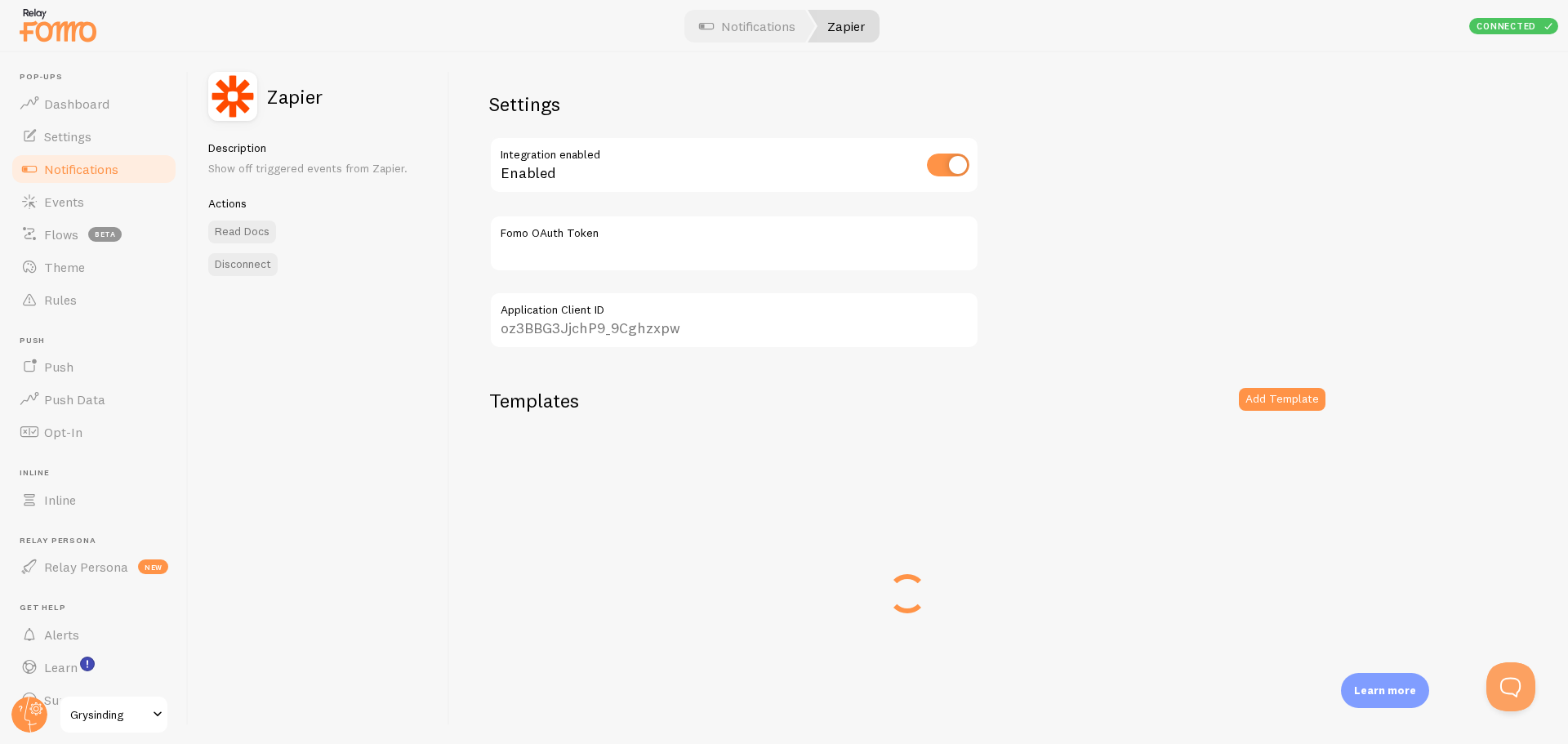
type input "TySzgInE8fYcIOxzjsGzQQ=="
click at [1123, 365] on div "Settings Integration enabled Enabled TySzgInE8fYcIOxzjsGzQQ== Fomo OAuth Token …" at bounding box center [1009, 398] width 1118 height 692
click at [1309, 400] on button "Add Template" at bounding box center [1282, 400] width 86 height 23
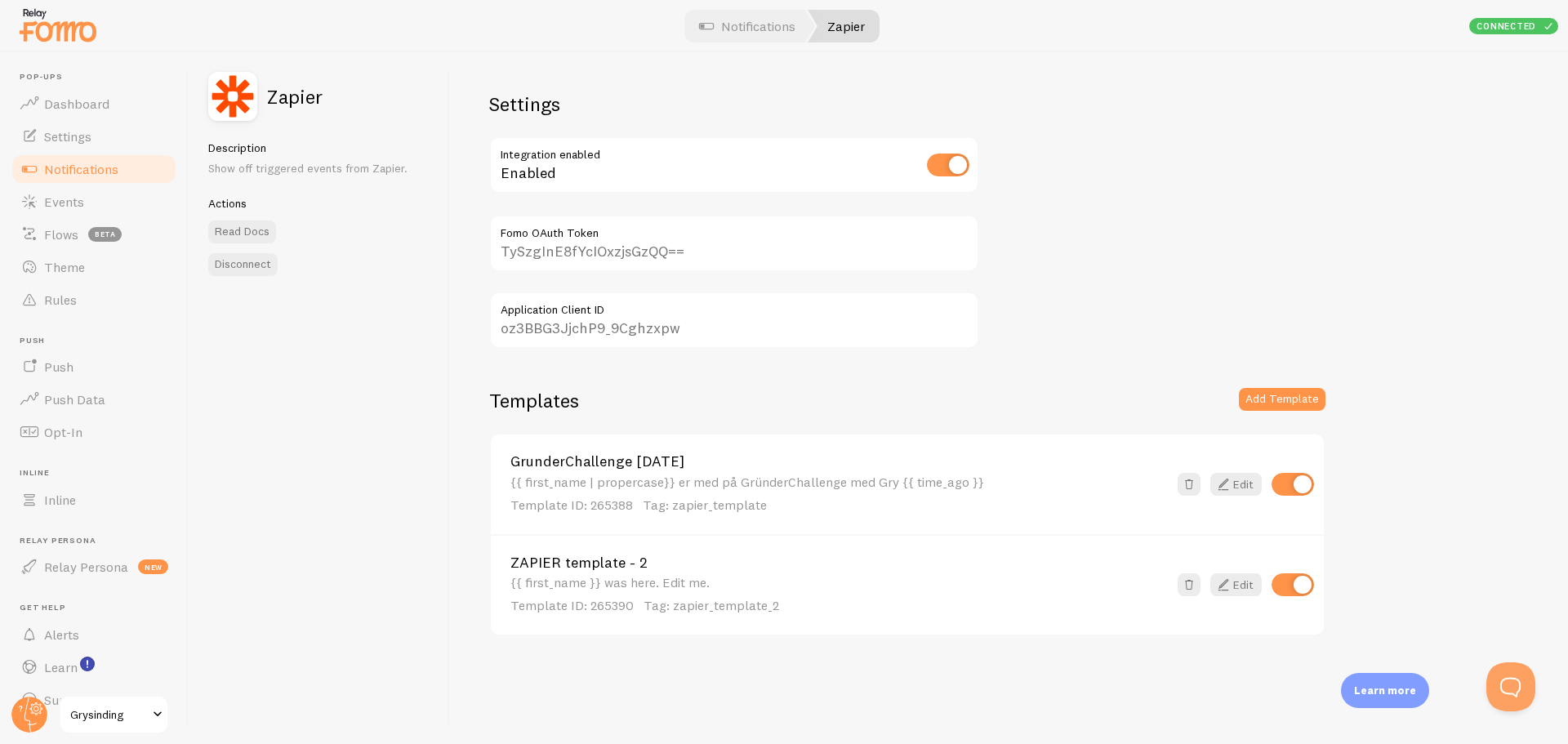
click at [1285, 582] on input "checkbox" at bounding box center [1293, 584] width 43 height 23
click at [1287, 581] on input "checkbox" at bounding box center [1293, 584] width 43 height 23
checkbox input "true"
click at [599, 565] on link "ZAPIER template - 2" at bounding box center [838, 562] width 657 height 15
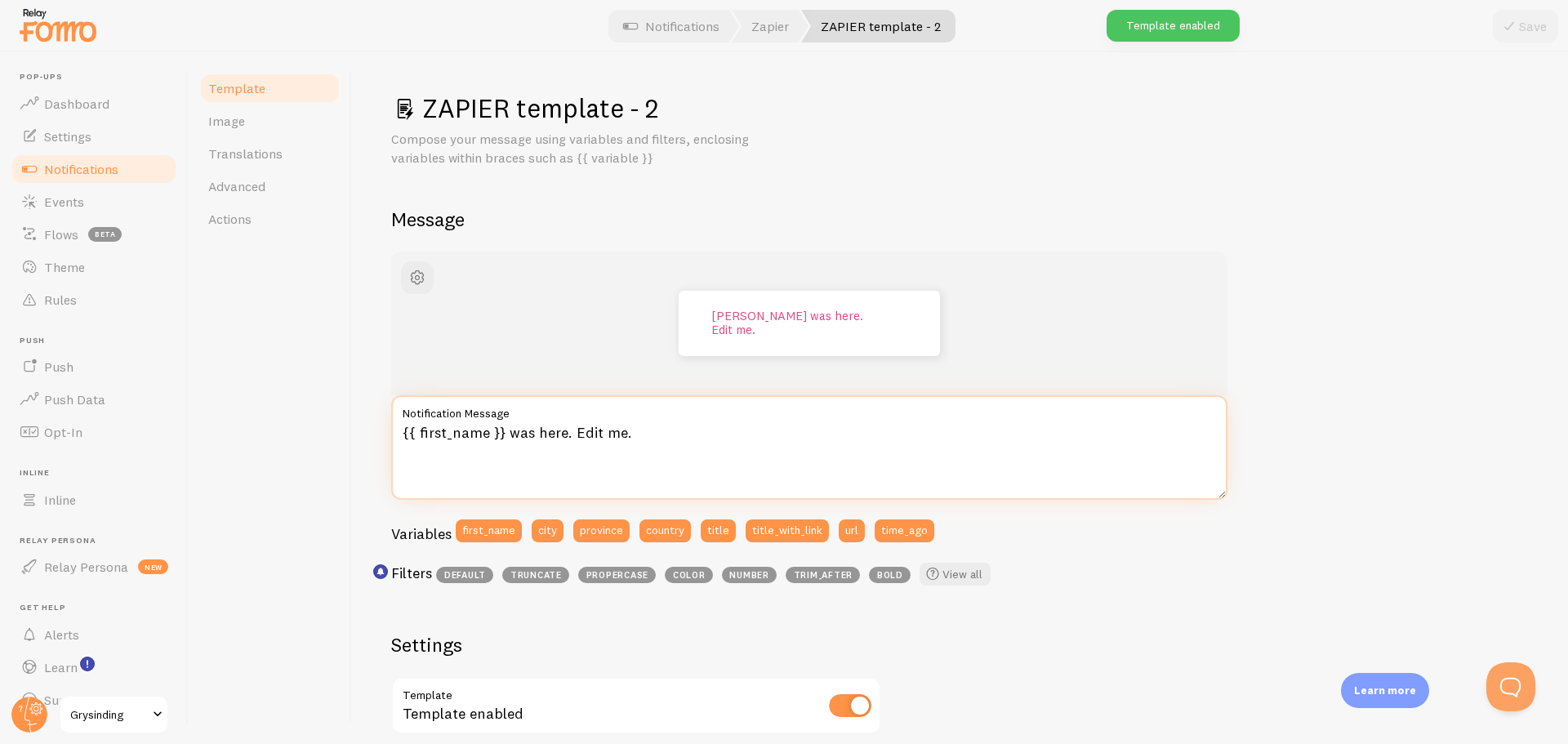
click at [697, 431] on textarea "{{ first_name }} was here. Edit me." at bounding box center [809, 447] width 836 height 104
paste textarea "| propercase}} er med på SkapDinDrømmejobb med Gry {{ time_ago }}"
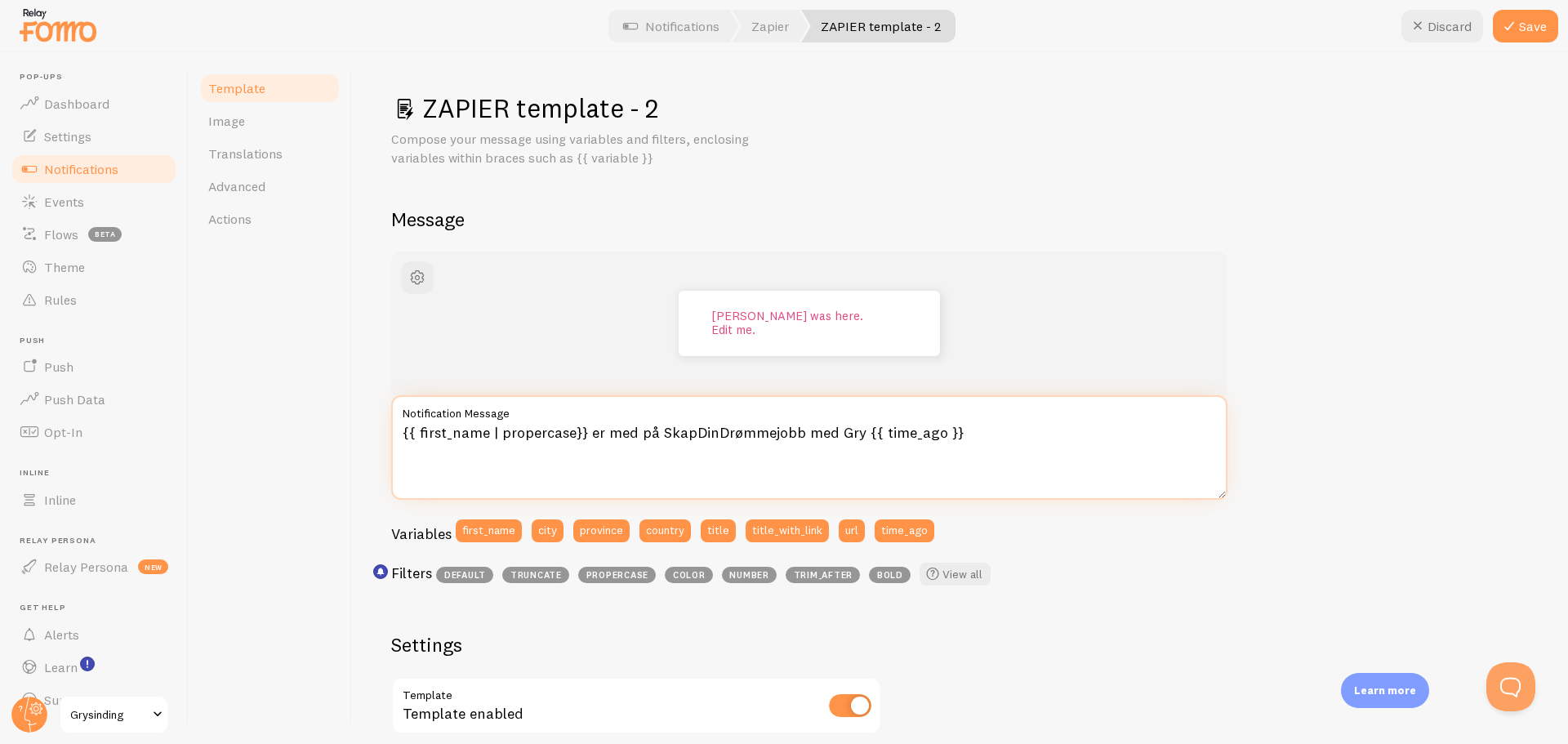
type textarea "{{ first_name | propercase}} er med på SkapDinDrømmejobb med Gry {{ time_ago }}"
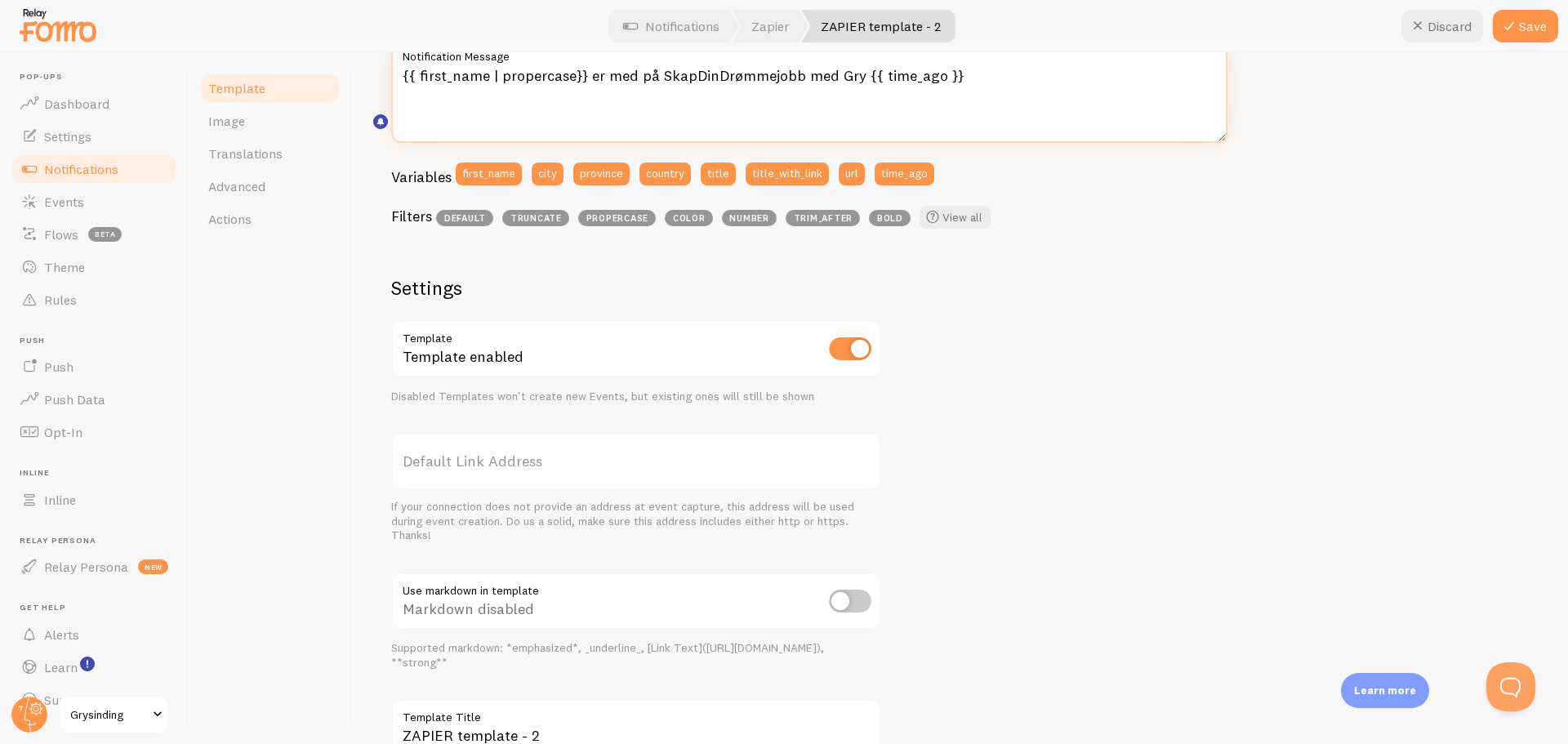
scroll to position [476, 0]
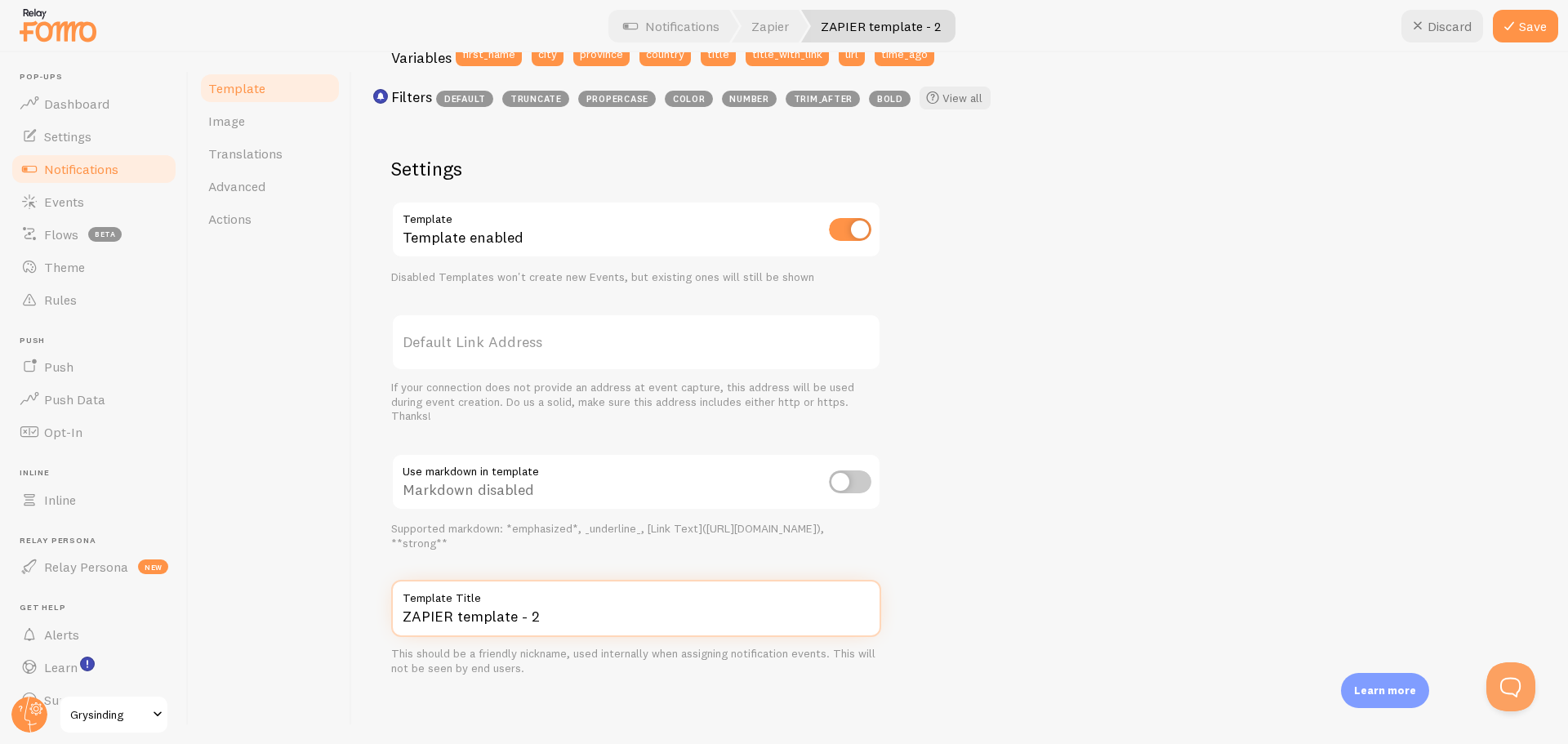
drag, startPoint x: 566, startPoint y: 622, endPoint x: 389, endPoint y: 620, distance: 177.0
click at [389, 620] on div "ZAPIER template - 2 Compose your message using variables and filters, enclosing…" at bounding box center [960, 398] width 1216 height 692
click at [551, 618] on input "SDD Purchases -" at bounding box center [636, 608] width 490 height 57
type input "SDD Purchases - [DATE]"
click at [1099, 534] on div "John er med på SkapDinDrømmejobb med Gry about 4 minutes ago {{ first_name | pr…" at bounding box center [959, 225] width 1137 height 901
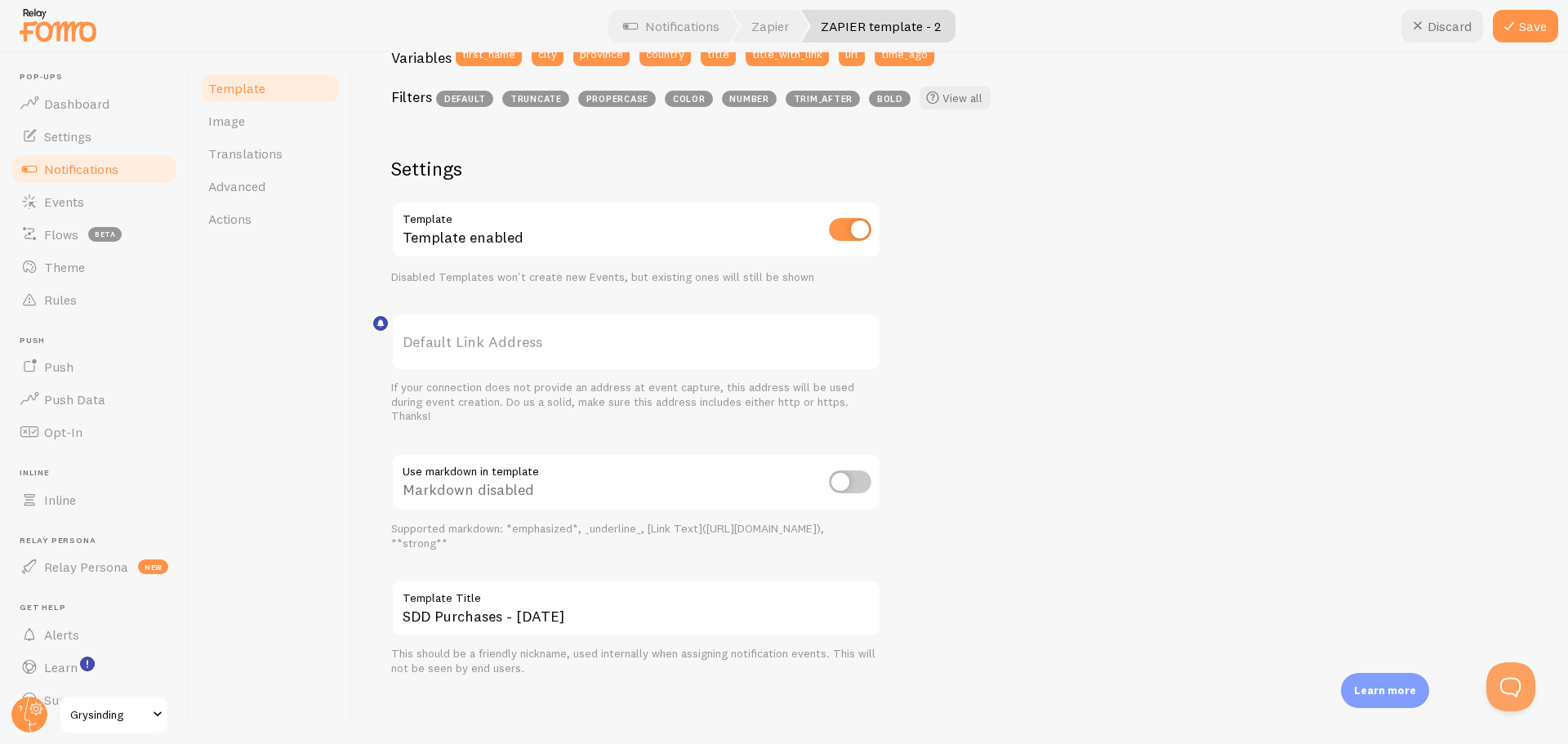
scroll to position [0, 0]
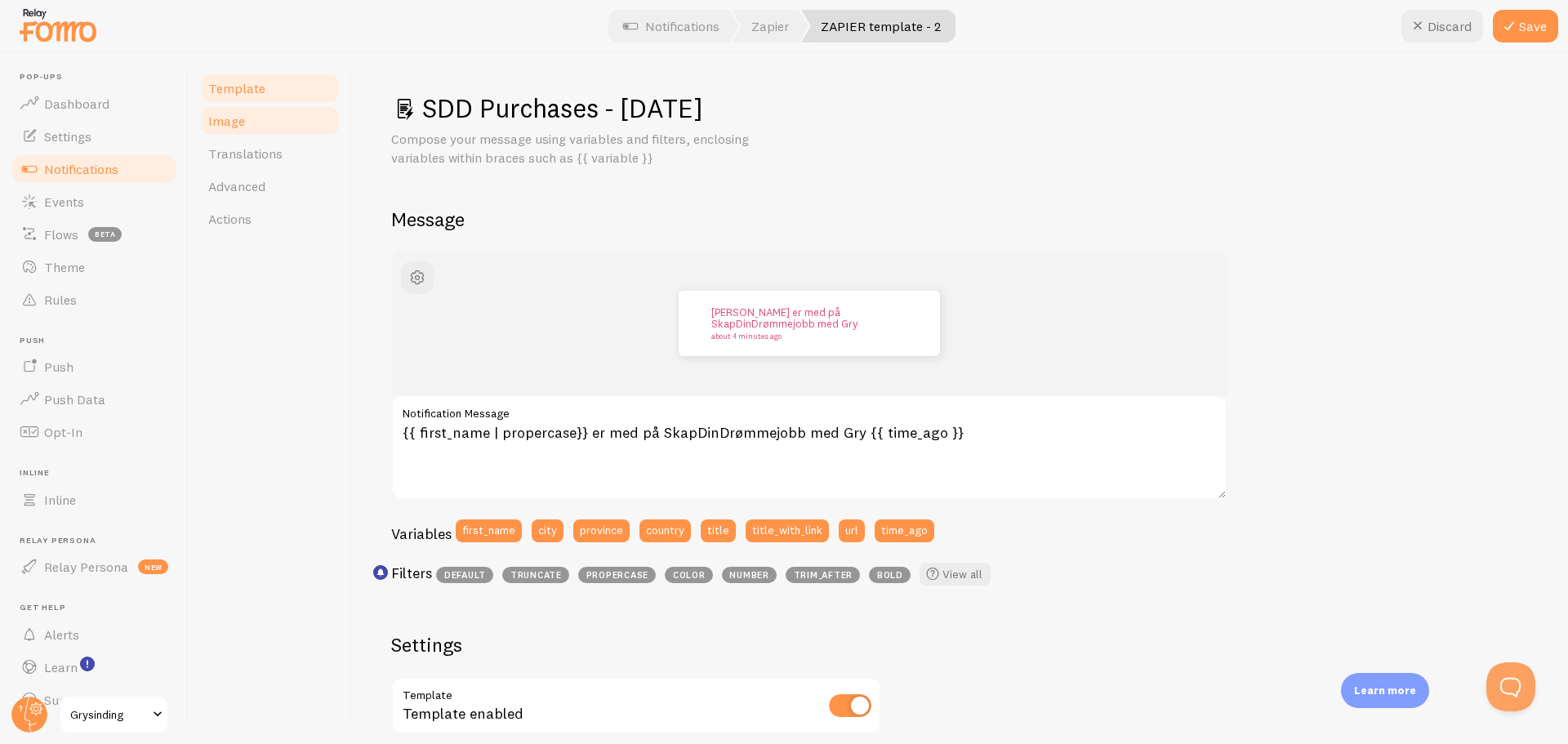
click at [296, 127] on link "Image" at bounding box center [270, 121] width 143 height 33
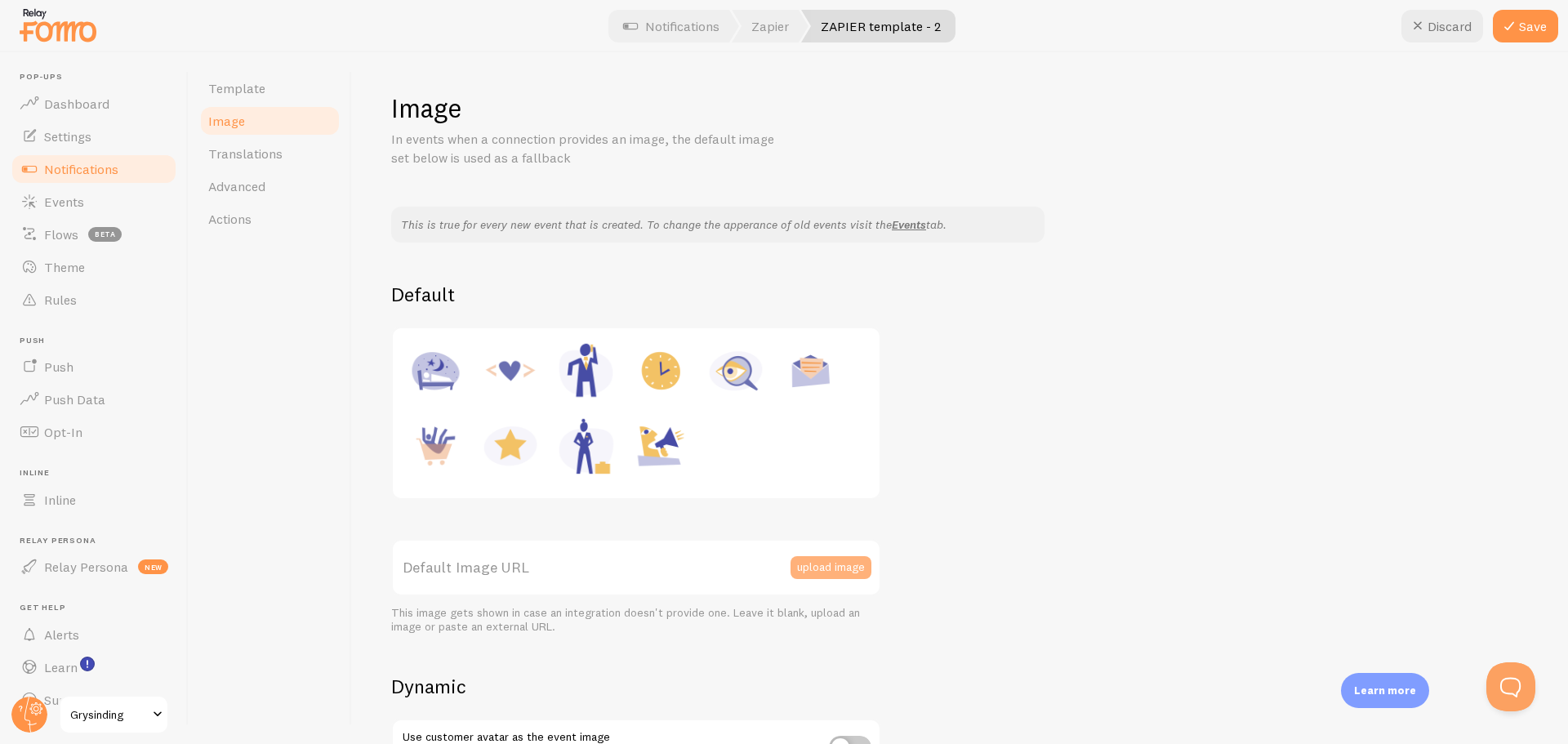
click at [817, 569] on button "upload image" at bounding box center [831, 568] width 81 height 23
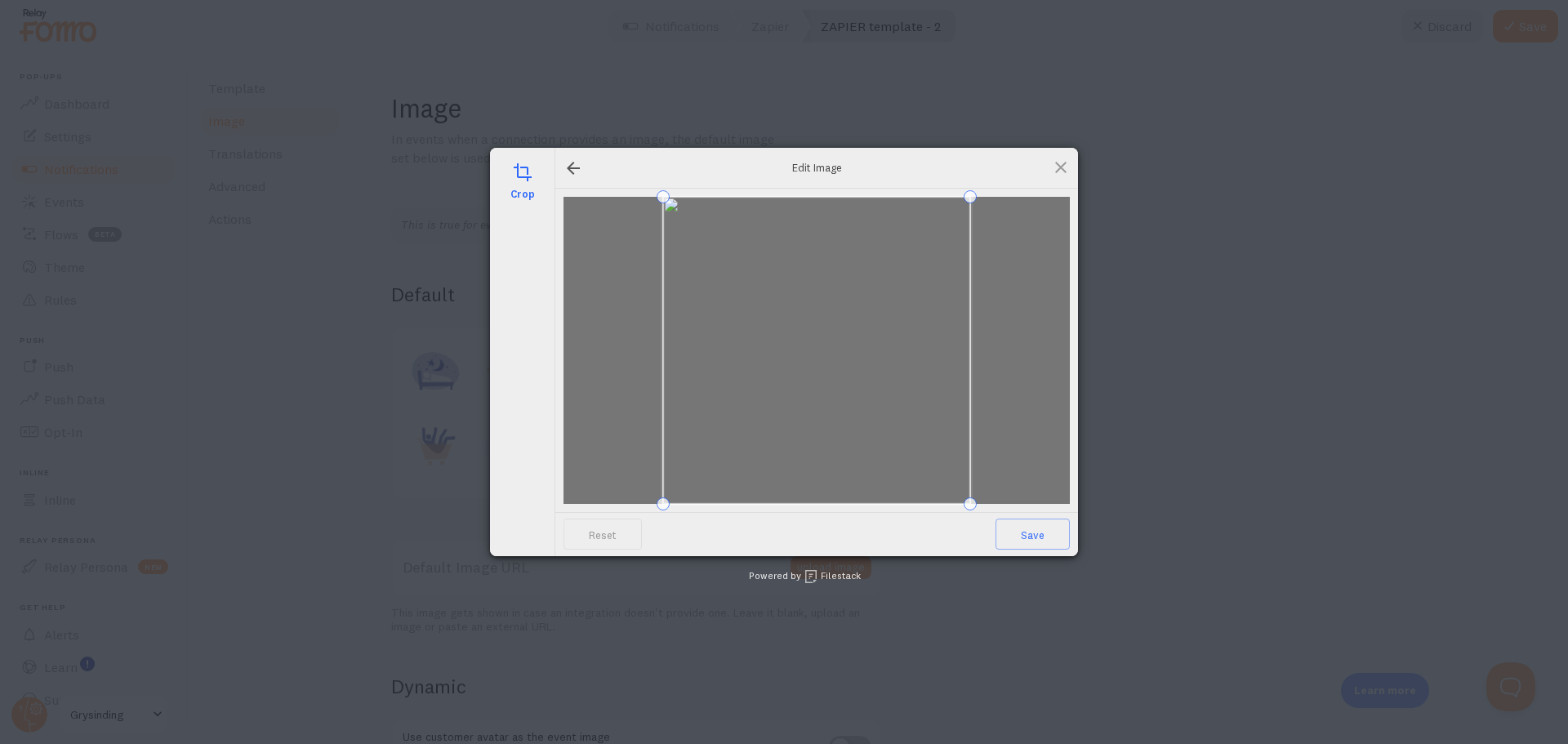
click at [547, 411] on div "crop" at bounding box center [522, 352] width 65 height 408
click at [1024, 547] on span "Save" at bounding box center [1032, 534] width 75 height 31
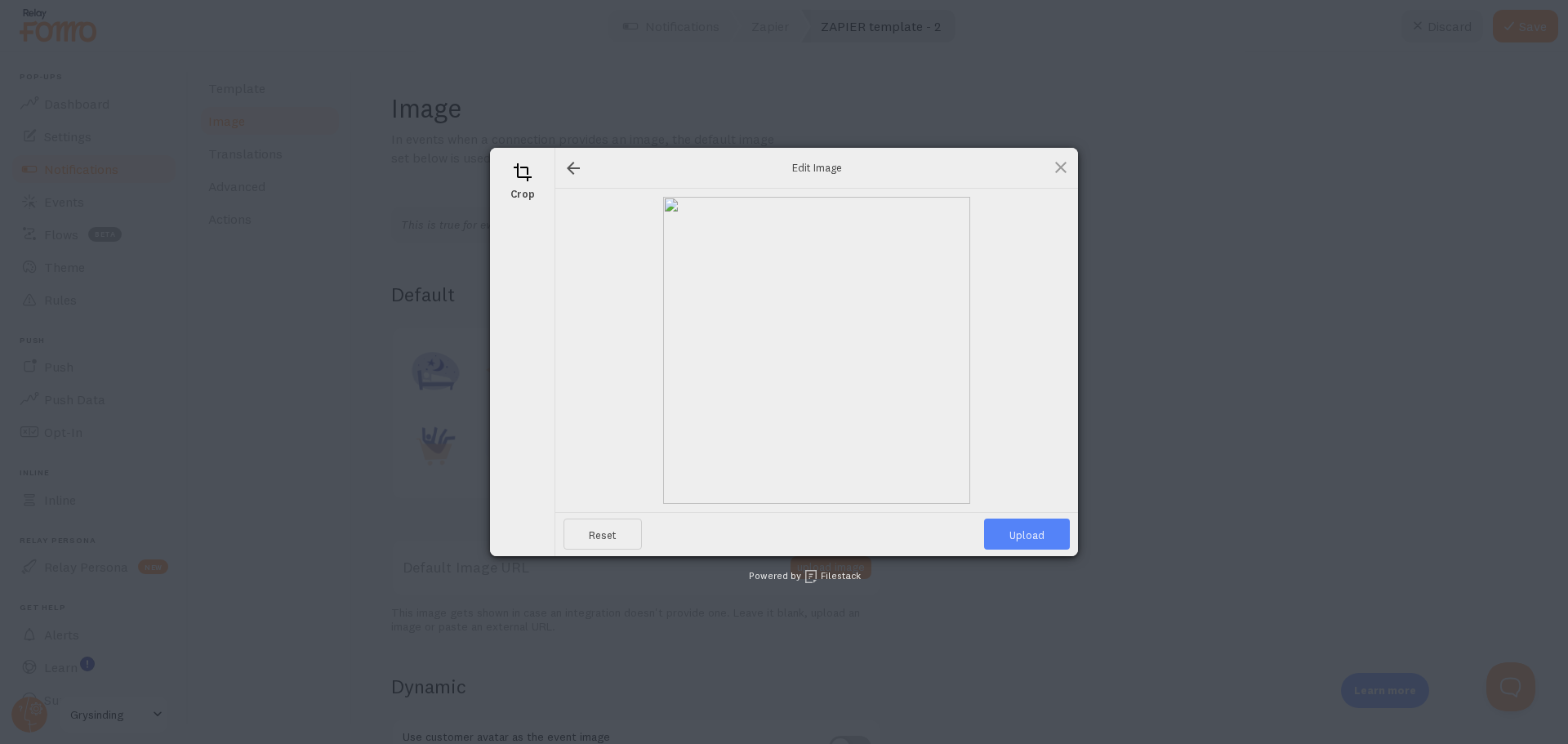
click at [1006, 534] on span "Upload" at bounding box center [1027, 534] width 86 height 31
type input "https://process.filestackapi.com/ApqhzE1ldTzuKSj33adqez/resize=width:170,height…"
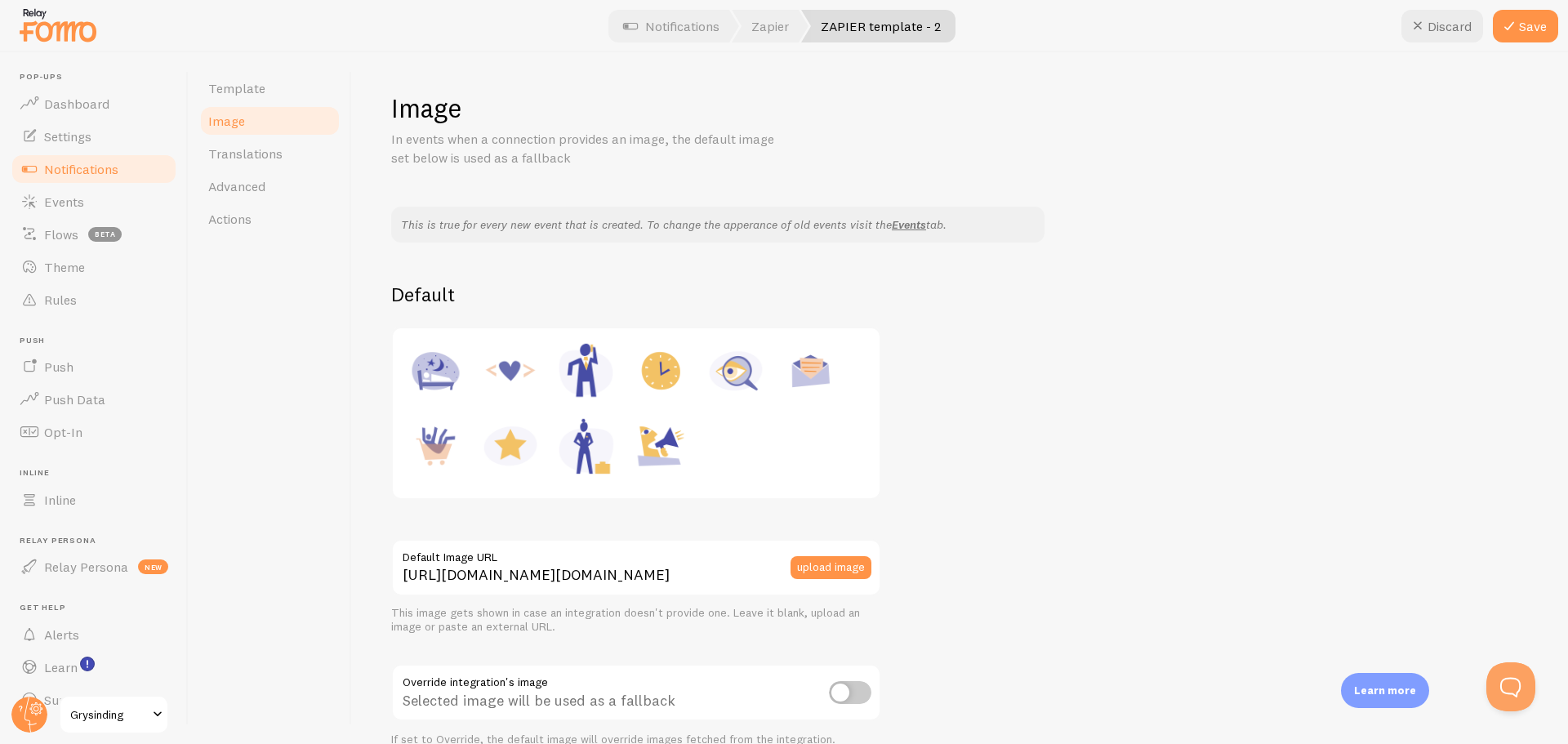
click at [363, 349] on div "Image In events when a connection provides an image, the default image set belo…" at bounding box center [960, 398] width 1216 height 692
click at [1517, 28] on icon at bounding box center [1509, 26] width 19 height 19
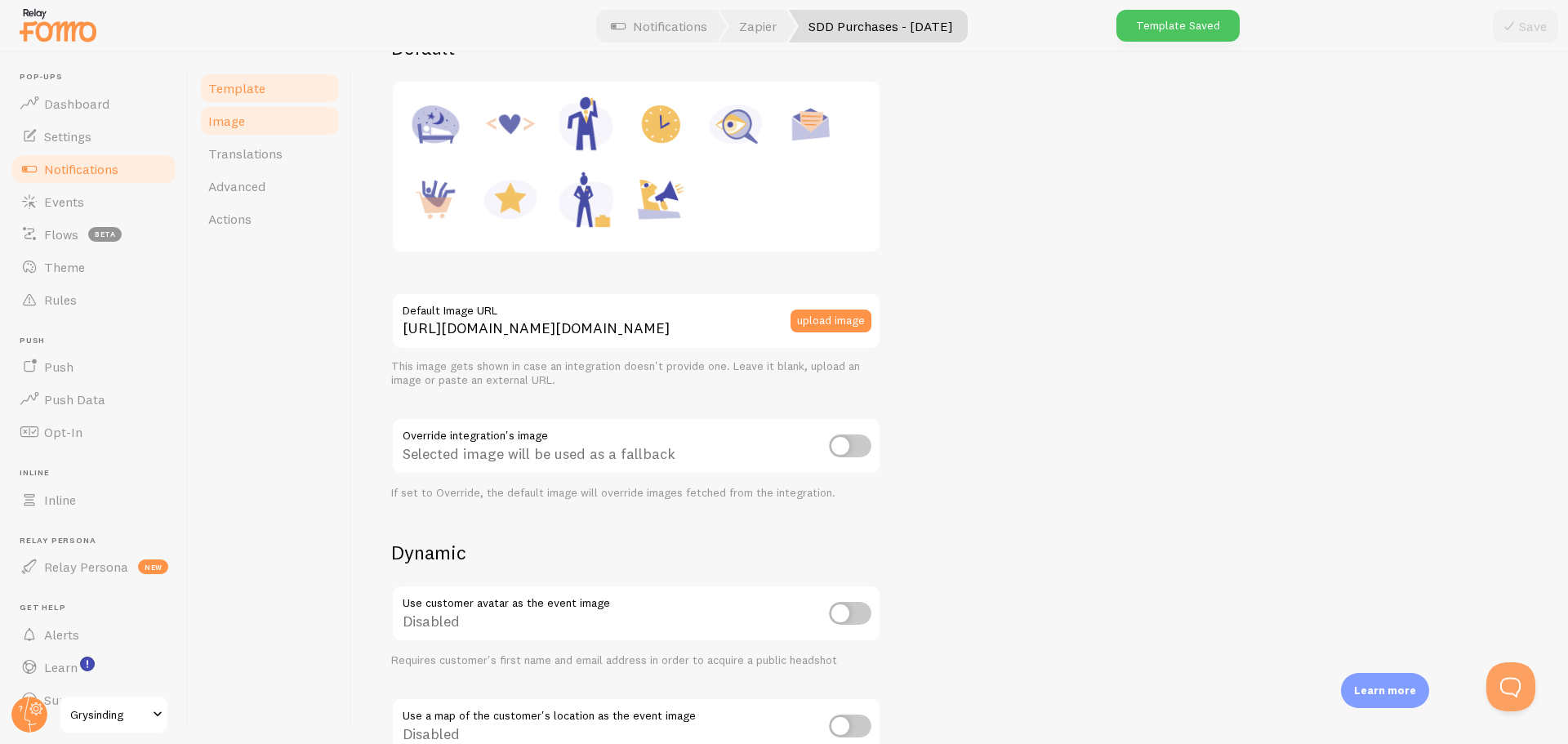
scroll to position [199, 0]
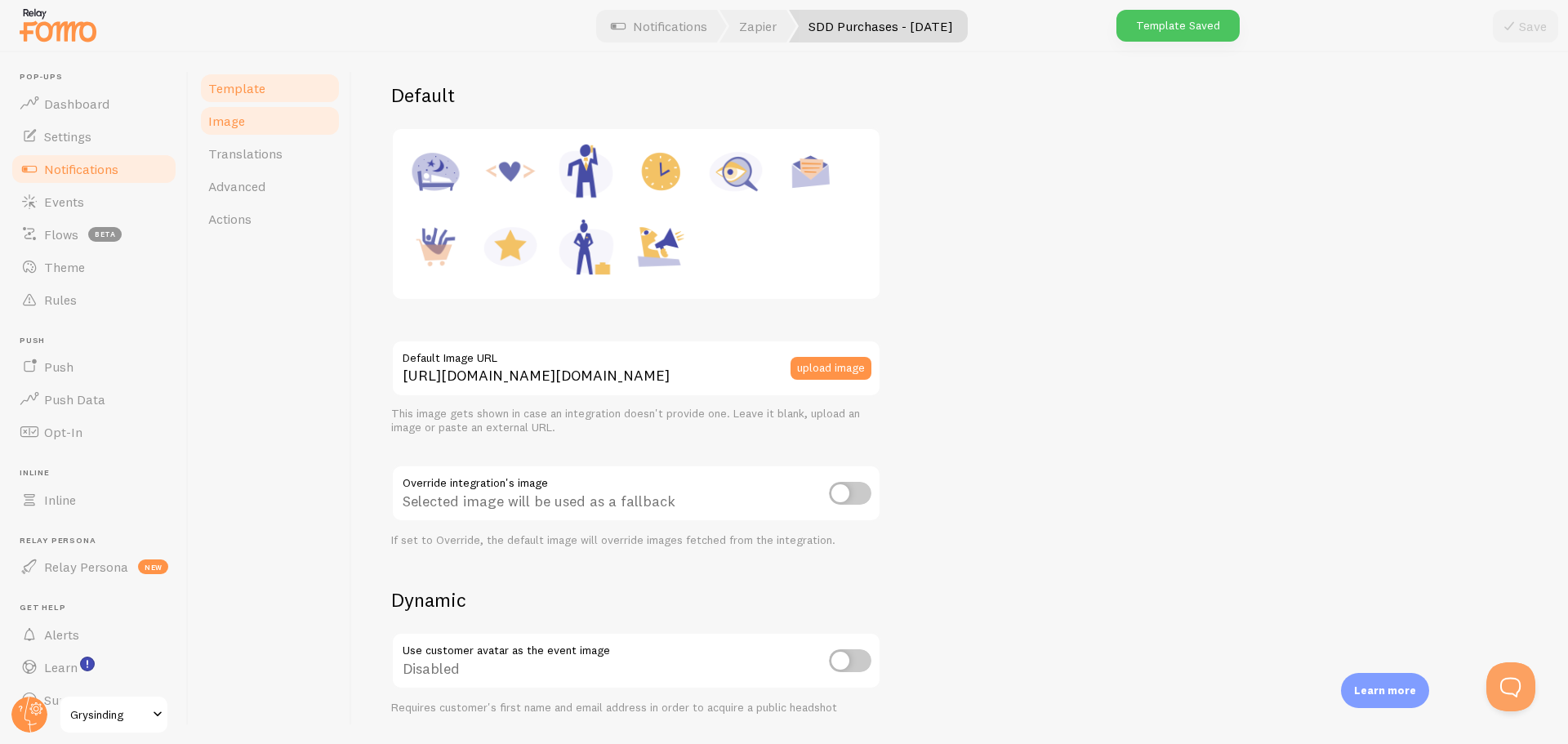
click at [256, 73] on link "Template" at bounding box center [270, 88] width 143 height 33
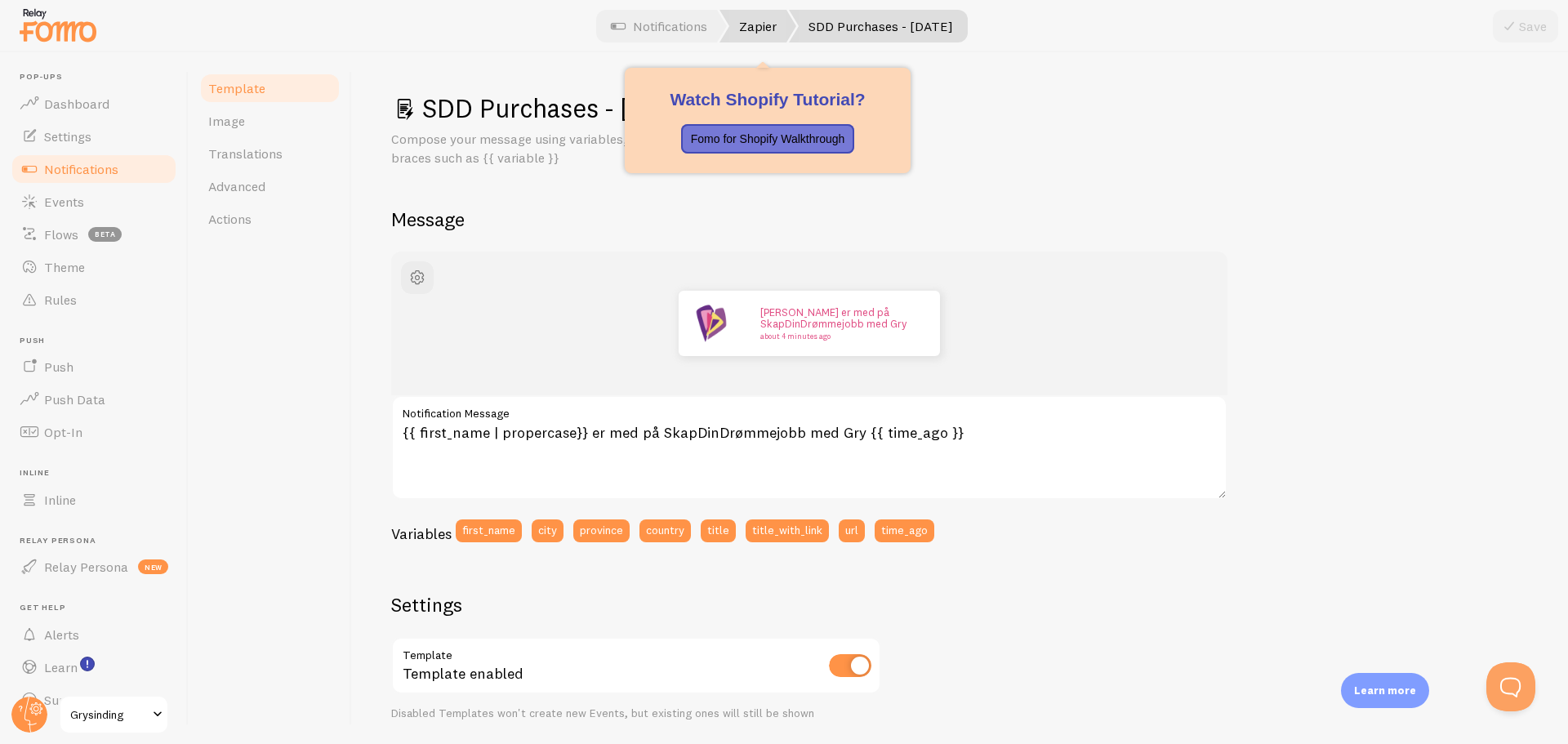
click at [755, 34] on link "Zapier" at bounding box center [757, 26] width 76 height 33
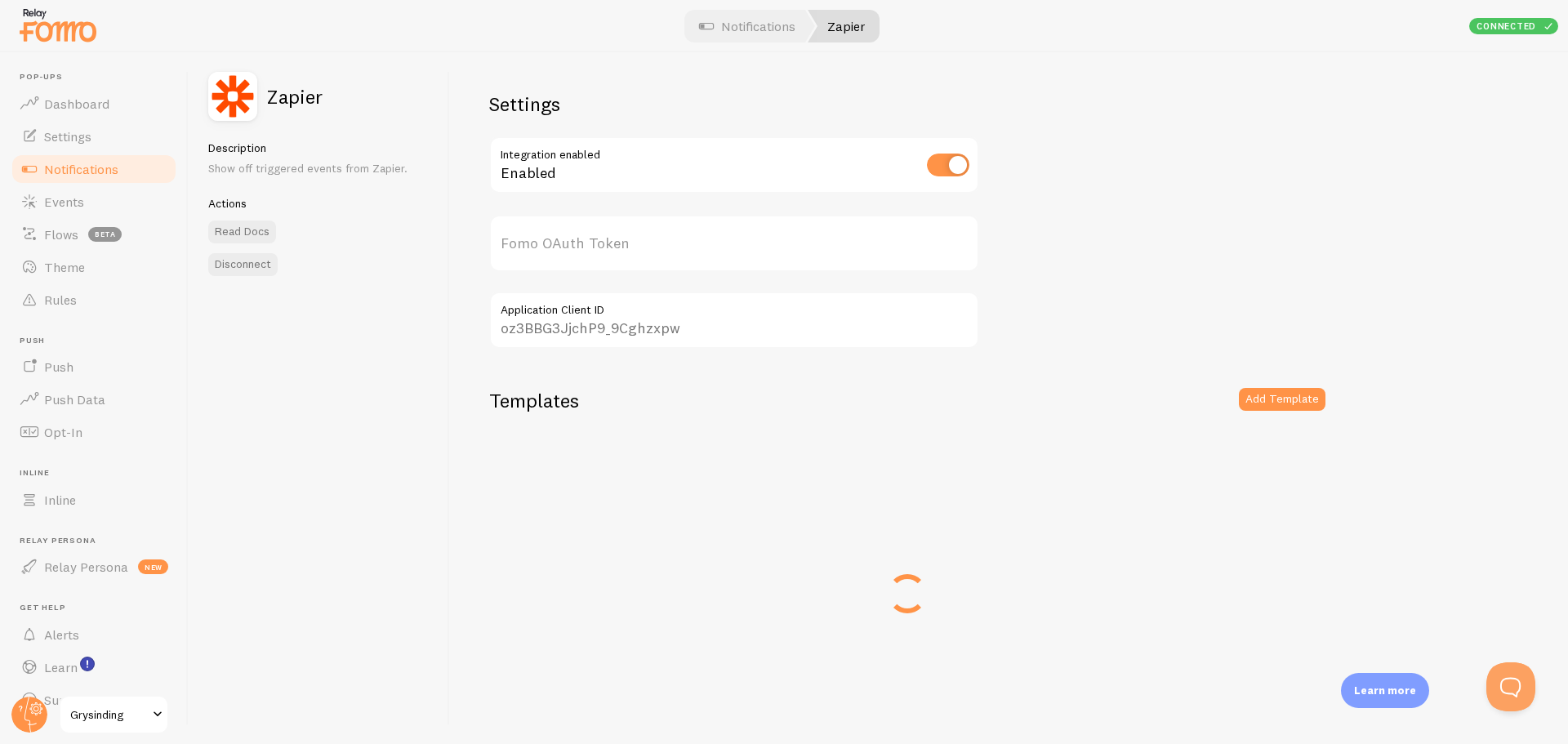
scroll to position [90, 0]
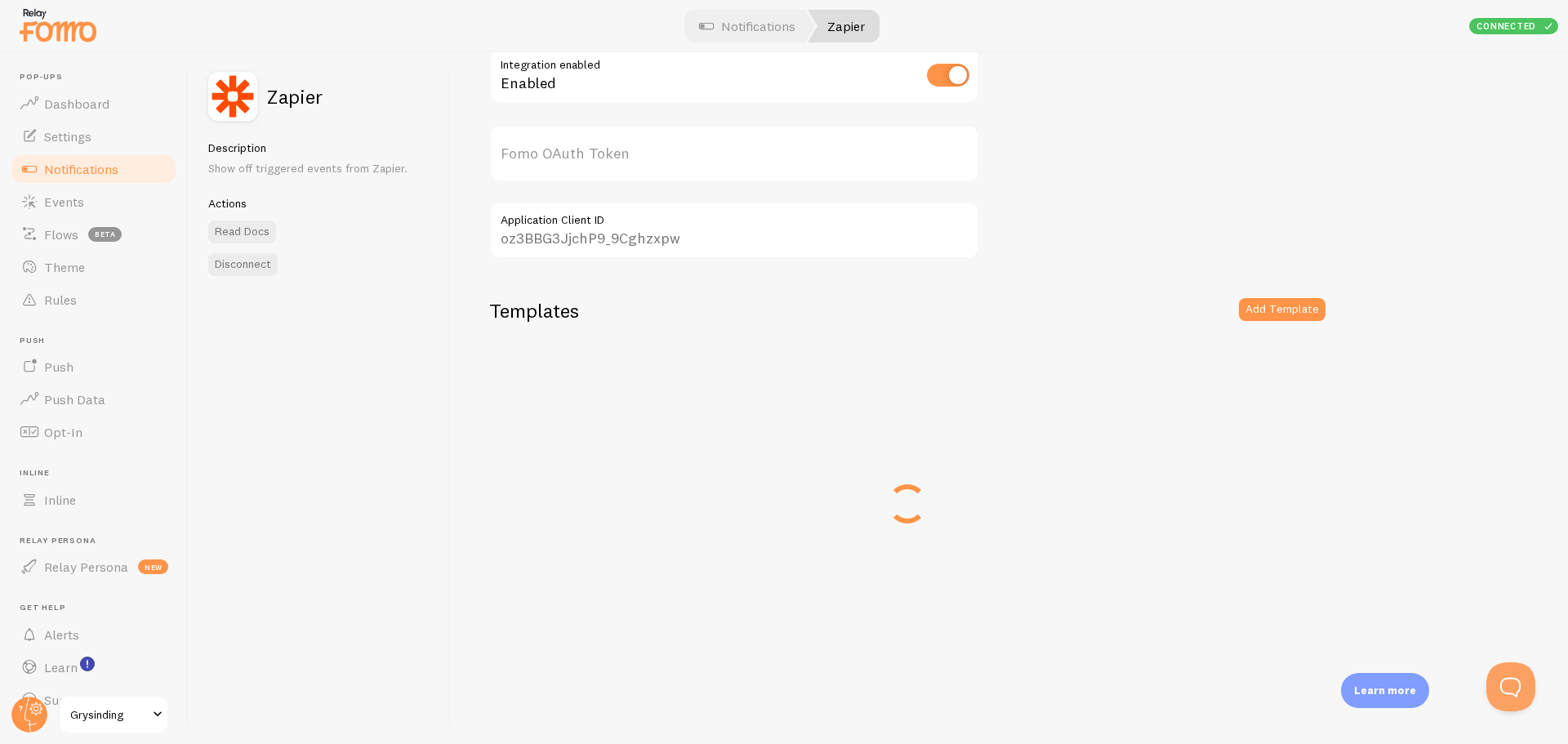
type input "TySzgInE8fYcIOxzjsGzQQ=="
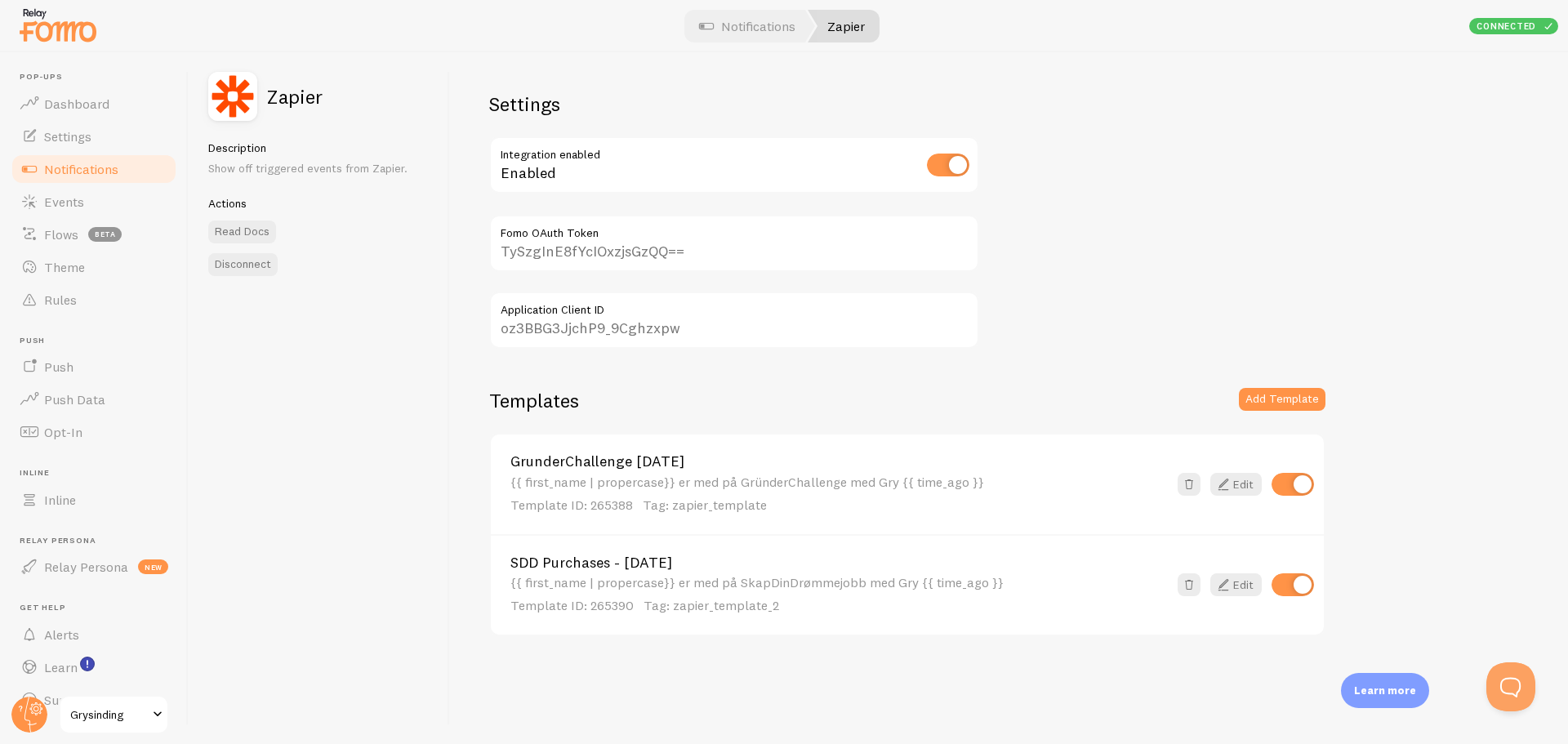
click at [1287, 582] on input "checkbox" at bounding box center [1293, 584] width 43 height 23
checkbox input "false"
click at [1377, 608] on div "Settings Integration enabled Enabled TySzgInE8fYcIOxzjsGzQQ== Fomo OAuth Token …" at bounding box center [1009, 398] width 1118 height 692
click at [763, 35] on link "Notifications" at bounding box center [747, 26] width 136 height 33
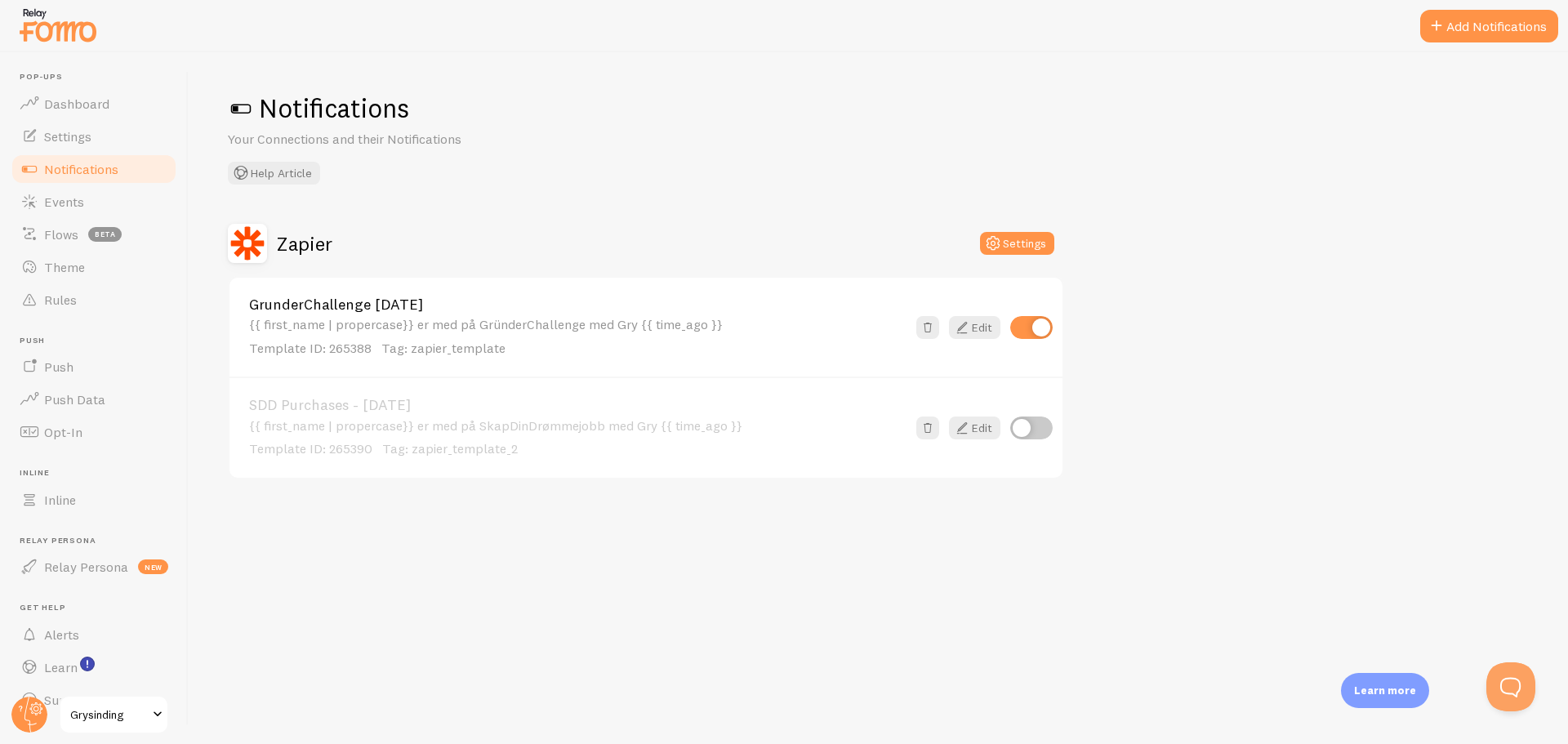
click at [1029, 425] on input "checkbox" at bounding box center [1032, 428] width 43 height 23
click at [1039, 429] on input "checkbox" at bounding box center [1032, 428] width 43 height 23
checkbox input "true"
click at [1509, 687] on button "Open Beacon popover" at bounding box center [1507, 683] width 49 height 49
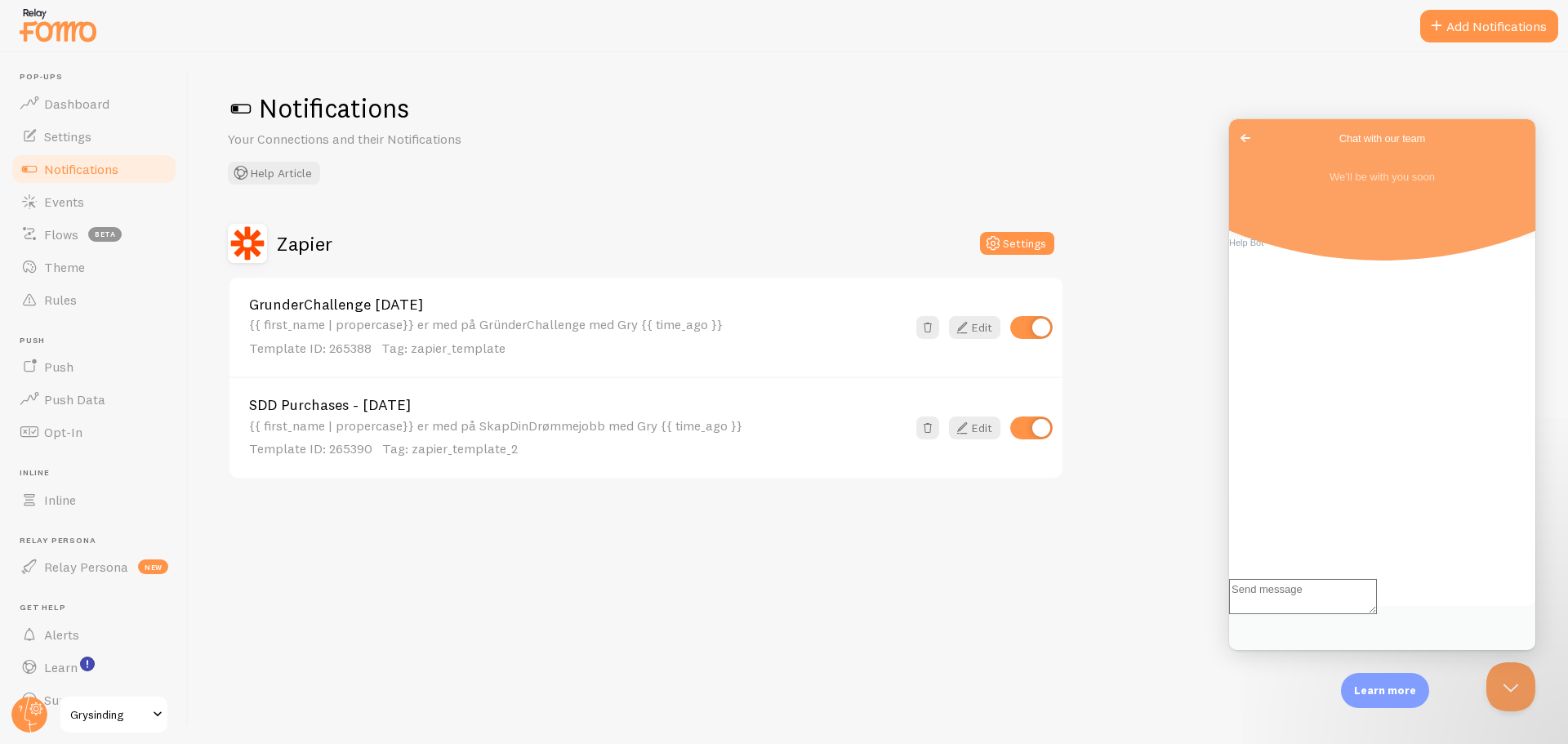
click at [1358, 613] on textarea "Write chat message" at bounding box center [1303, 596] width 148 height 35
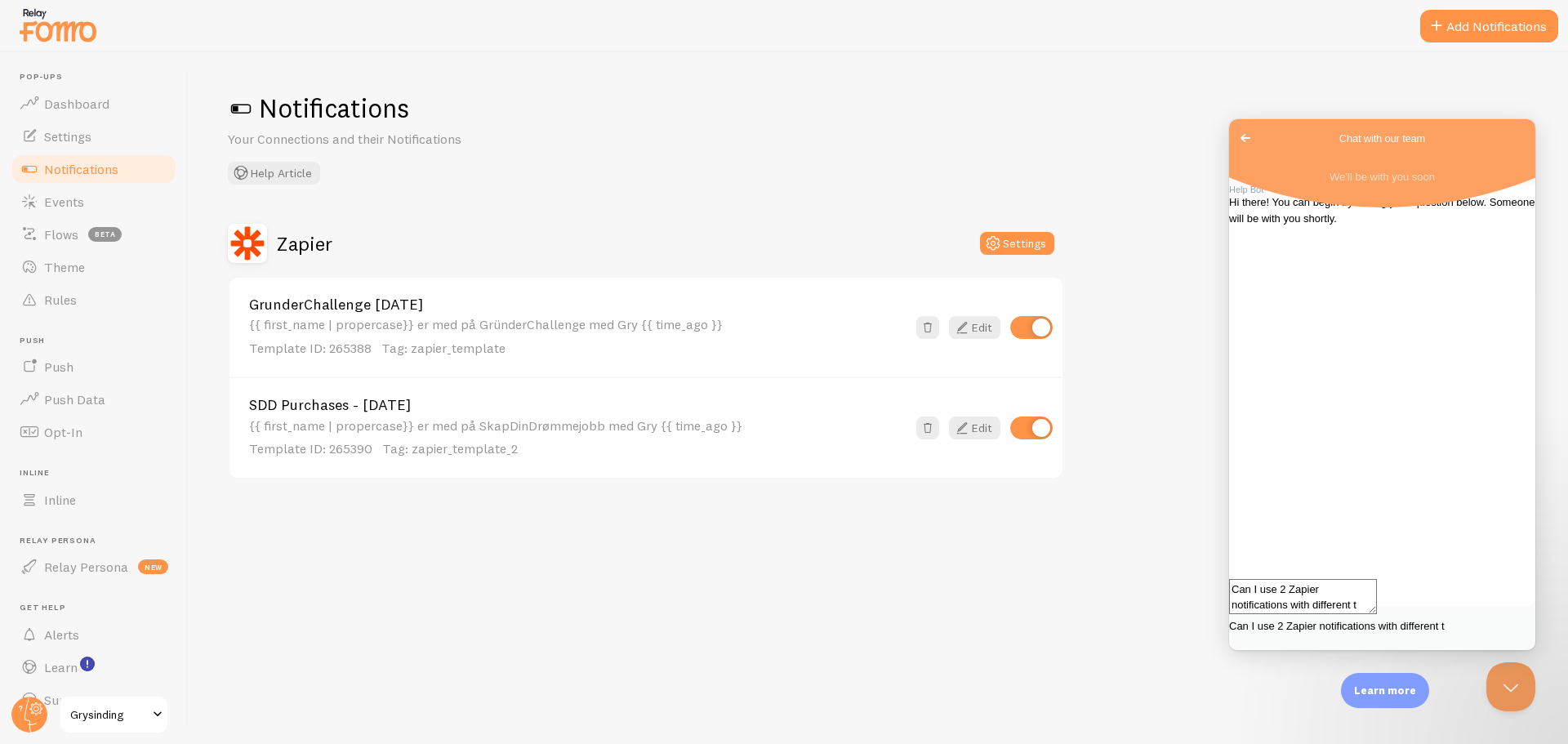
scroll to position [3, 0]
type textarea "Can I use 2 Zapier notifications with different triggers at the same time?"
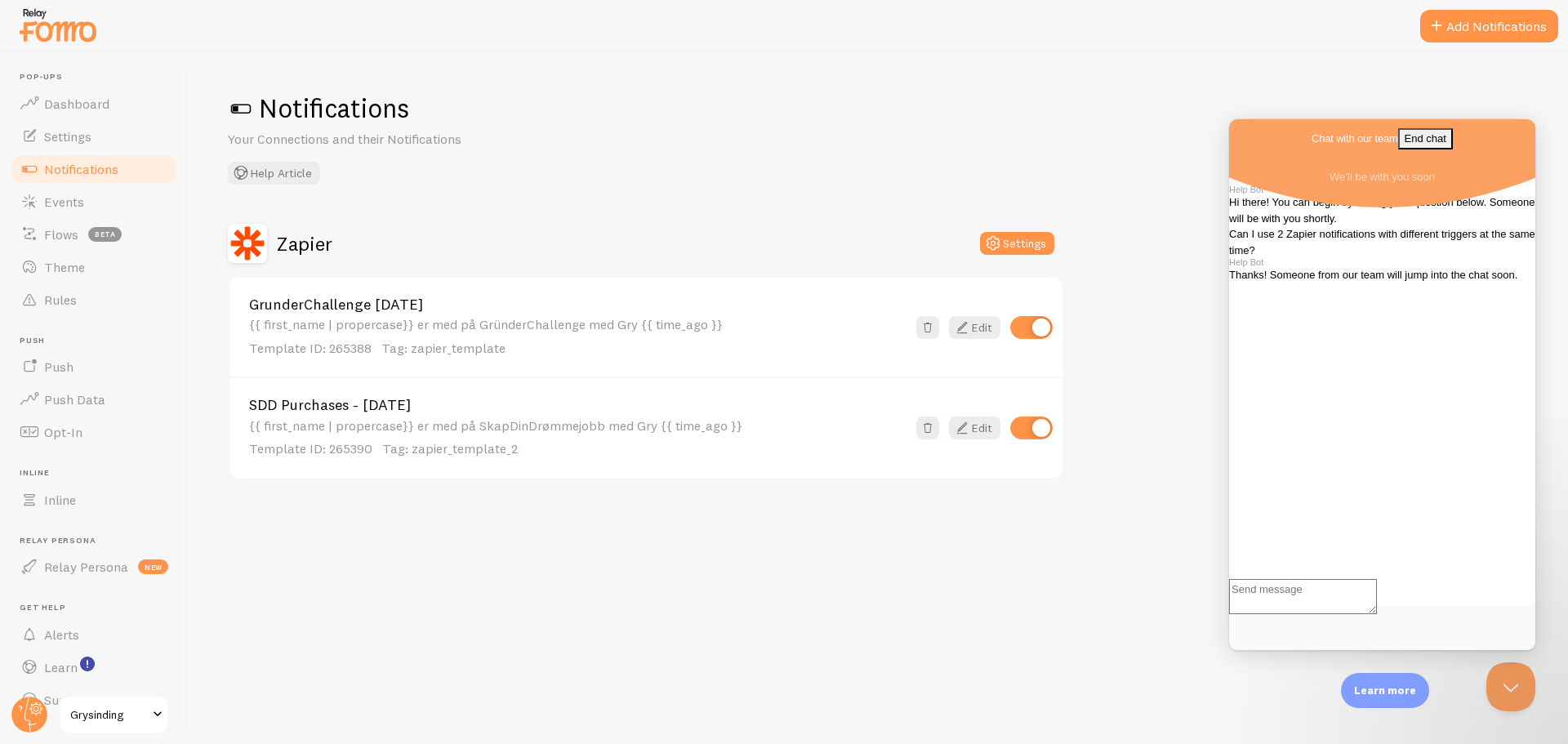
click at [1341, 603] on div at bounding box center [1382, 614] width 306 height 72
click at [1327, 613] on textarea "Write chat message" at bounding box center [1303, 596] width 148 height 35
type textarea "Thanks"
click at [72, 134] on span "Settings" at bounding box center [68, 135] width 47 height 16
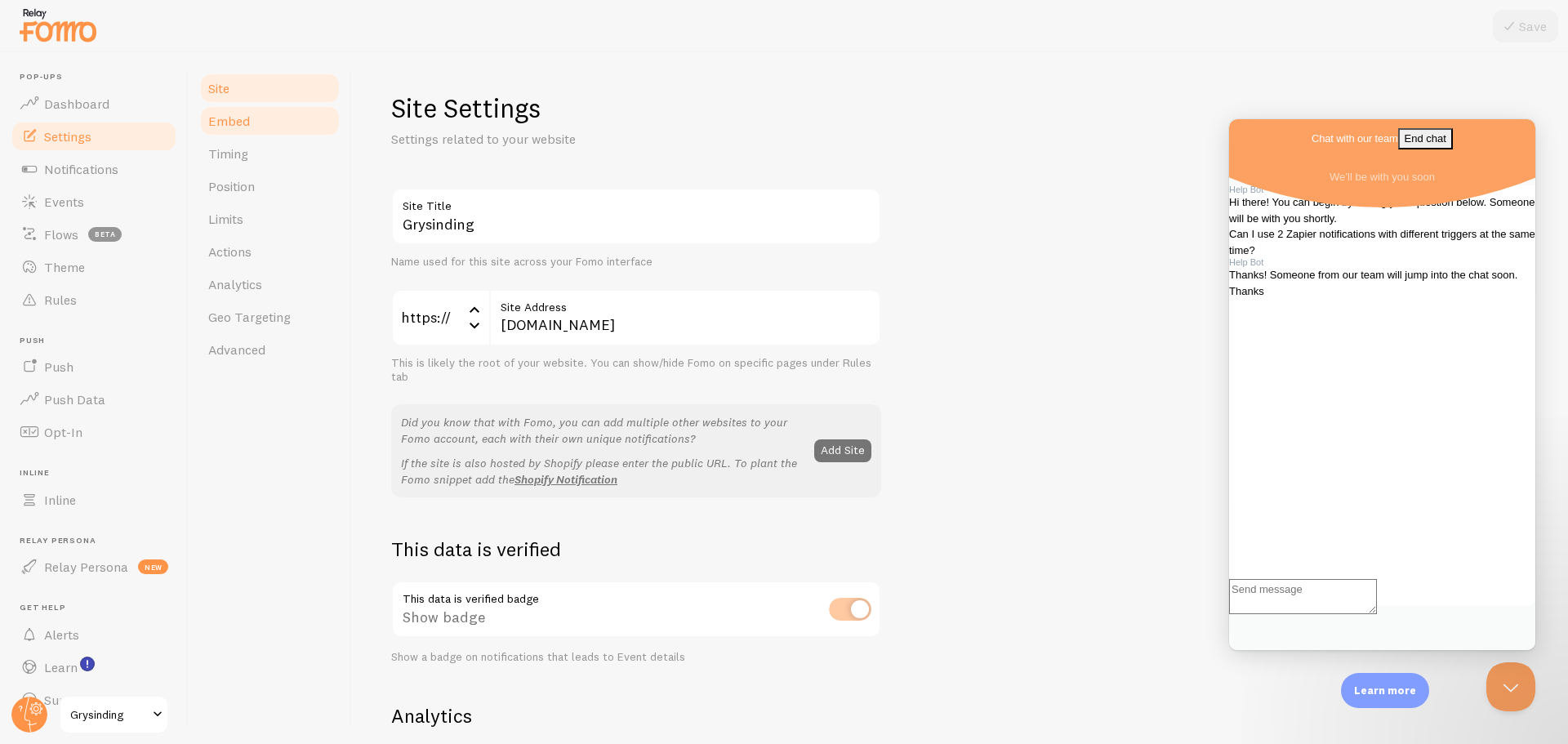
click at [286, 129] on link "Embed" at bounding box center [270, 121] width 143 height 33
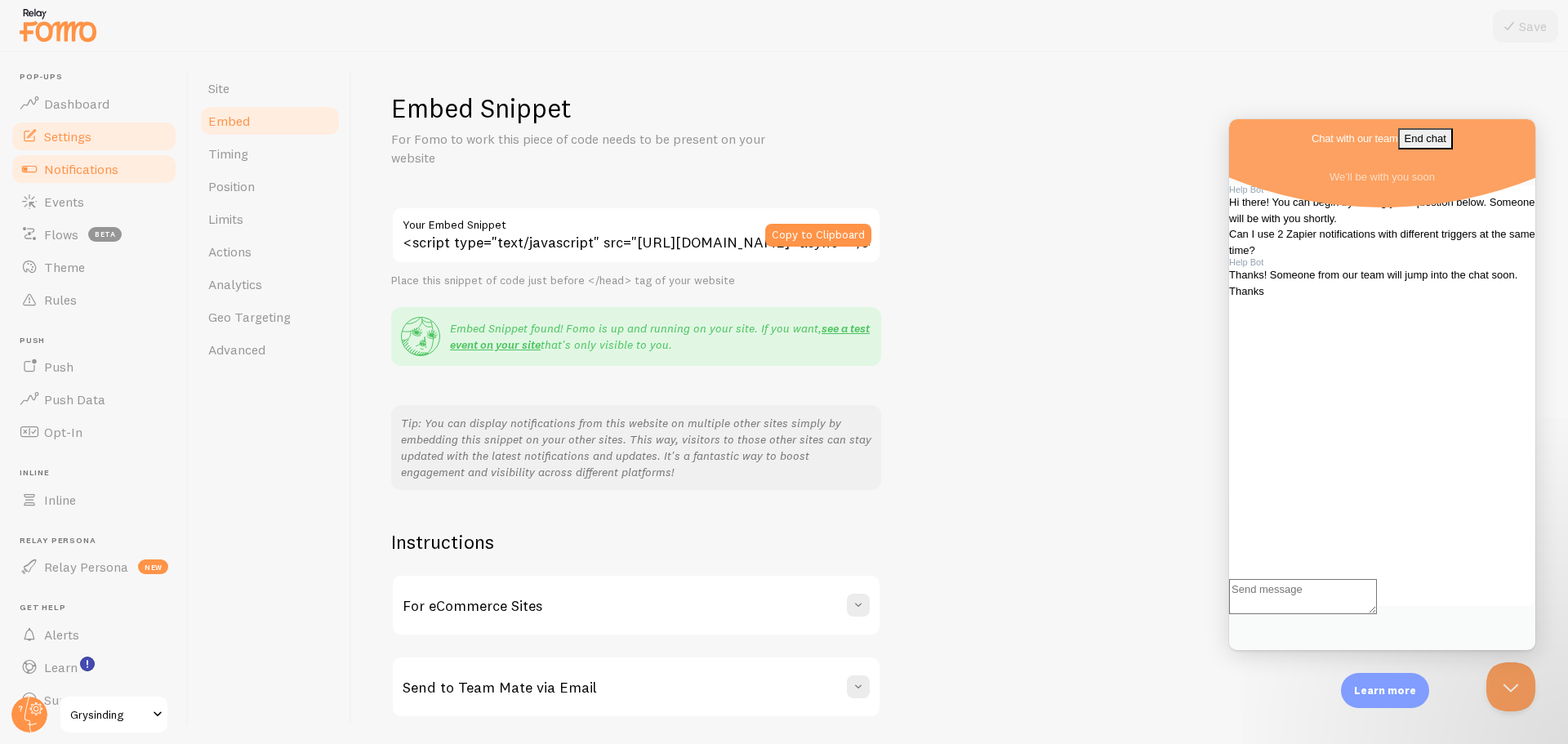
click at [77, 170] on span "Notifications" at bounding box center [81, 168] width 75 height 16
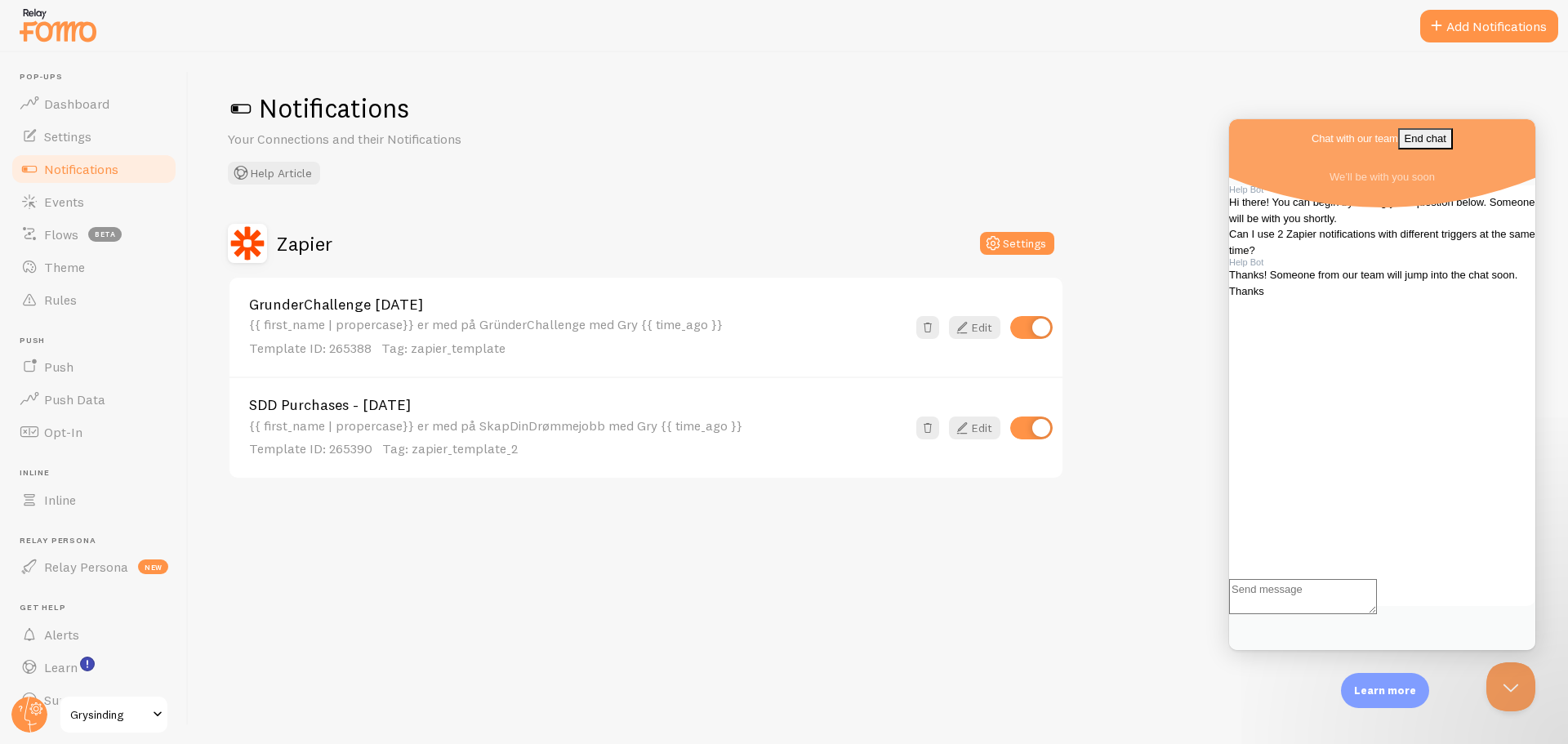
click at [1059, 445] on div "SDD Purchases - Sep25 {{ first_name | propercase}} er med på SkapDinDrømmejobb …" at bounding box center [646, 427] width 833 height 101
click at [1053, 439] on div "SDD Purchases - Sep25 {{ first_name | propercase}} er med på SkapDinDrømmejobb …" at bounding box center [646, 427] width 833 height 101
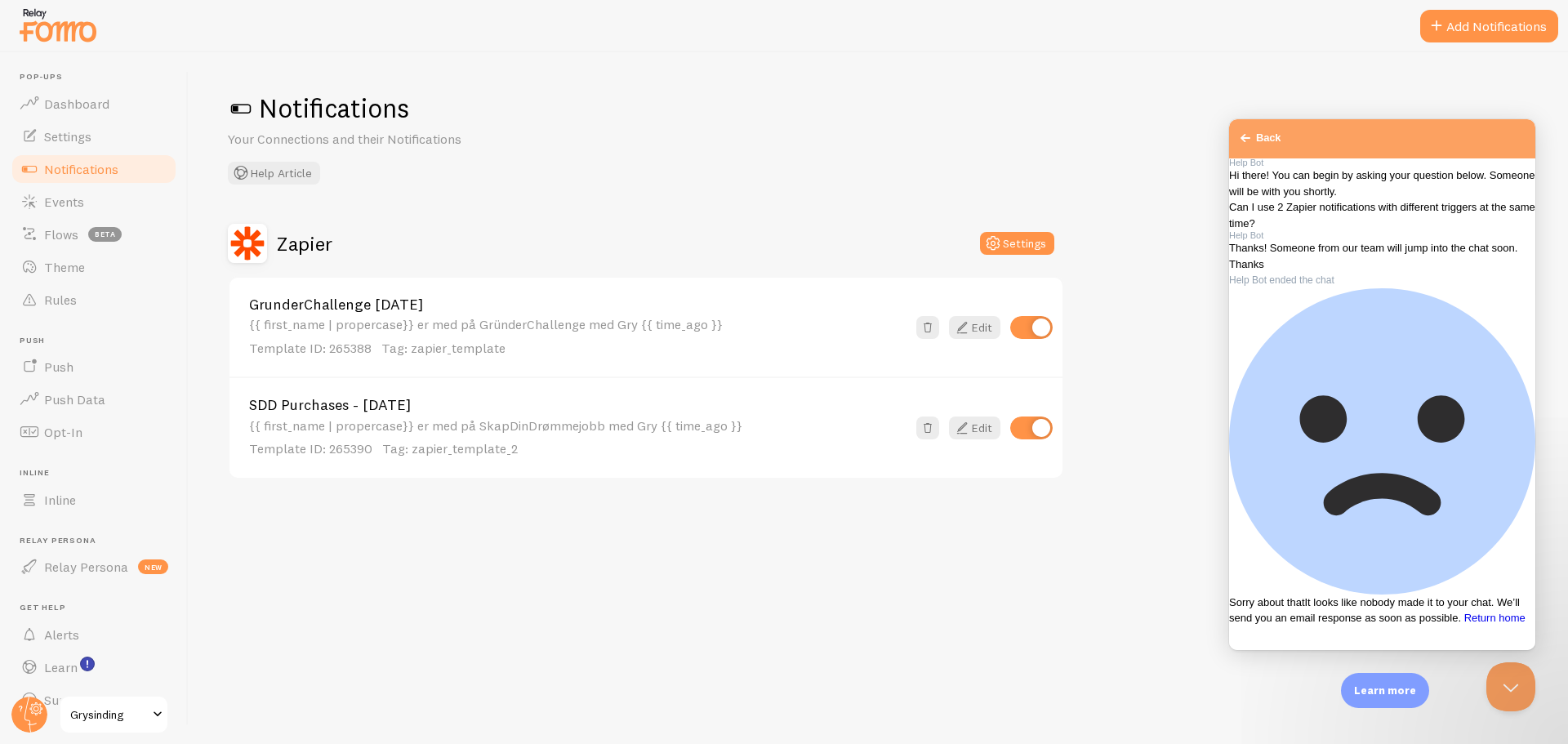
click at [1053, 439] on div "SDD Purchases - Sep25 {{ first_name | propercase}} er med på SkapDinDrømmejobb …" at bounding box center [646, 427] width 833 height 101
click at [1047, 438] on input "checkbox" at bounding box center [1032, 428] width 43 height 23
checkbox input "false"
click at [1439, 505] on div "Sorry about that It looks like nobody made it to your chat. We’ll send you an e…" at bounding box center [1382, 457] width 306 height 338
click at [1464, 612] on span "Return home" at bounding box center [1494, 617] width 61 height 13
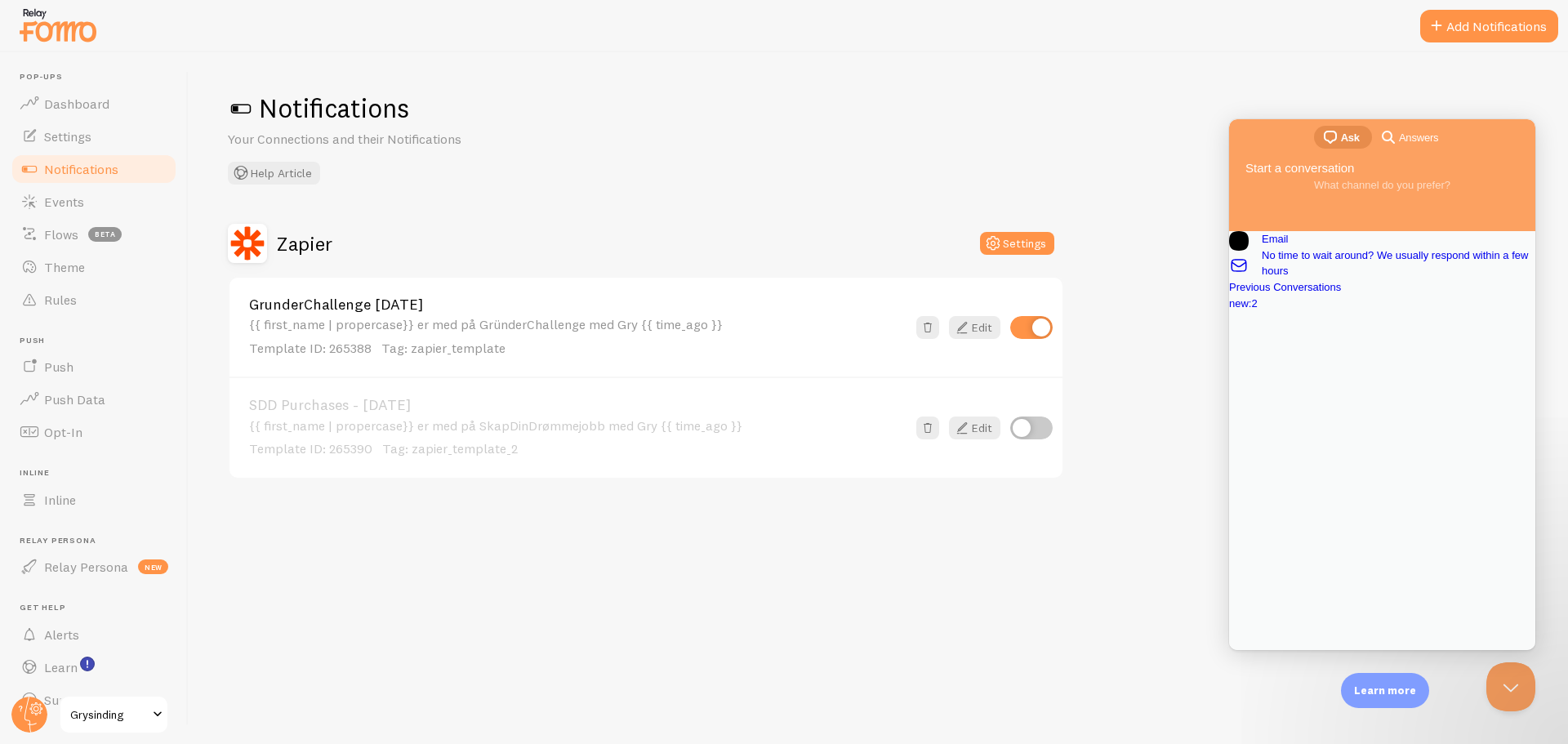
click at [1395, 144] on span "search-medium" at bounding box center [1388, 136] width 19 height 19
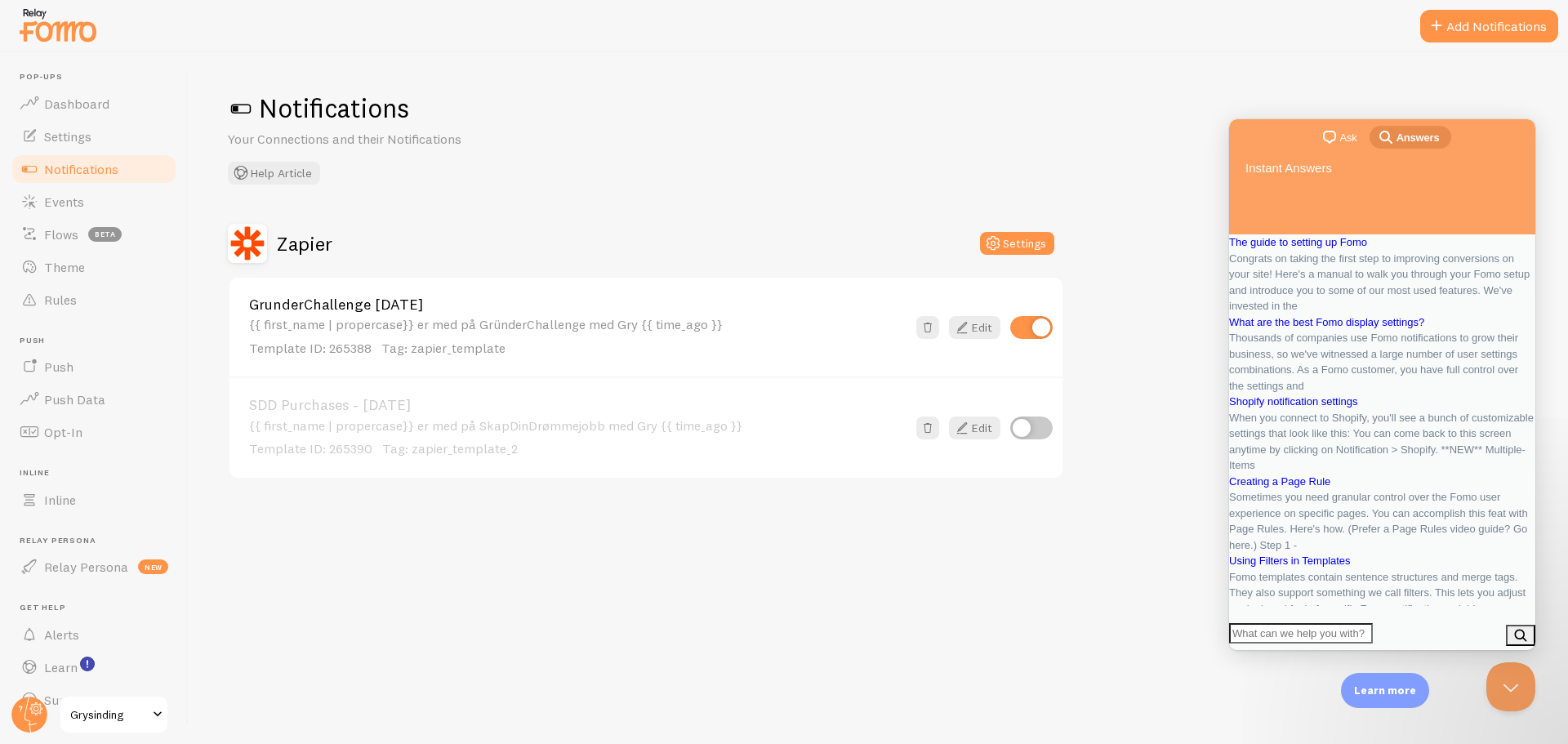
click at [1333, 632] on input "Search Doc articles" at bounding box center [1301, 634] width 143 height 21
type input "Can we use 2 zapier notifications with different triggers on different pages at…"
click button "search" at bounding box center [1521, 635] width 29 height 21
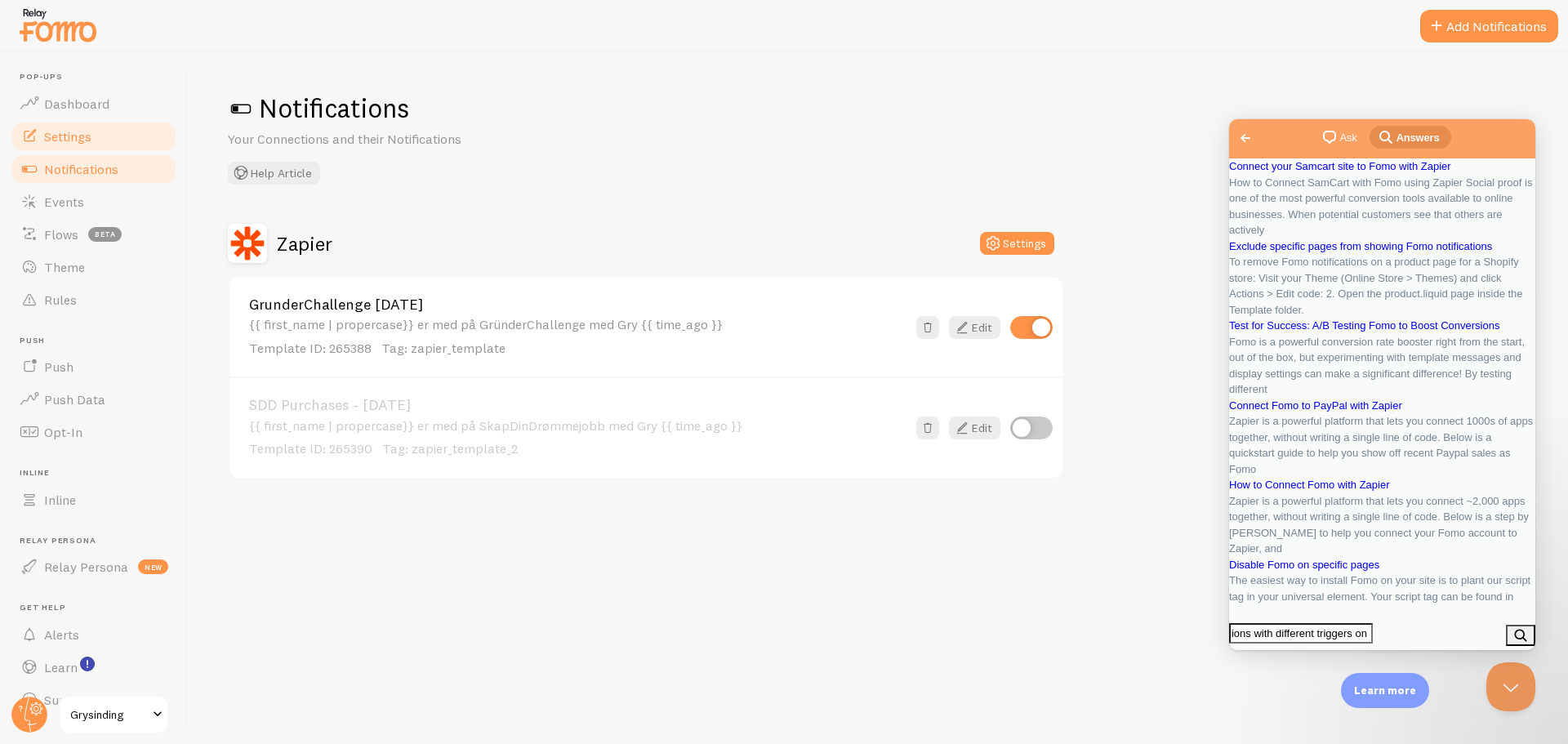
scroll to position [0, 0]
click at [45, 122] on link "Settings" at bounding box center [94, 136] width 168 height 33
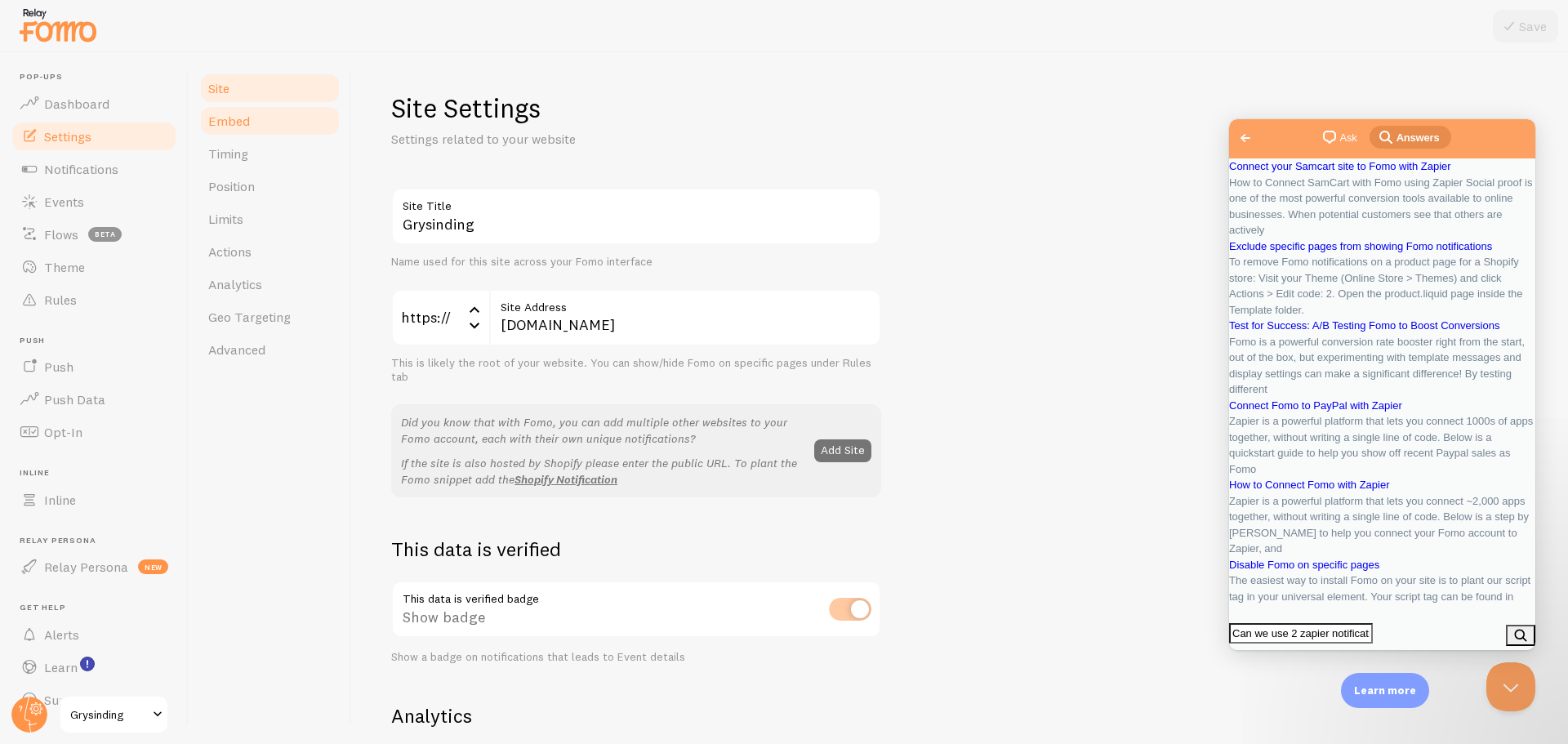
click at [286, 132] on link "Embed" at bounding box center [270, 121] width 143 height 33
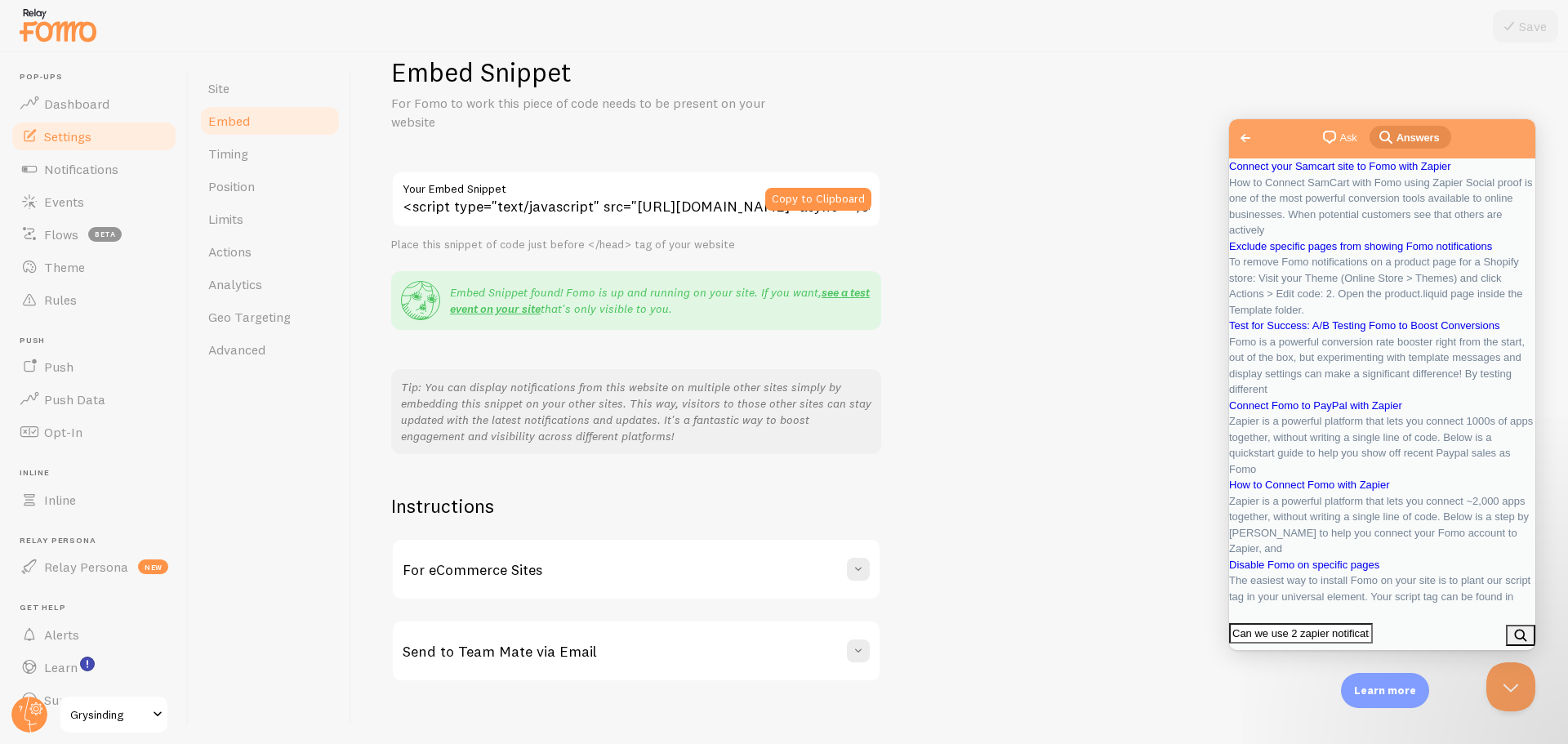
scroll to position [52, 0]
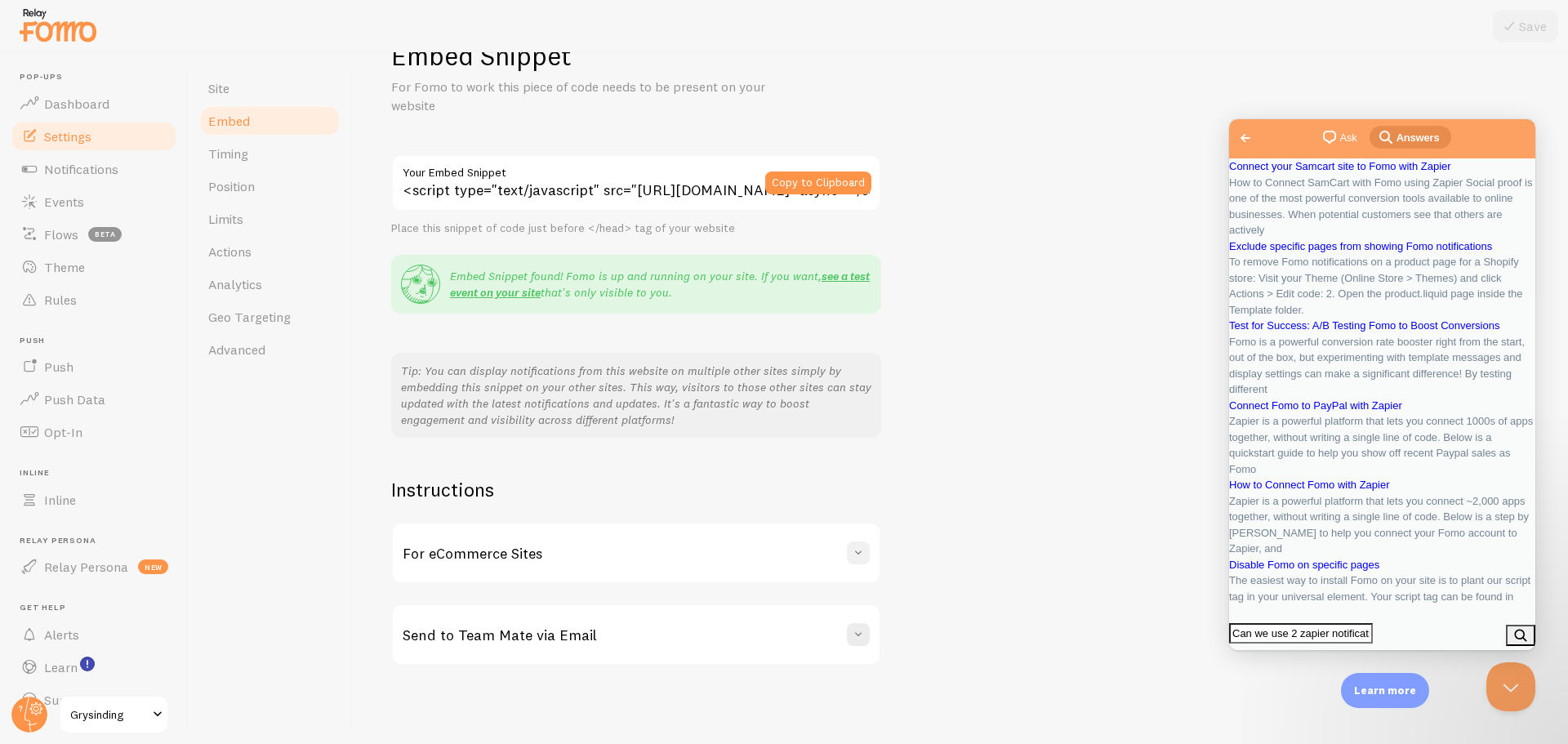
click at [856, 548] on span at bounding box center [858, 552] width 16 height 16
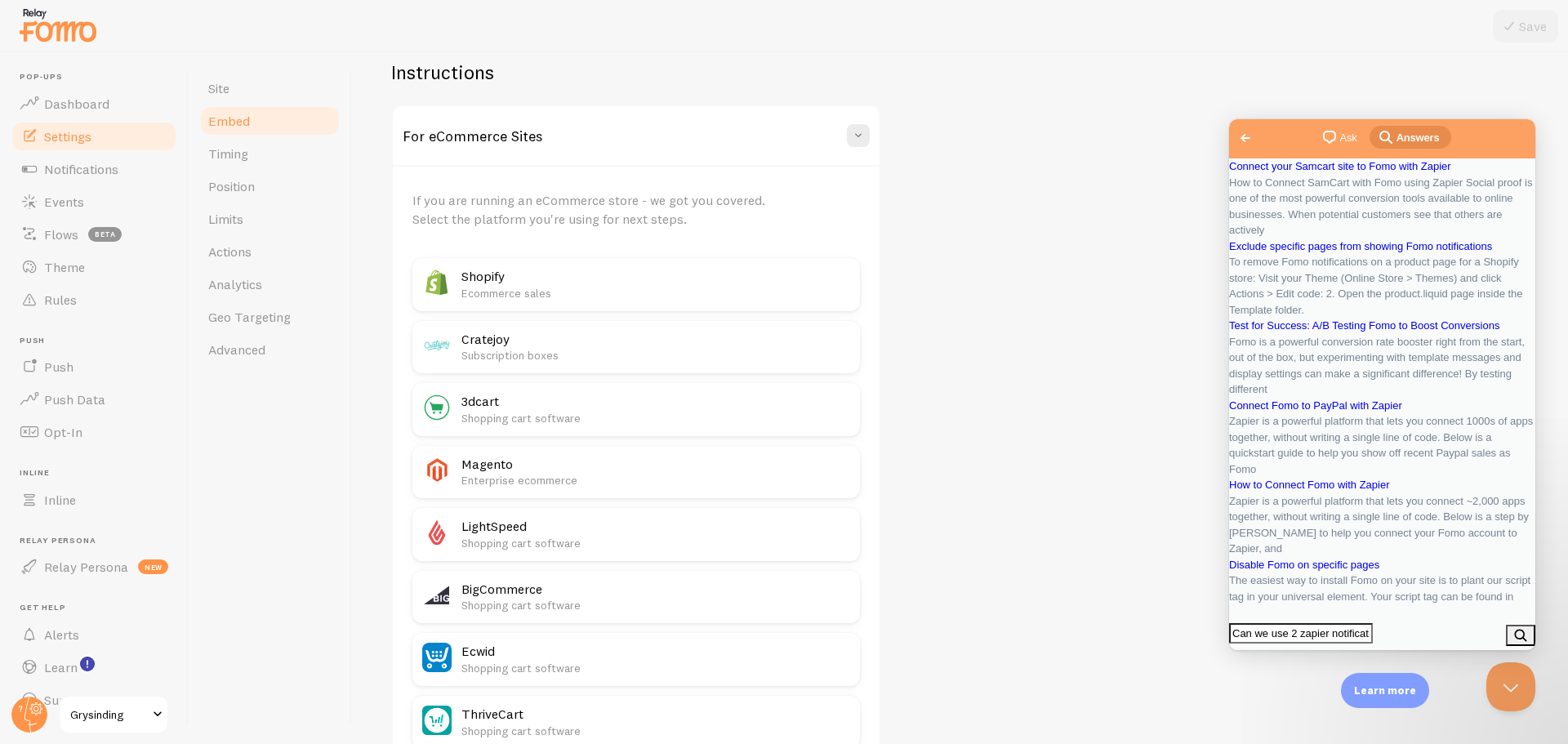
scroll to position [906, 0]
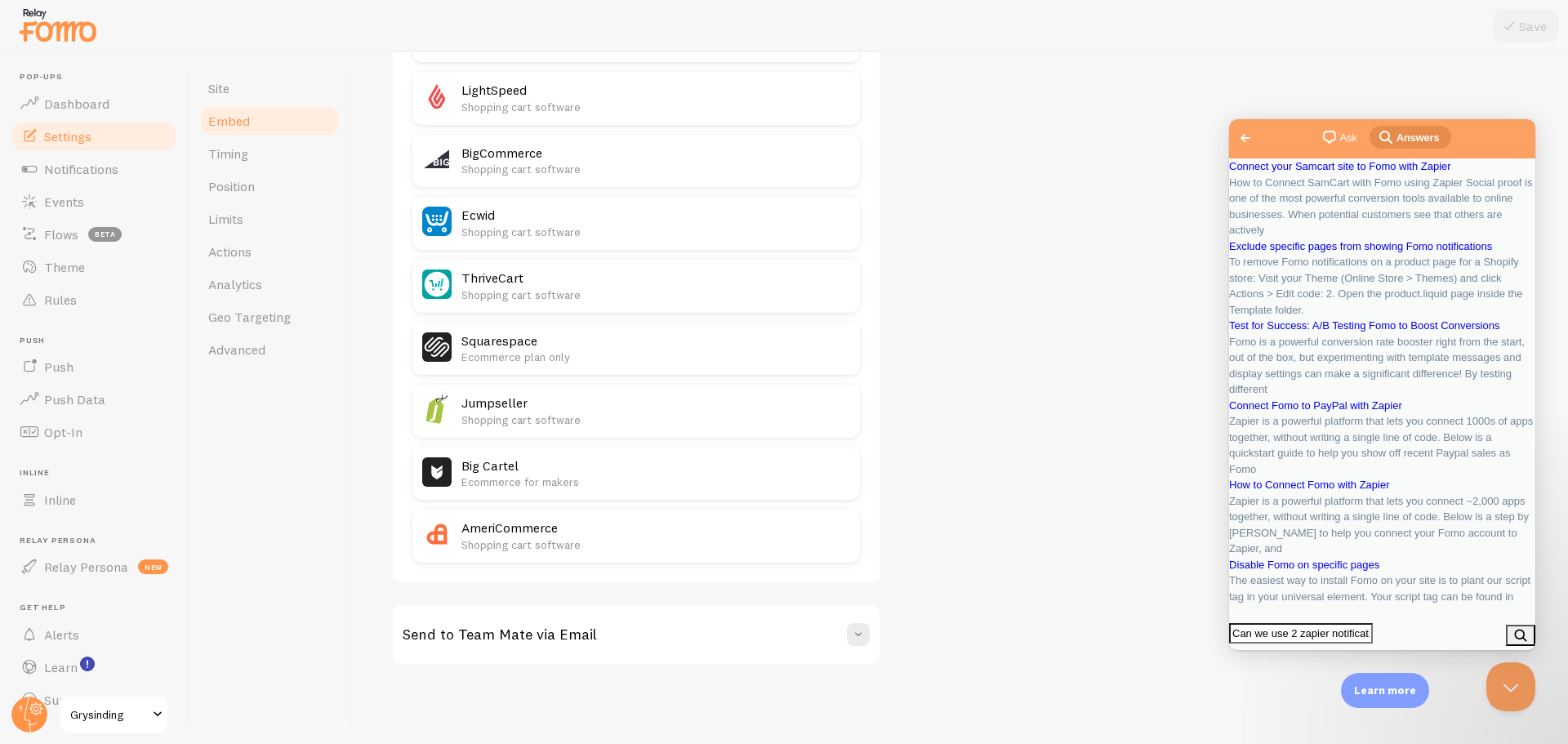
click at [846, 646] on div "Send to Team Mate via Email" at bounding box center [636, 634] width 487 height 59
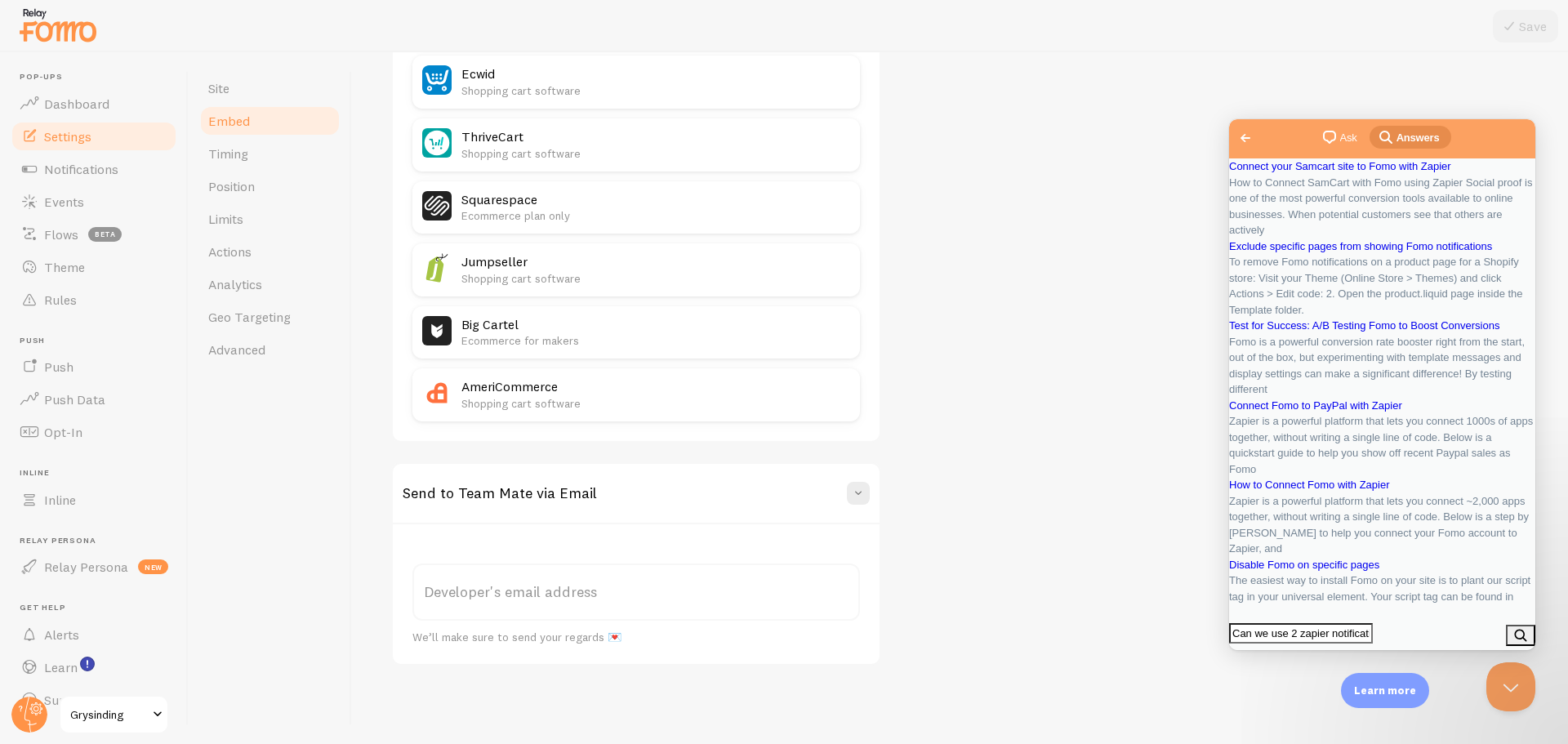
click at [846, 493] on div "Send to Team Mate via Email" at bounding box center [636, 492] width 487 height 59
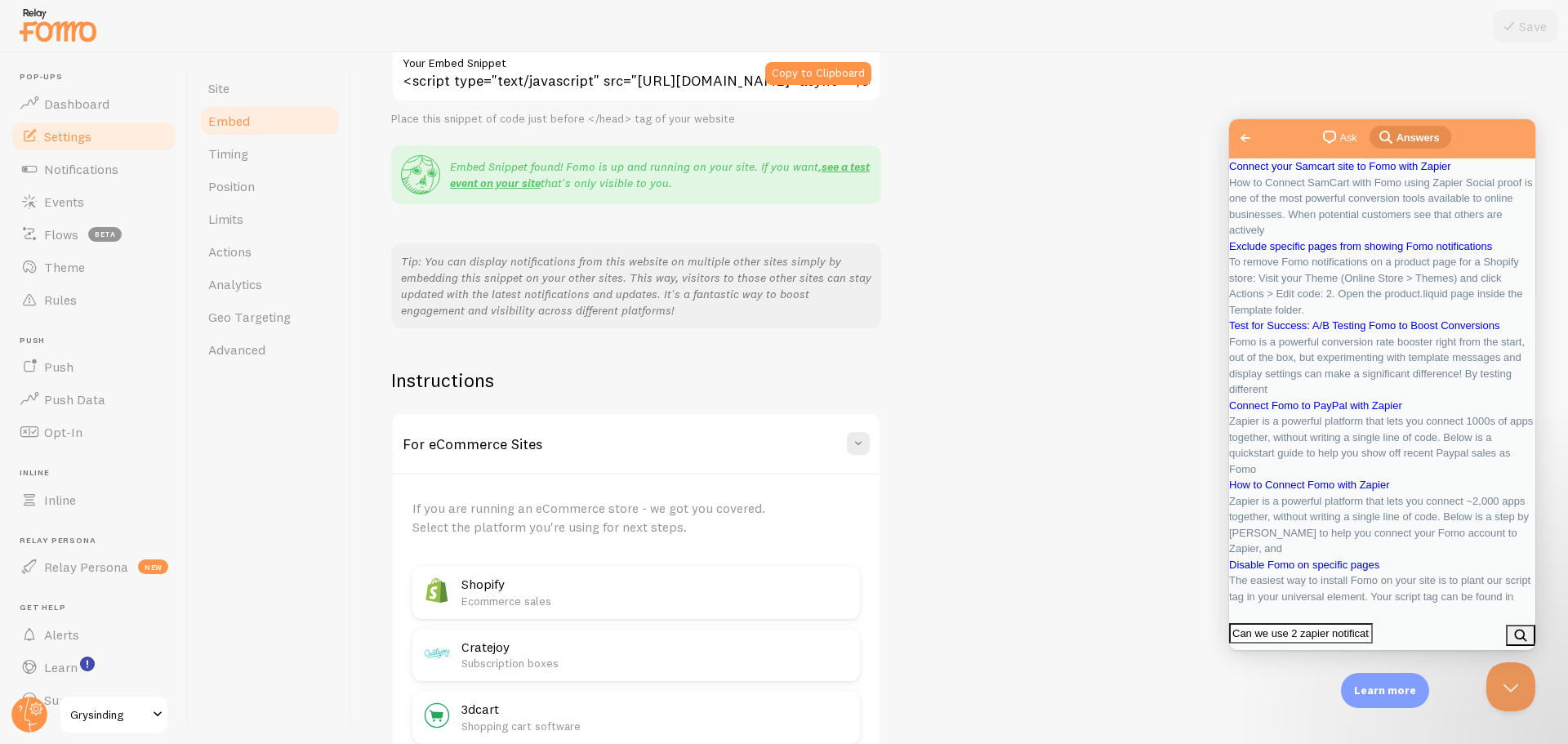
scroll to position [0, 0]
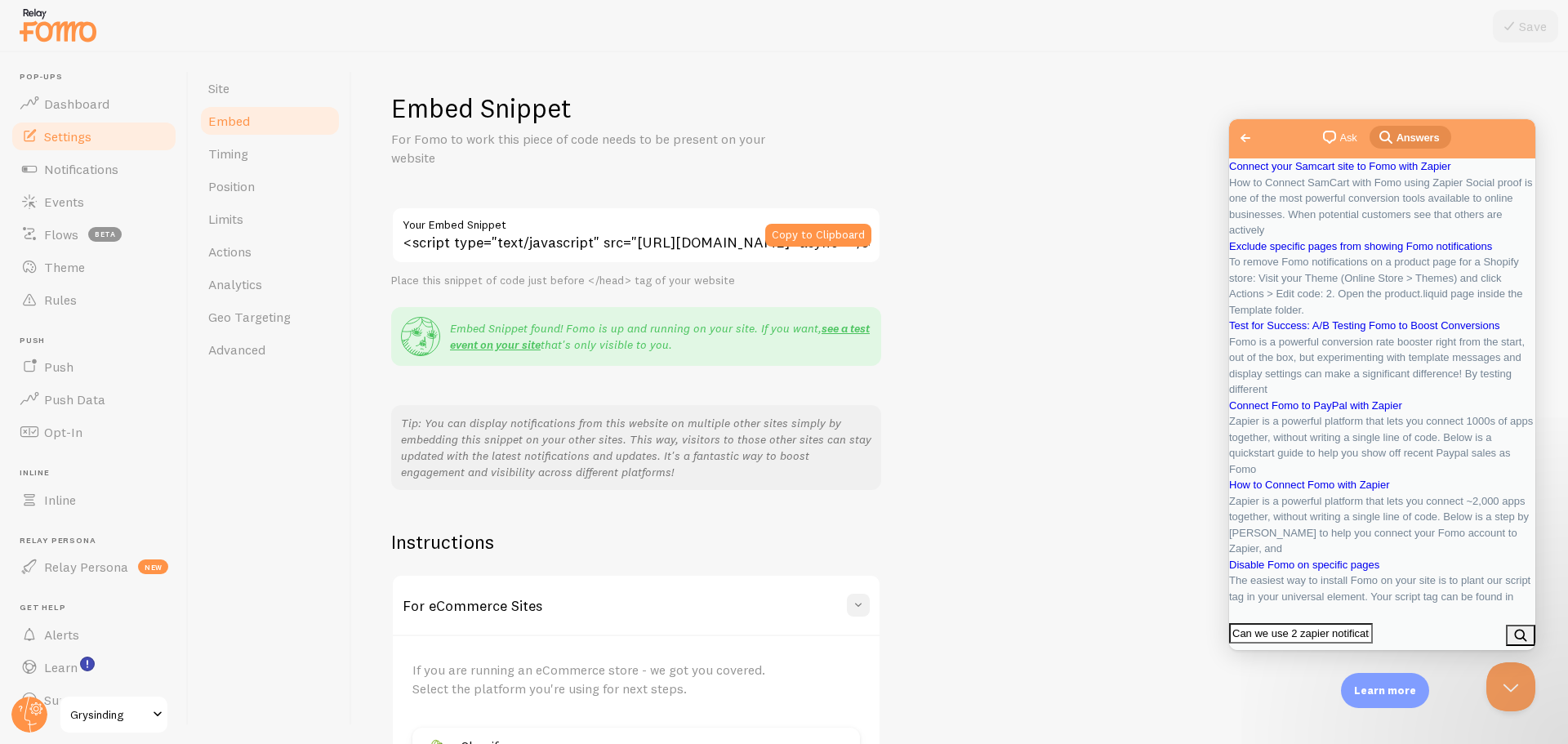
click at [856, 593] on button at bounding box center [859, 605] width 23 height 23
click at [270, 164] on link "Timing" at bounding box center [270, 154] width 143 height 33
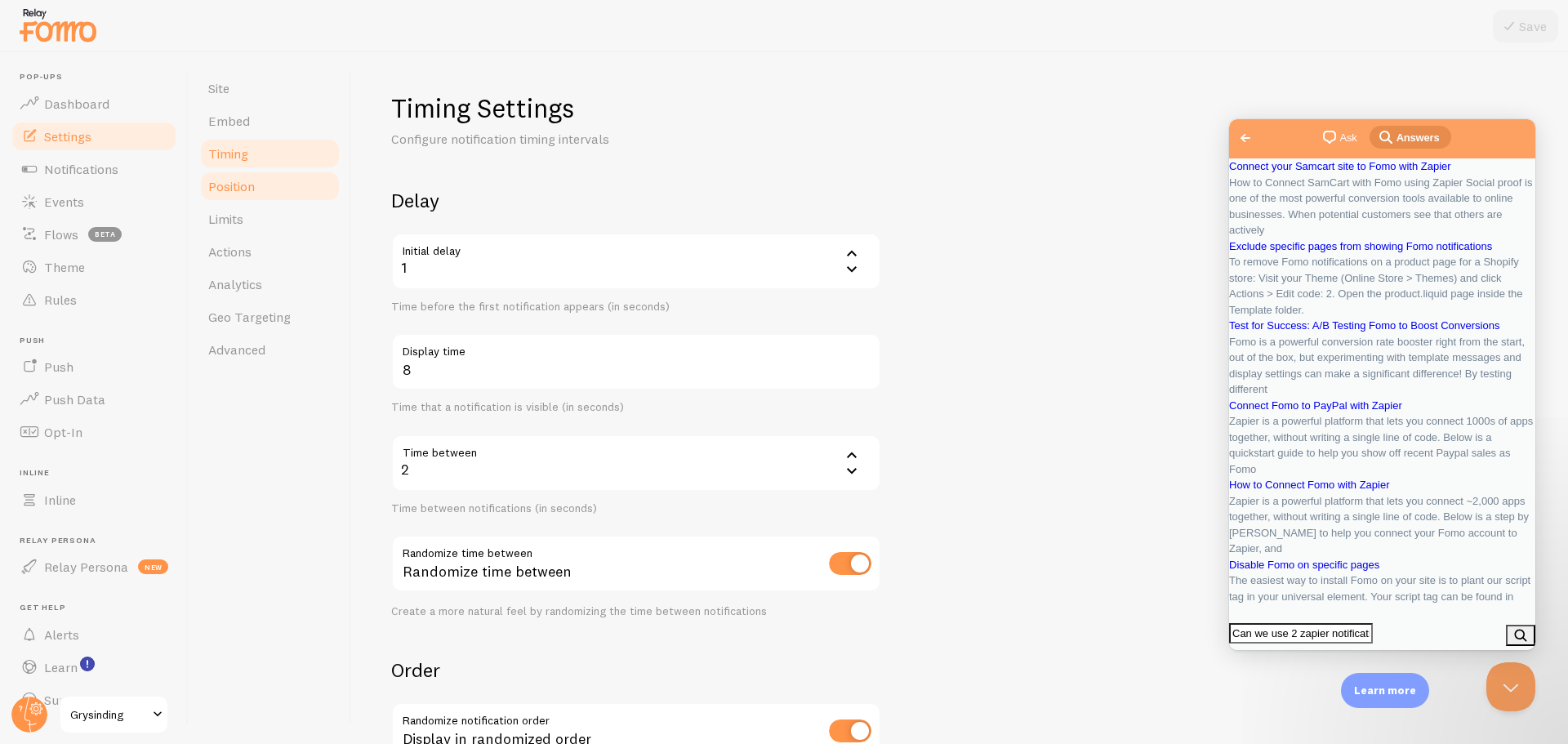
click at [274, 181] on link "Position" at bounding box center [270, 186] width 143 height 33
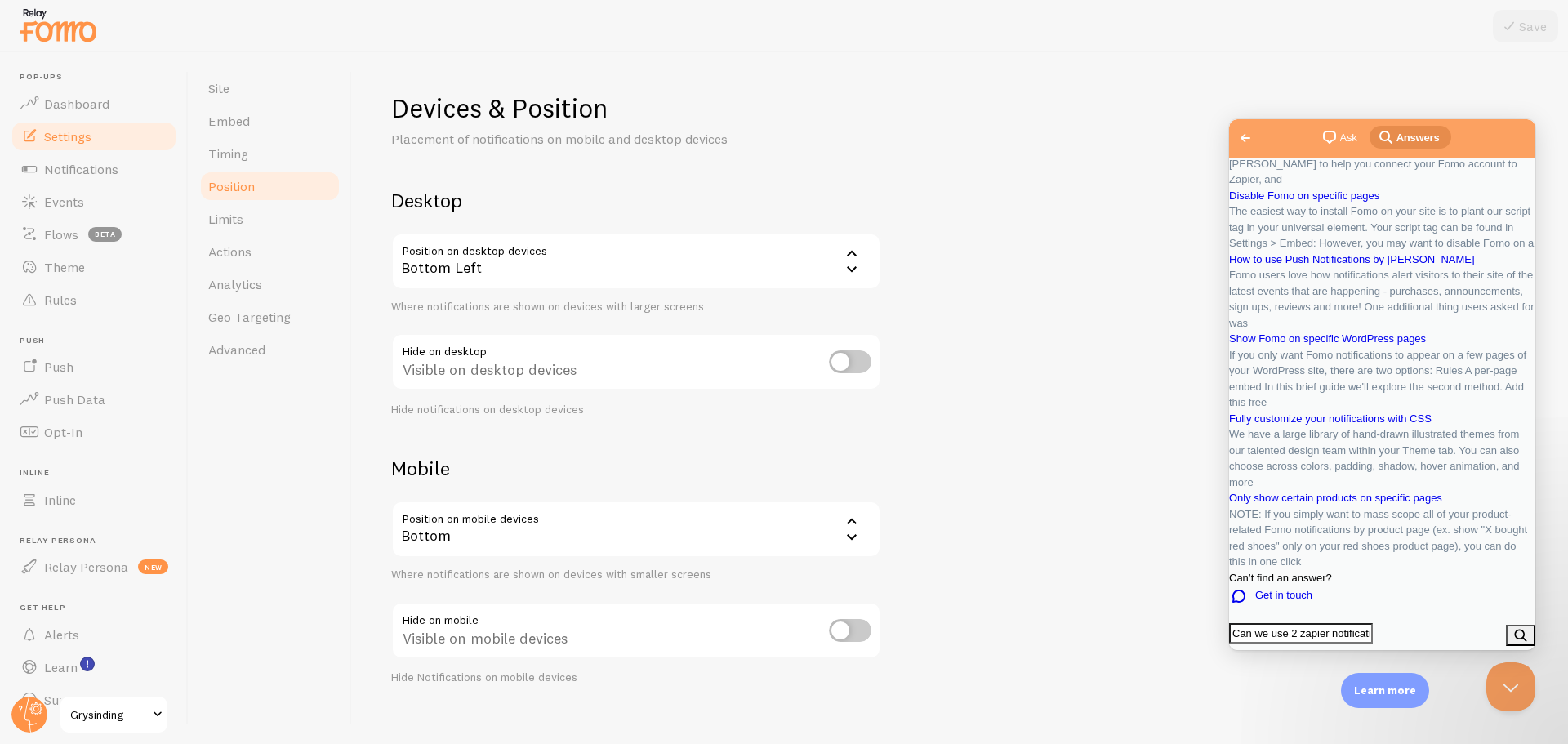
scroll to position [961, 0]
click at [1378, 347] on span "If you only want Fomo notifications to appear on a few pages of your WordPress …" at bounding box center [1382, 379] width 306 height 64
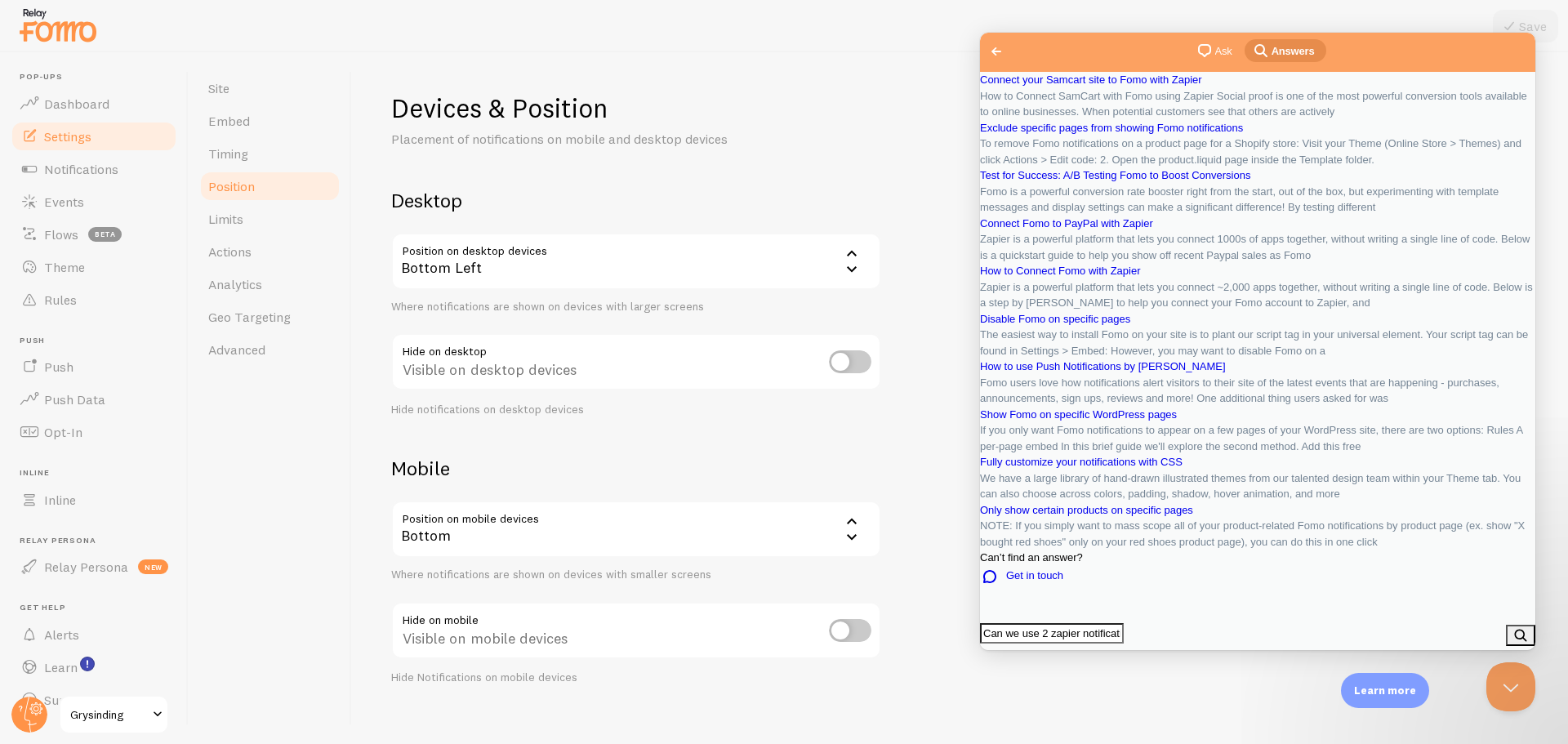
scroll to position [0, 0]
click at [93, 200] on link "Events" at bounding box center [94, 202] width 168 height 33
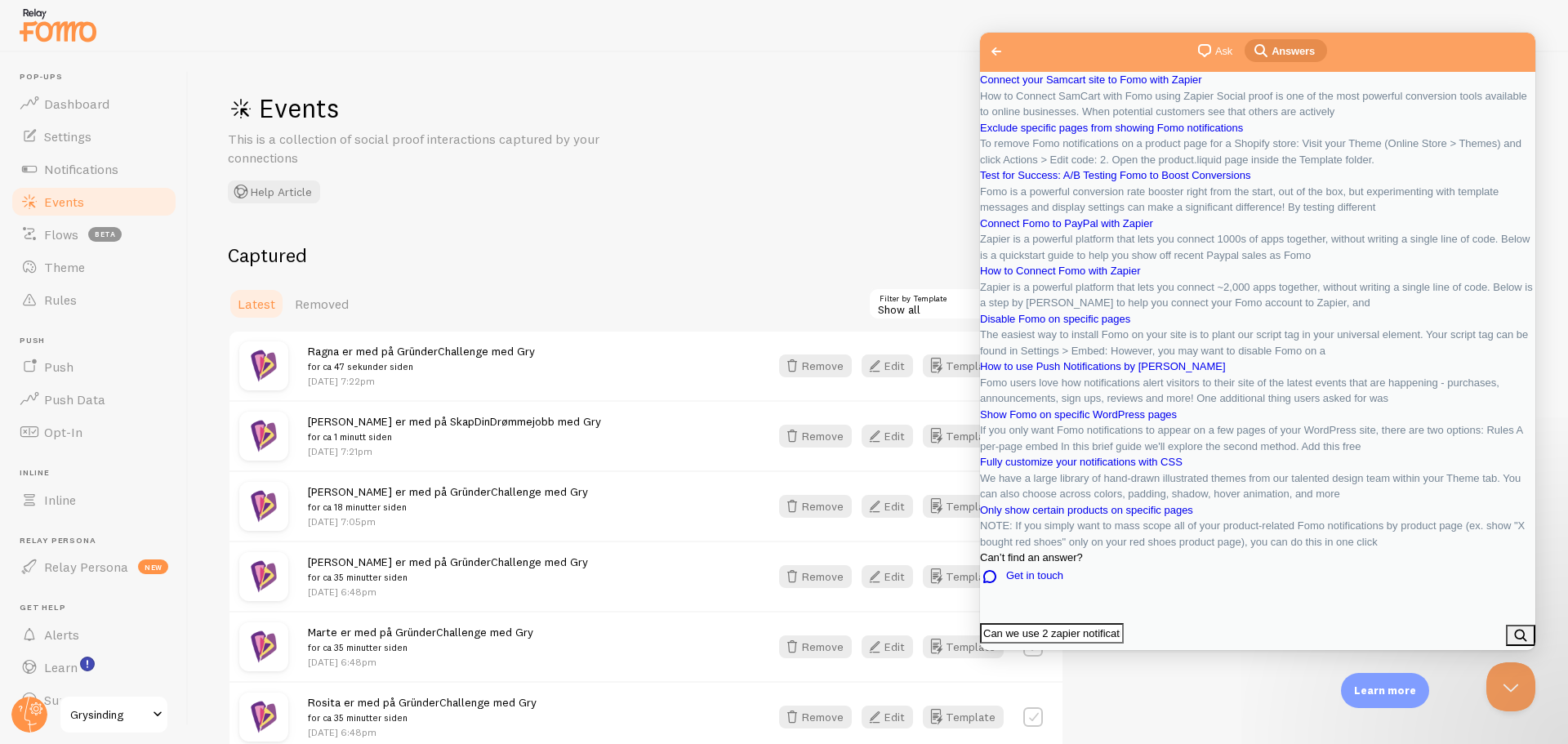
click at [690, 155] on div "Events This is a collection of social proof interactions captured by your conne…" at bounding box center [472, 147] width 490 height 112
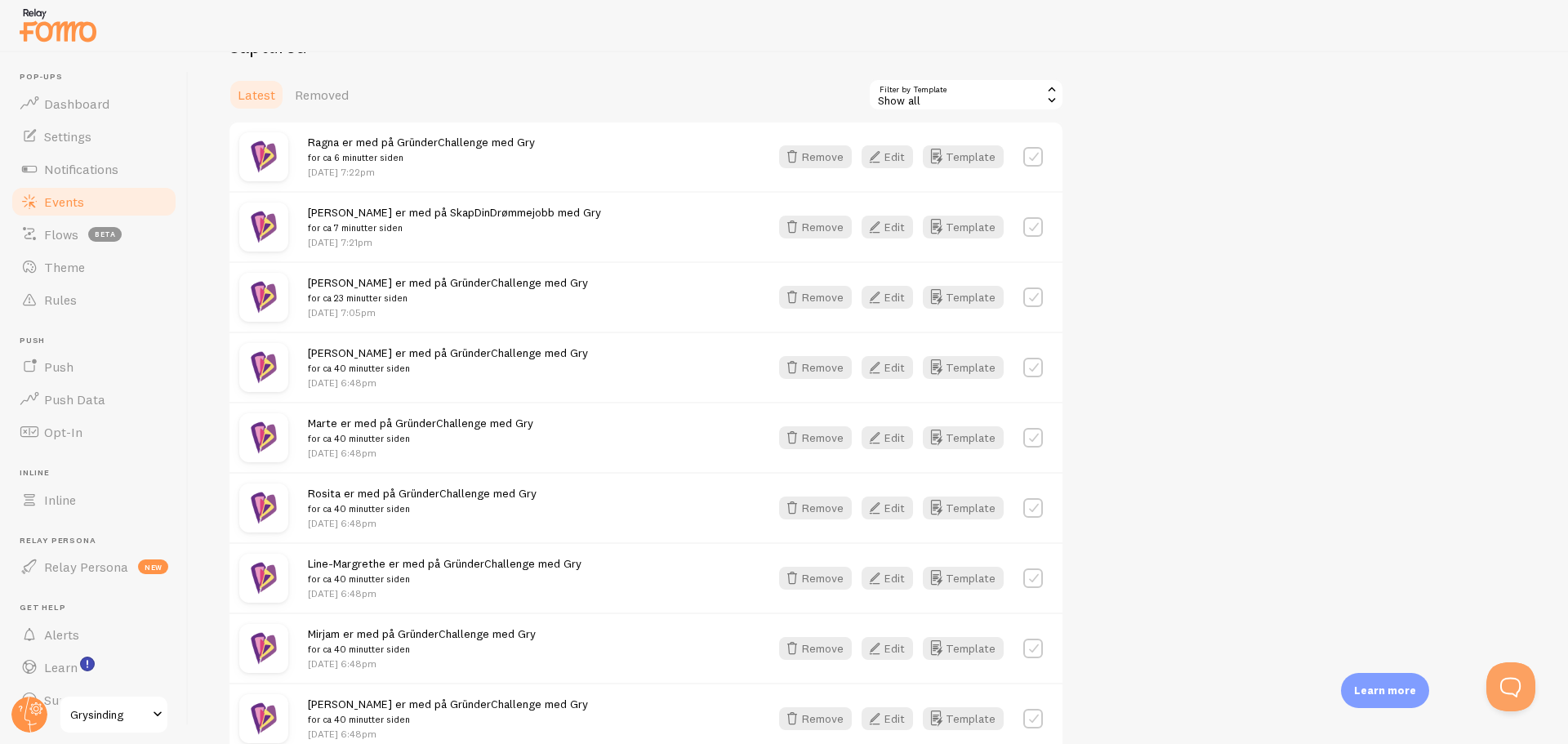
scroll to position [211, 0]
click at [87, 168] on span "Notifications" at bounding box center [81, 168] width 75 height 16
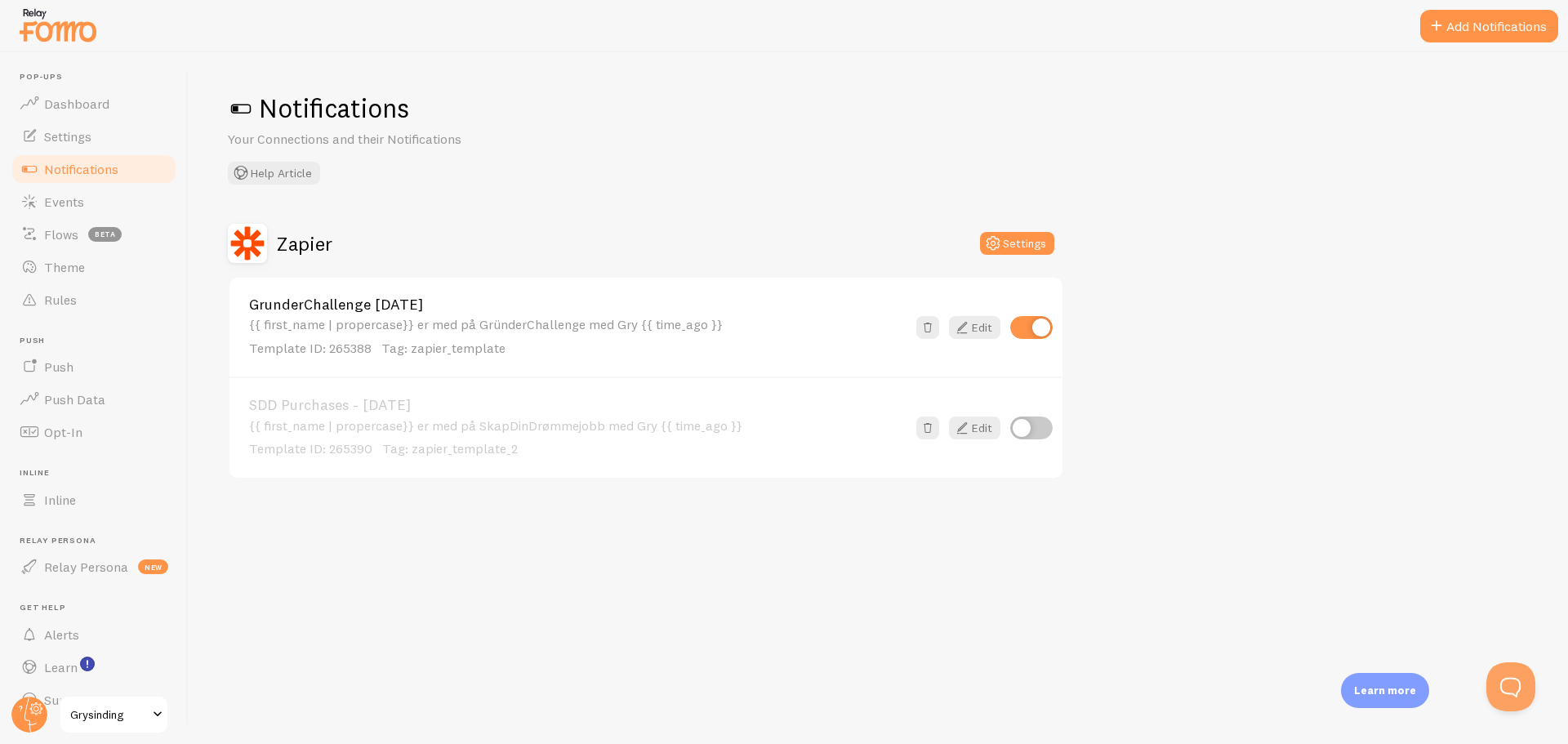
click at [520, 419] on div "{{ first_name | propercase}} er med på SkapDinDrømmejobb med Gry {{ time_ago }}…" at bounding box center [577, 437] width 657 height 40
